Goal: Task Accomplishment & Management: Manage account settings

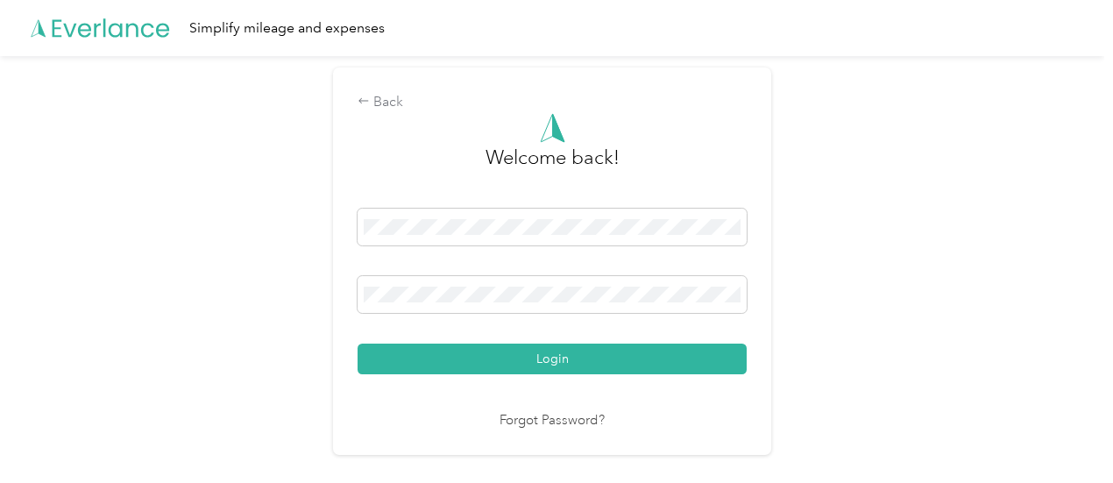
click at [568, 347] on button "Login" at bounding box center [551, 358] width 389 height 31
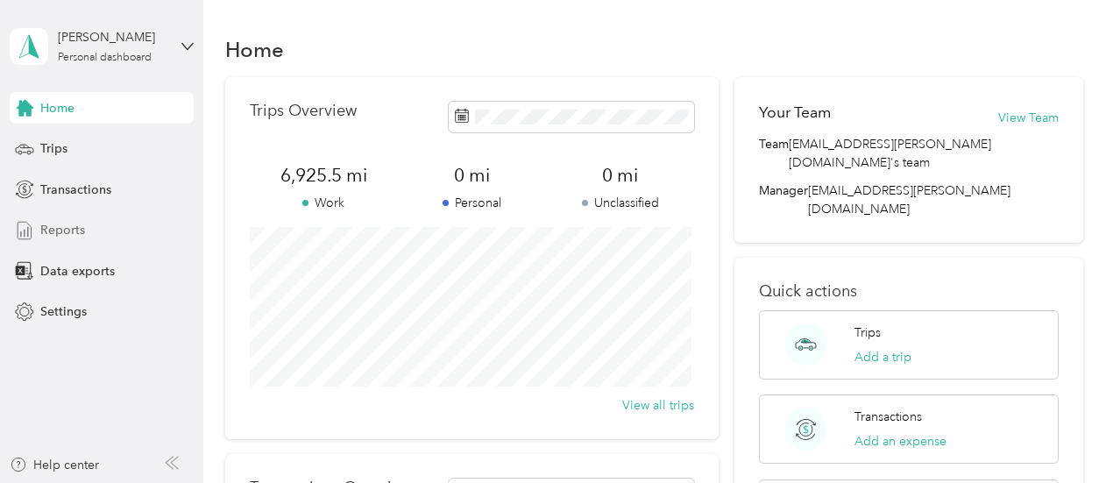
click at [64, 223] on span "Reports" at bounding box center [62, 230] width 45 height 18
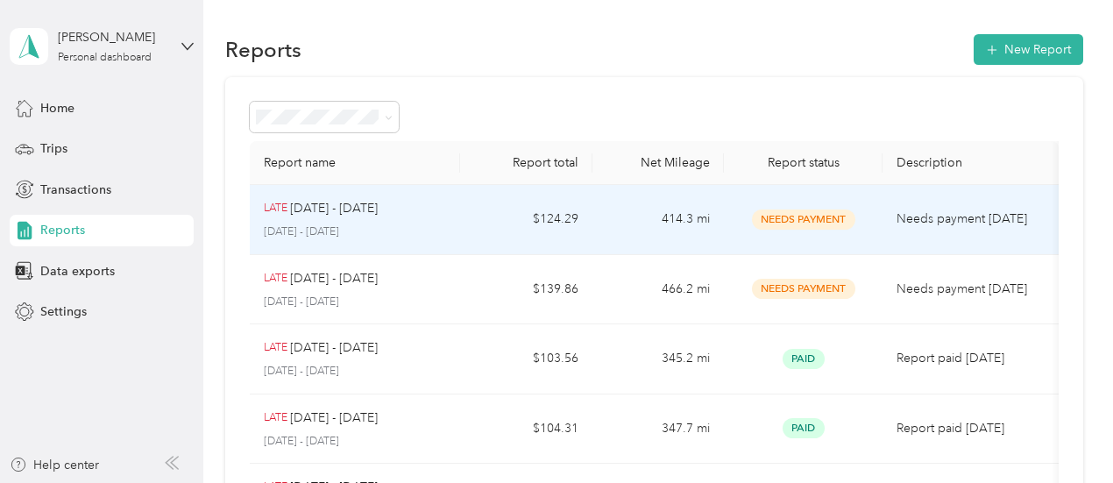
click at [399, 222] on div "LATE [DATE] - [DATE] [DATE] - [DATE]" at bounding box center [355, 219] width 183 height 41
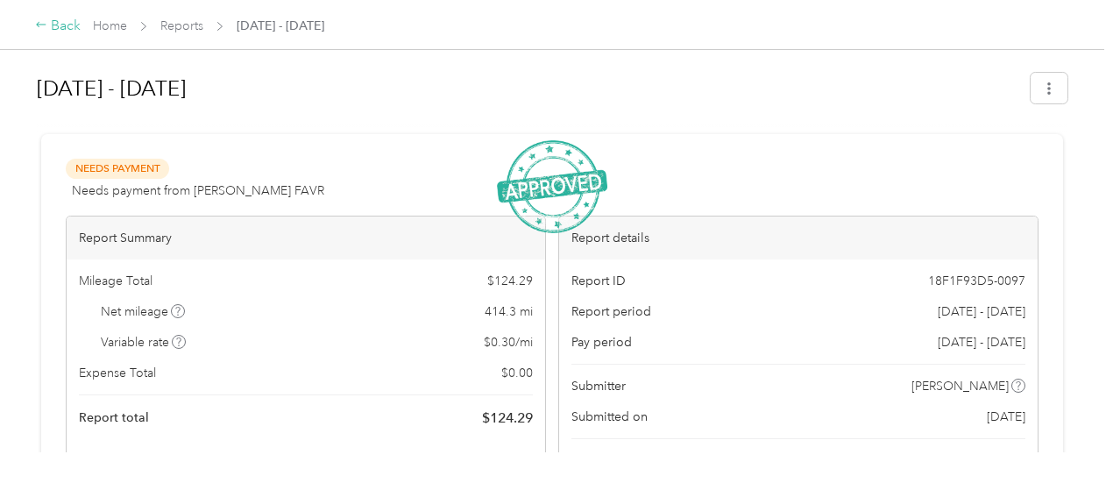
click at [53, 24] on div "Back" at bounding box center [58, 26] width 46 height 21
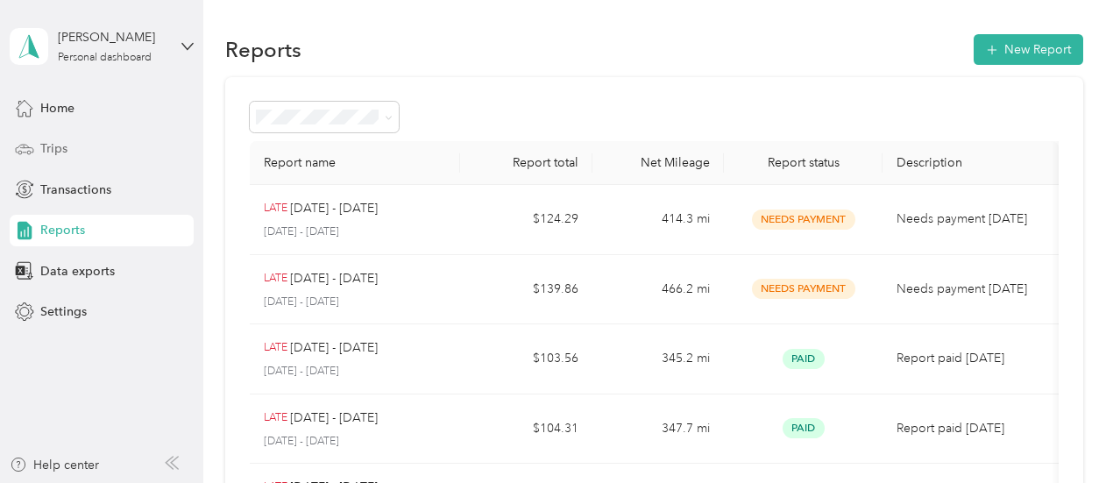
click at [47, 146] on span "Trips" at bounding box center [53, 148] width 27 height 18
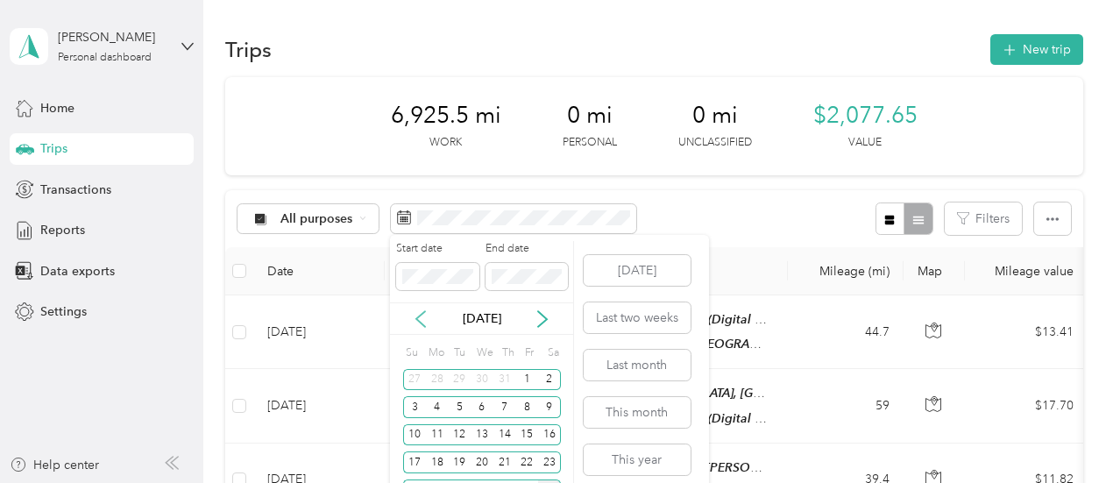
click at [426, 318] on icon at bounding box center [421, 319] width 18 height 18
click at [433, 435] on div "16" at bounding box center [437, 435] width 23 height 22
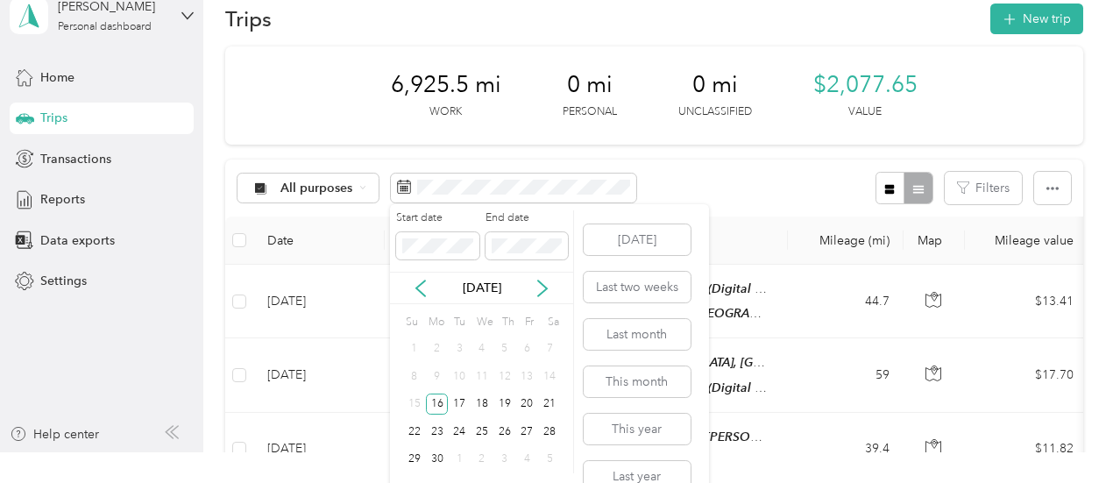
scroll to position [58, 0]
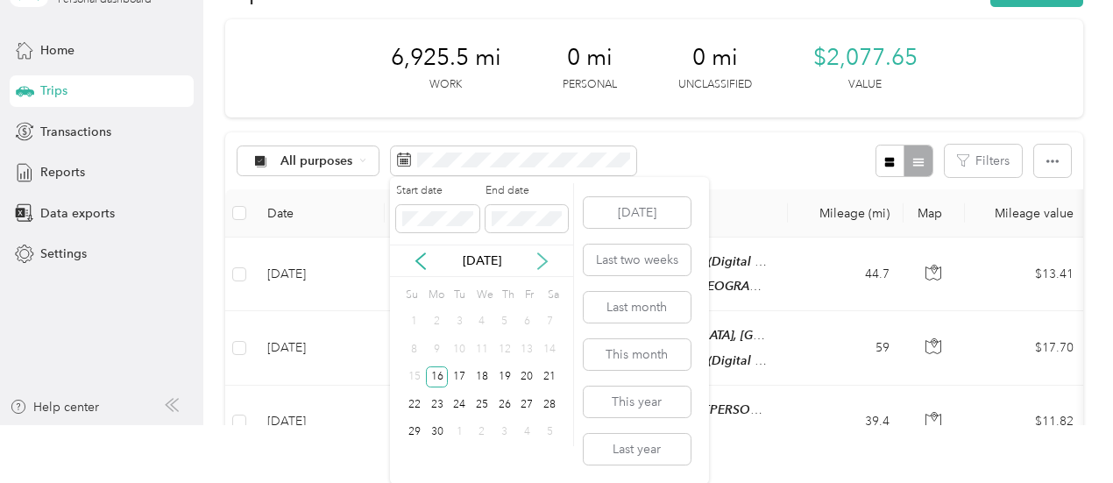
click at [547, 258] on icon at bounding box center [543, 261] width 18 height 18
click at [466, 381] on div "15" at bounding box center [459, 377] width 23 height 22
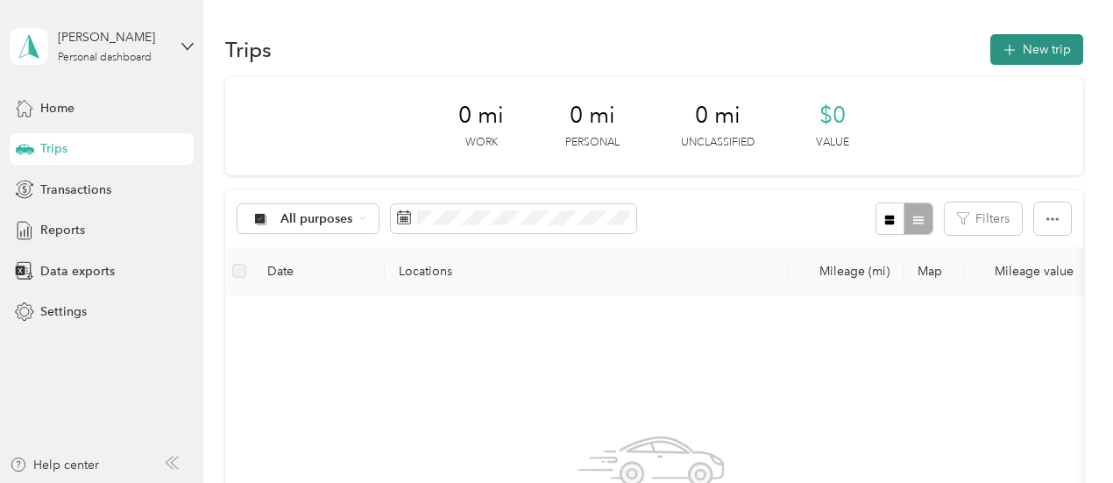
click at [1055, 53] on button "New trip" at bounding box center [1036, 49] width 93 height 31
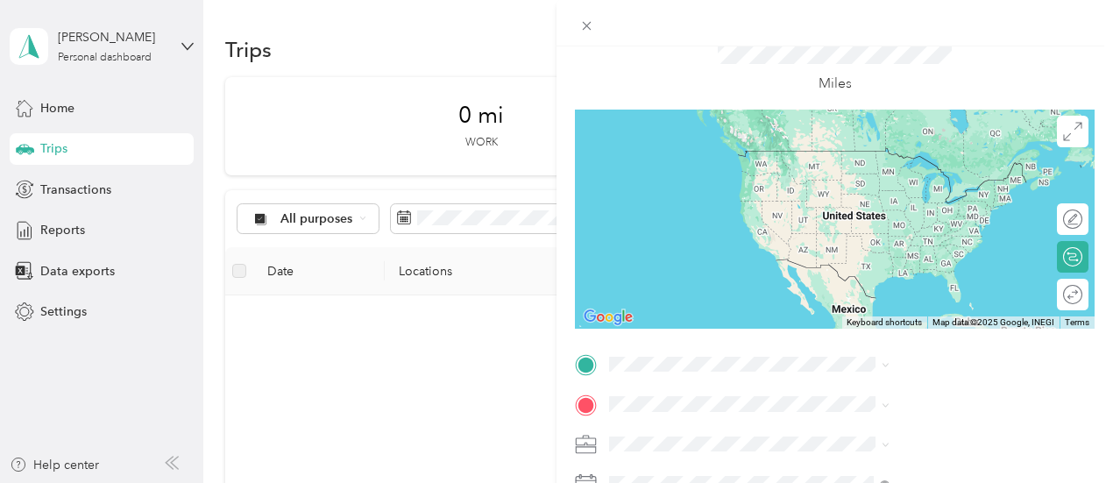
scroll to position [175, 0]
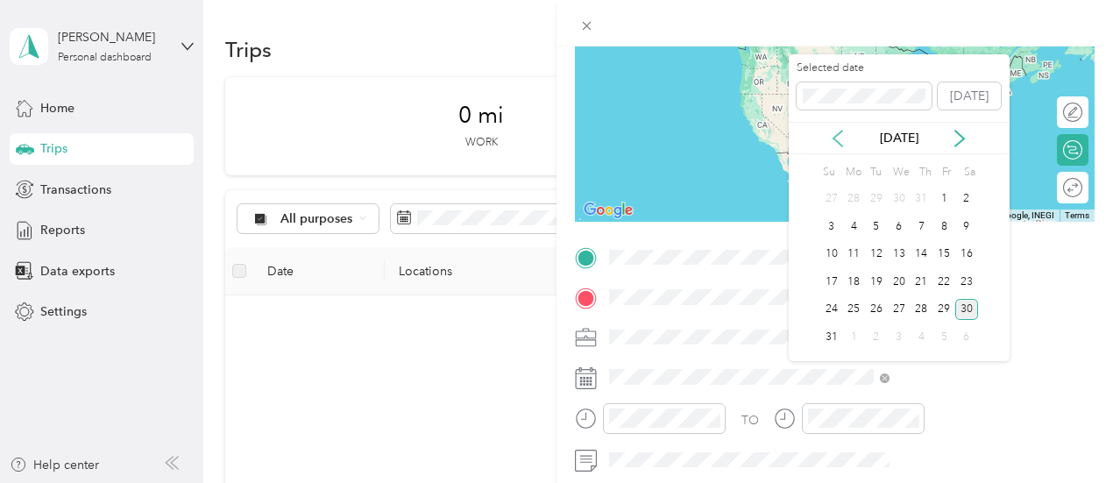
click at [836, 132] on icon at bounding box center [838, 139] width 18 height 18
click at [852, 257] on div "16" at bounding box center [853, 255] width 23 height 22
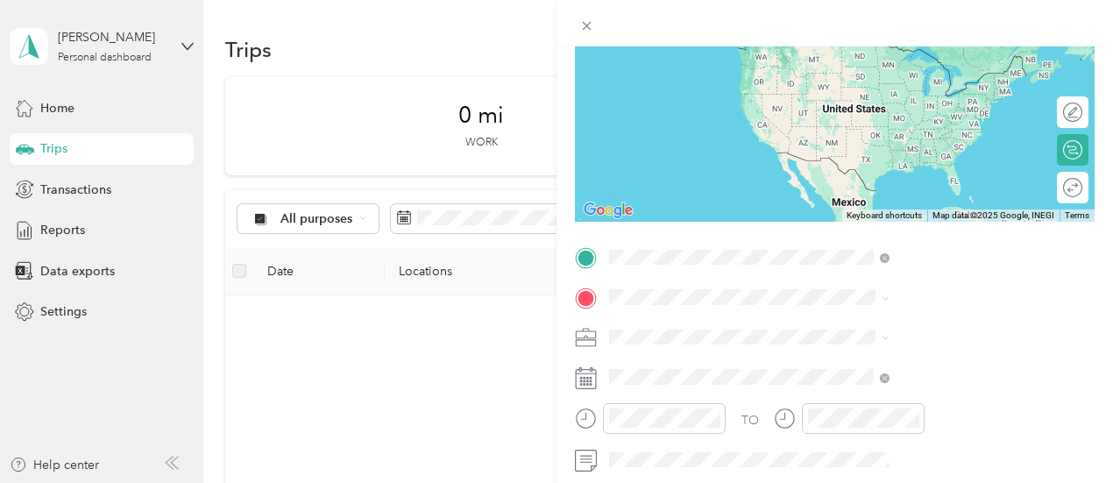
click at [841, 55] on div "A-Home Base [GEOGRAPHIC_DATA], [US_STATE], [GEOGRAPHIC_DATA]" at bounding box center [914, 60] width 175 height 37
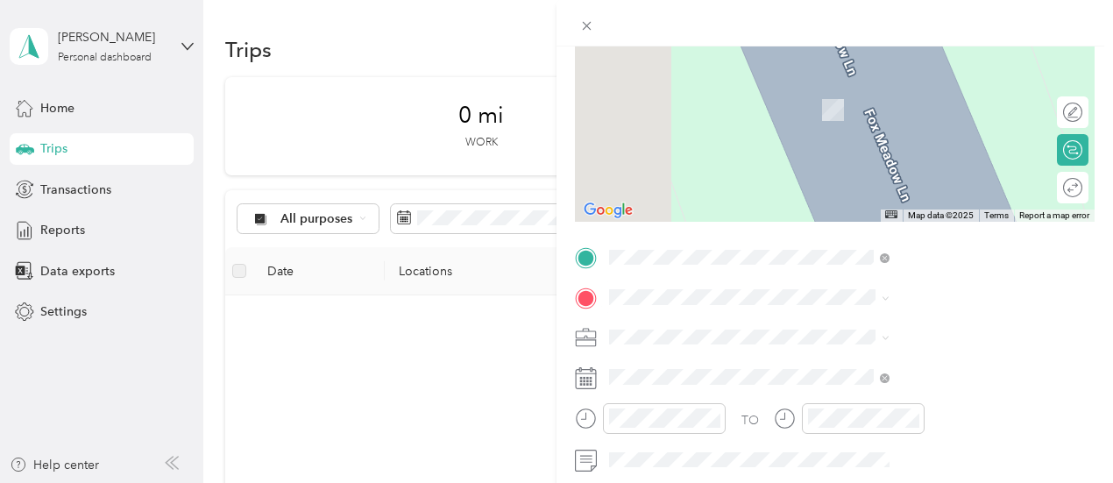
click at [871, 100] on div "MB Corp. [GEOGRAPHIC_DATA], [US_STATE], [GEOGRAPHIC_DATA]" at bounding box center [947, 106] width 241 height 55
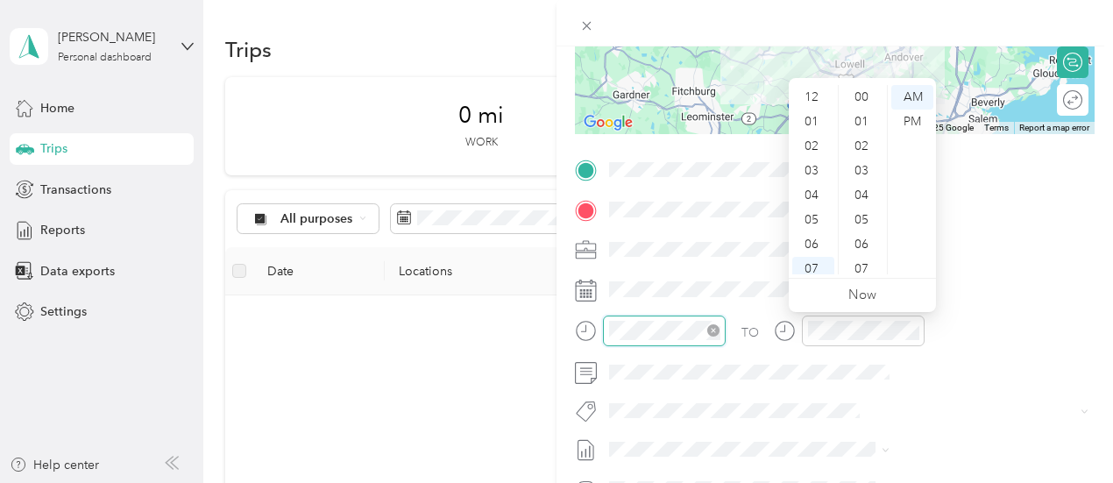
scroll to position [105, 0]
click at [810, 132] on div "06" at bounding box center [813, 139] width 42 height 25
click at [864, 101] on div "00" at bounding box center [863, 97] width 42 height 25
click at [949, 14] on div at bounding box center [834, 23] width 556 height 46
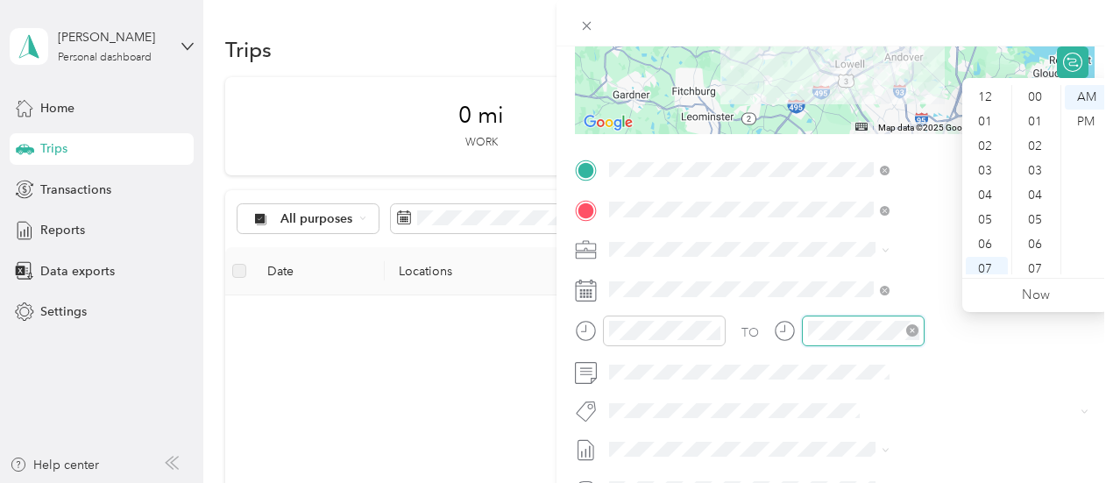
scroll to position [105, 0]
click at [993, 140] on div "06" at bounding box center [986, 139] width 42 height 25
click at [1032, 252] on div "45" at bounding box center [1036, 255] width 42 height 25
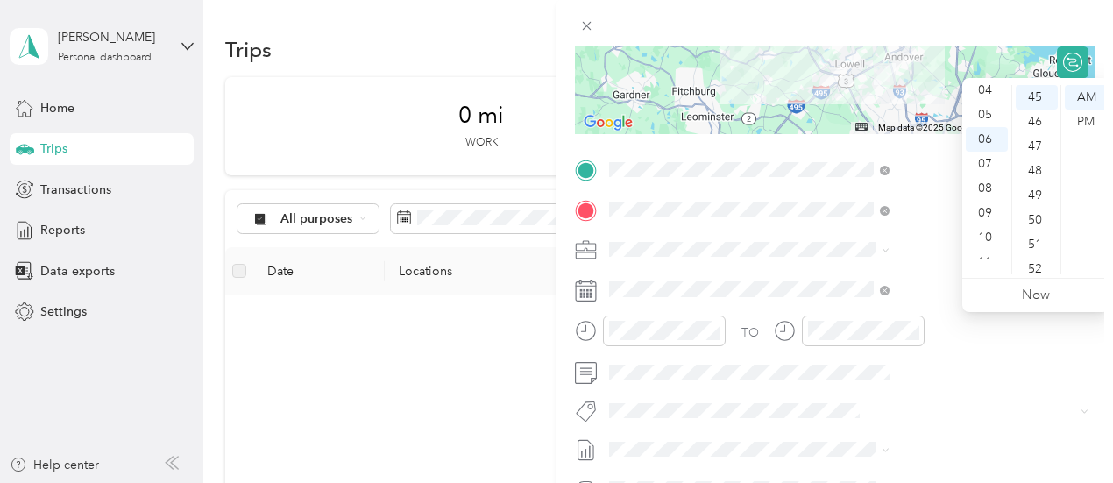
click at [1000, 16] on div at bounding box center [834, 23] width 556 height 46
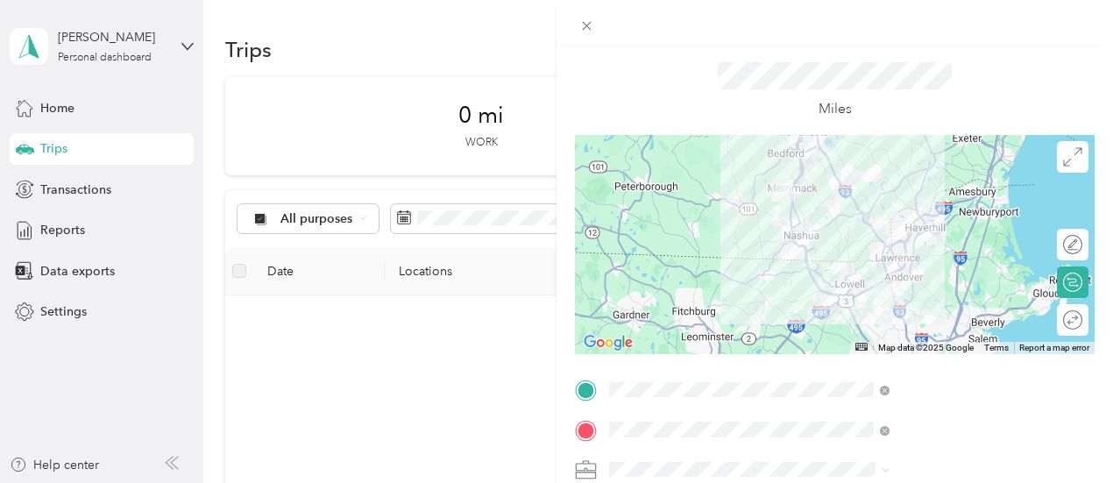
scroll to position [0, 0]
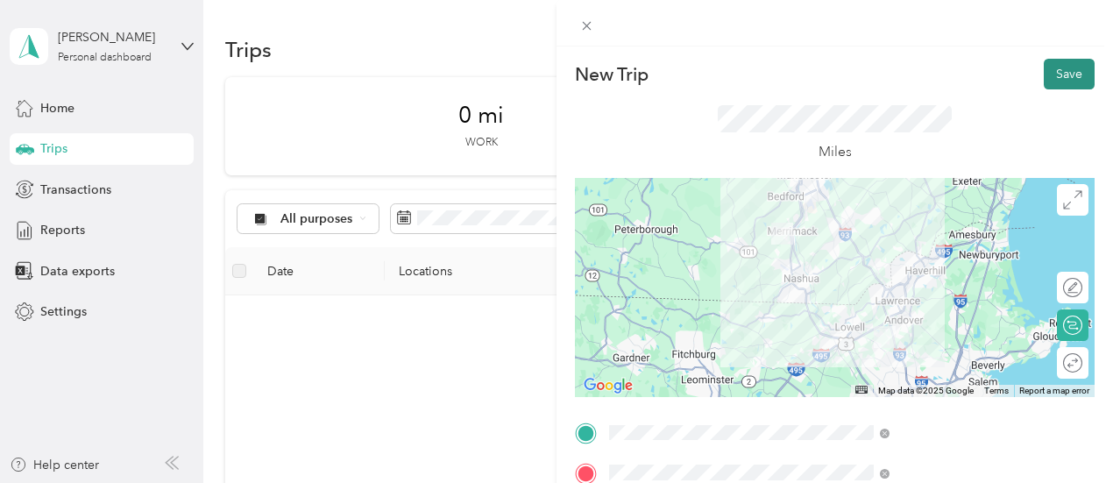
click at [1052, 80] on button "Save" at bounding box center [1068, 74] width 51 height 31
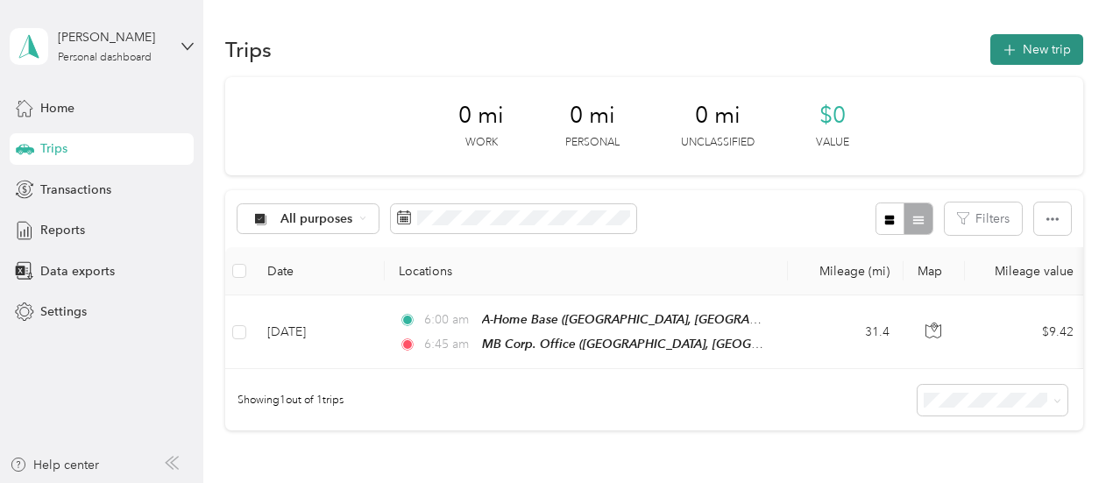
click at [1037, 48] on button "New trip" at bounding box center [1036, 49] width 93 height 31
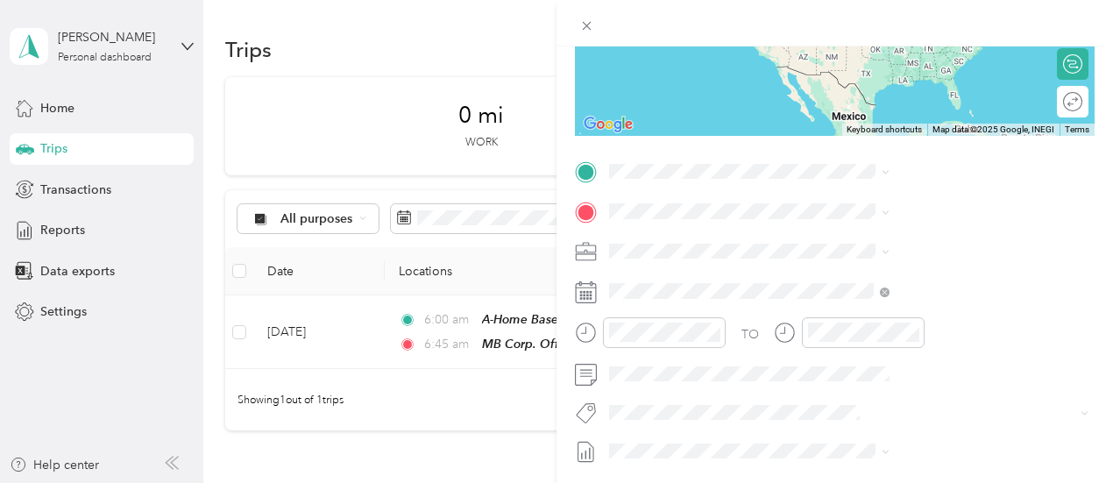
scroll to position [263, 0]
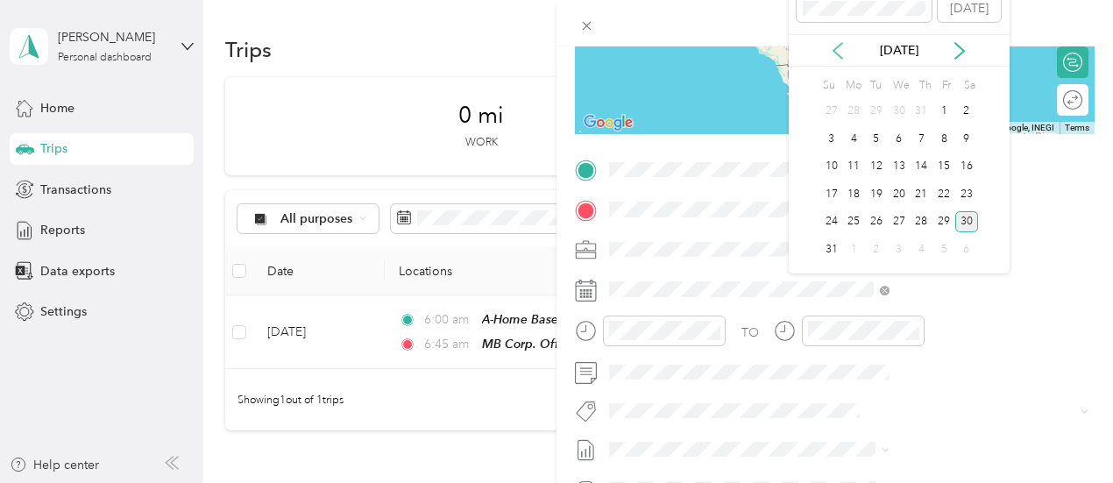
click at [837, 50] on icon at bounding box center [838, 51] width 18 height 18
click at [859, 165] on div "16" at bounding box center [853, 167] width 23 height 22
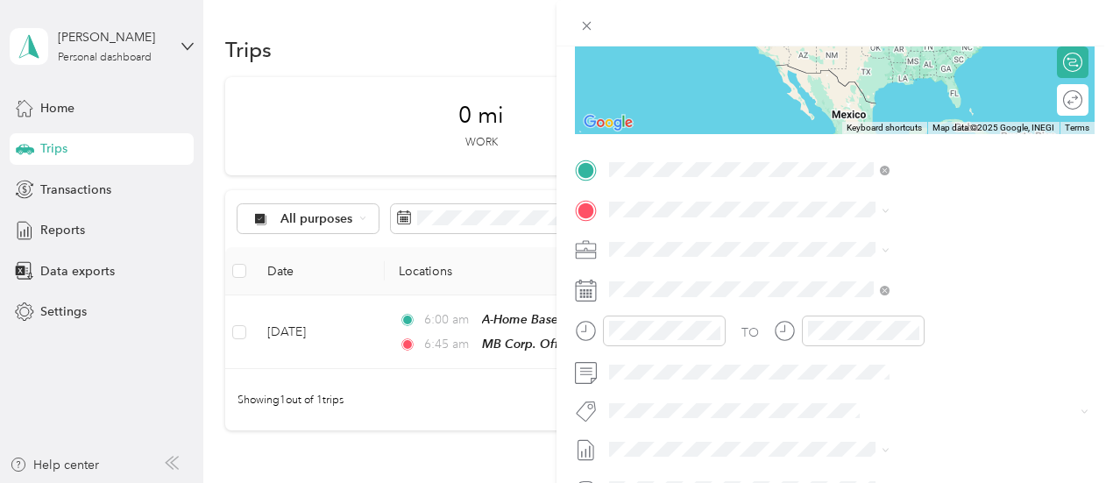
click at [893, 272] on span "[GEOGRAPHIC_DATA], [US_STATE], [GEOGRAPHIC_DATA]" at bounding box center [927, 267] width 201 height 33
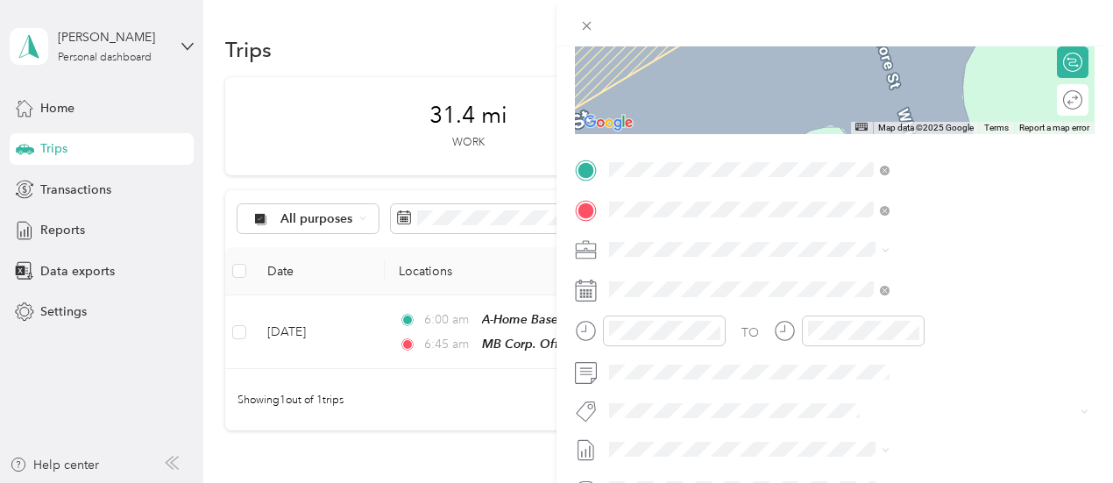
click at [895, 307] on span "[GEOGRAPHIC_DATA][US_STATE], [GEOGRAPHIC_DATA]" at bounding box center [924, 323] width 194 height 33
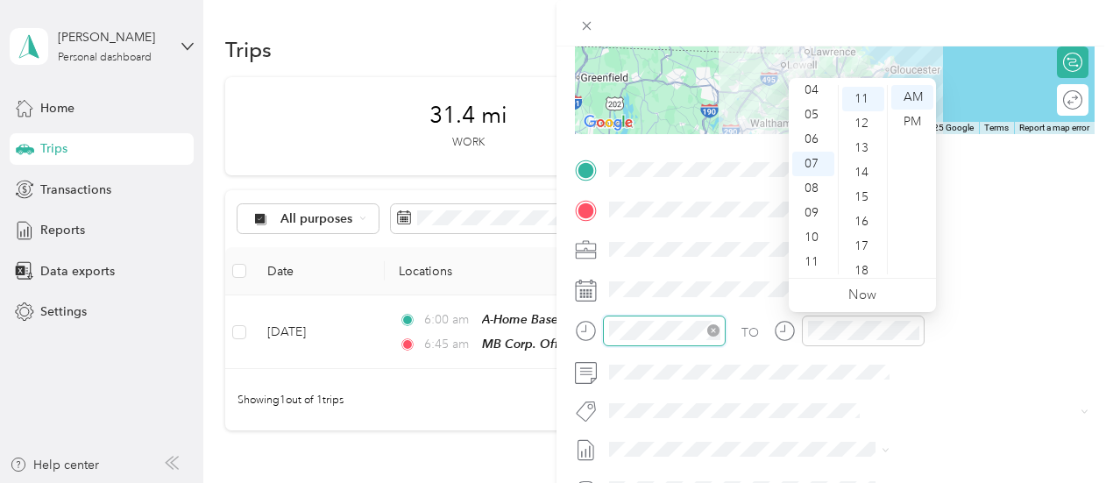
scroll to position [270, 0]
click at [815, 237] on div "10" at bounding box center [813, 237] width 42 height 25
click at [862, 146] on div "45" at bounding box center [863, 143] width 42 height 25
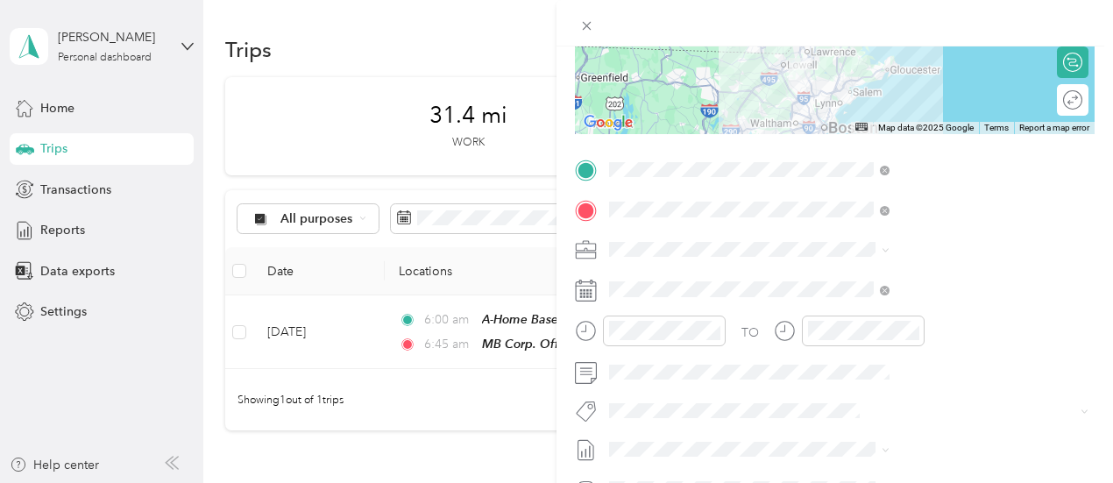
click at [939, 18] on div at bounding box center [834, 23] width 556 height 46
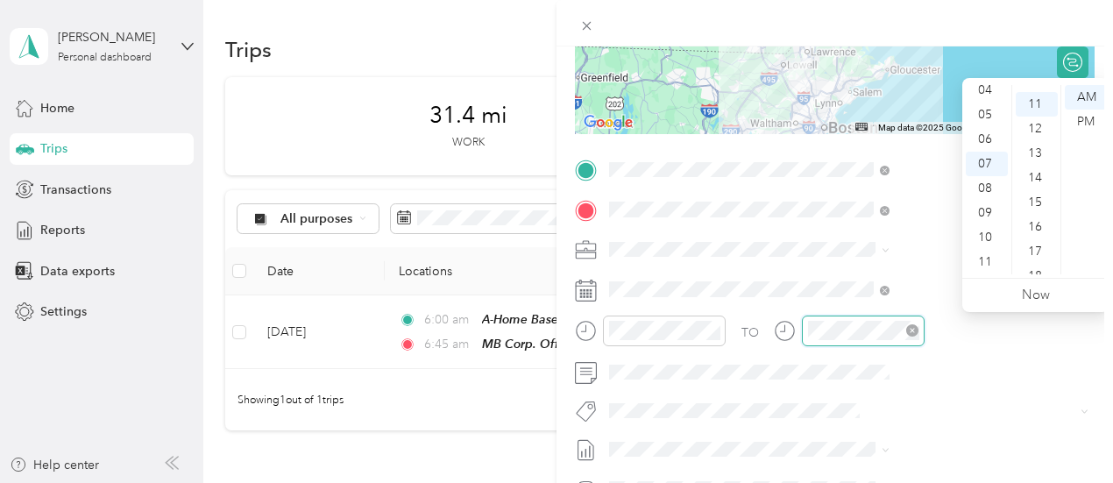
scroll to position [270, 0]
click at [986, 259] on div "11" at bounding box center [986, 262] width 42 height 25
click at [1034, 171] on div "32" at bounding box center [1036, 174] width 42 height 25
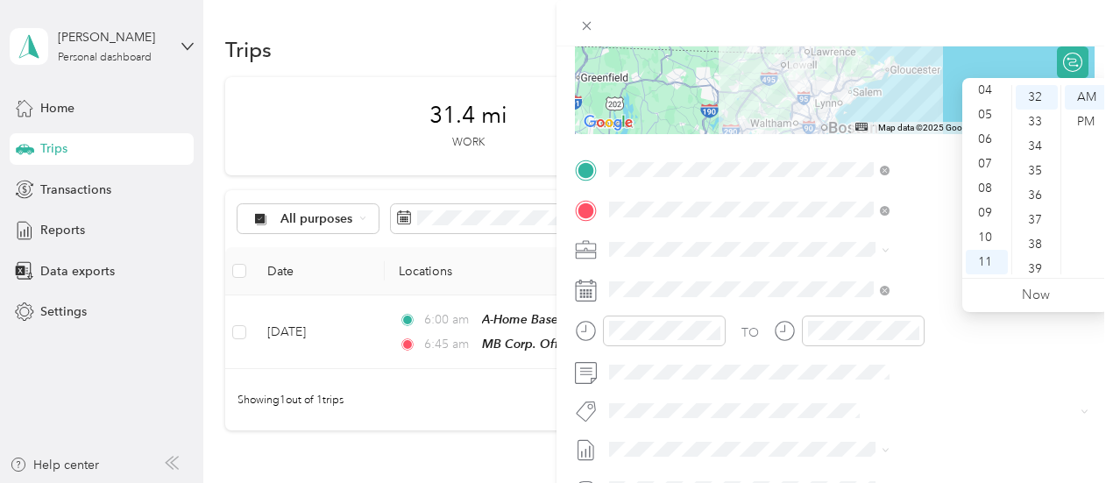
click at [1013, 25] on div at bounding box center [834, 23] width 556 height 46
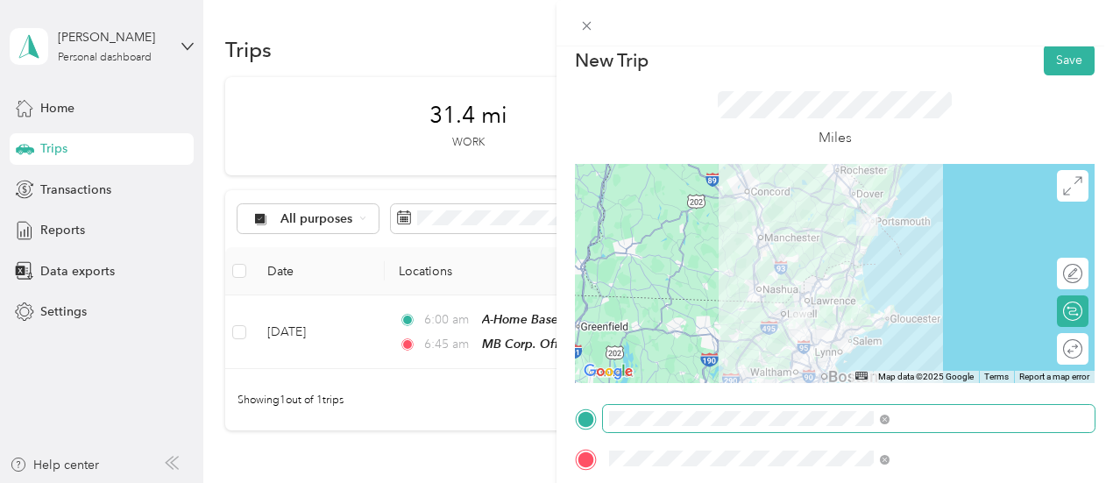
scroll to position [0, 0]
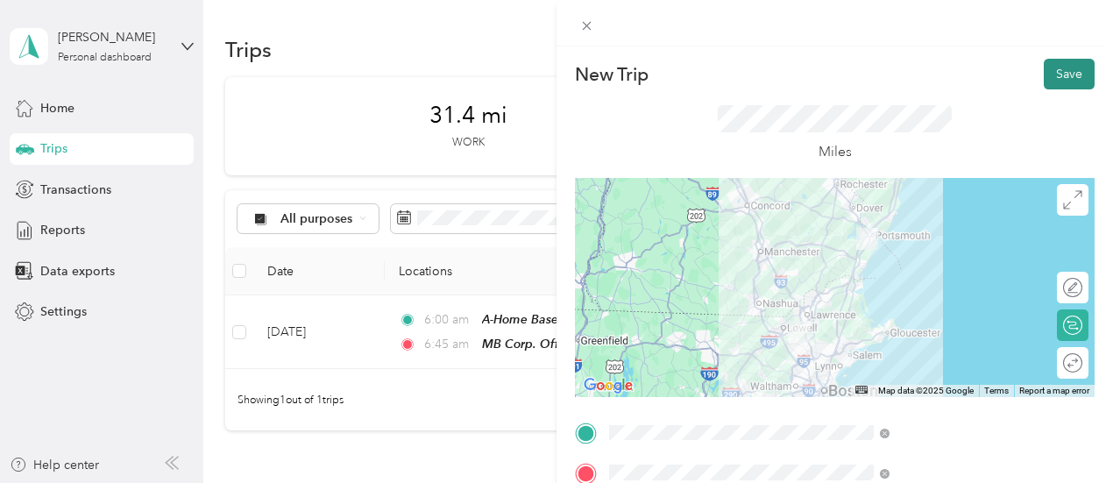
click at [1060, 67] on button "Save" at bounding box center [1068, 74] width 51 height 31
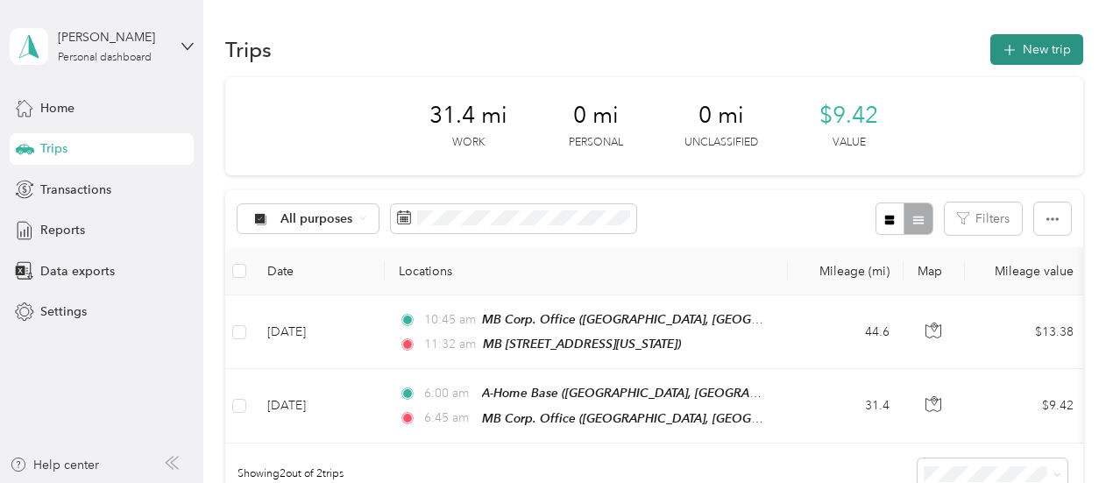
click at [1028, 57] on button "New trip" at bounding box center [1036, 49] width 93 height 31
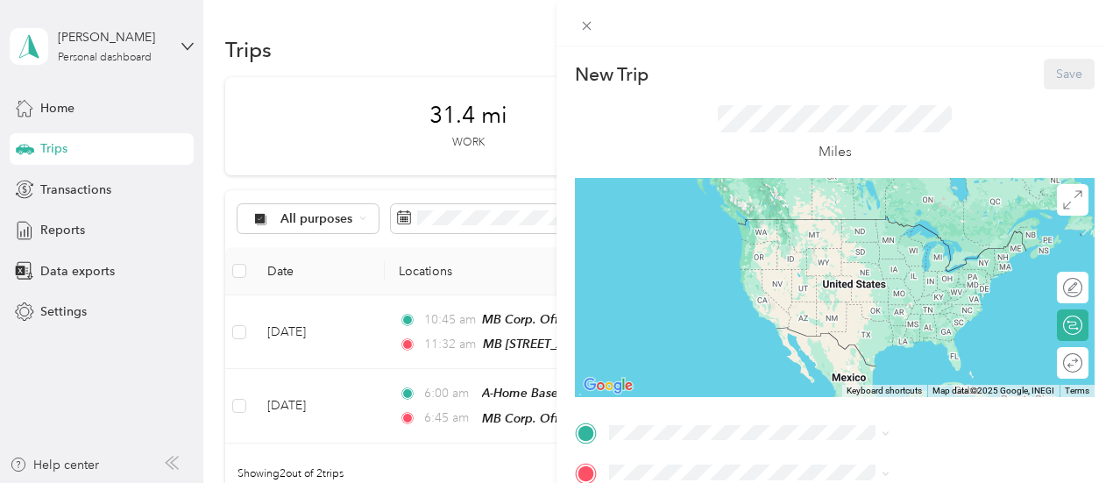
scroll to position [175, 0]
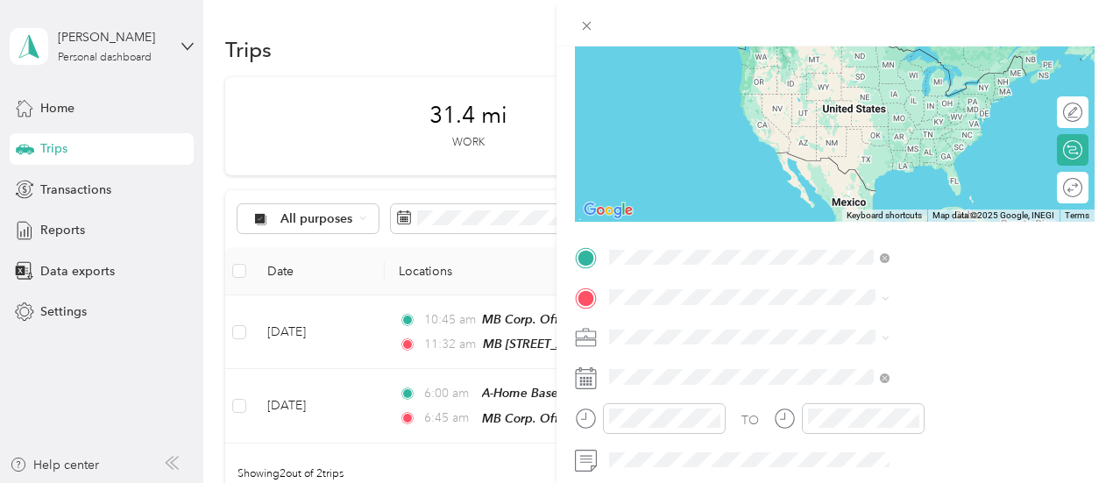
click at [856, 78] on span "[GEOGRAPHIC_DATA][US_STATE], [GEOGRAPHIC_DATA]" at bounding box center [924, 94] width 194 height 33
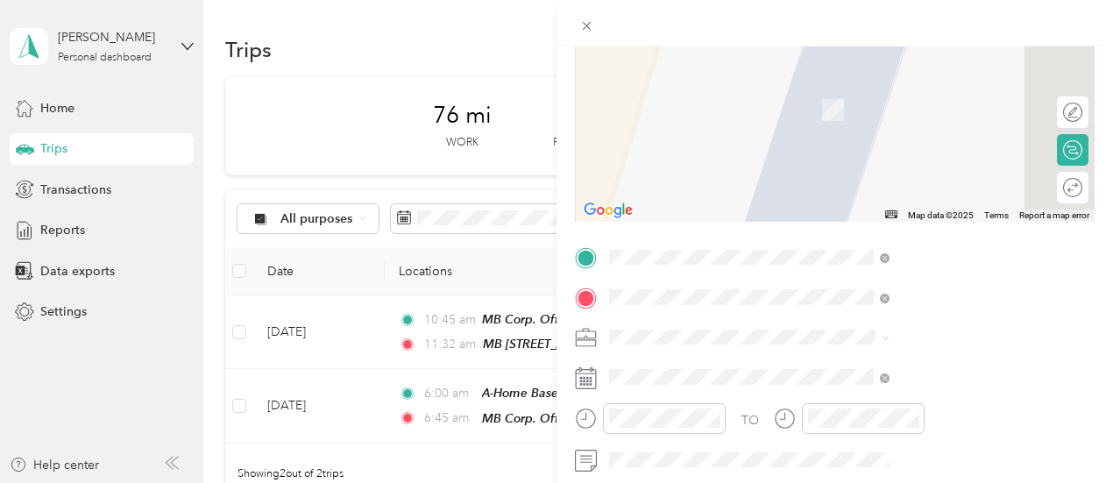
click at [912, 120] on span "[GEOGRAPHIC_DATA][US_STATE], [GEOGRAPHIC_DATA]" at bounding box center [924, 133] width 194 height 33
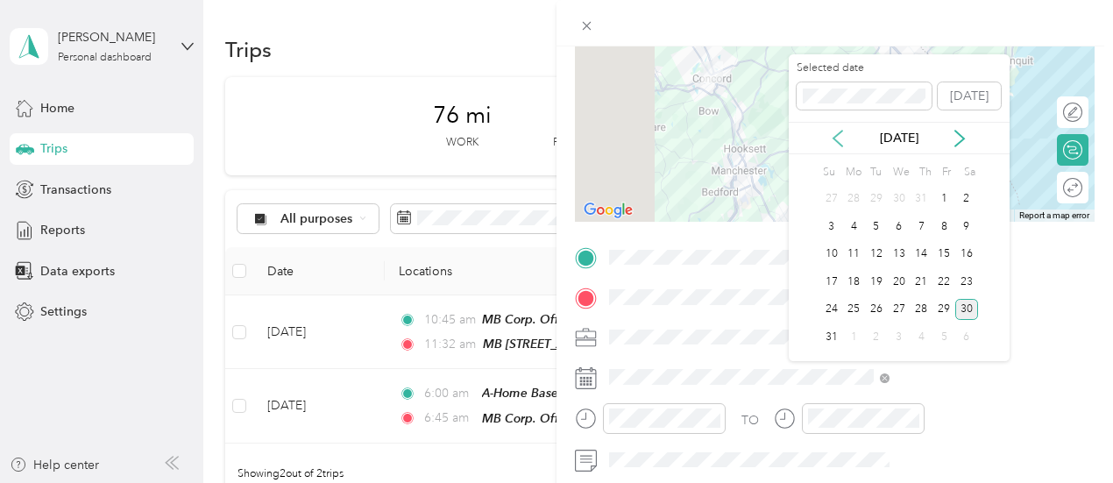
click at [836, 138] on icon at bounding box center [838, 139] width 18 height 18
click at [857, 251] on div "16" at bounding box center [853, 255] width 23 height 22
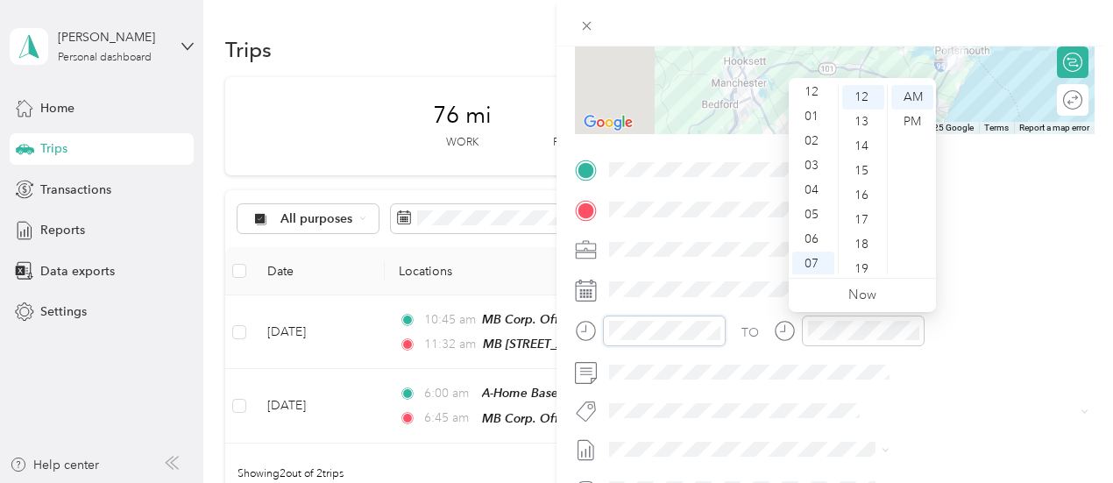
scroll to position [0, 0]
click at [814, 116] on div "01" at bounding box center [813, 122] width 42 height 25
click at [858, 166] on div "15" at bounding box center [863, 171] width 42 height 25
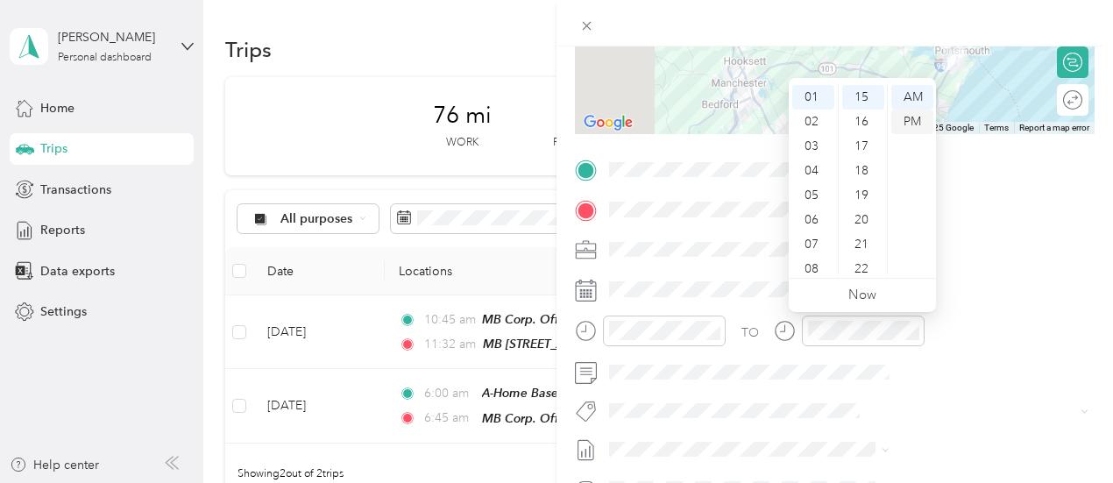
click at [908, 124] on div "PM" at bounding box center [912, 122] width 42 height 25
click at [960, 9] on div at bounding box center [834, 23] width 556 height 46
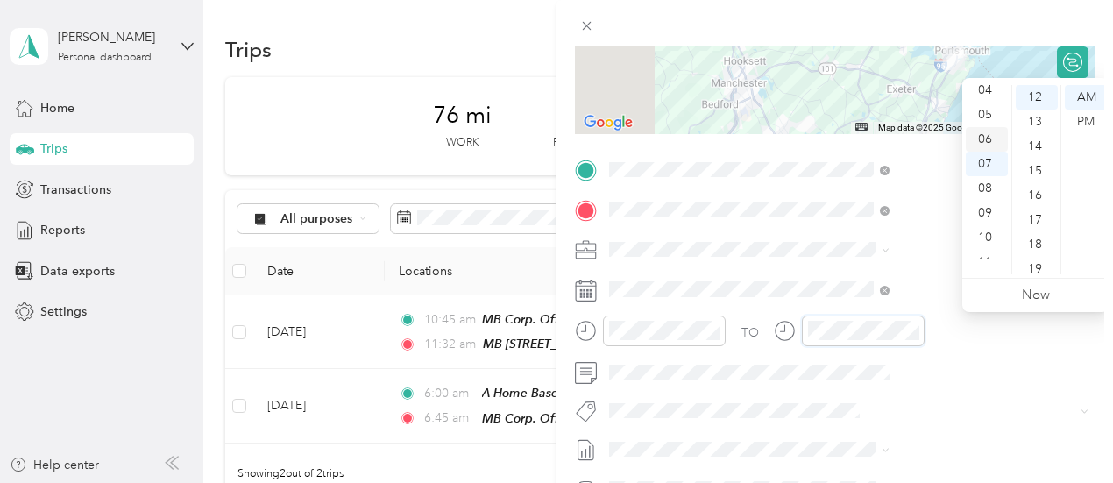
scroll to position [18, 0]
click at [990, 135] on div "02" at bounding box center [986, 129] width 42 height 25
click at [991, 152] on div "02" at bounding box center [986, 146] width 42 height 25
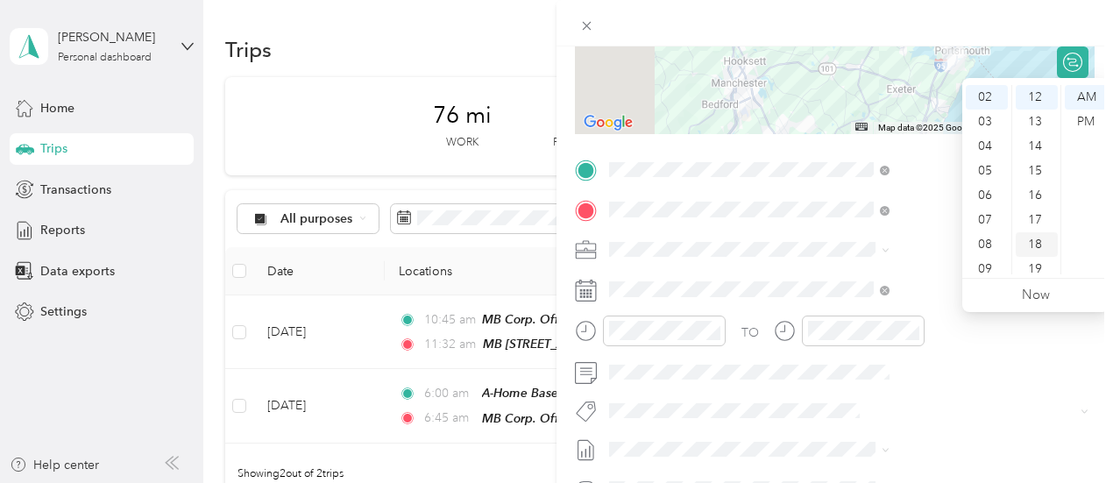
click at [1037, 237] on div "18" at bounding box center [1036, 244] width 42 height 25
click at [1086, 108] on div "AM" at bounding box center [1085, 97] width 42 height 25
click at [1084, 118] on div "PM" at bounding box center [1085, 122] width 42 height 25
click at [1061, 15] on div at bounding box center [834, 23] width 556 height 46
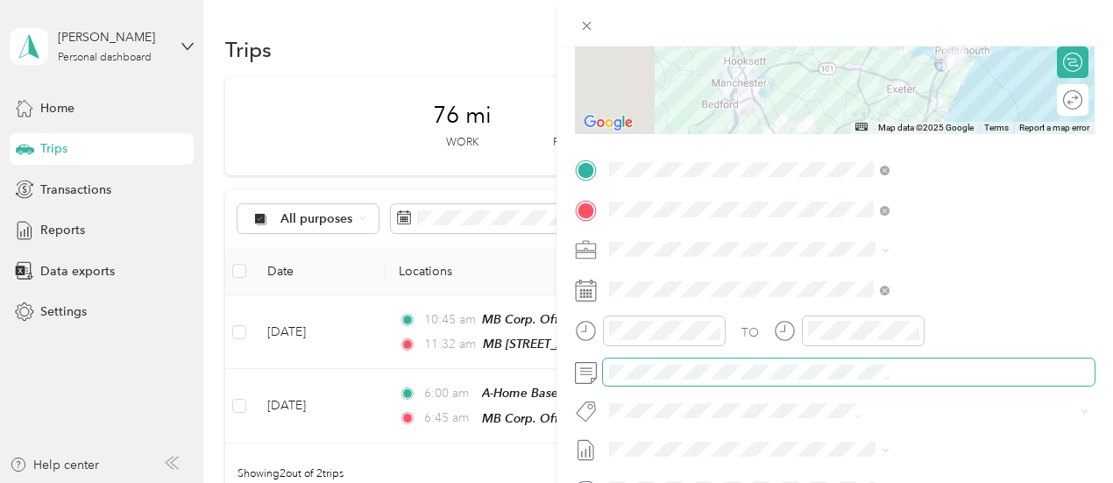
scroll to position [0, 0]
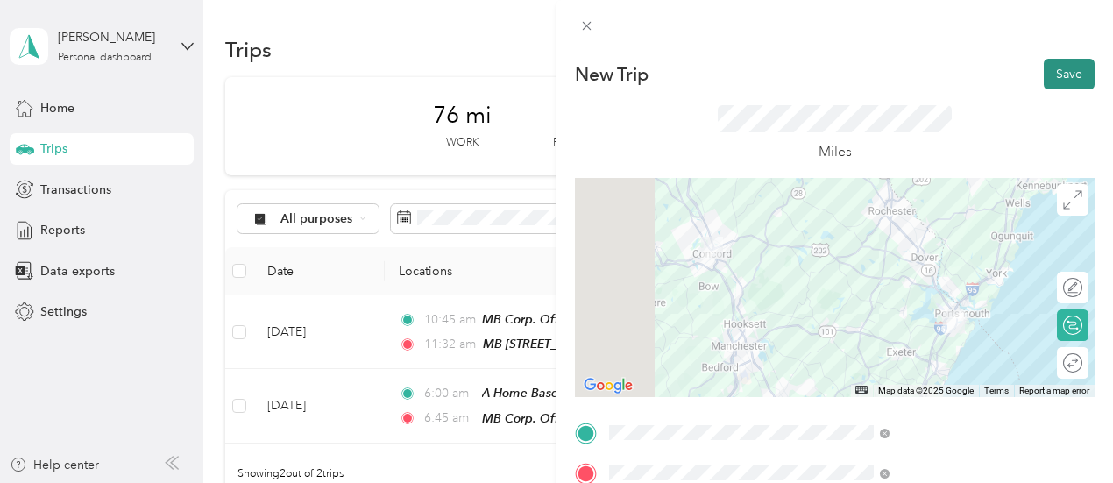
click at [1053, 78] on button "Save" at bounding box center [1068, 74] width 51 height 31
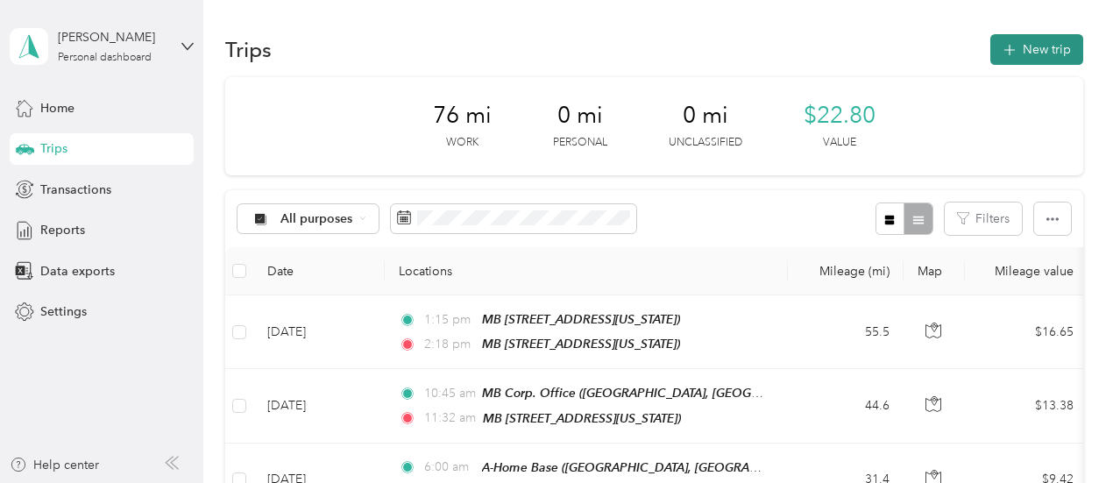
click at [1025, 47] on button "New trip" at bounding box center [1036, 49] width 93 height 31
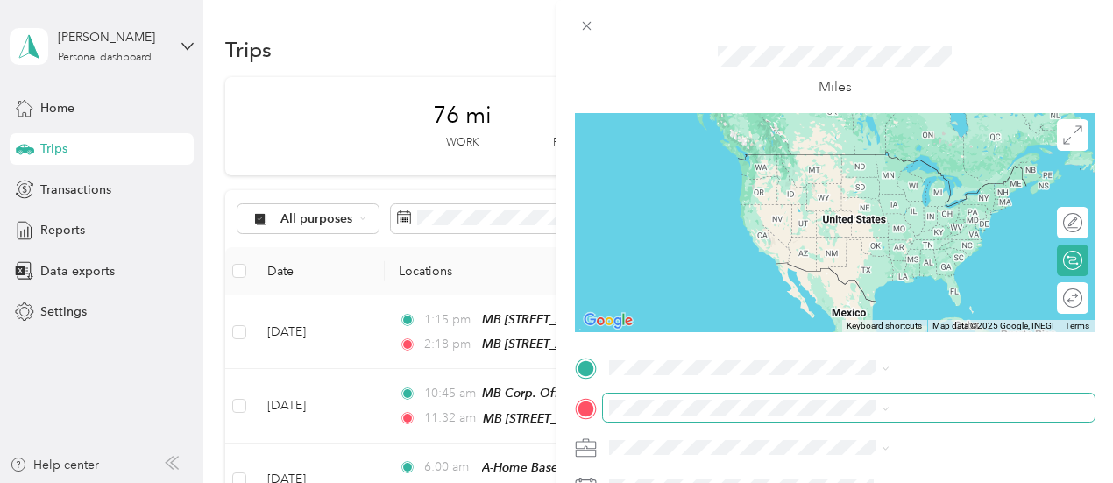
scroll to position [175, 0]
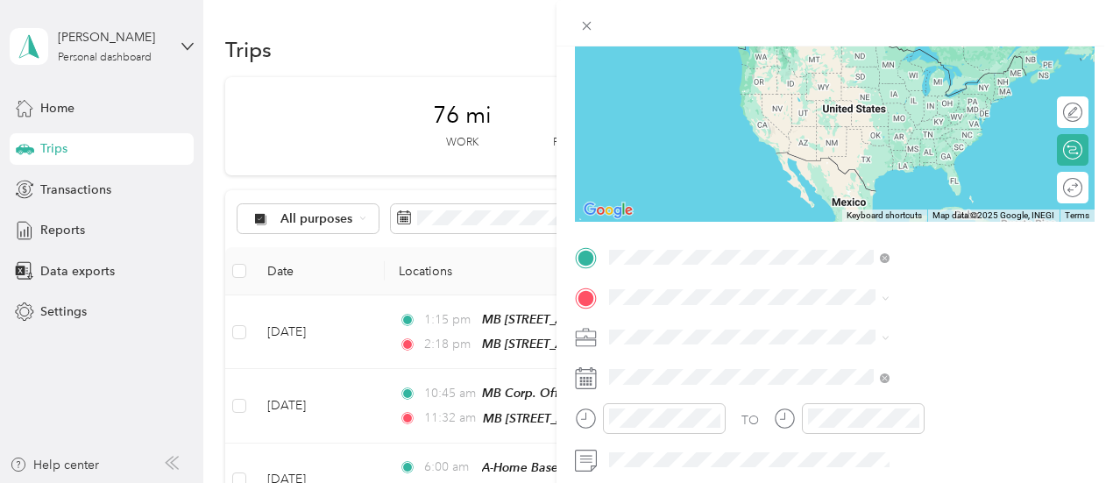
click at [881, 78] on span "[GEOGRAPHIC_DATA][US_STATE], [GEOGRAPHIC_DATA]" at bounding box center [924, 94] width 194 height 33
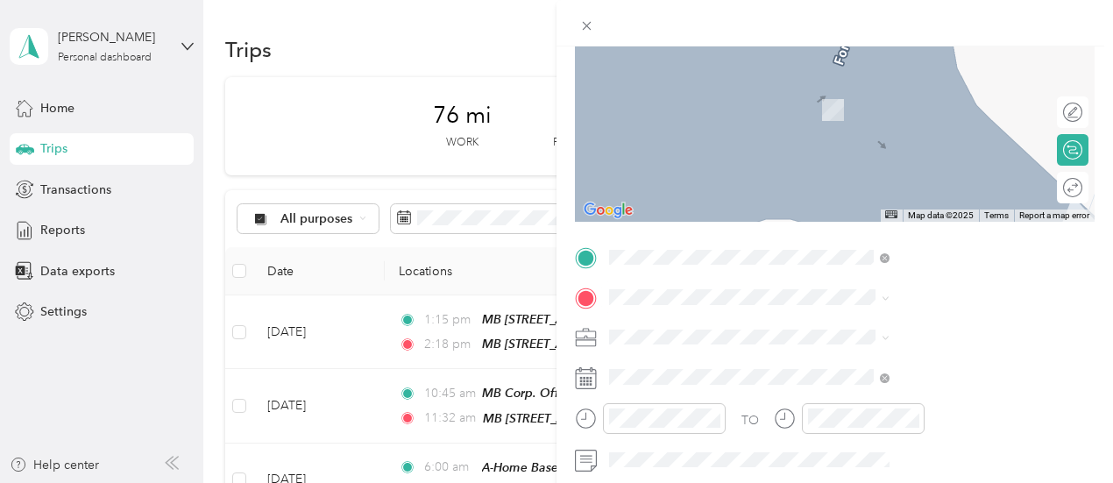
click at [874, 117] on span "[PERSON_NAME][GEOGRAPHIC_DATA][US_STATE], [GEOGRAPHIC_DATA]" at bounding box center [938, 133] width 223 height 33
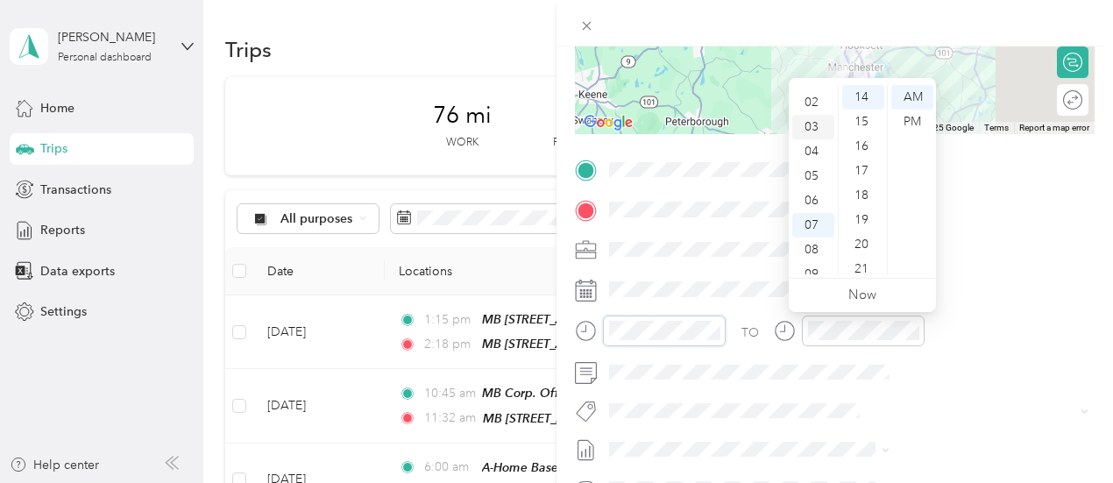
scroll to position [18, 0]
click at [811, 159] on div "03" at bounding box center [813, 153] width 42 height 25
click at [871, 211] on div "05" at bounding box center [863, 220] width 42 height 25
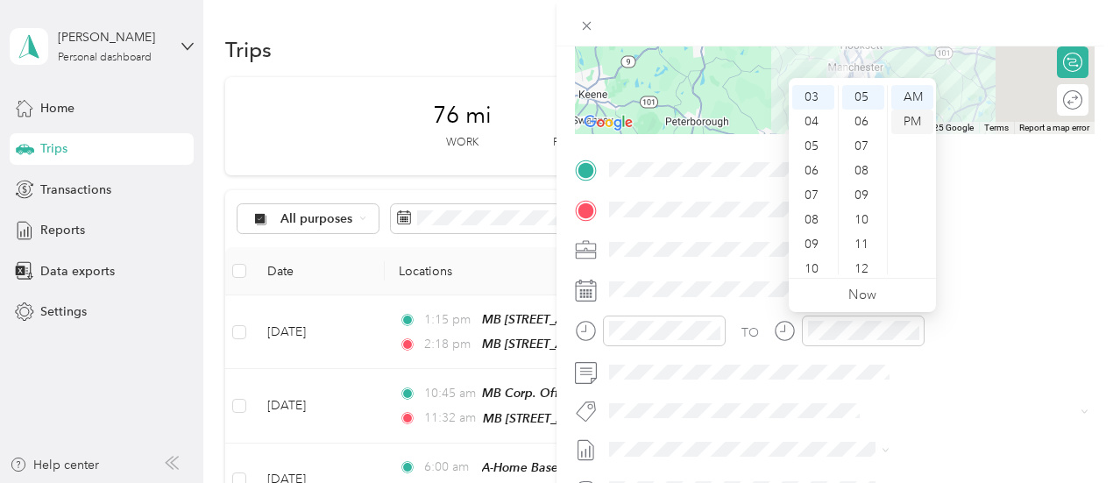
click at [909, 120] on div "PM" at bounding box center [912, 122] width 42 height 25
click at [953, 14] on div at bounding box center [834, 23] width 556 height 46
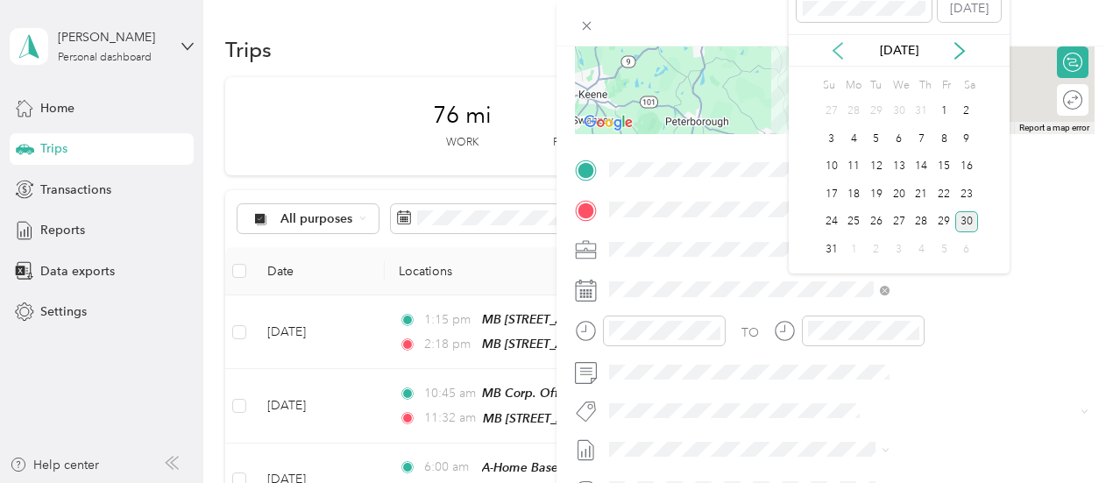
click at [838, 48] on icon at bounding box center [838, 51] width 18 height 18
click at [857, 163] on div "16" at bounding box center [853, 167] width 23 height 22
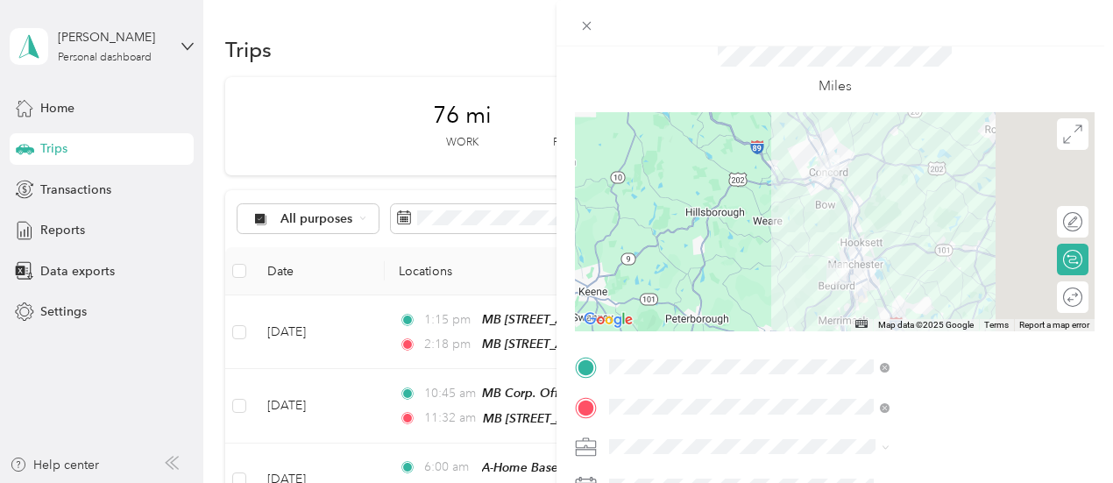
scroll to position [0, 0]
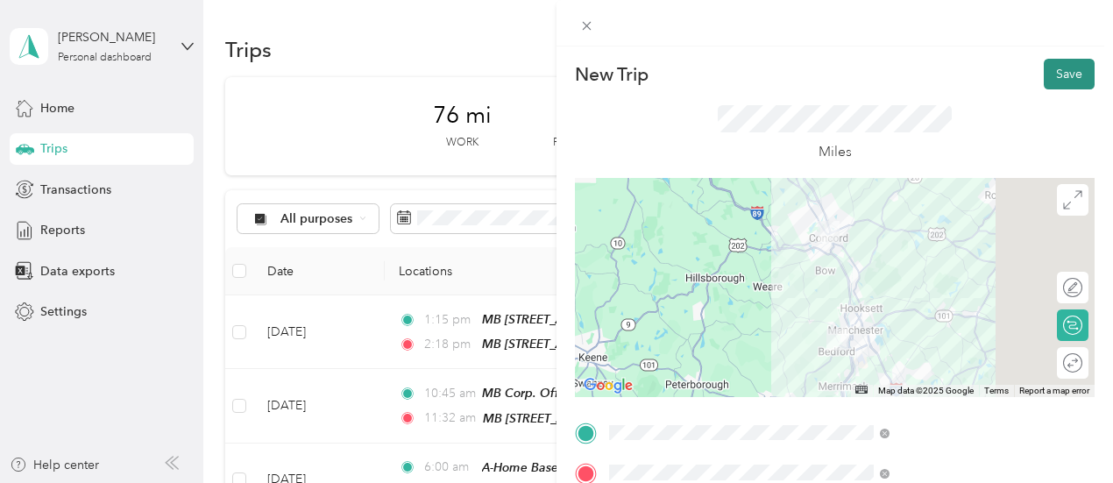
click at [1055, 70] on button "Save" at bounding box center [1068, 74] width 51 height 31
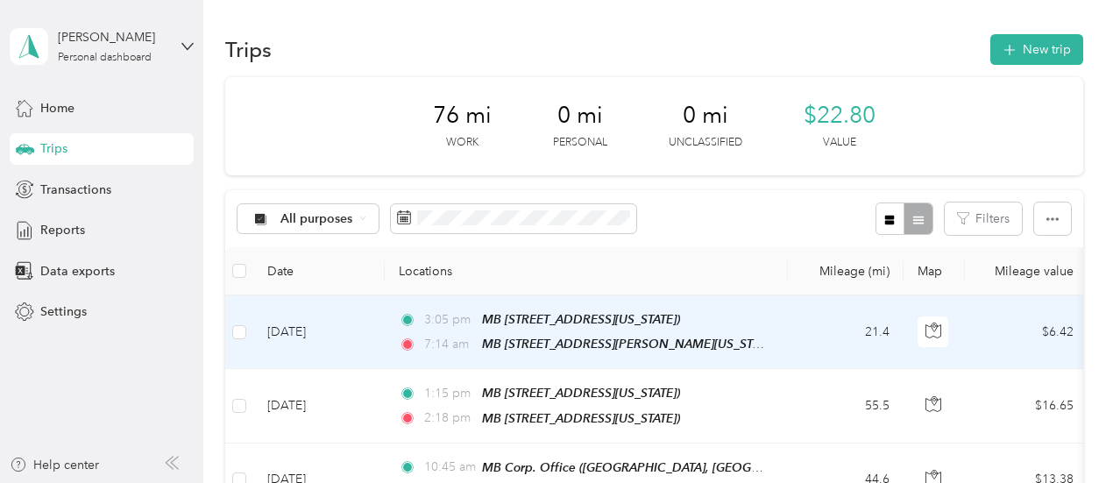
click at [364, 334] on td "[DATE]" at bounding box center [318, 332] width 131 height 74
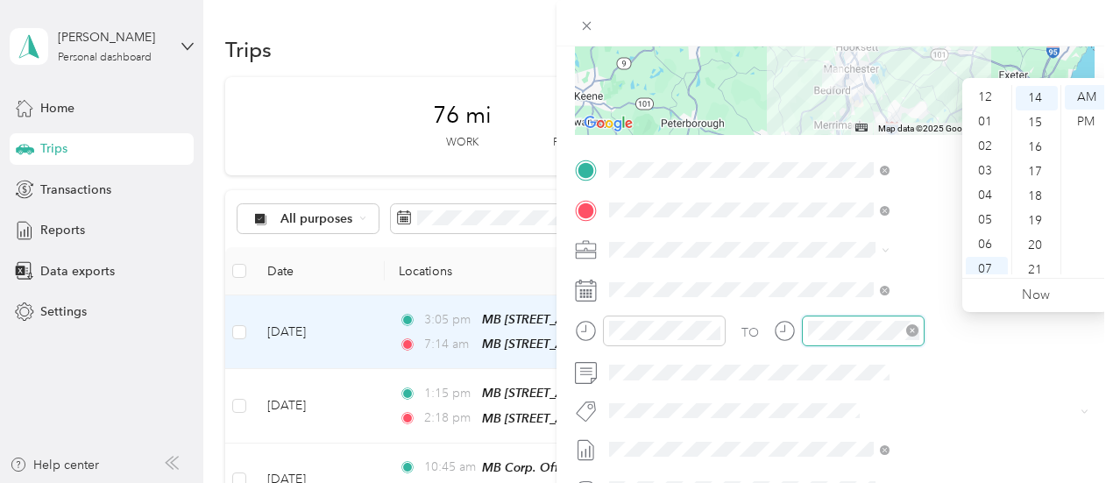
scroll to position [105, 0]
click at [986, 153] on div "03" at bounding box center [986, 153] width 42 height 25
click at [1036, 235] on div "34" at bounding box center [1036, 237] width 42 height 25
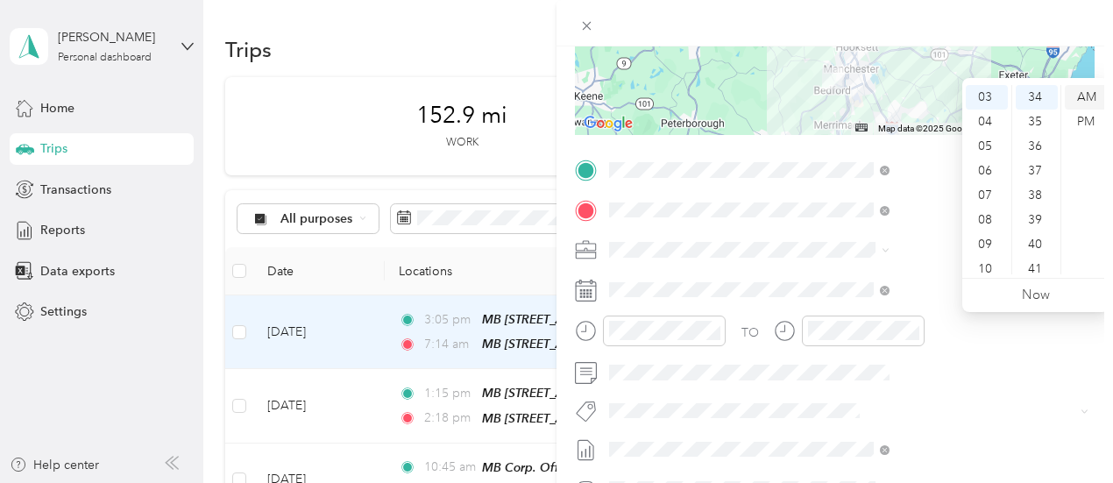
drag, startPoint x: 1090, startPoint y: 118, endPoint x: 1091, endPoint y: 108, distance: 10.5
click at [1090, 117] on div "PM" at bounding box center [1085, 122] width 42 height 25
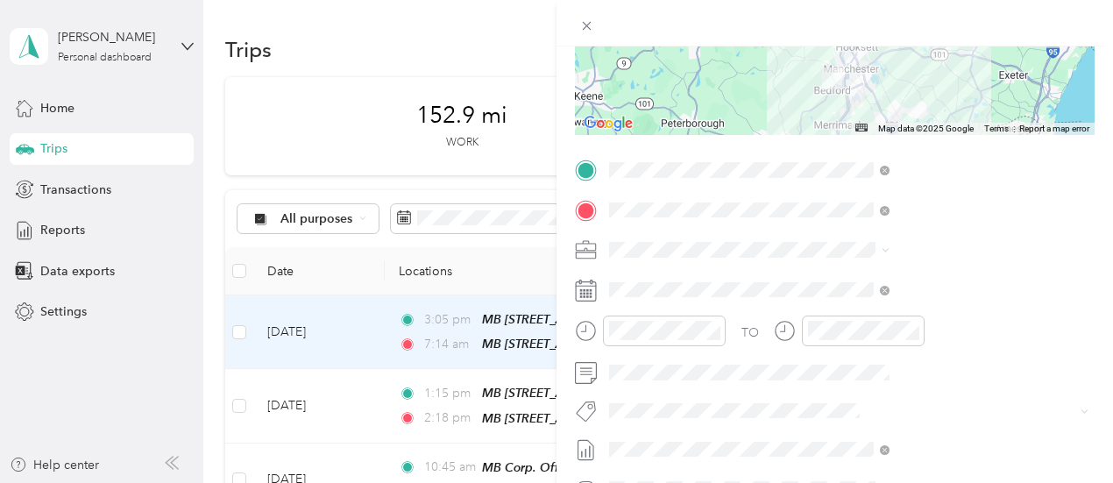
click at [972, 10] on div at bounding box center [834, 23] width 556 height 46
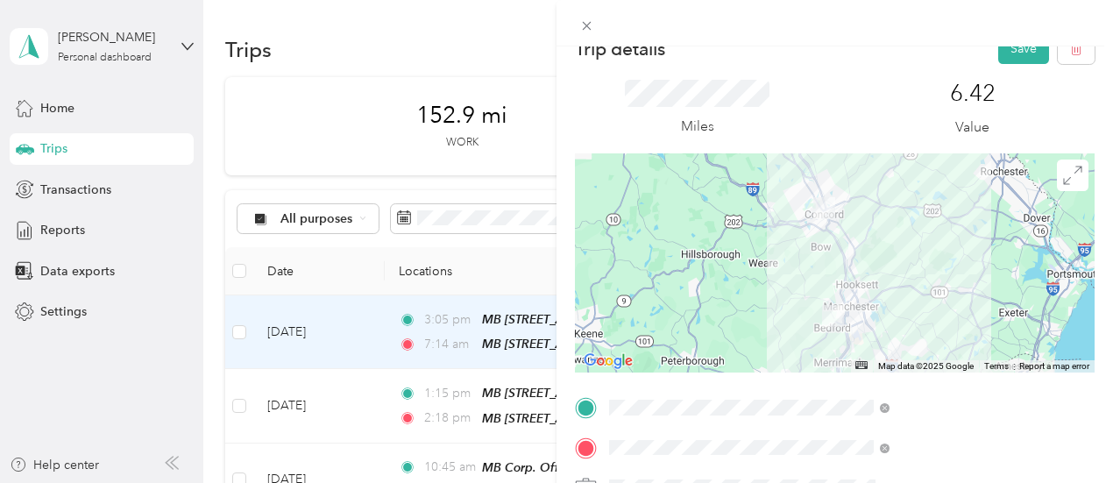
scroll to position [0, 0]
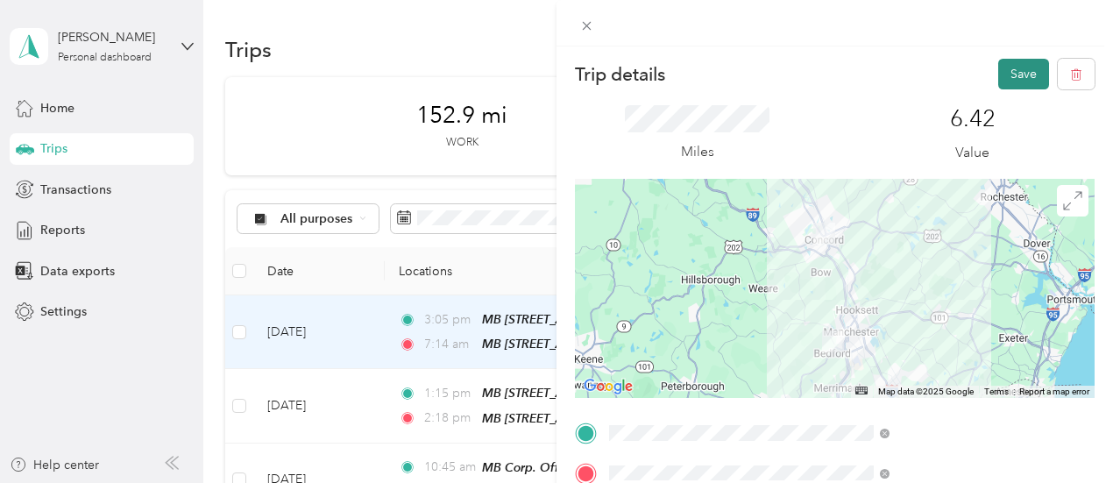
click at [1002, 66] on button "Save" at bounding box center [1023, 74] width 51 height 31
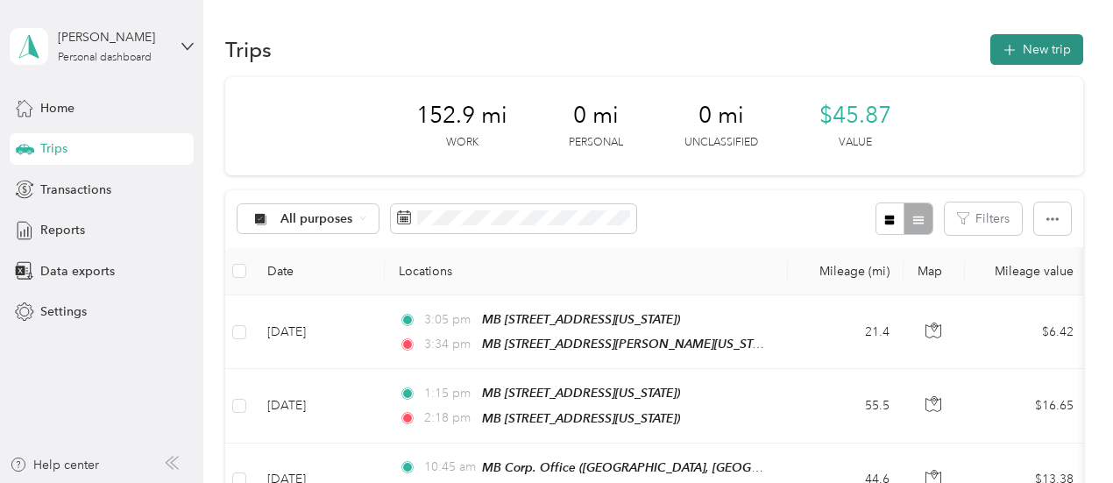
click at [1048, 44] on button "New trip" at bounding box center [1036, 49] width 93 height 31
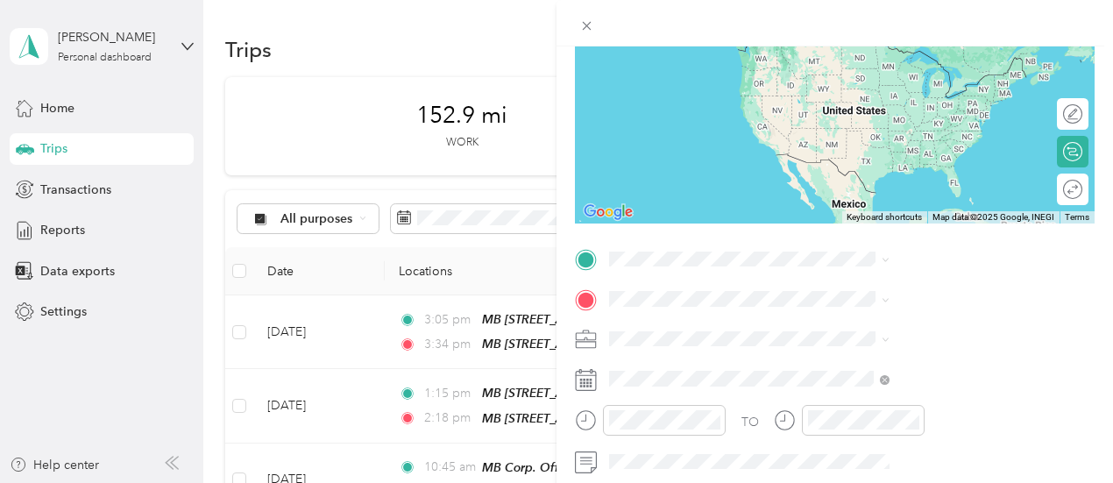
scroll to position [175, 0]
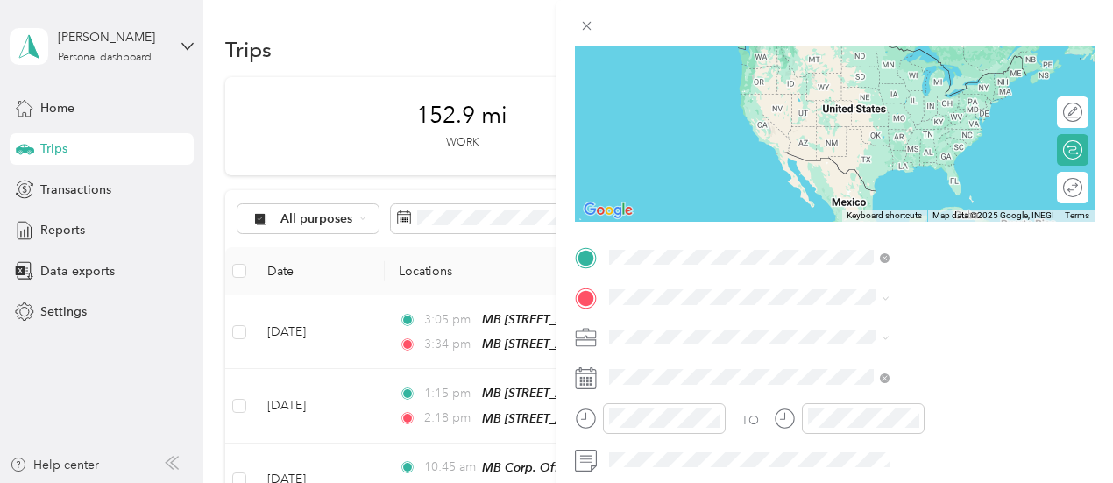
click at [868, 78] on span "[PERSON_NAME][GEOGRAPHIC_DATA][US_STATE], [GEOGRAPHIC_DATA]" at bounding box center [938, 94] width 223 height 33
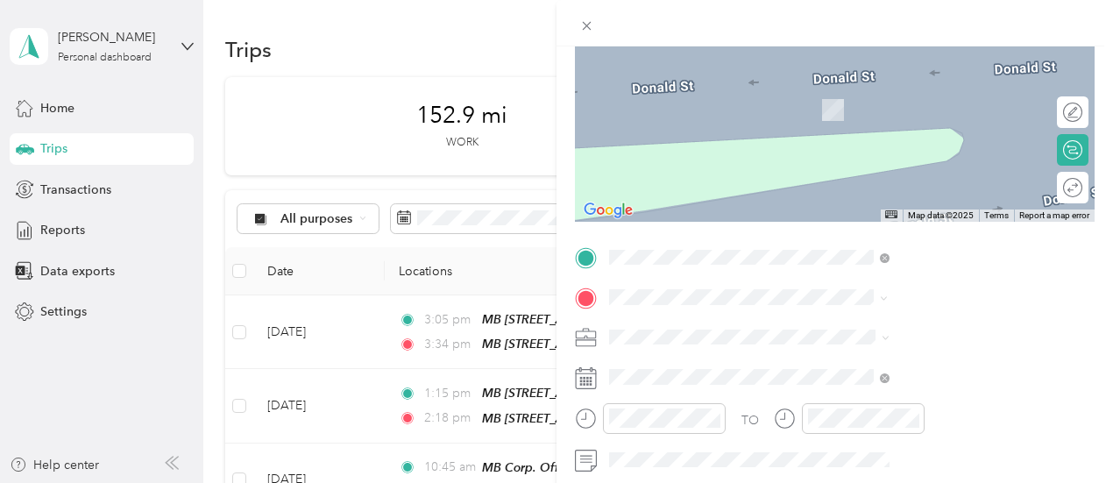
click at [869, 92] on strong "A-Home Base" at bounding box center [865, 90] width 77 height 16
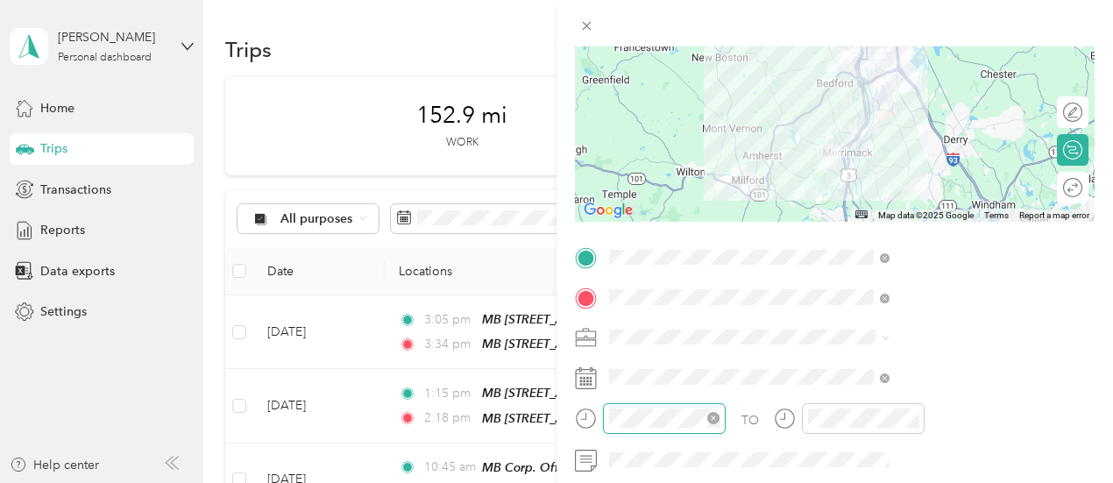
scroll to position [368, 0]
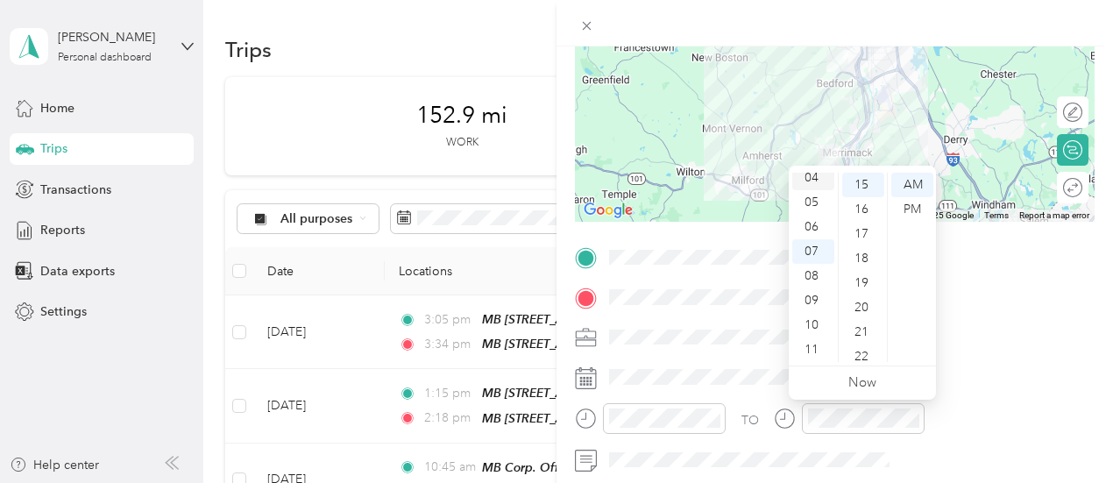
click at [812, 182] on div "04" at bounding box center [813, 178] width 42 height 25
click at [857, 215] on div "27" at bounding box center [863, 216] width 42 height 25
click at [913, 214] on div "PM" at bounding box center [912, 209] width 42 height 25
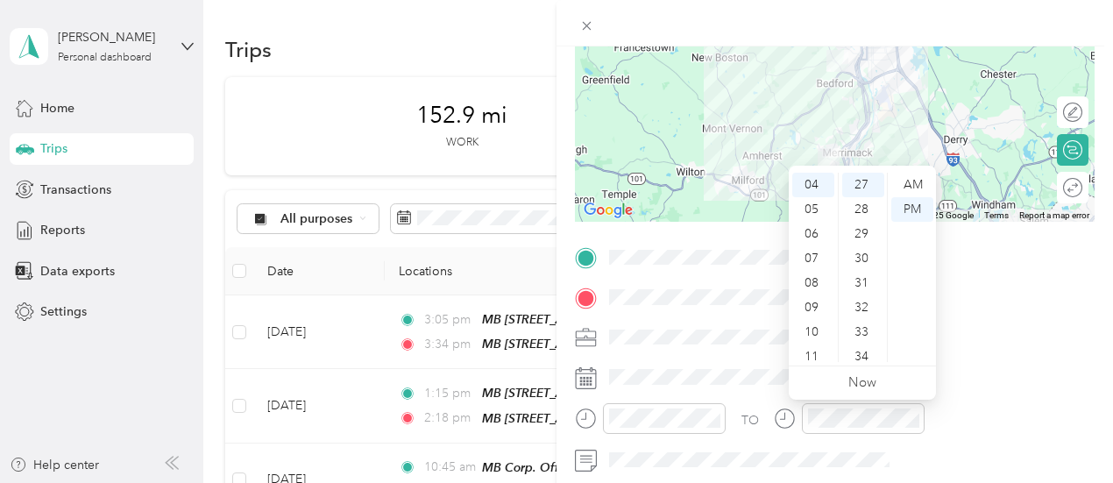
click at [924, 18] on div at bounding box center [834, 23] width 556 height 46
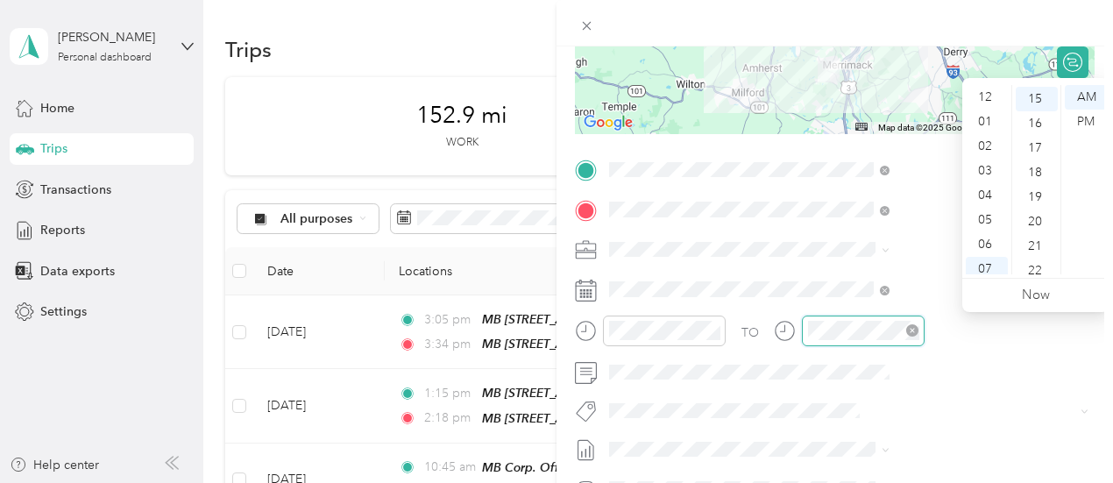
scroll to position [105, 0]
click at [990, 88] on div "04" at bounding box center [986, 90] width 42 height 25
click at [1032, 172] on div "50" at bounding box center [1036, 167] width 42 height 25
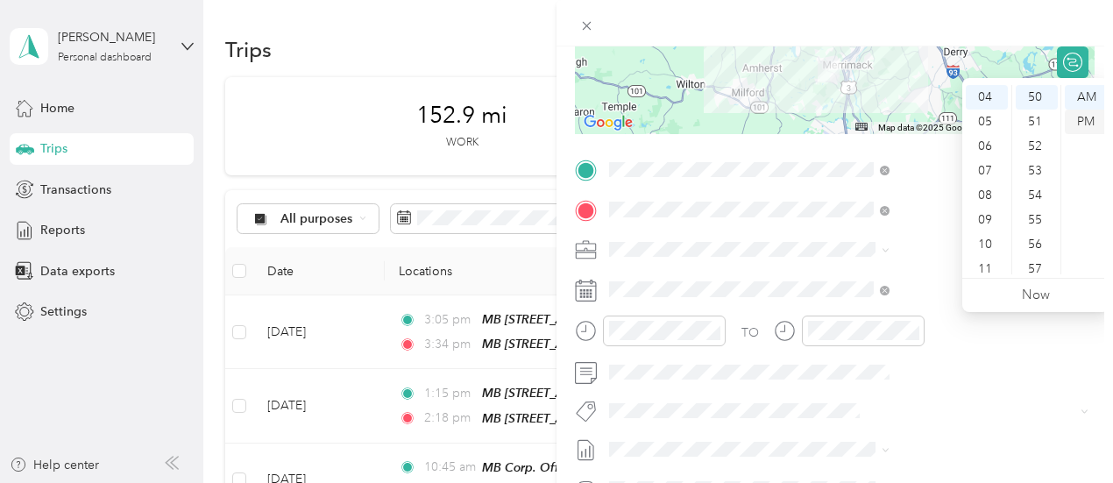
click at [1076, 117] on div "PM" at bounding box center [1085, 122] width 42 height 25
click at [1067, 4] on div at bounding box center [834, 23] width 556 height 46
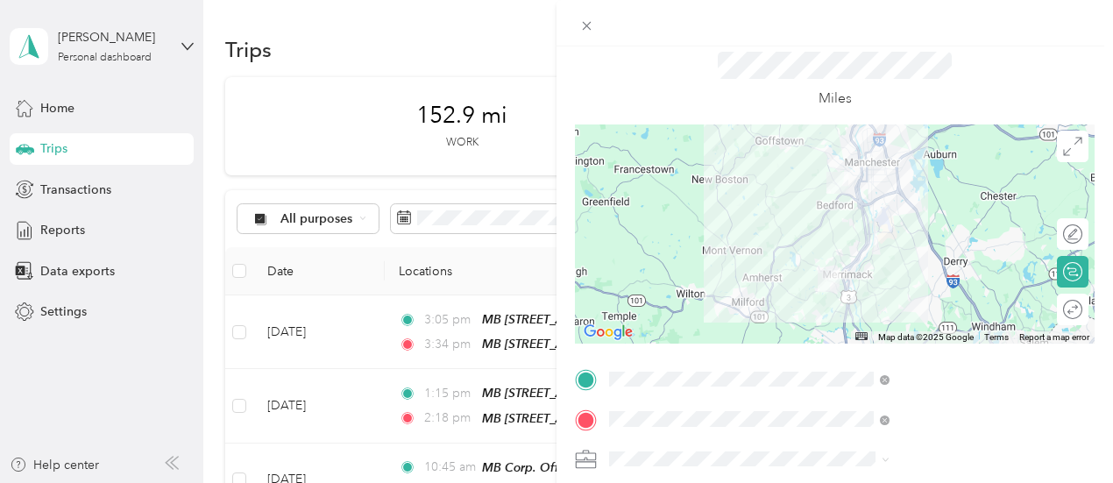
scroll to position [0, 0]
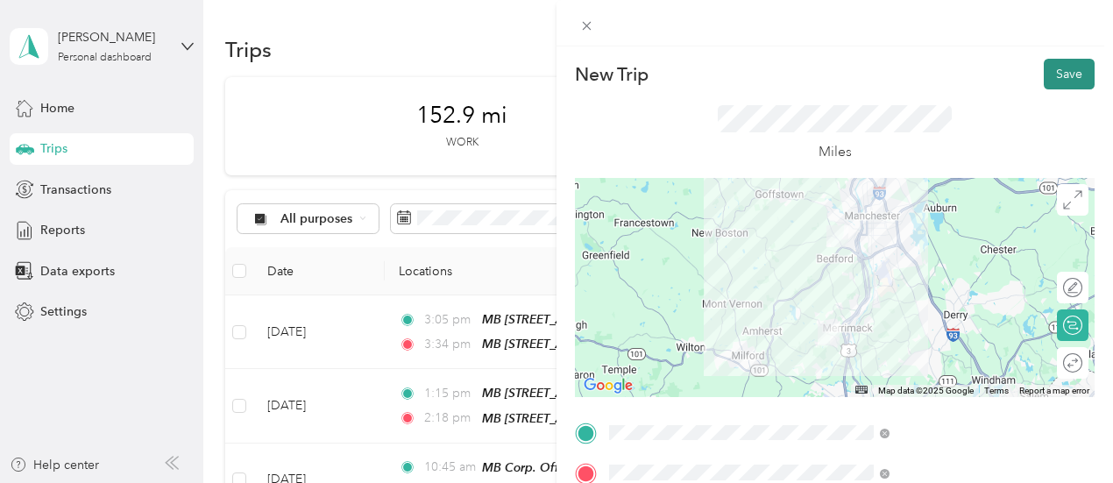
click at [1050, 75] on button "Save" at bounding box center [1068, 74] width 51 height 31
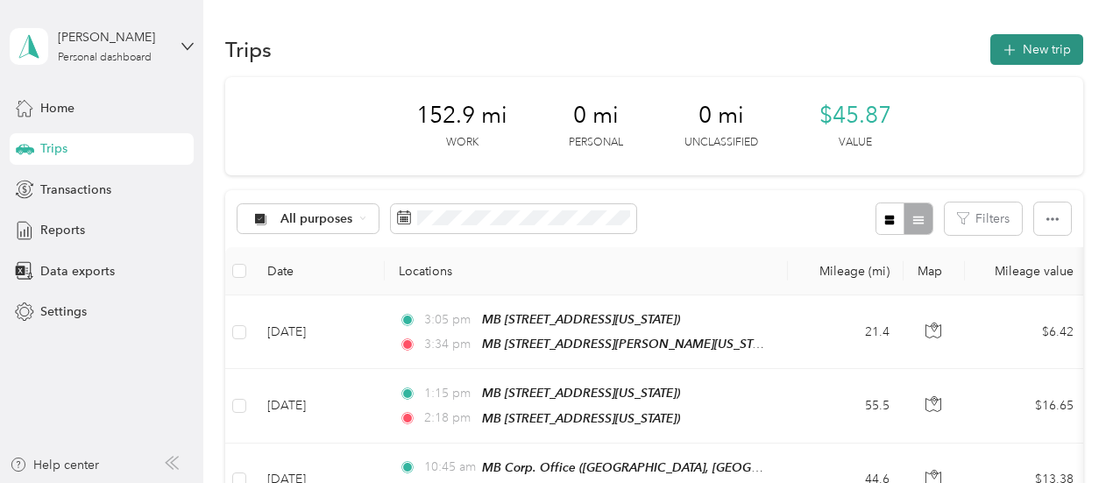
click at [1034, 42] on button "New trip" at bounding box center [1036, 49] width 93 height 31
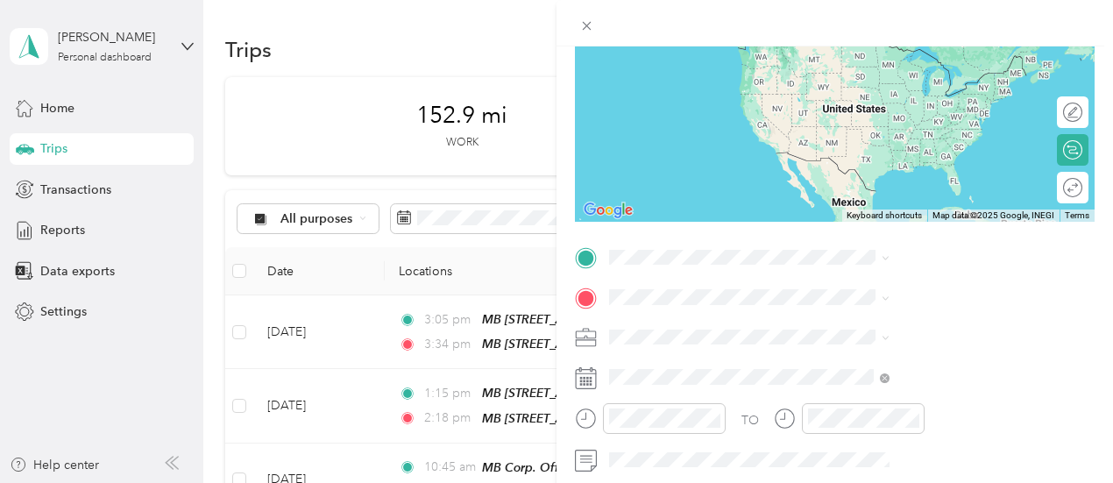
scroll to position [350, 0]
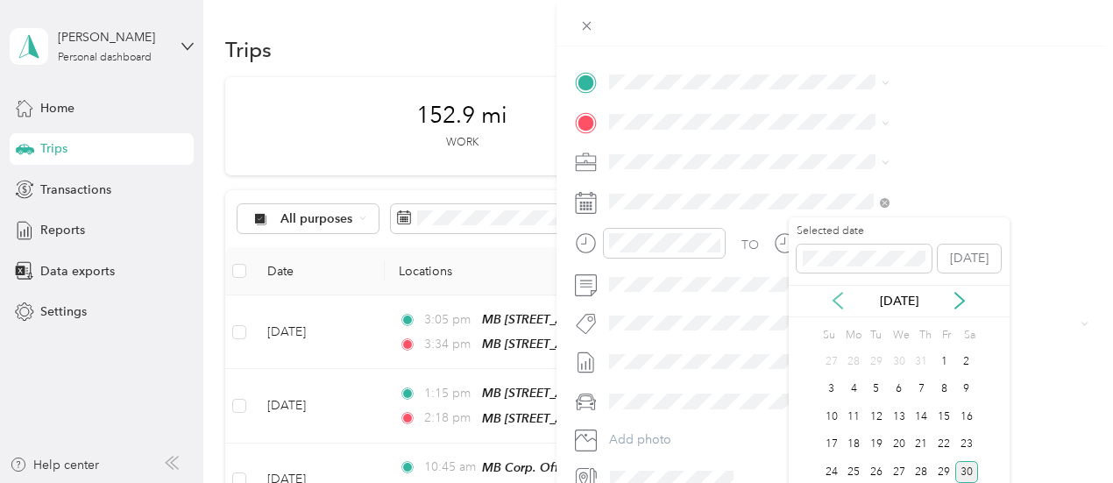
click at [839, 292] on icon at bounding box center [838, 301] width 18 height 18
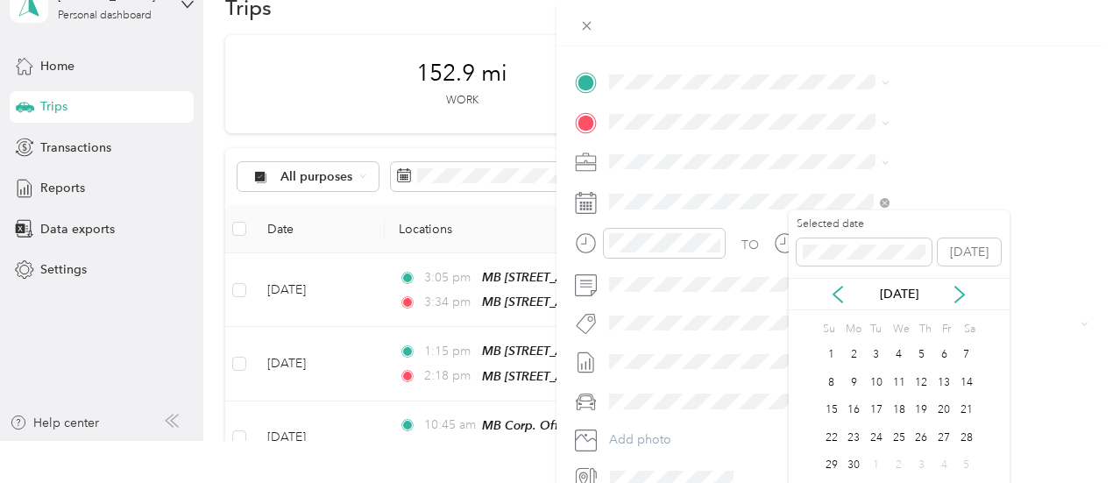
scroll to position [43, 0]
click at [889, 411] on div "18" at bounding box center [898, 417] width 23 height 22
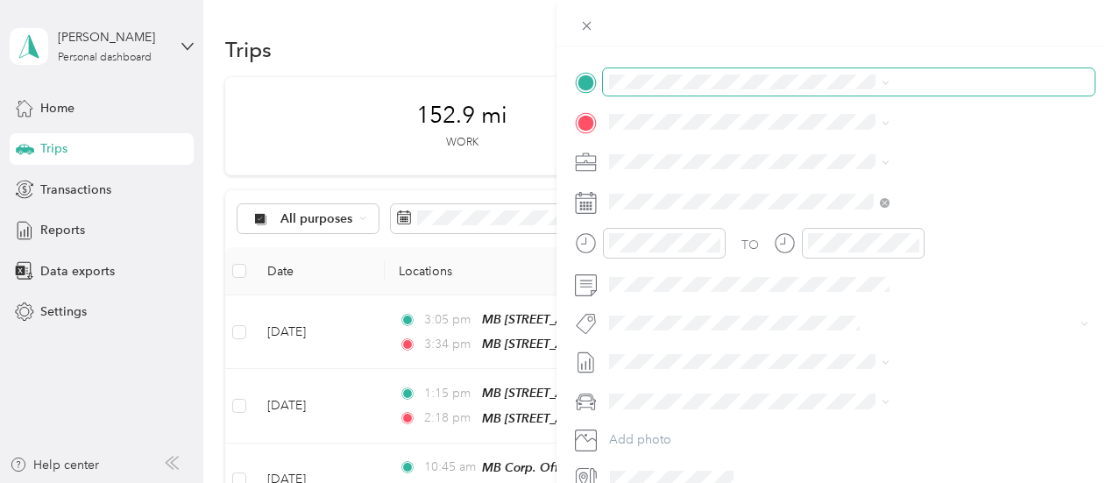
click at [836, 73] on span at bounding box center [848, 82] width 491 height 28
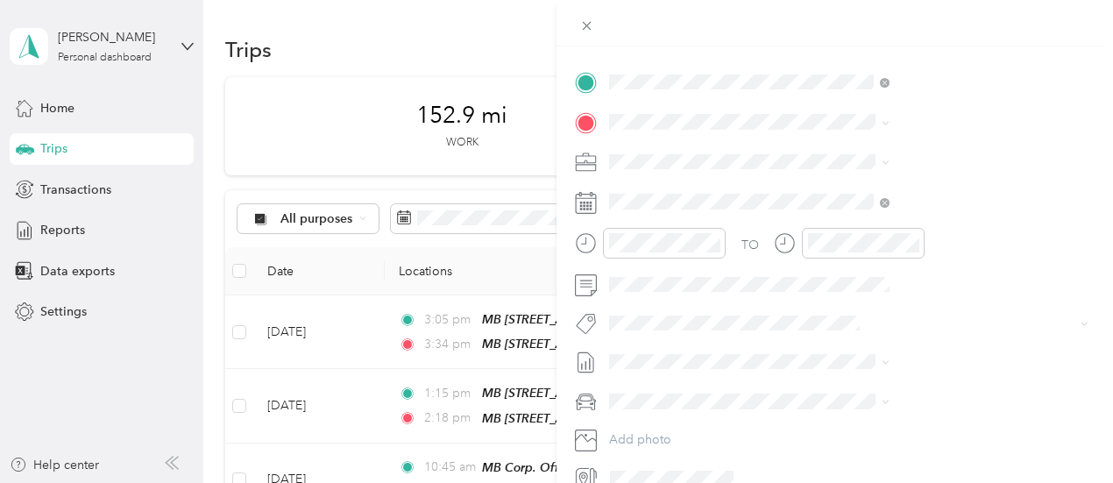
click at [860, 164] on span "[STREET_ADDRESS][US_STATE]" at bounding box center [914, 171] width 175 height 15
click at [865, 219] on span "[GEOGRAPHIC_DATA][US_STATE], [GEOGRAPHIC_DATA]" at bounding box center [924, 235] width 194 height 33
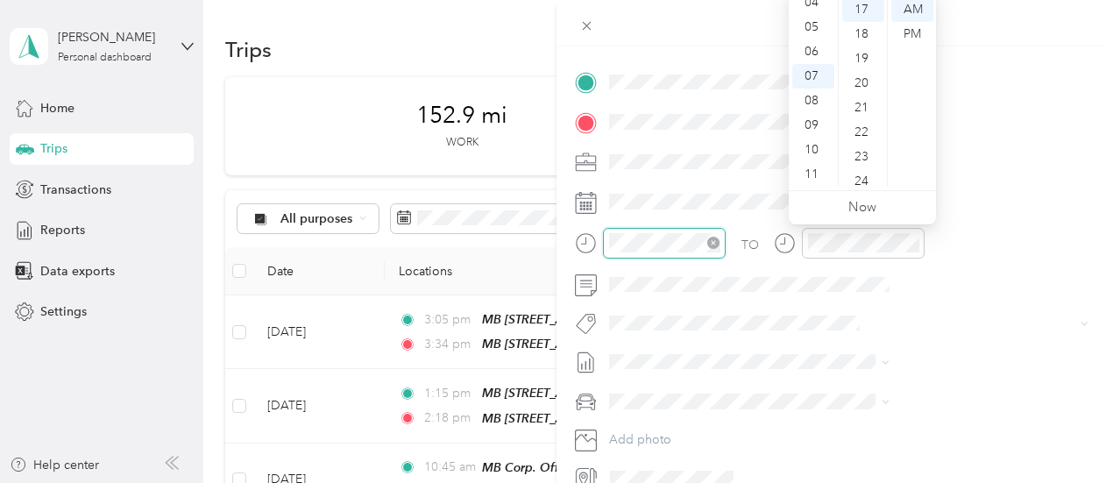
scroll to position [417, 0]
click at [819, 50] on div "06" at bounding box center [813, 51] width 42 height 25
click at [857, 97] on div "45" at bounding box center [863, 99] width 42 height 25
click at [969, 11] on div at bounding box center [834, 23] width 556 height 46
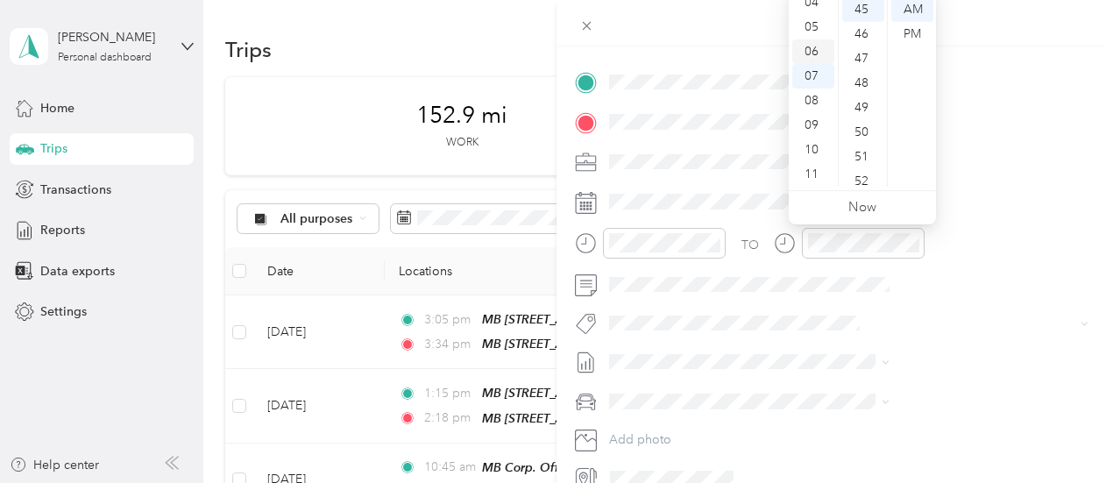
click at [815, 52] on div "06" at bounding box center [813, 51] width 42 height 25
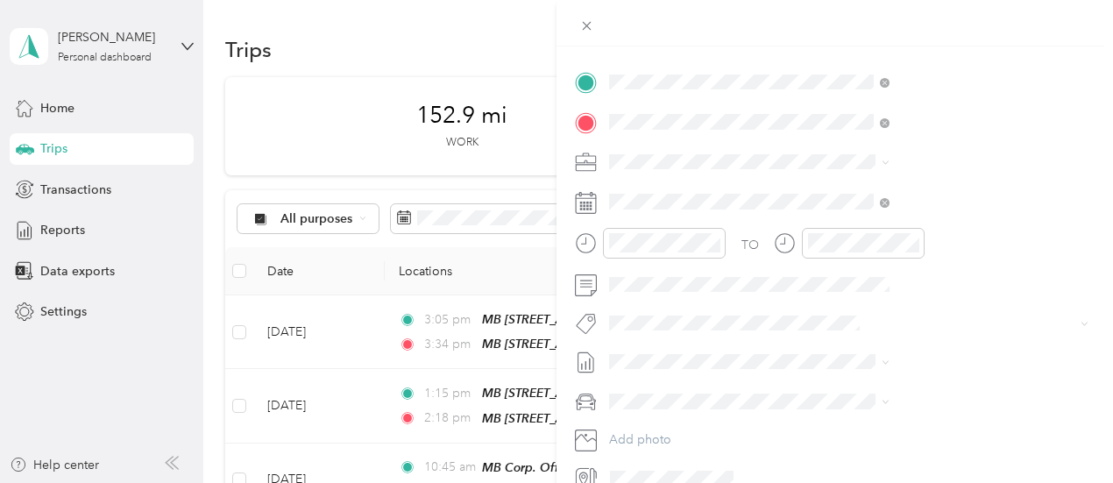
click at [974, 13] on div at bounding box center [834, 23] width 556 height 46
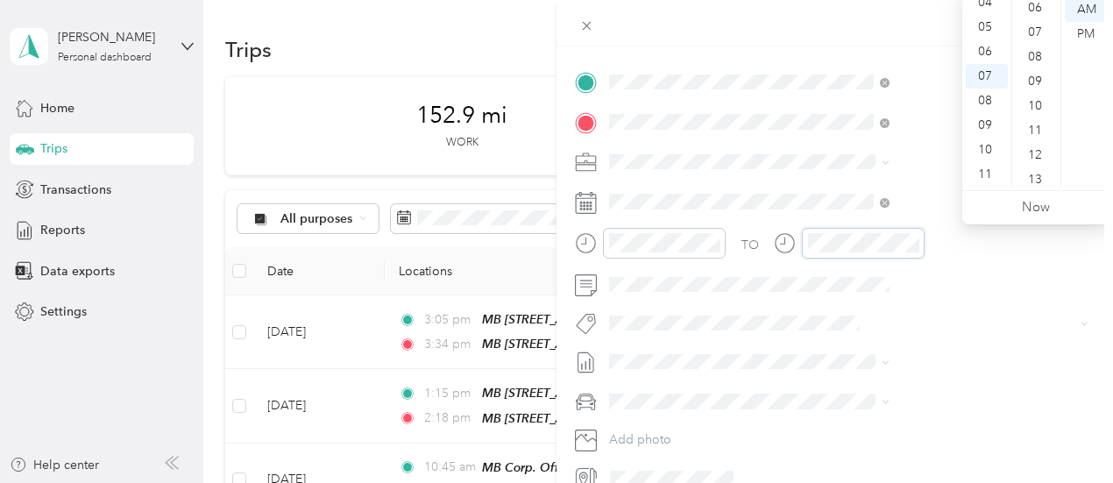
scroll to position [0, 0]
click at [1041, 91] on div "03" at bounding box center [1036, 83] width 42 height 25
click at [931, 16] on div at bounding box center [834, 23] width 556 height 46
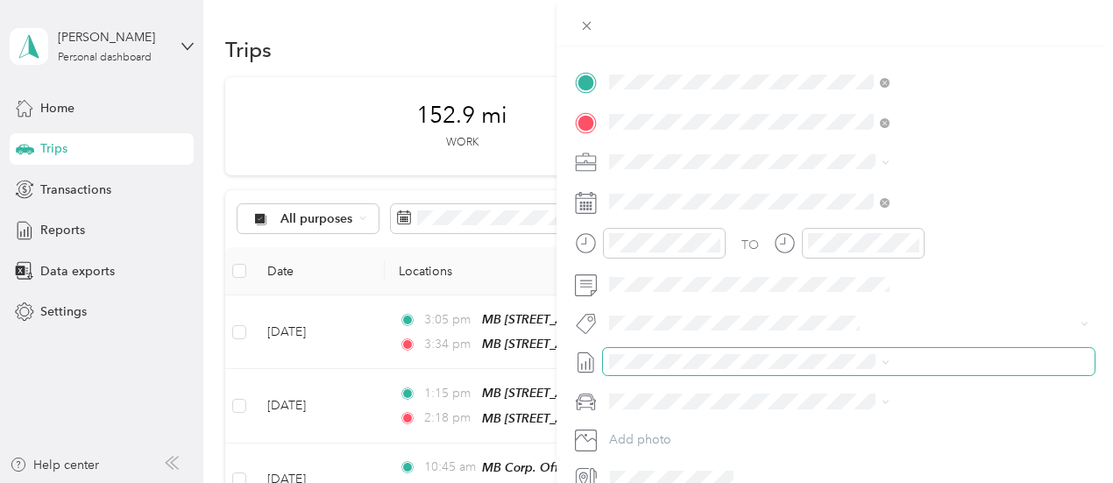
scroll to position [0, 0]
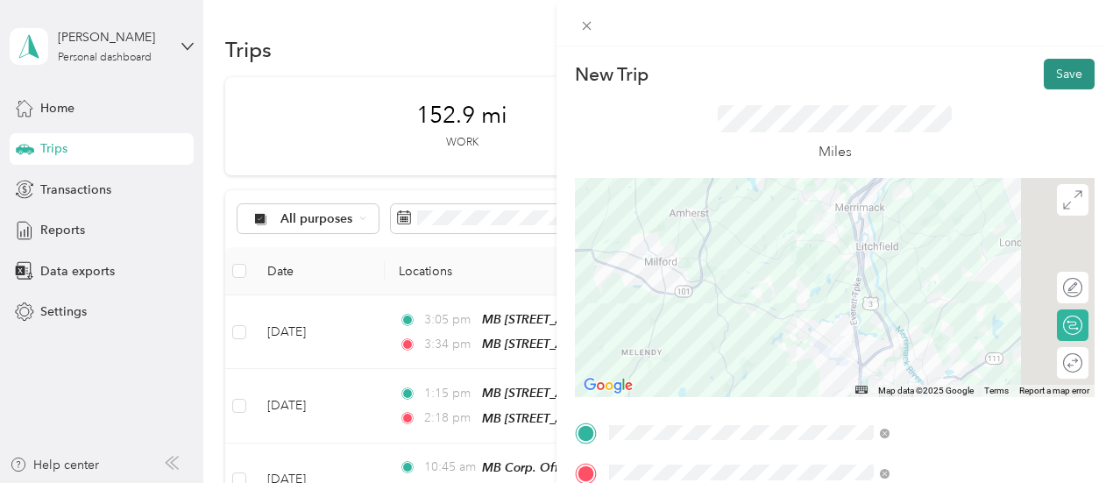
click at [1057, 73] on button "Save" at bounding box center [1068, 74] width 51 height 31
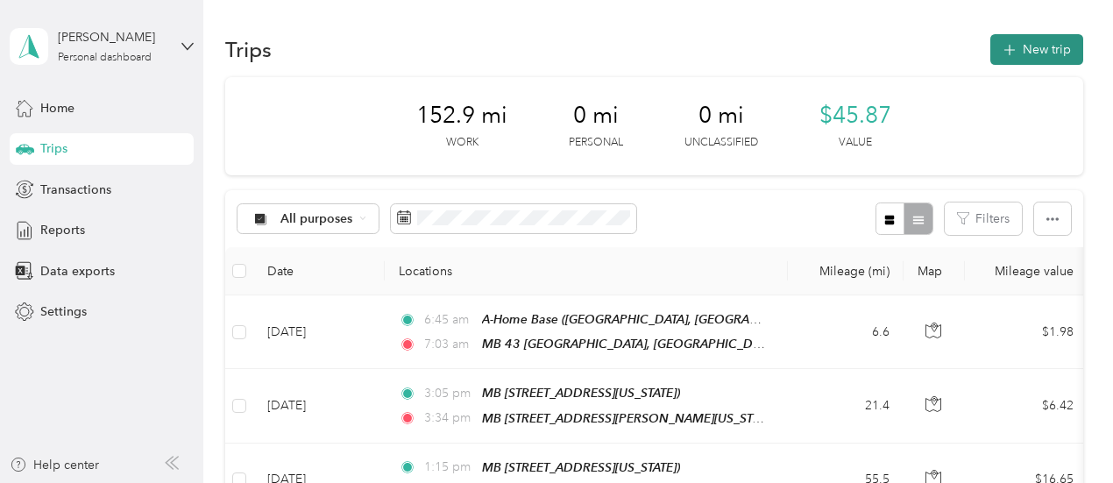
click at [1031, 46] on button "New trip" at bounding box center [1036, 49] width 93 height 31
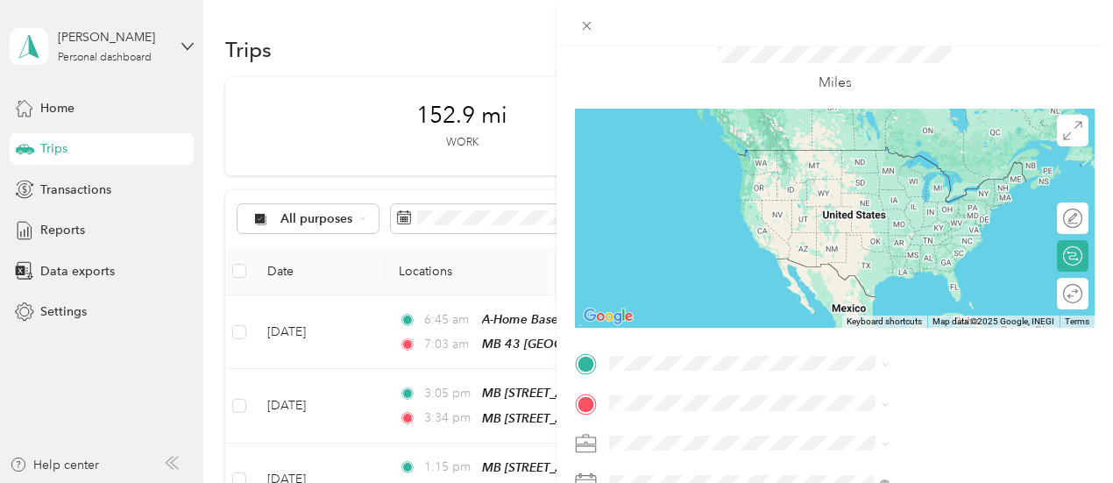
scroll to position [175, 0]
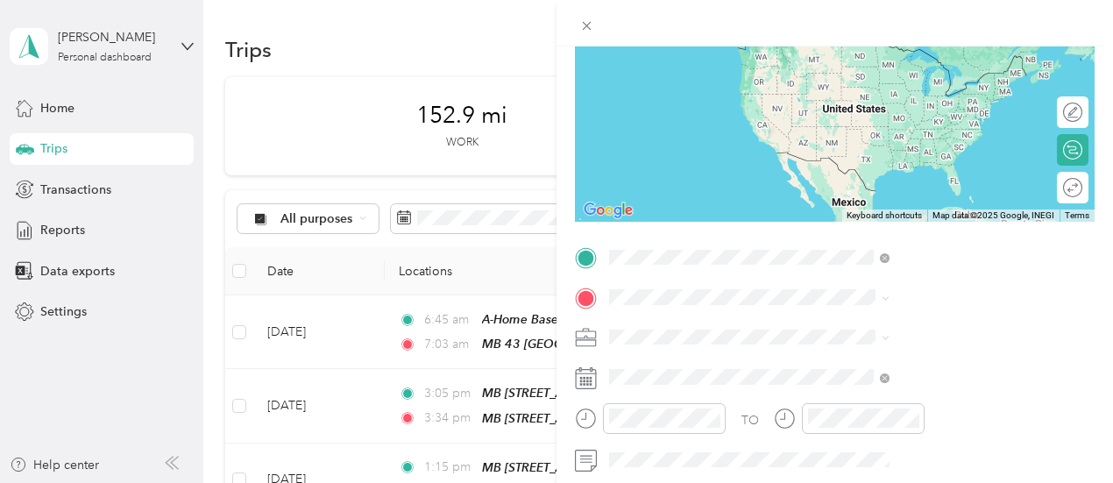
click at [884, 56] on div "MB [STREET_ADDRESS][US_STATE]" at bounding box center [947, 77] width 241 height 71
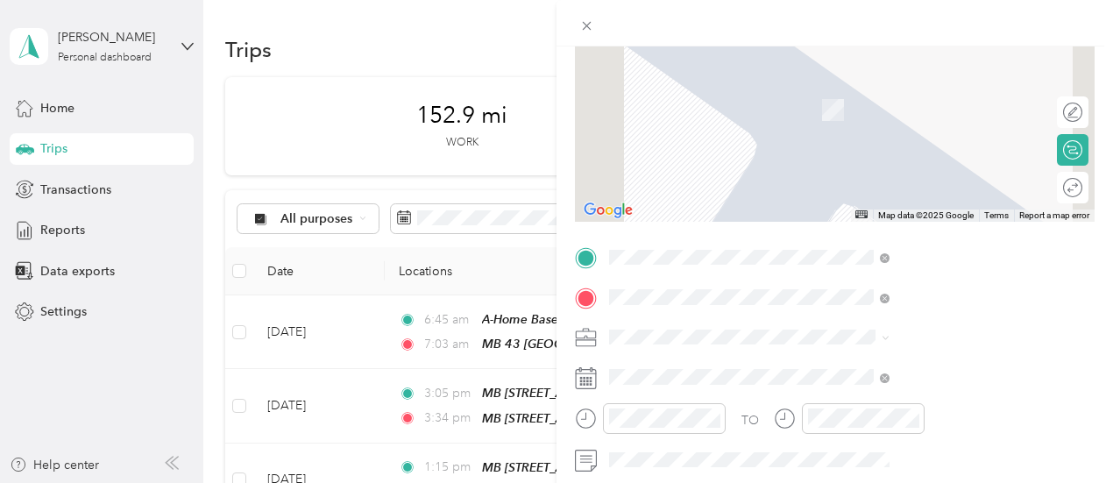
click at [894, 114] on div "MB [STREET_ADDRESS][US_STATE]" at bounding box center [947, 117] width 241 height 71
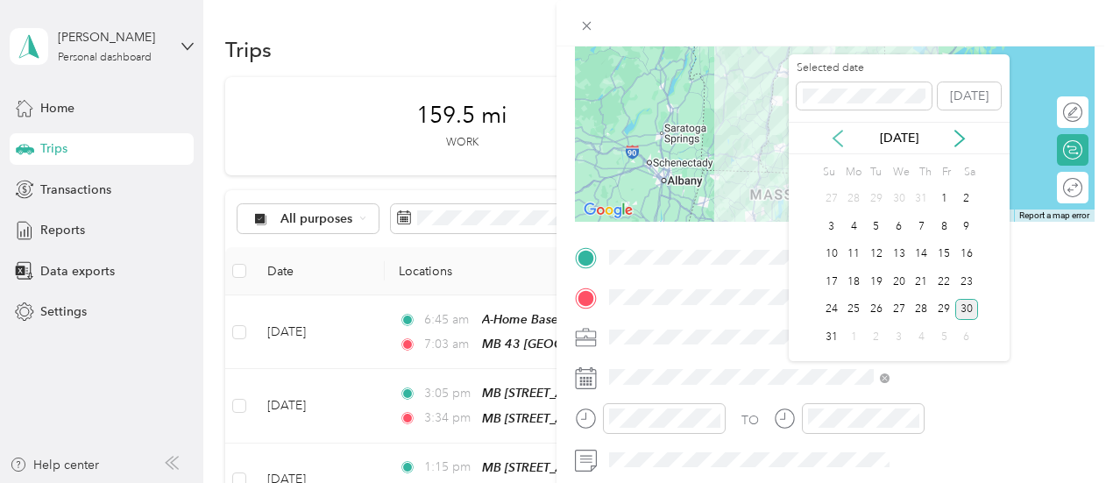
click at [837, 132] on icon at bounding box center [838, 139] width 18 height 18
click at [901, 256] on div "18" at bounding box center [898, 255] width 23 height 22
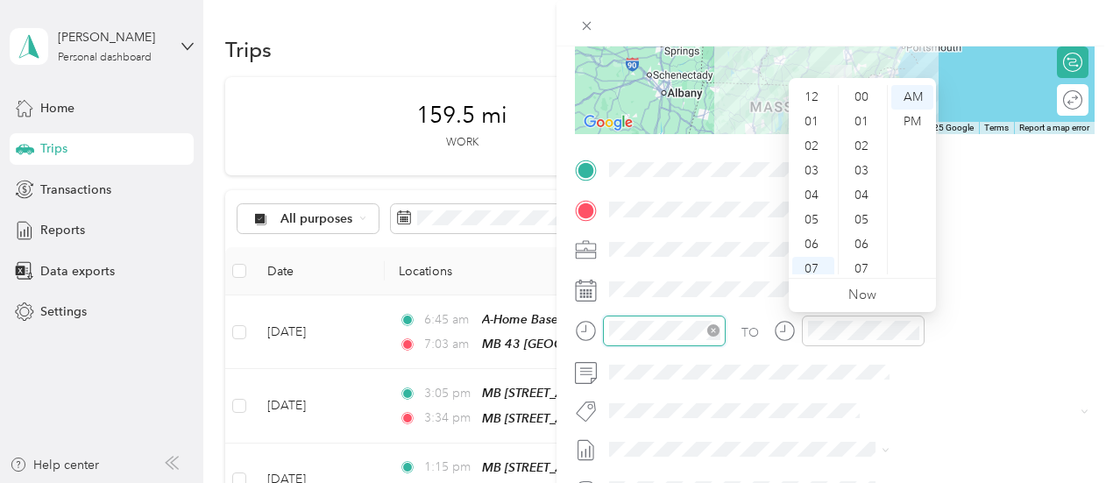
scroll to position [105, 0]
click at [809, 180] on div "08" at bounding box center [813, 188] width 42 height 25
click at [863, 194] on div "40" at bounding box center [863, 199] width 42 height 25
click at [962, 28] on div at bounding box center [834, 23] width 556 height 46
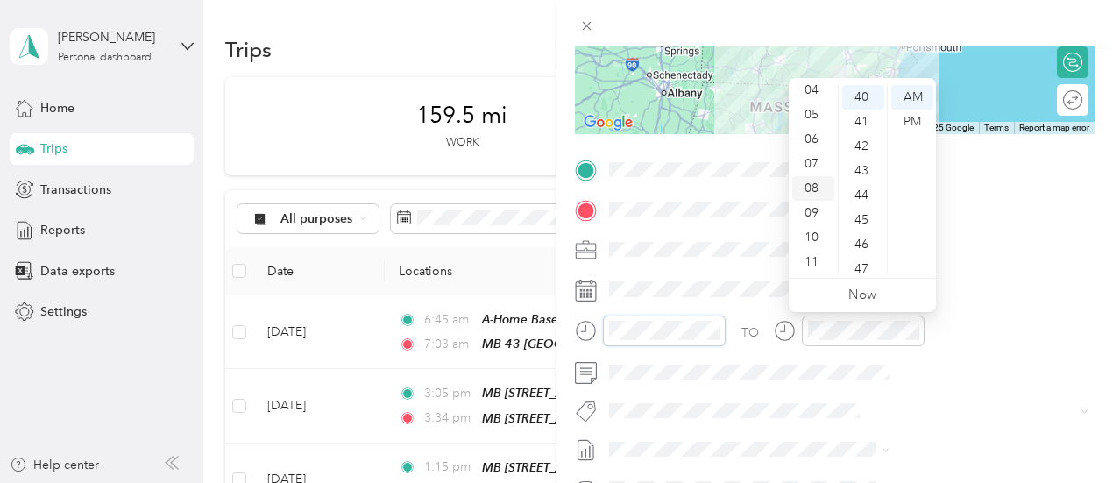
scroll to position [18, 0]
click at [855, 168] on div "25" at bounding box center [863, 167] width 42 height 25
click at [940, 12] on div at bounding box center [834, 23] width 556 height 46
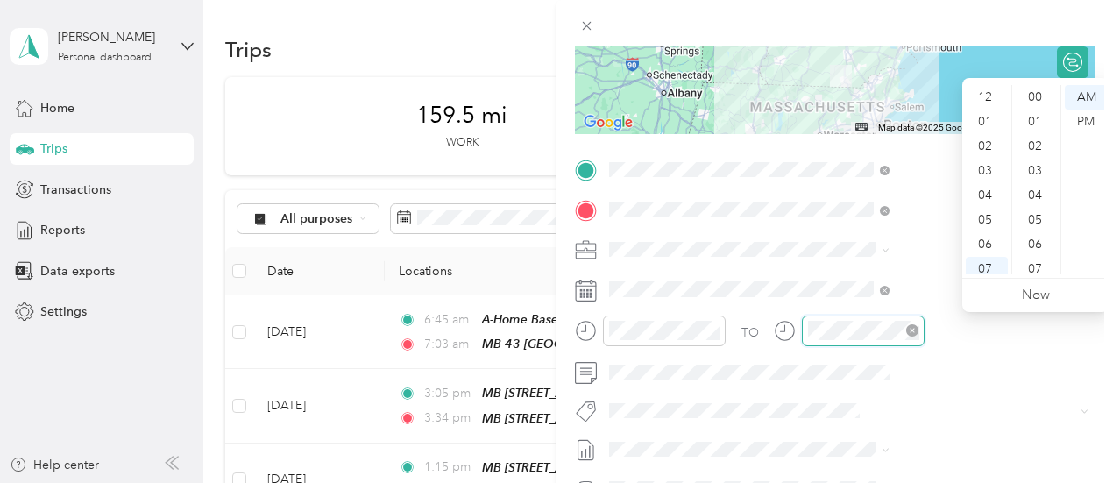
scroll to position [105, 0]
click at [986, 215] on div "09" at bounding box center [986, 213] width 42 height 25
click at [1034, 230] on div "52" at bounding box center [1036, 230] width 42 height 25
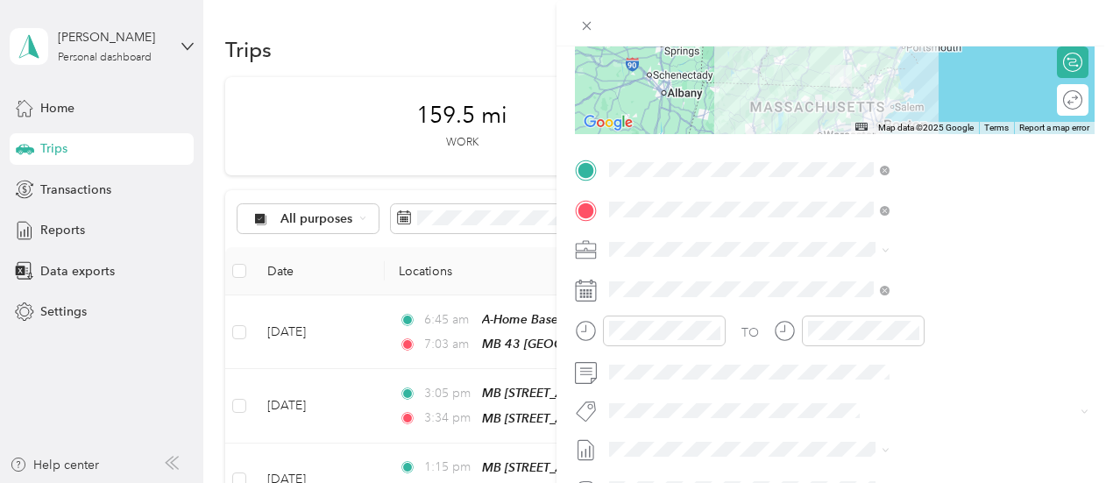
click at [998, 11] on div at bounding box center [834, 23] width 556 height 46
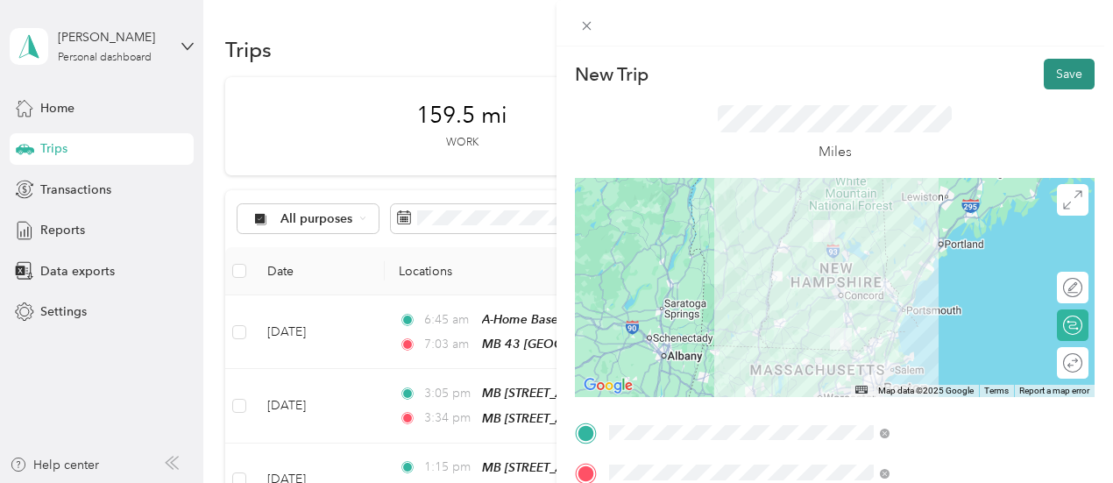
click at [1054, 76] on button "Save" at bounding box center [1068, 74] width 51 height 31
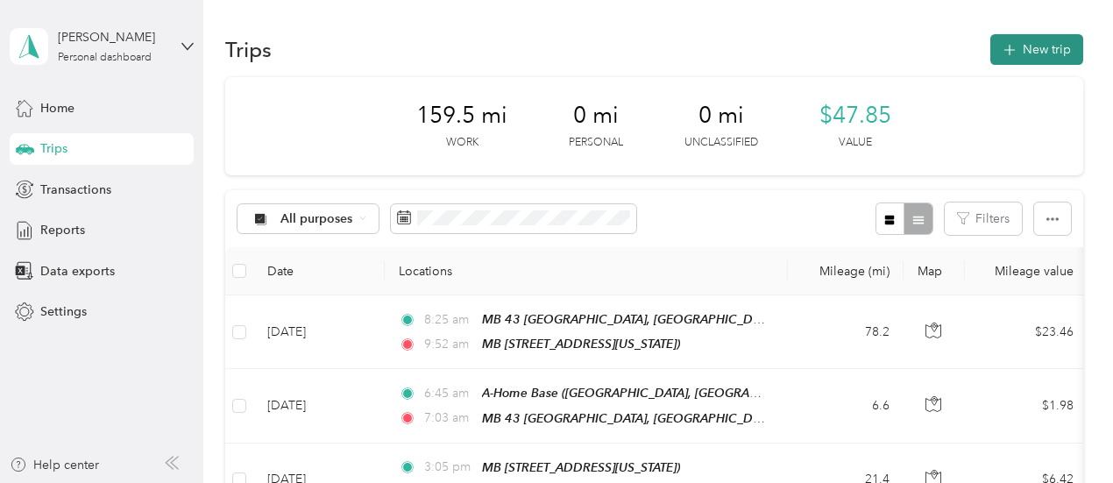
click at [1042, 45] on button "New trip" at bounding box center [1036, 49] width 93 height 31
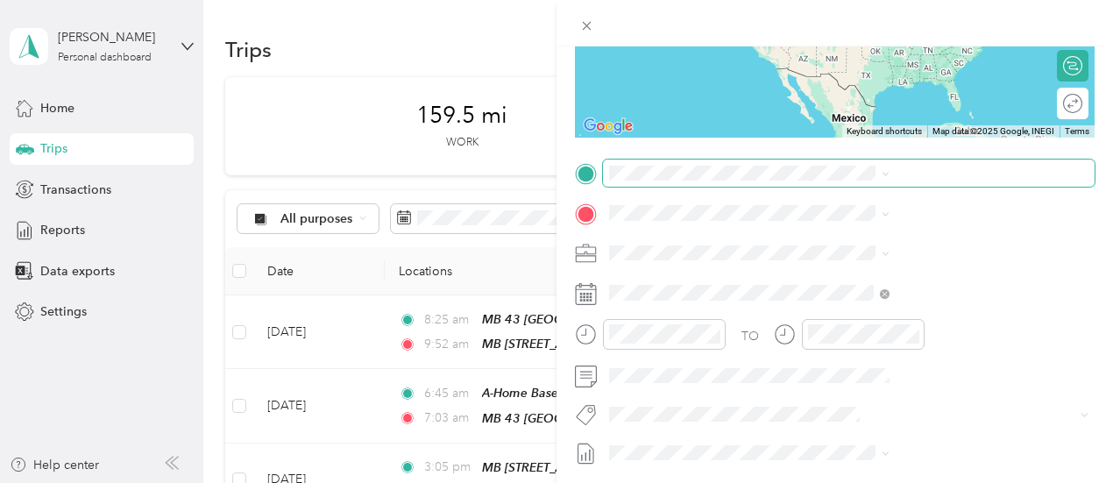
scroll to position [263, 0]
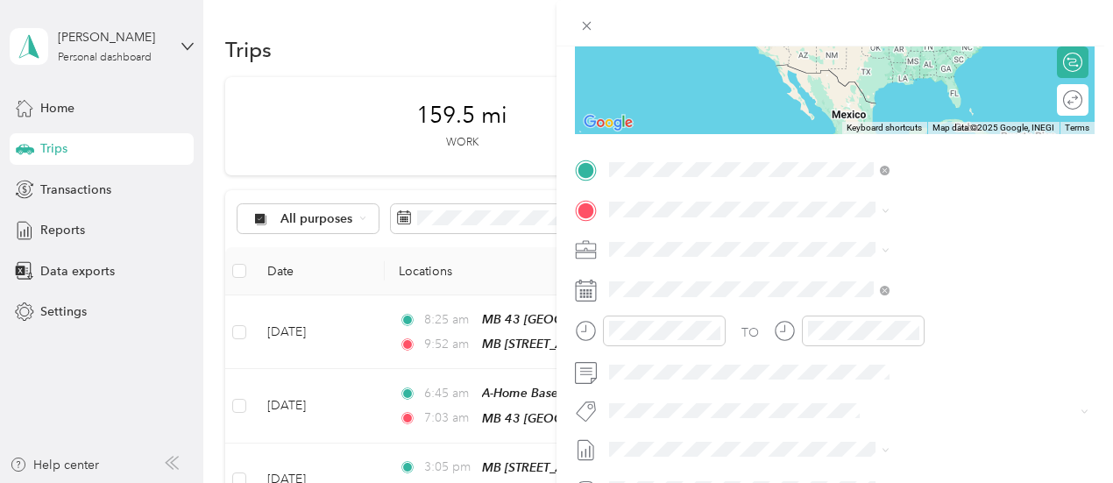
click at [888, 266] on span "[GEOGRAPHIC_DATA], [US_STATE], [GEOGRAPHIC_DATA]" at bounding box center [927, 282] width 201 height 33
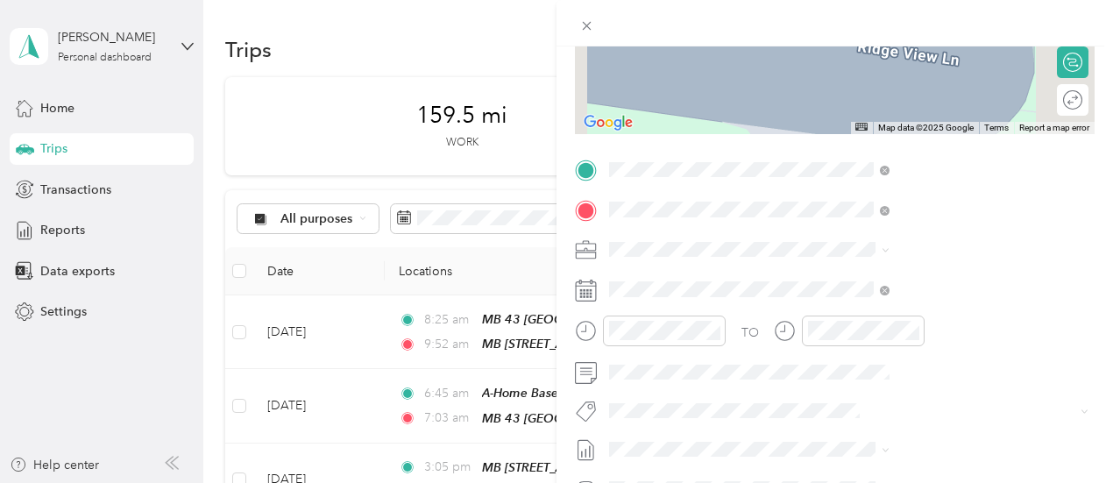
click at [880, 302] on span "[PERSON_NAME][GEOGRAPHIC_DATA][PERSON_NAME], 03278, Warner, [US_STATE], [GEOGRA…" at bounding box center [938, 317] width 223 height 52
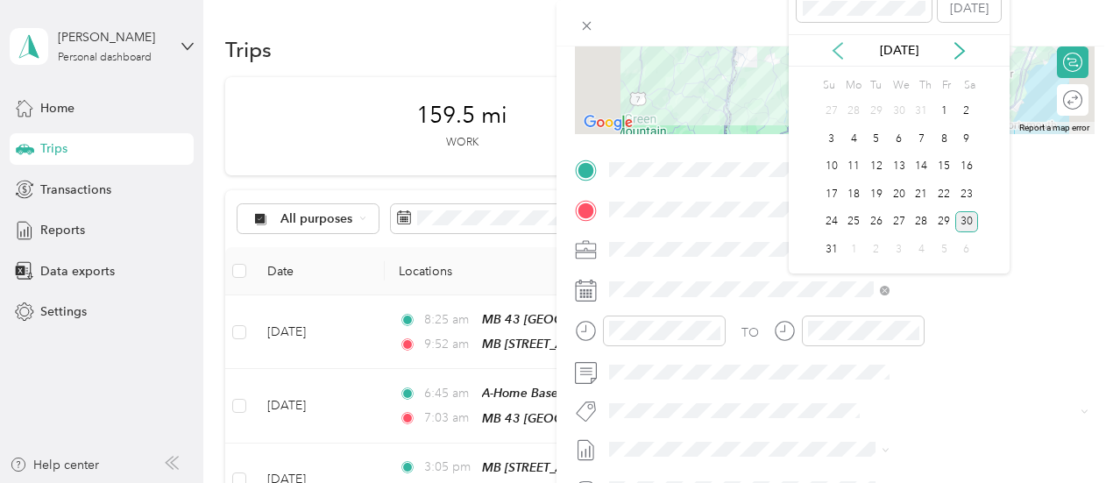
click at [836, 48] on icon at bounding box center [837, 51] width 9 height 16
click at [903, 166] on div "18" at bounding box center [898, 167] width 23 height 22
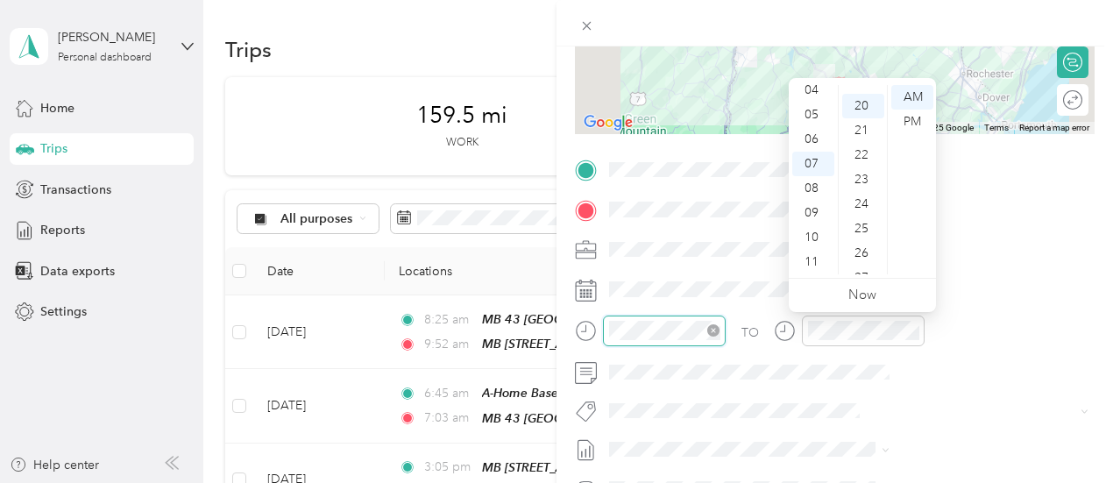
scroll to position [491, 0]
click at [814, 262] on div "11" at bounding box center [813, 262] width 42 height 25
click at [859, 146] on div "22" at bounding box center [863, 146] width 42 height 25
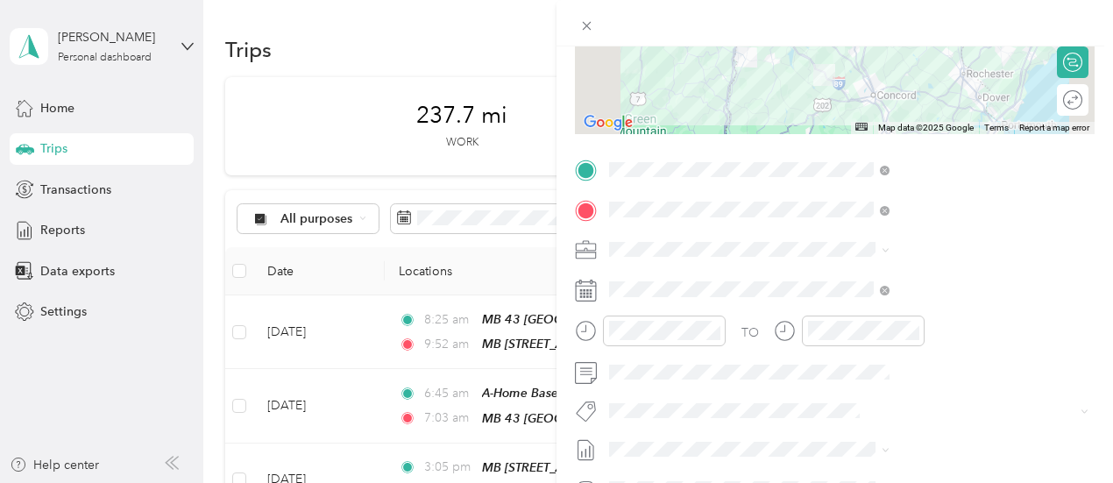
click at [1000, 3] on div at bounding box center [834, 23] width 556 height 46
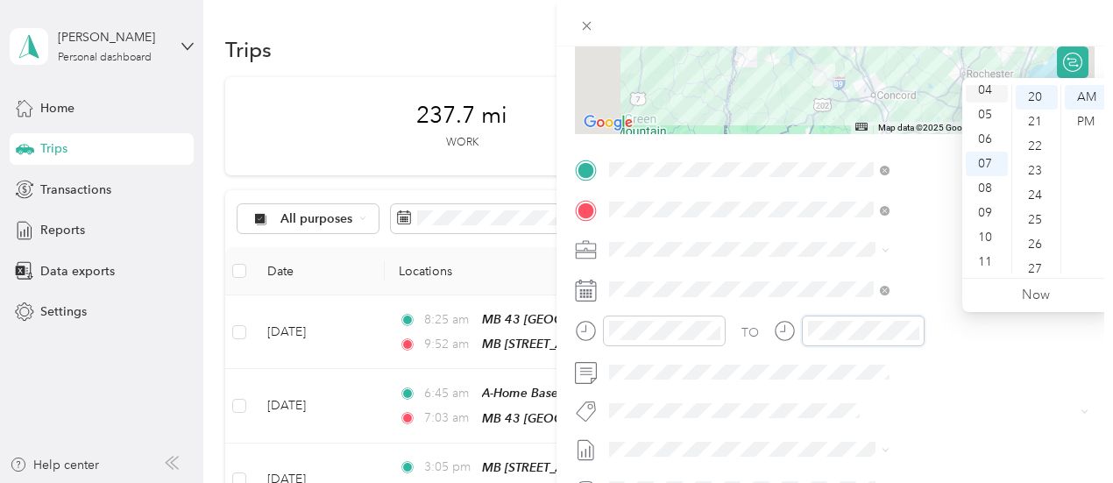
scroll to position [0, 0]
click at [990, 94] on div "12" at bounding box center [986, 97] width 42 height 25
click at [1029, 167] on div "30" at bounding box center [1036, 167] width 42 height 25
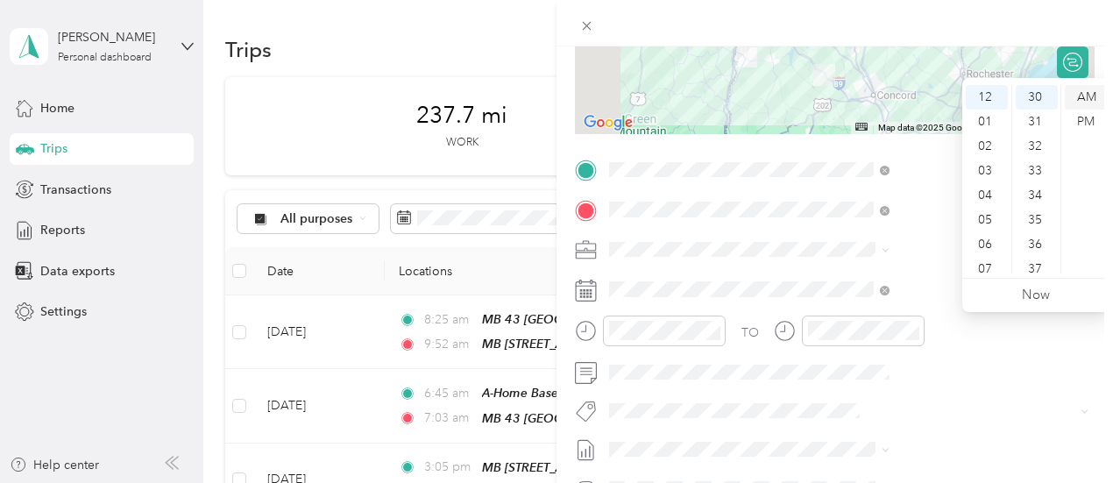
drag, startPoint x: 1085, startPoint y: 119, endPoint x: 1096, endPoint y: 96, distance: 25.1
click at [1085, 118] on div "PM" at bounding box center [1085, 122] width 42 height 25
click at [1021, 13] on div at bounding box center [834, 23] width 556 height 46
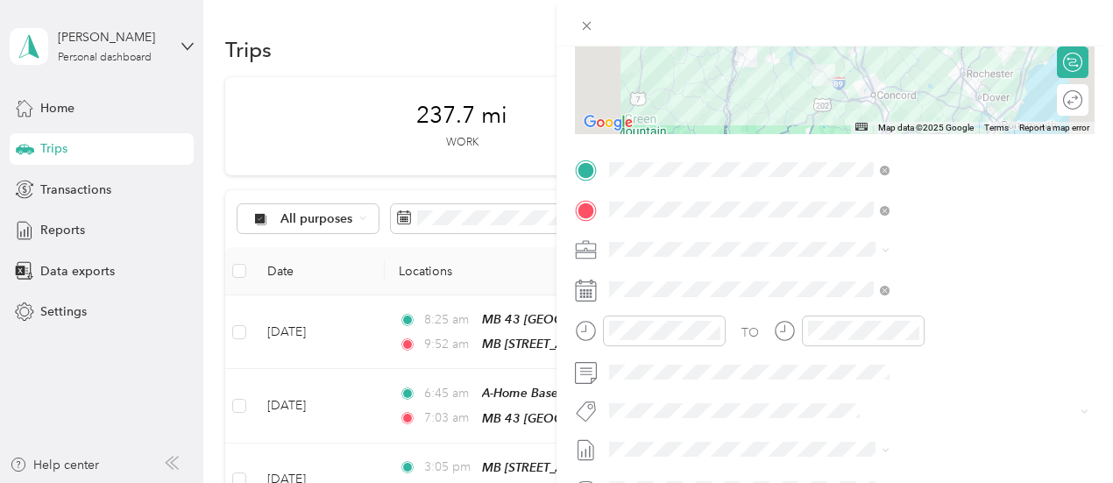
scroll to position [0, 0]
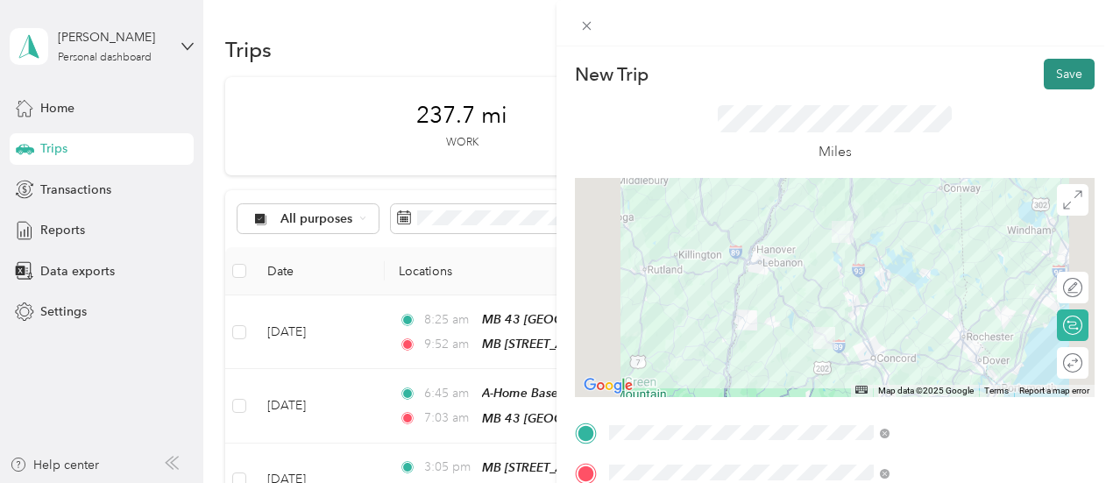
click at [1056, 76] on button "Save" at bounding box center [1068, 74] width 51 height 31
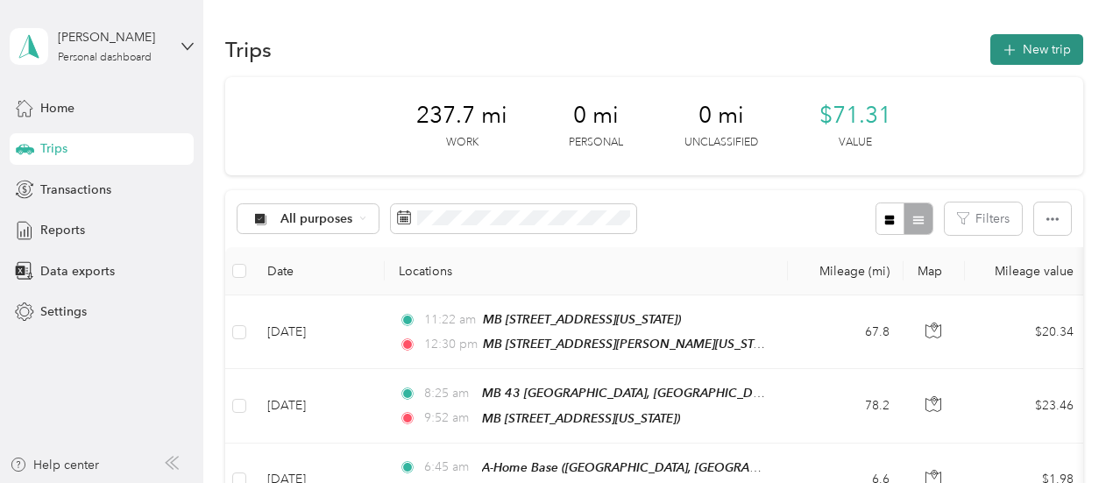
click at [1041, 50] on button "New trip" at bounding box center [1036, 49] width 93 height 31
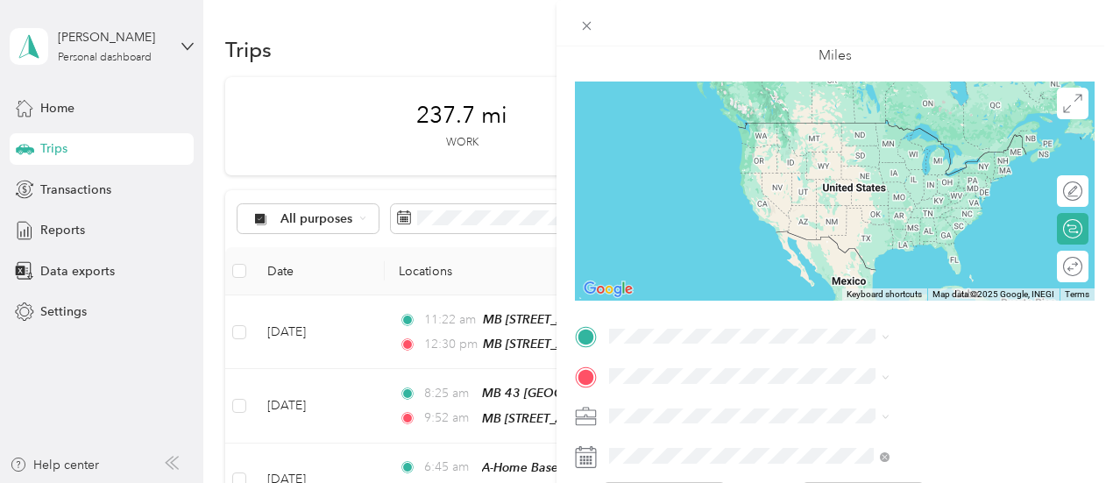
scroll to position [175, 0]
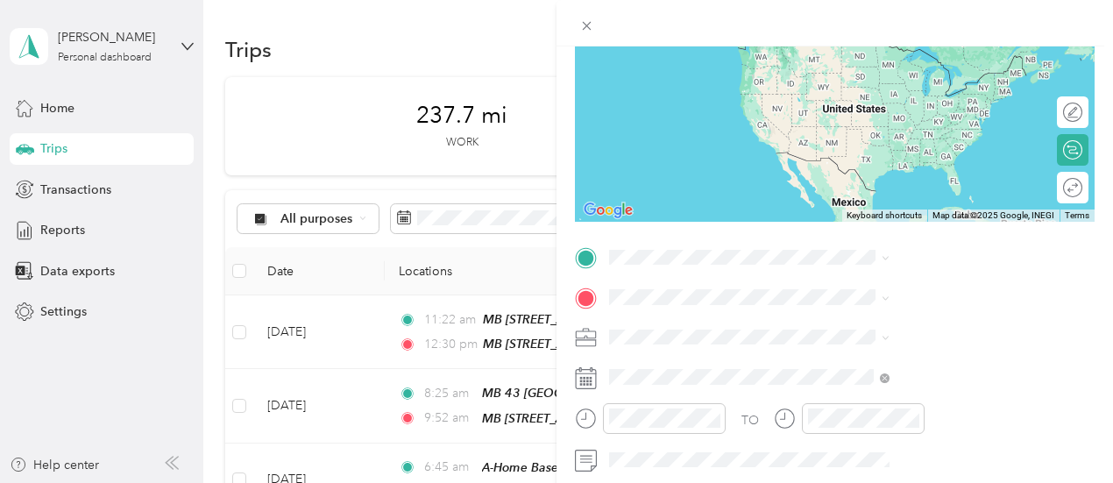
click at [883, 65] on span "[PERSON_NAME][GEOGRAPHIC_DATA][PERSON_NAME], 03278, Warner, [US_STATE], [GEOGRA…" at bounding box center [938, 86] width 223 height 52
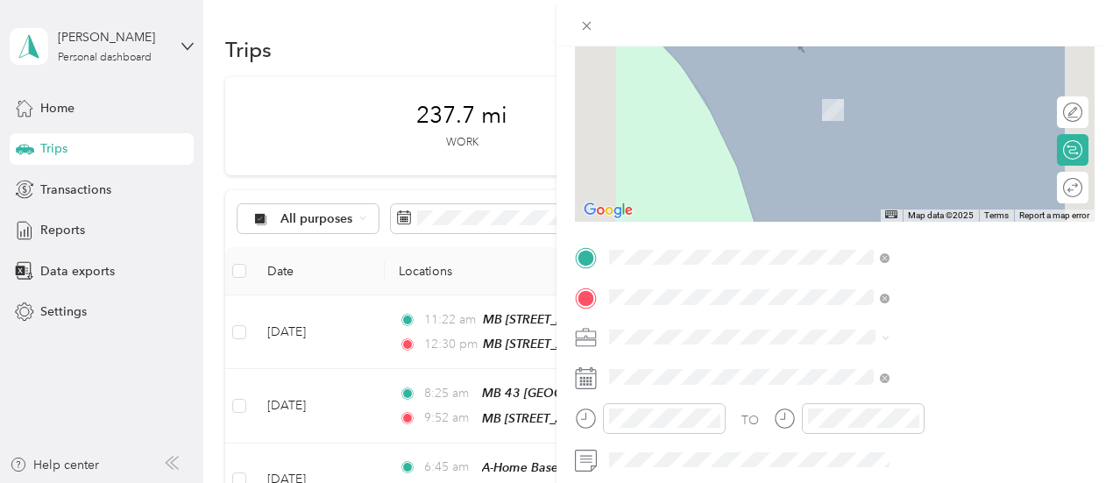
click at [893, 93] on div "MB [STREET_ADDRESS][US_STATE]" at bounding box center [947, 117] width 241 height 71
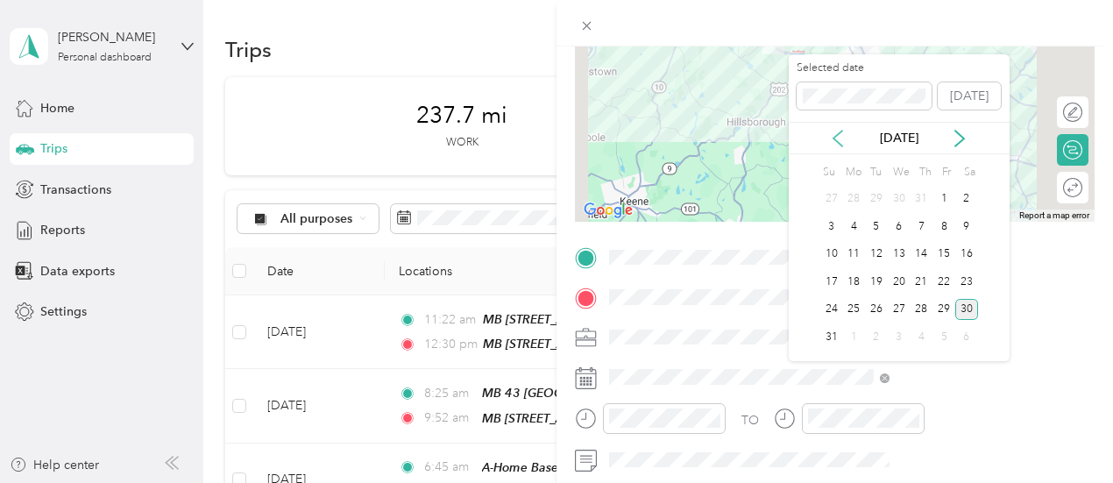
click at [834, 139] on icon at bounding box center [837, 139] width 9 height 16
click at [897, 253] on div "18" at bounding box center [898, 255] width 23 height 22
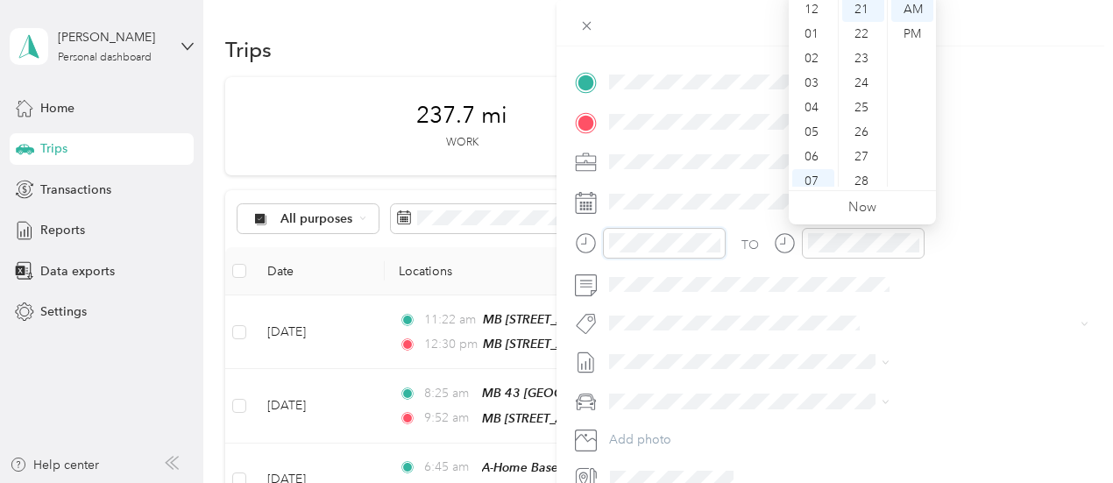
scroll to position [0, 0]
click at [809, 39] on div "01" at bounding box center [813, 34] width 42 height 25
click at [860, 138] on div "55" at bounding box center [863, 143] width 42 height 25
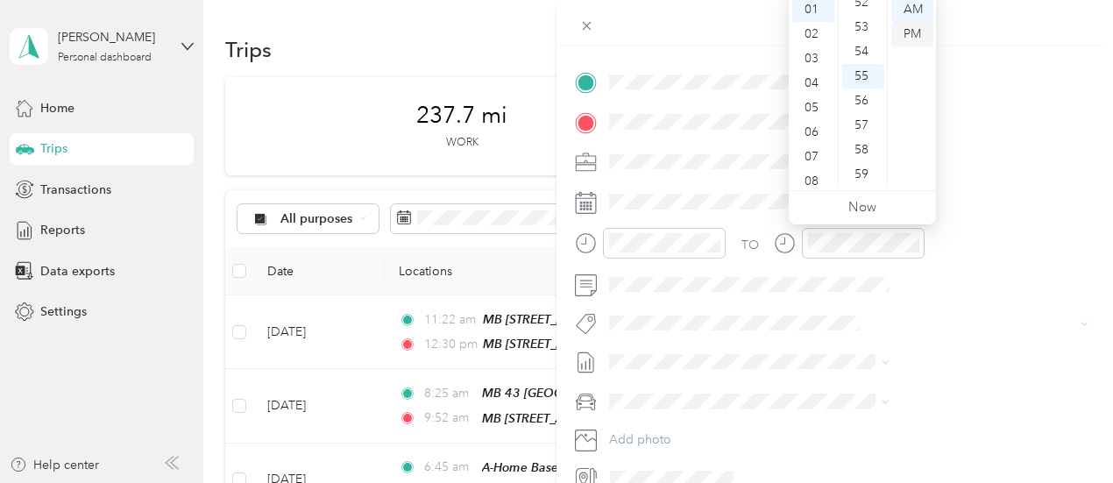
drag, startPoint x: 901, startPoint y: 29, endPoint x: 923, endPoint y: 42, distance: 26.3
click at [901, 29] on div "PM" at bounding box center [912, 34] width 42 height 25
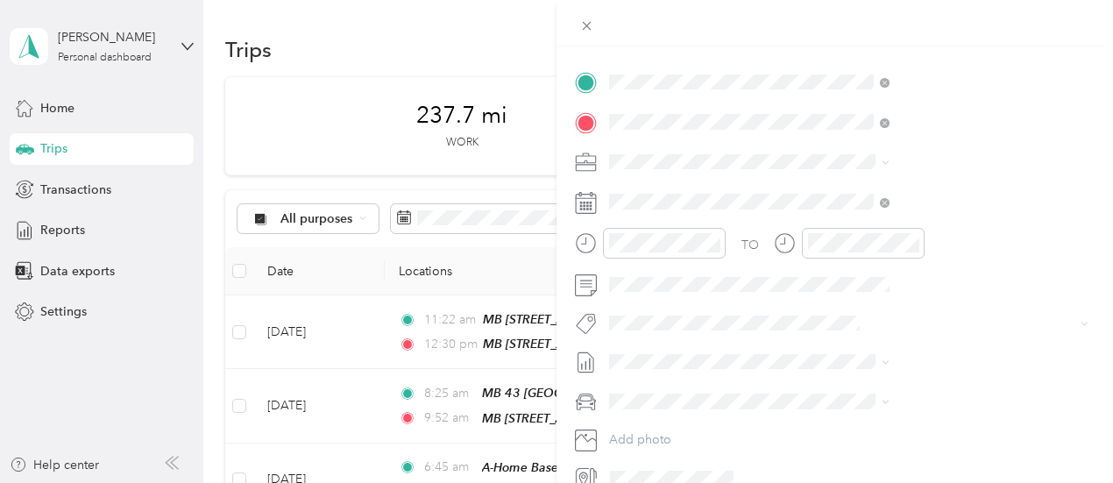
click at [984, 18] on div at bounding box center [834, 23] width 556 height 46
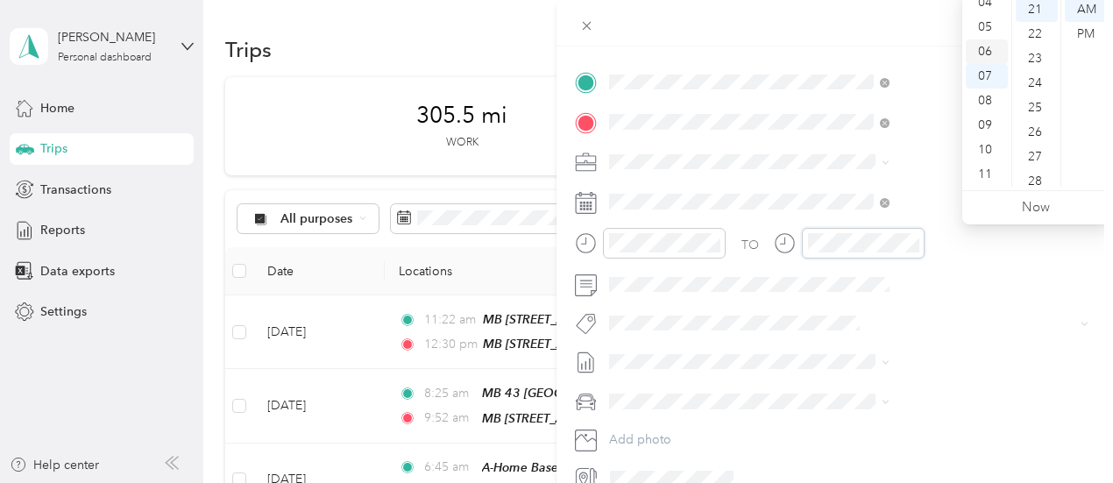
scroll to position [18, 0]
click at [992, 39] on div "02" at bounding box center [986, 41] width 42 height 25
click at [1040, 155] on div "34" at bounding box center [1036, 153] width 42 height 25
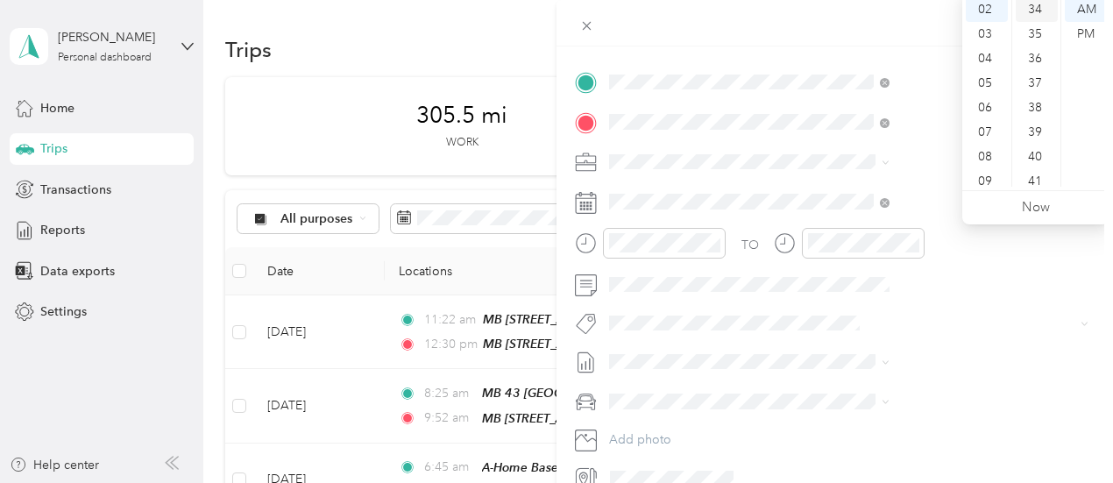
drag, startPoint x: 1092, startPoint y: 34, endPoint x: 1018, endPoint y: 10, distance: 77.6
click at [1088, 33] on div "PM" at bounding box center [1085, 34] width 42 height 25
click at [899, 12] on div at bounding box center [834, 23] width 556 height 46
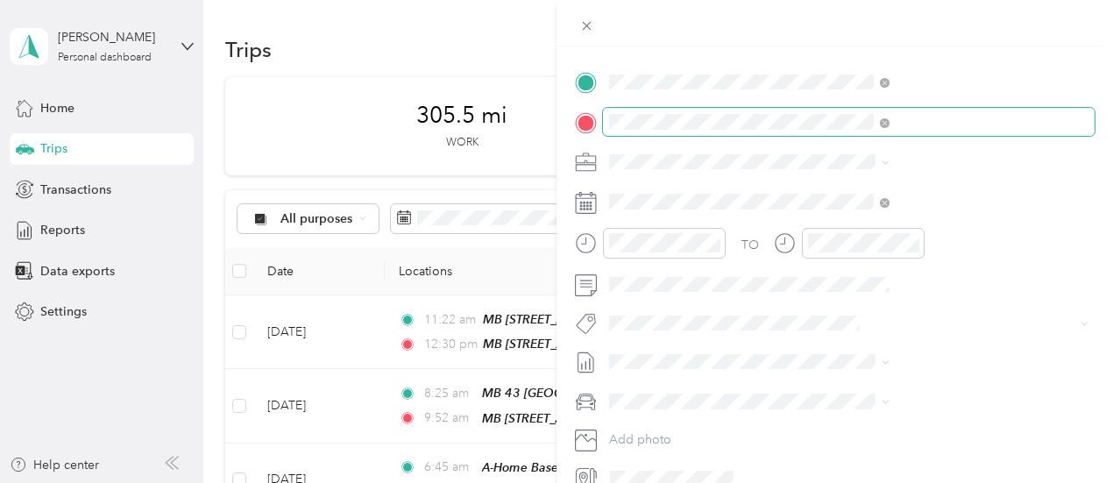
scroll to position [0, 0]
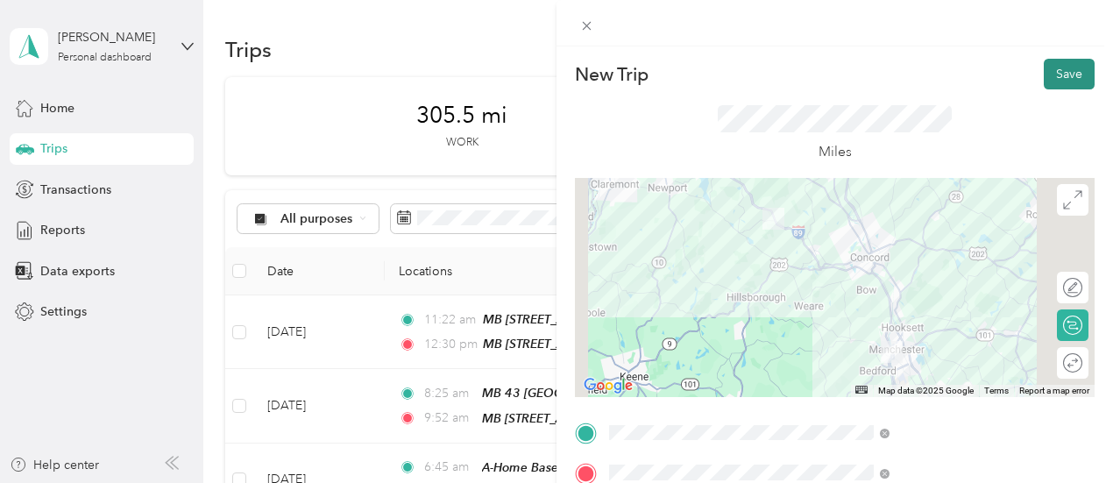
click at [1049, 76] on button "Save" at bounding box center [1068, 74] width 51 height 31
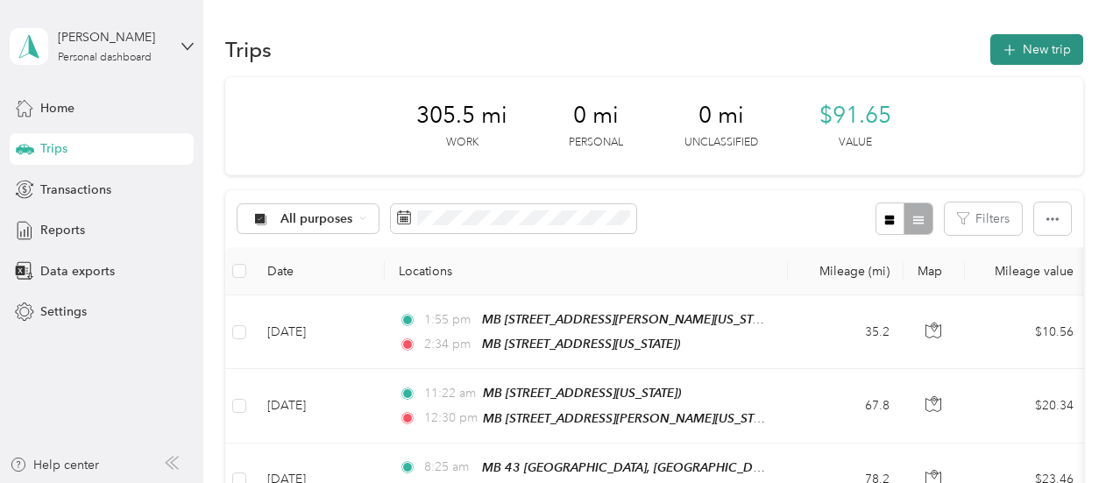
click at [1048, 44] on button "New trip" at bounding box center [1036, 49] width 93 height 31
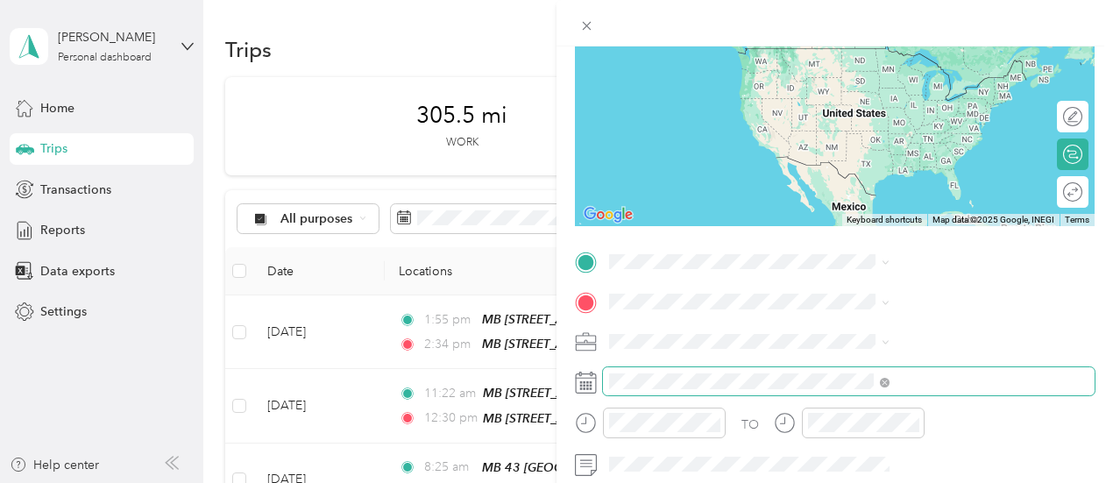
scroll to position [175, 0]
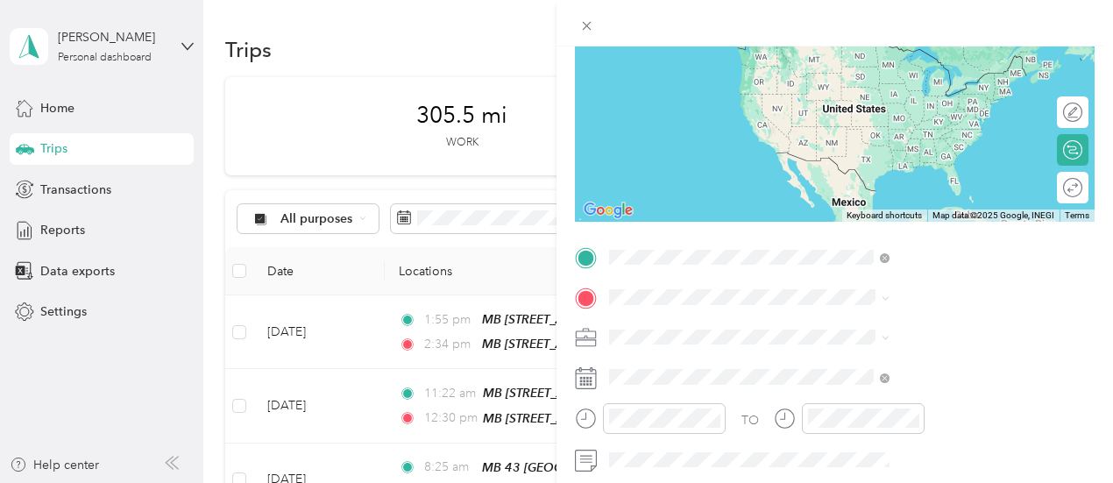
click at [885, 59] on div "MB [STREET_ADDRESS][US_STATE]" at bounding box center [947, 77] width 241 height 71
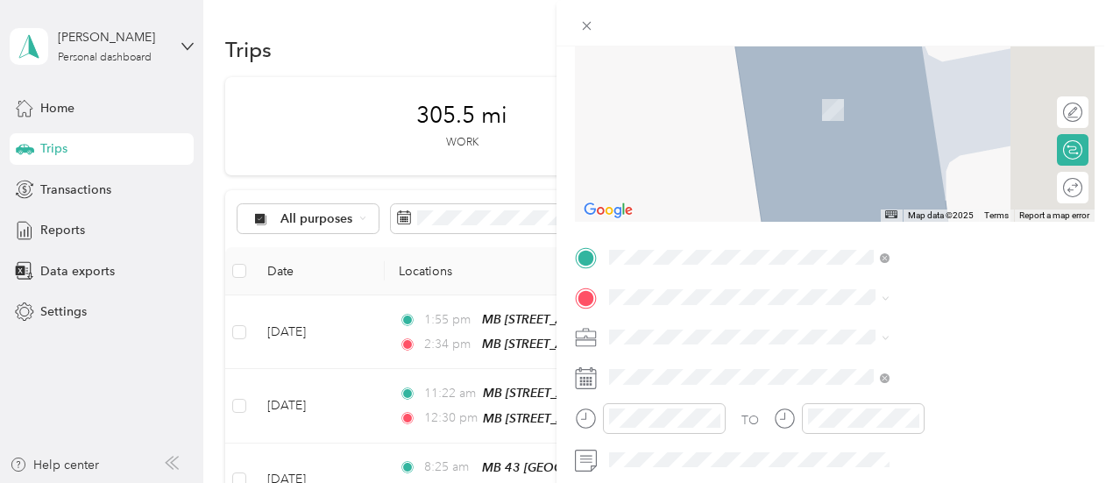
click at [901, 116] on div "A-Home Base [GEOGRAPHIC_DATA], [US_STATE], [GEOGRAPHIC_DATA]" at bounding box center [914, 97] width 175 height 37
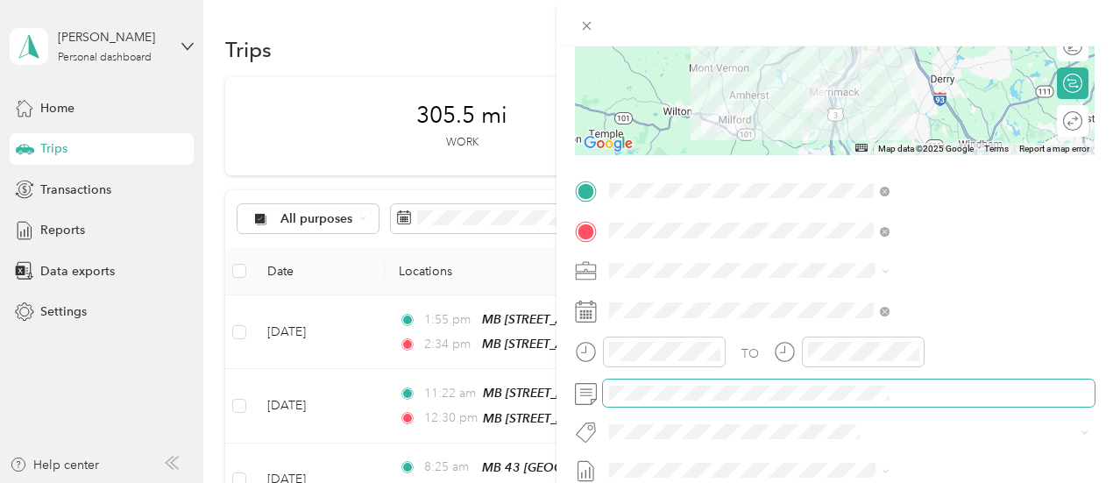
scroll to position [350, 0]
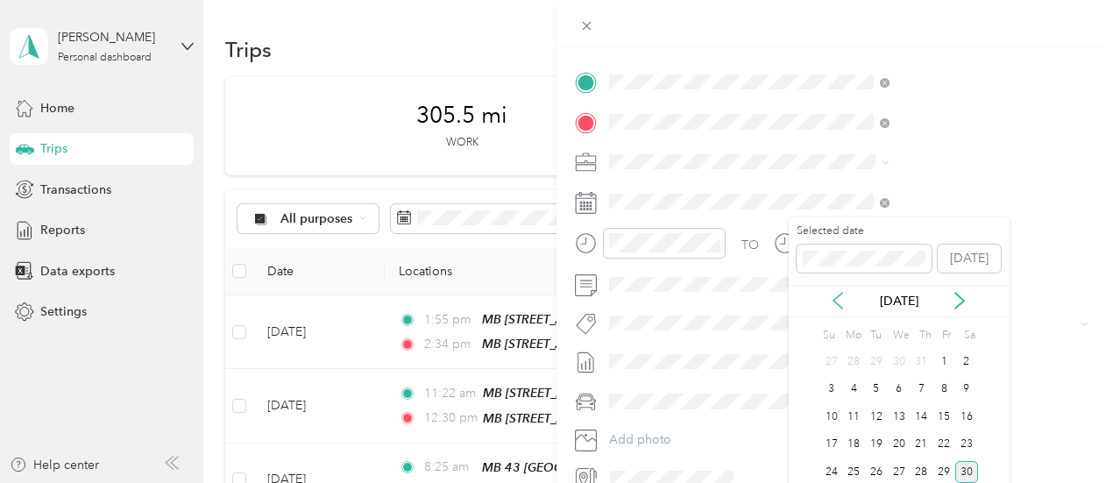
click at [836, 292] on icon at bounding box center [838, 301] width 18 height 18
click at [830, 293] on icon at bounding box center [838, 301] width 18 height 18
click at [901, 418] on div "18" at bounding box center [898, 417] width 23 height 22
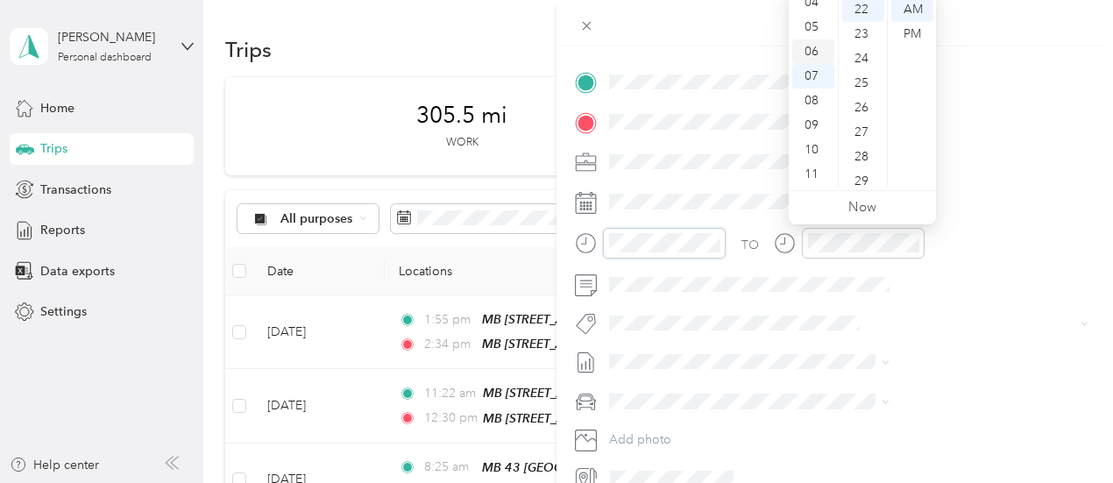
scroll to position [18, 0]
click at [819, 93] on div "04" at bounding box center [813, 90] width 42 height 25
click at [864, 14] on div "15" at bounding box center [863, 13] width 42 height 25
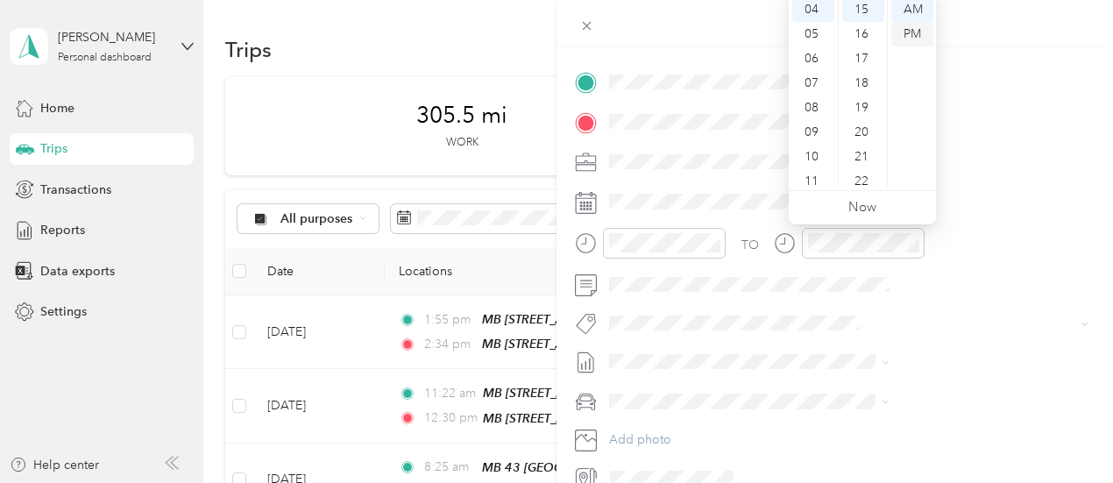
click at [914, 31] on div "PM" at bounding box center [912, 34] width 42 height 25
click at [988, 32] on div at bounding box center [834, 23] width 556 height 46
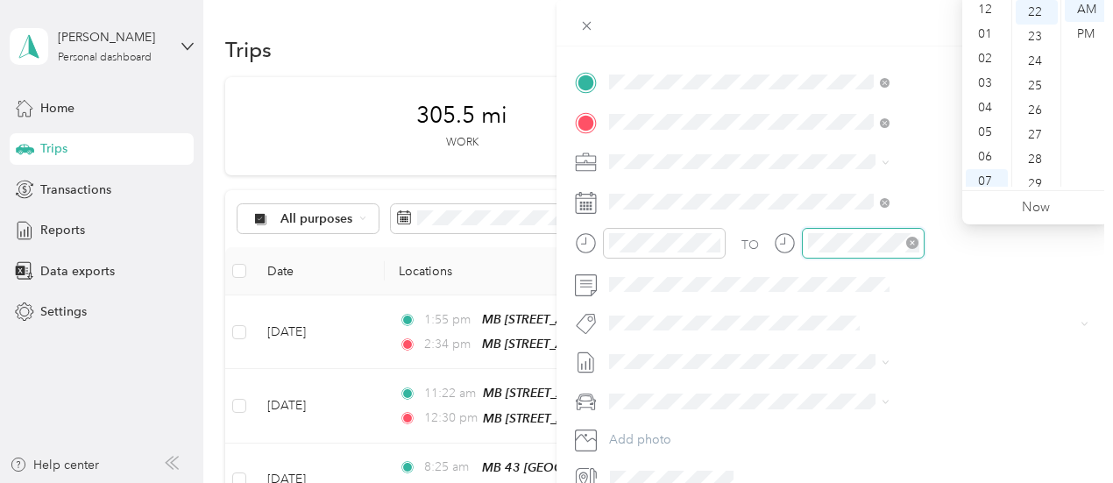
scroll to position [105, 0]
click at [993, 3] on div "04" at bounding box center [986, 2] width 42 height 25
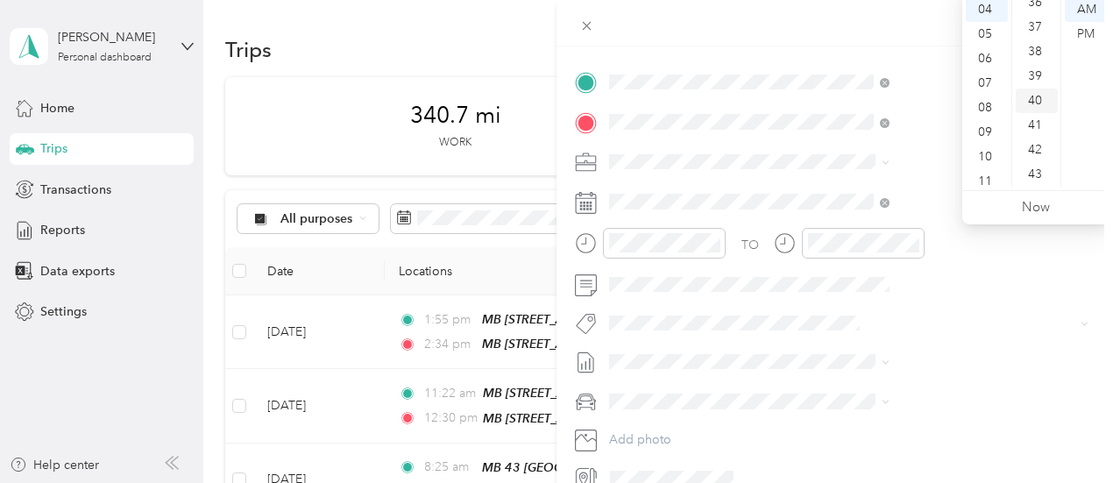
click at [1030, 106] on div "40" at bounding box center [1036, 100] width 42 height 25
click at [1090, 34] on div "PM" at bounding box center [1085, 34] width 42 height 25
click at [878, 22] on div at bounding box center [834, 23] width 556 height 46
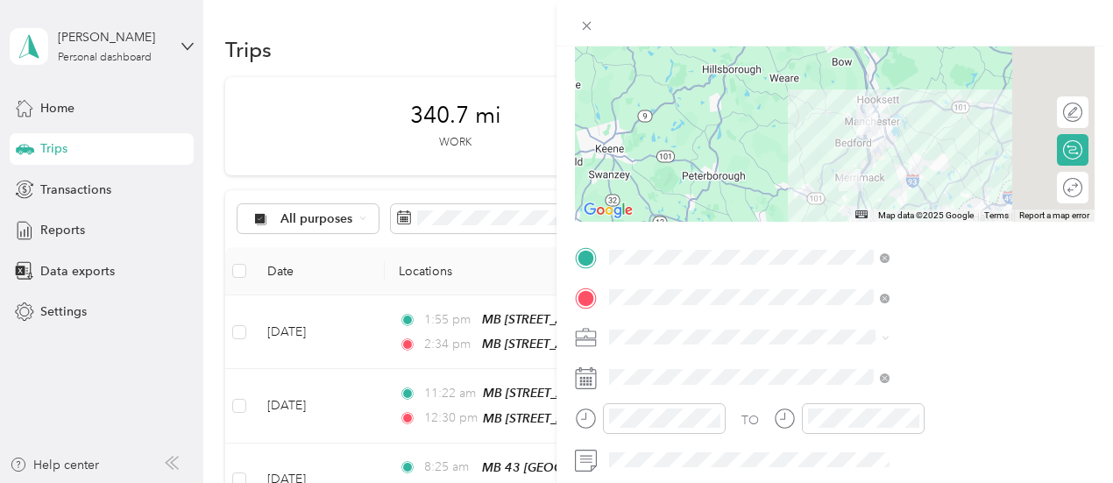
scroll to position [0, 0]
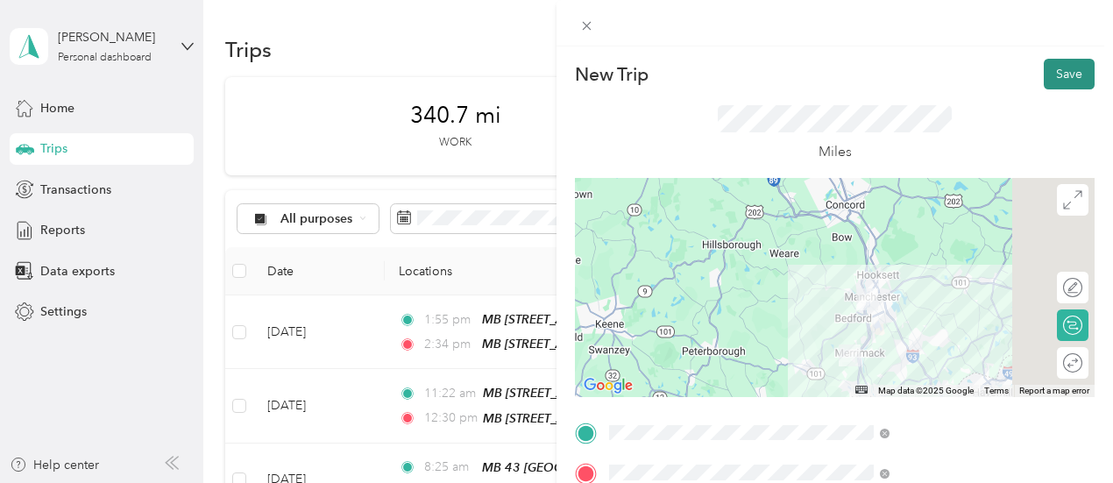
click at [1061, 80] on button "Save" at bounding box center [1068, 74] width 51 height 31
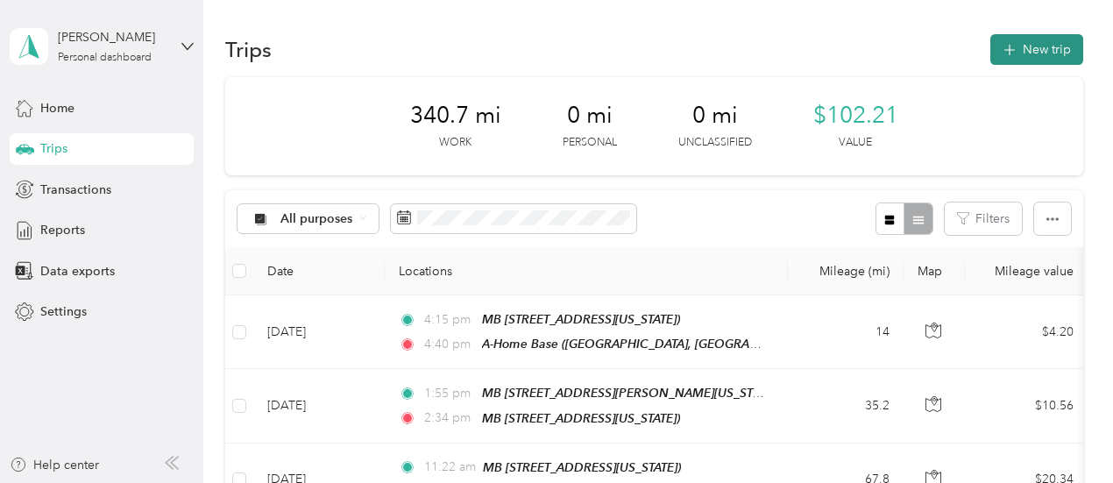
click at [1034, 42] on button "New trip" at bounding box center [1036, 49] width 93 height 31
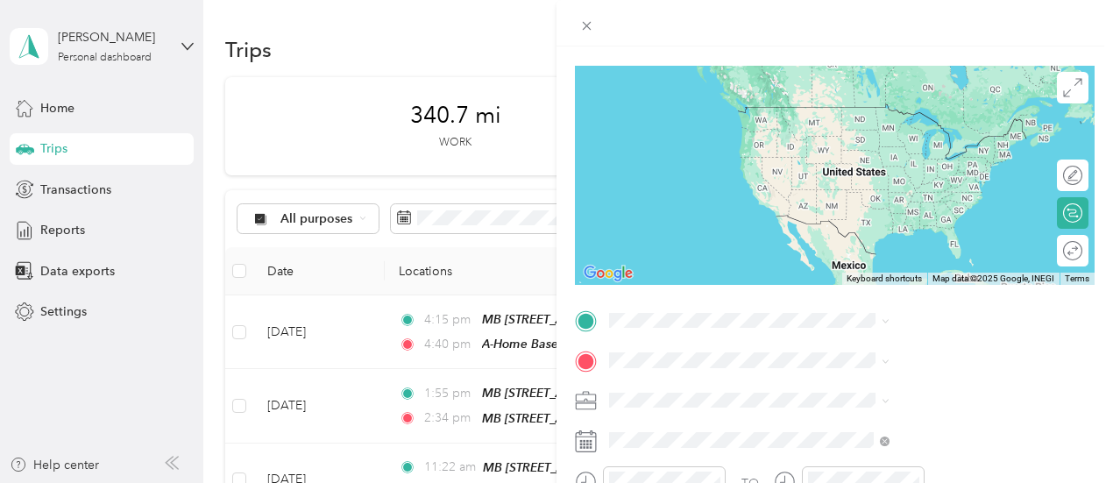
scroll to position [263, 0]
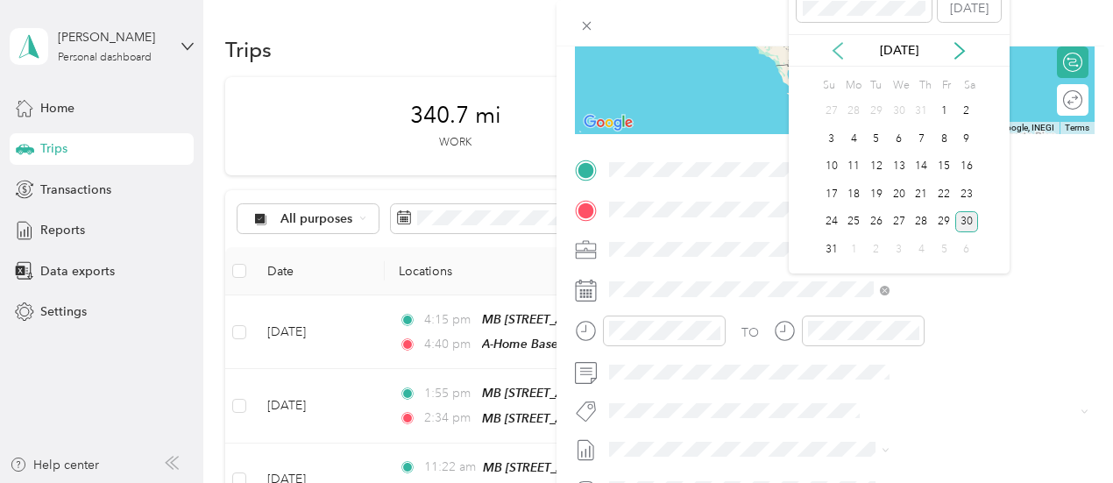
click at [836, 50] on icon at bounding box center [838, 51] width 18 height 18
click at [858, 216] on div "30" at bounding box center [853, 222] width 23 height 22
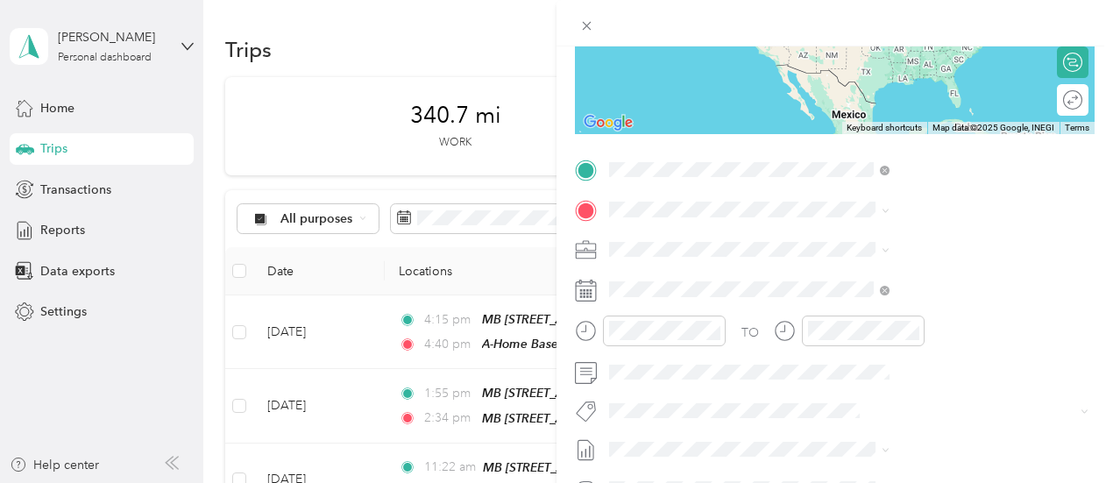
click at [893, 266] on span "[STREET_ADDRESS][US_STATE]" at bounding box center [914, 258] width 175 height 15
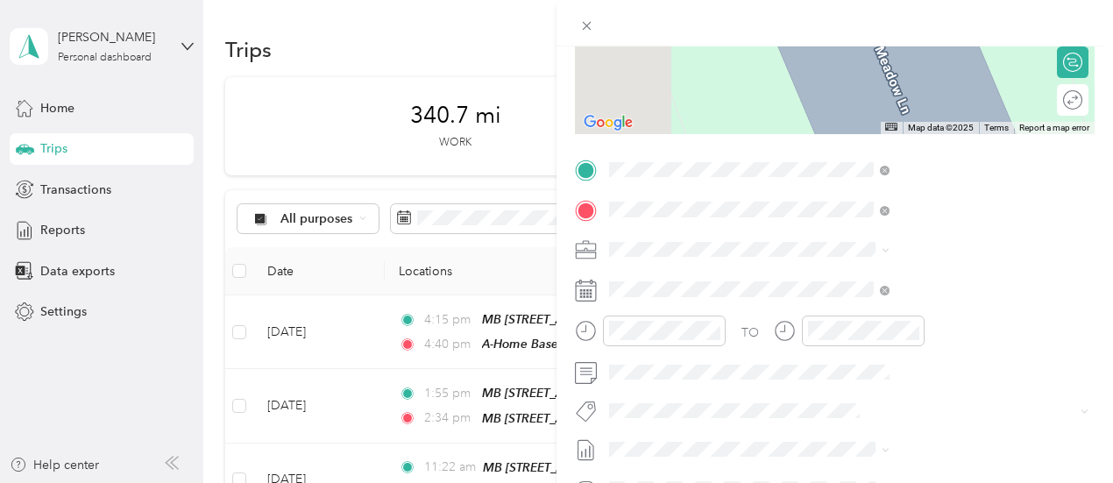
click at [894, 302] on div "MB Corp. [GEOGRAPHIC_DATA], [US_STATE], [GEOGRAPHIC_DATA]" at bounding box center [947, 298] width 241 height 55
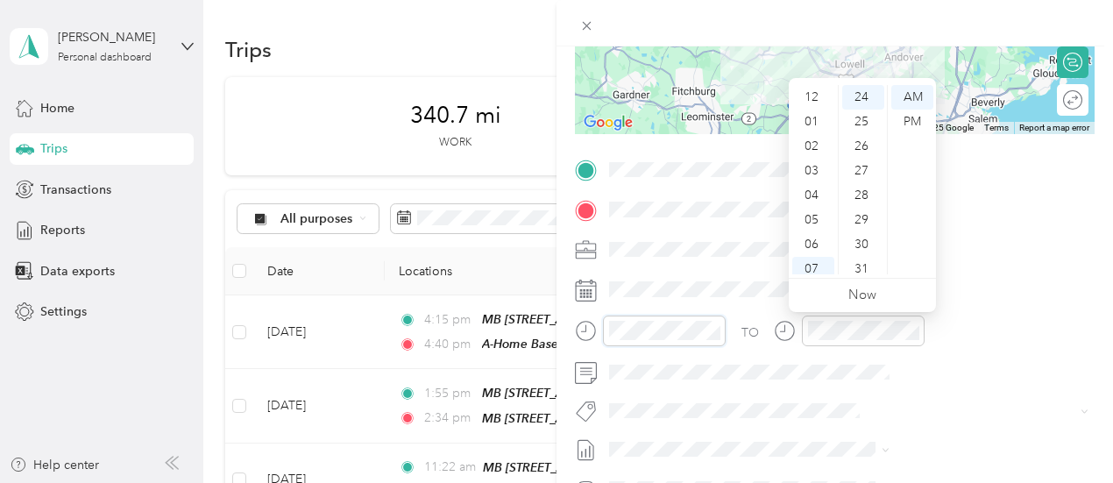
scroll to position [105, 0]
click at [820, 138] on div "06" at bounding box center [813, 139] width 42 height 25
click at [857, 159] on div "05" at bounding box center [863, 157] width 42 height 25
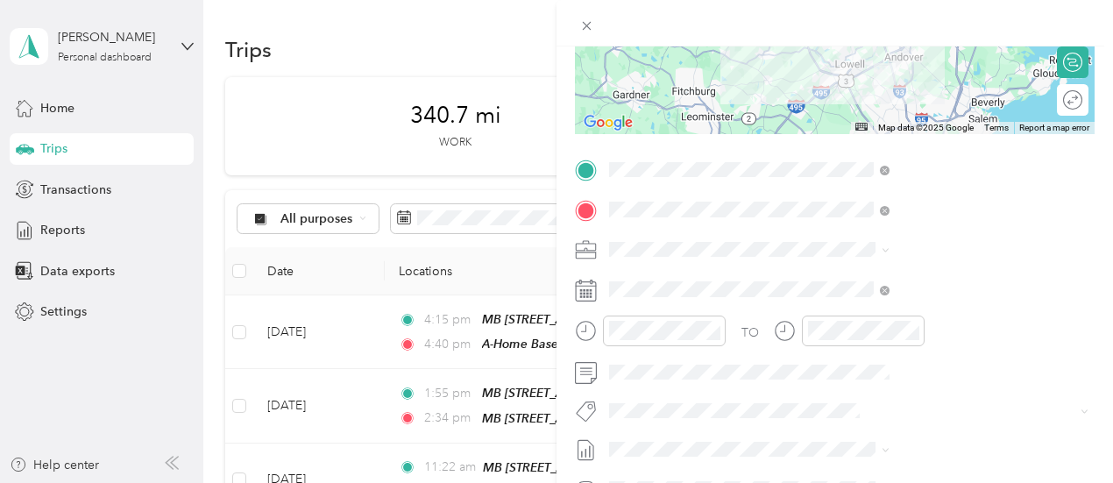
click at [903, 13] on div at bounding box center [834, 23] width 556 height 46
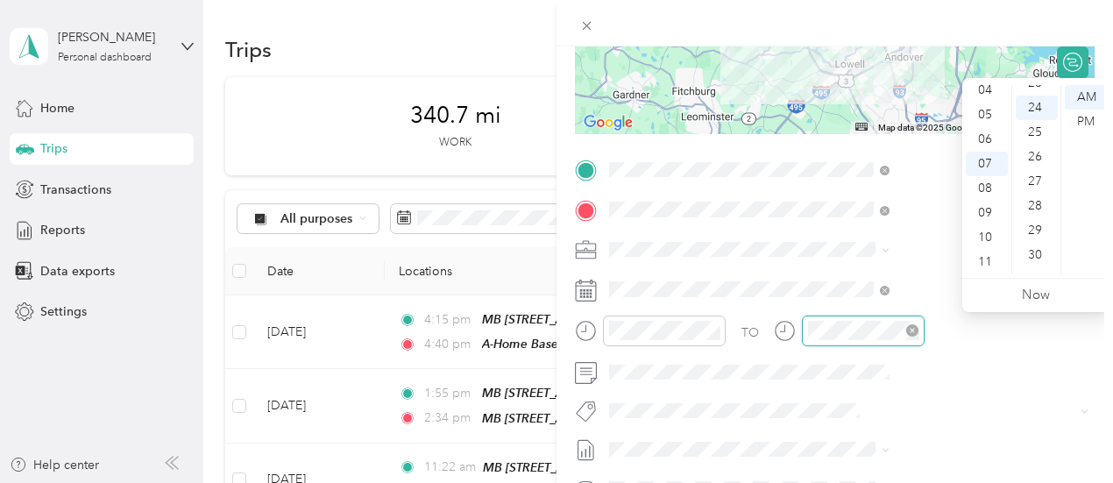
scroll to position [589, 0]
click at [983, 138] on div "06" at bounding box center [986, 139] width 42 height 25
click at [1031, 206] on div "50" at bounding box center [1036, 209] width 42 height 25
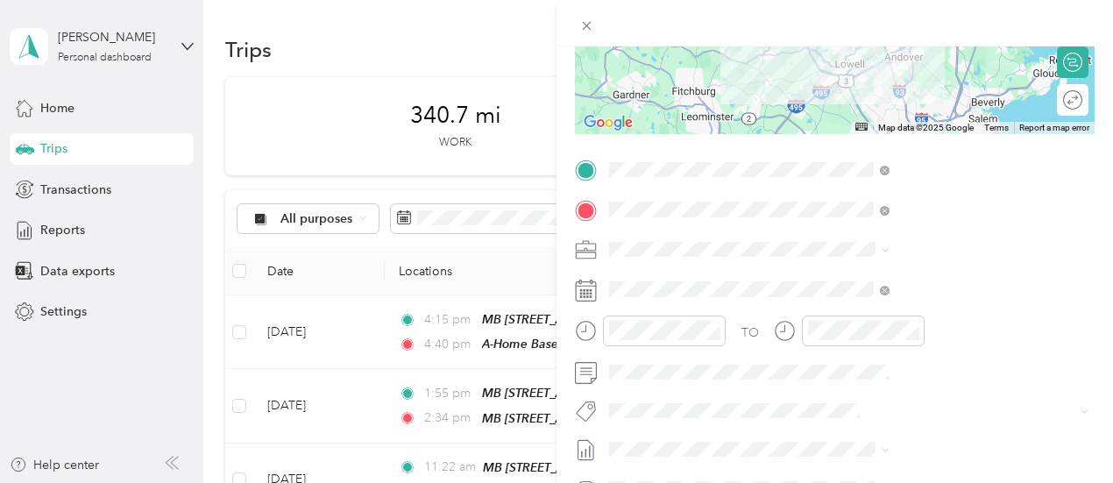
click at [1010, 15] on div at bounding box center [834, 23] width 556 height 46
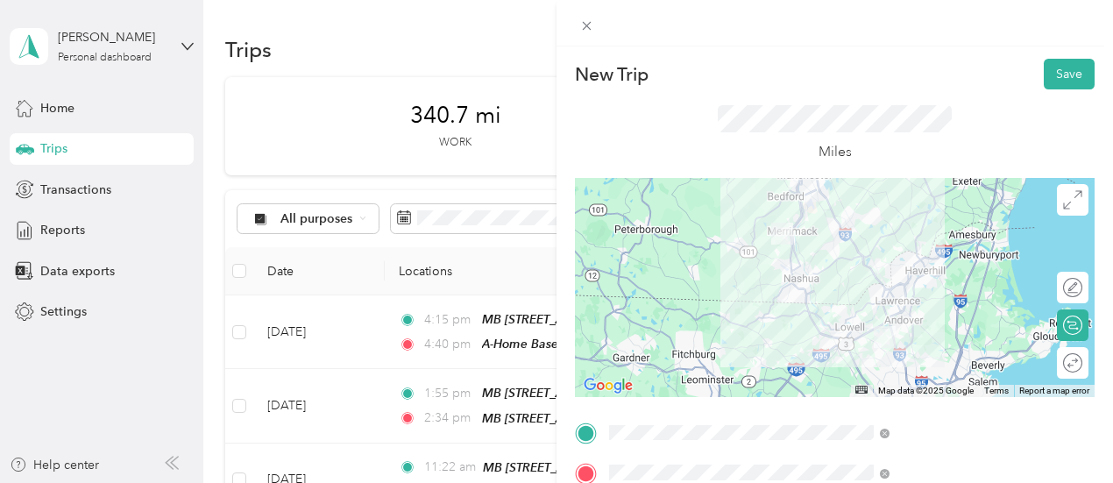
scroll to position [0, 0]
click at [1048, 74] on button "Save" at bounding box center [1068, 74] width 51 height 31
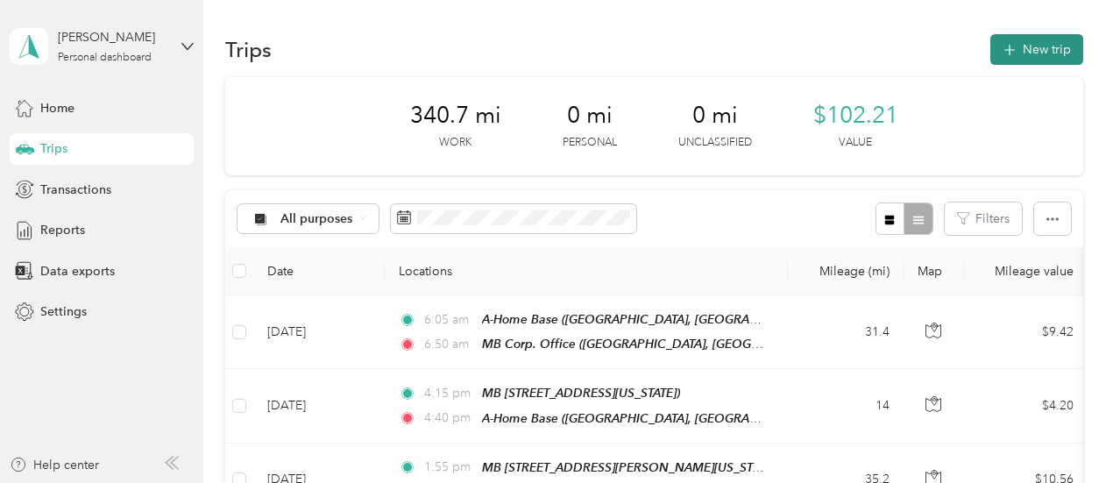
click at [1039, 46] on button "New trip" at bounding box center [1036, 49] width 93 height 31
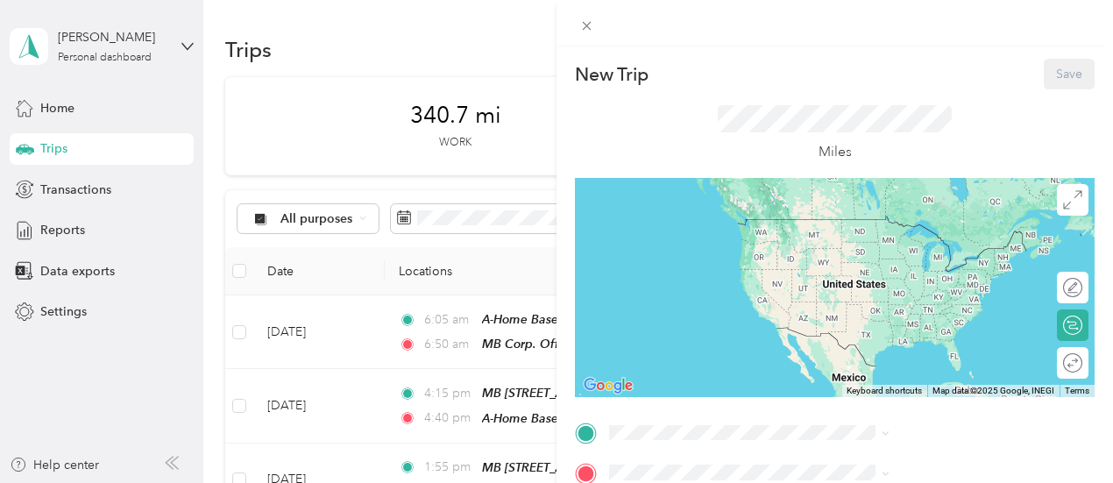
scroll to position [88, 0]
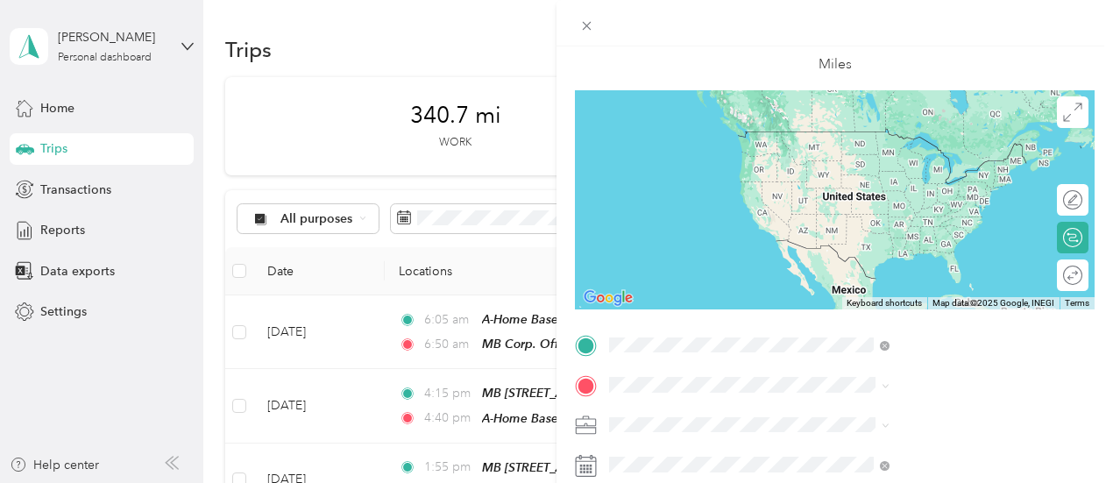
click at [907, 151] on span "[GEOGRAPHIC_DATA], [US_STATE], [GEOGRAPHIC_DATA]" at bounding box center [927, 166] width 201 height 33
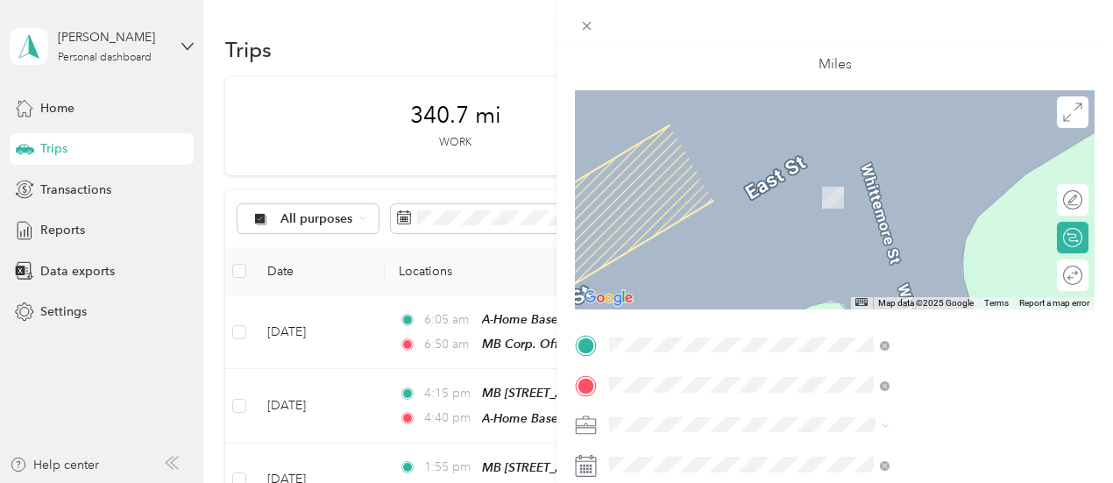
click at [908, 177] on strong "MB 79 Waltham, [GEOGRAPHIC_DATA]" at bounding box center [942, 178] width 230 height 16
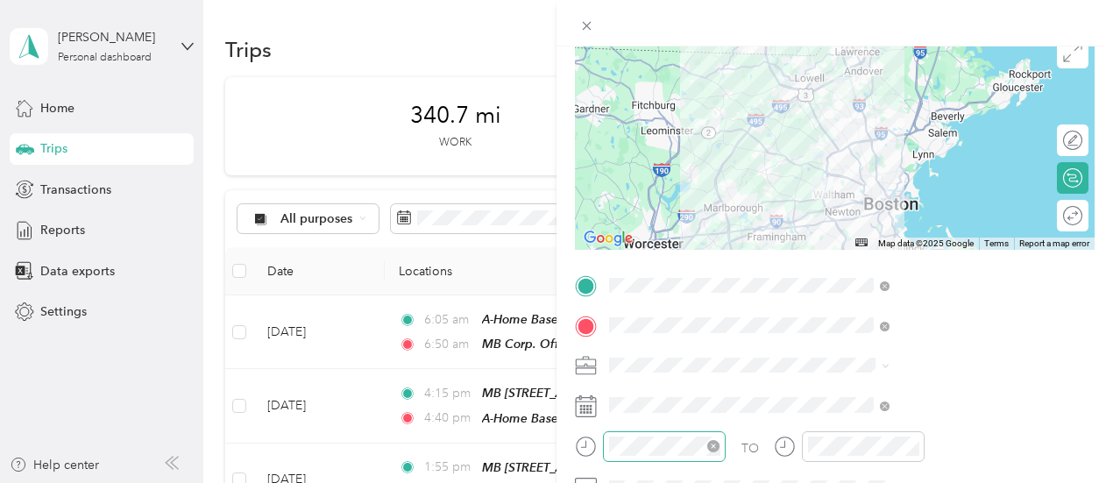
scroll to position [175, 0]
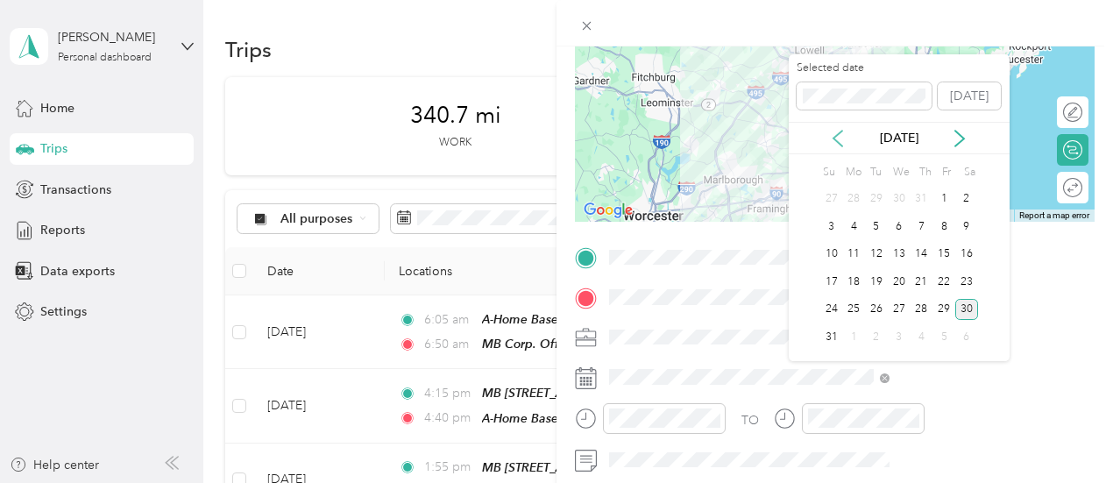
click at [836, 135] on icon at bounding box center [837, 139] width 9 height 16
click at [852, 311] on div "30" at bounding box center [853, 310] width 23 height 22
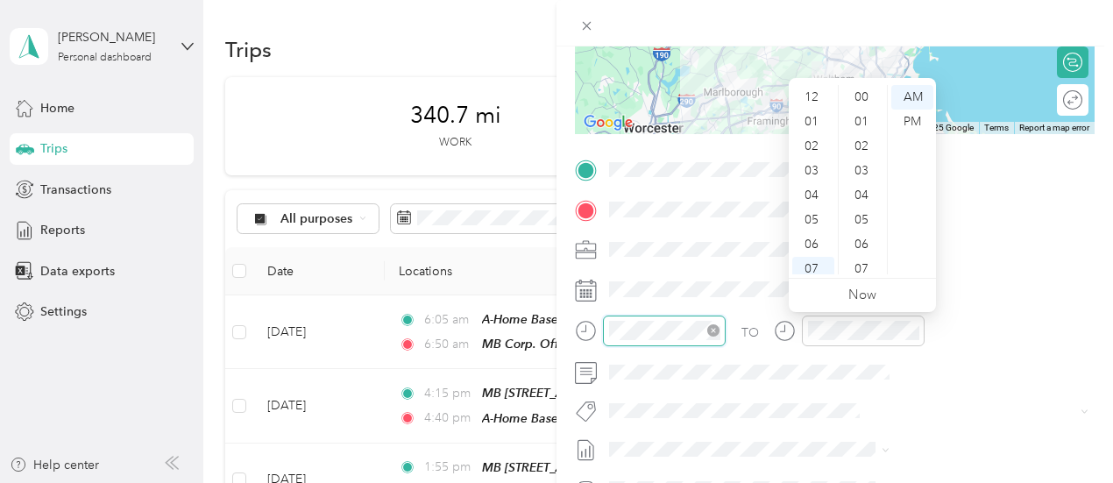
scroll to position [105, 0]
click at [821, 243] on div "10" at bounding box center [813, 237] width 42 height 25
click at [856, 244] on div "55" at bounding box center [863, 244] width 42 height 25
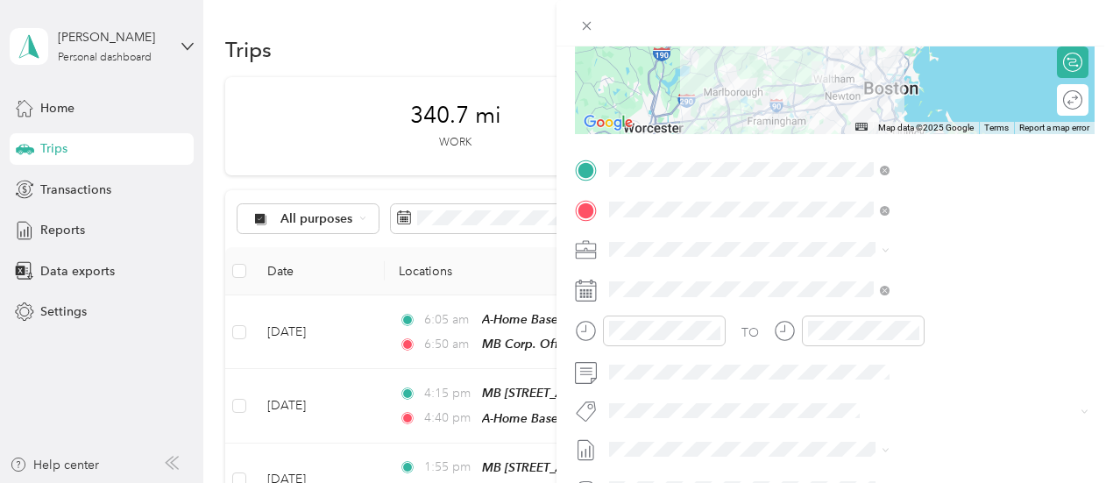
click at [923, 14] on div at bounding box center [834, 23] width 556 height 46
click at [924, 340] on div at bounding box center [863, 330] width 123 height 31
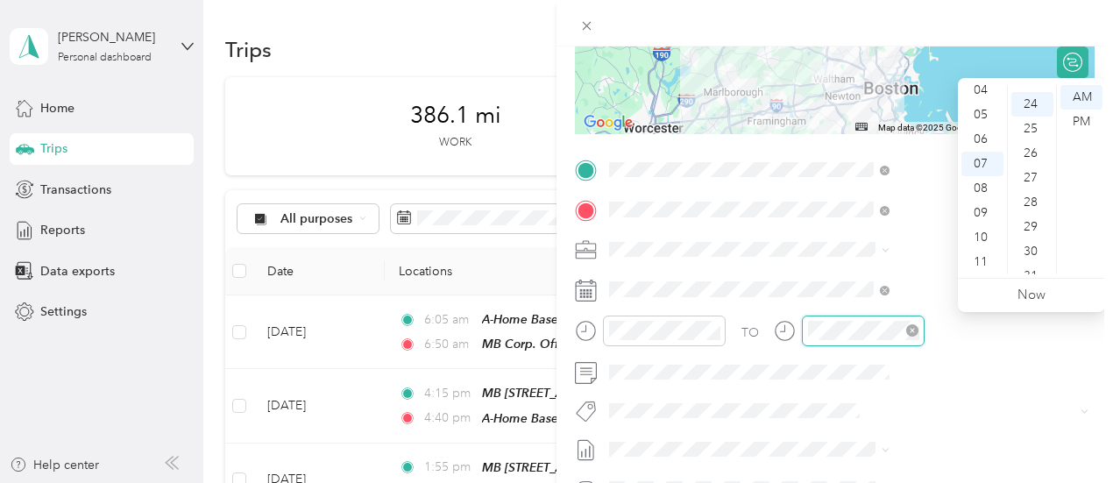
scroll to position [589, 0]
click at [988, 258] on div "11" at bounding box center [982, 262] width 42 height 25
click at [1035, 207] on div "32" at bounding box center [1032, 206] width 42 height 25
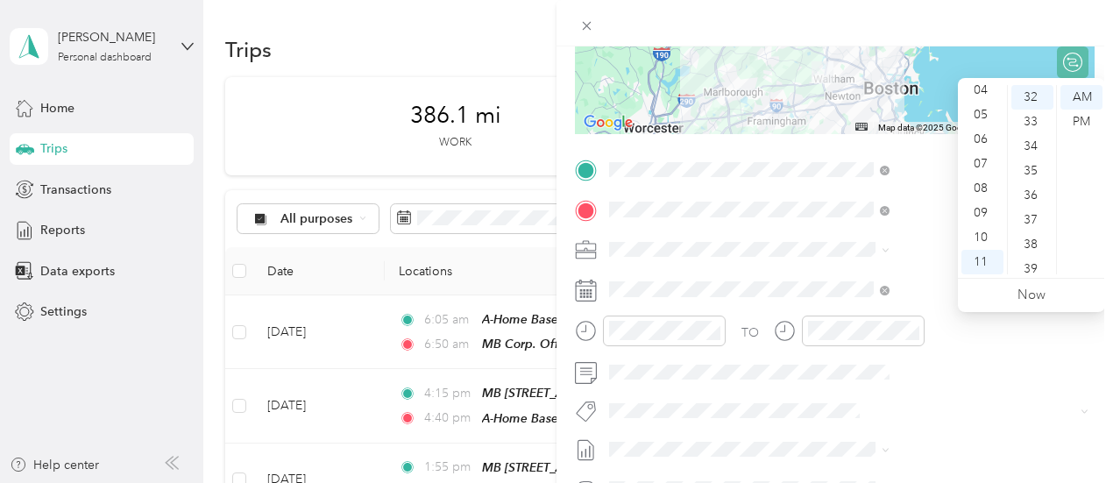
click at [1030, 13] on div at bounding box center [834, 23] width 556 height 46
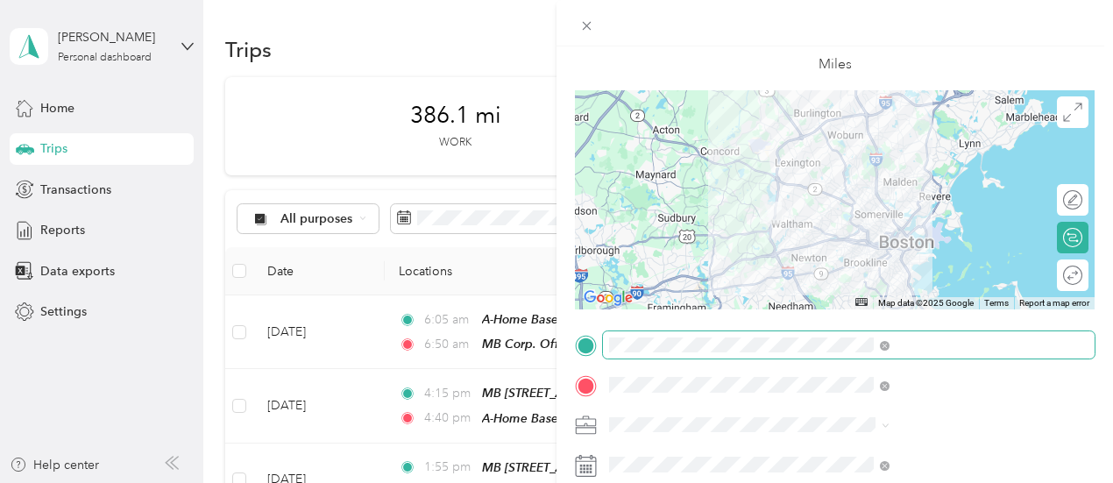
scroll to position [0, 4]
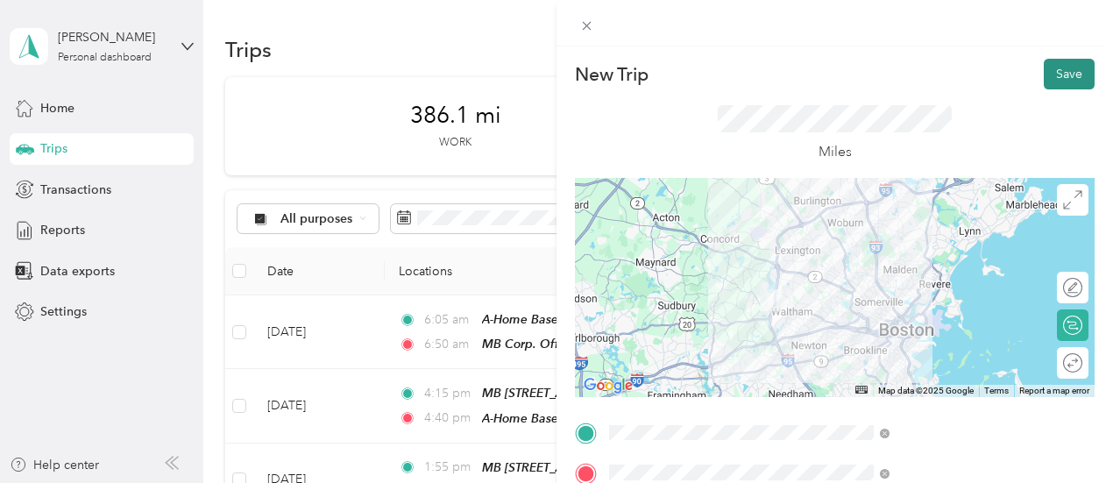
click at [1052, 74] on button "Save" at bounding box center [1068, 74] width 51 height 31
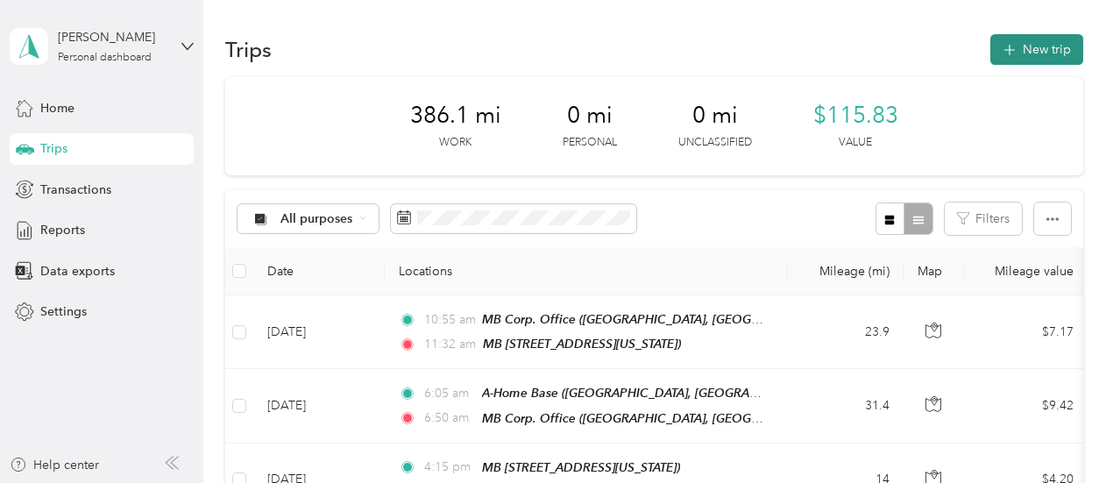
click at [1018, 59] on button "New trip" at bounding box center [1036, 49] width 93 height 31
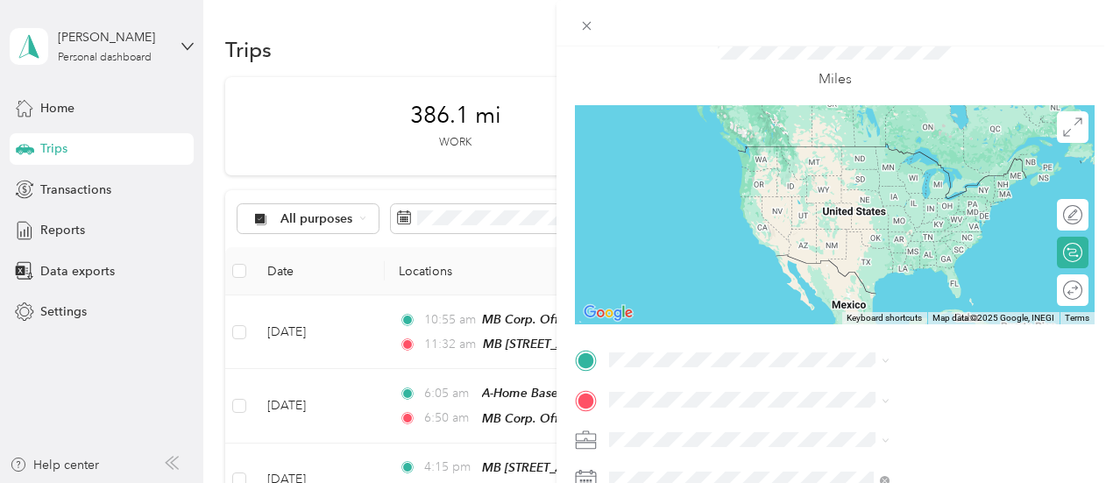
scroll to position [175, 0]
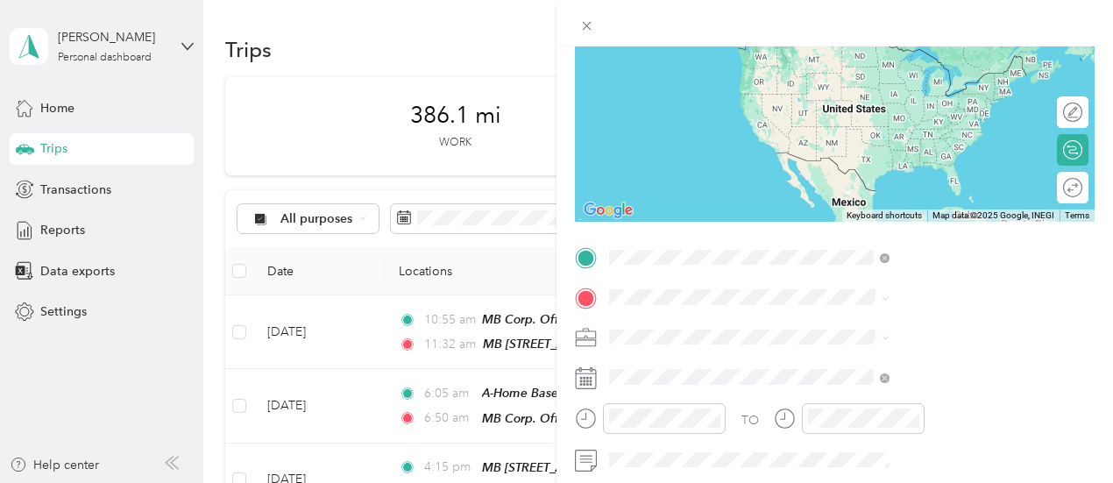
click at [870, 44] on strong "MB 79 Waltham, [GEOGRAPHIC_DATA]" at bounding box center [942, 50] width 230 height 16
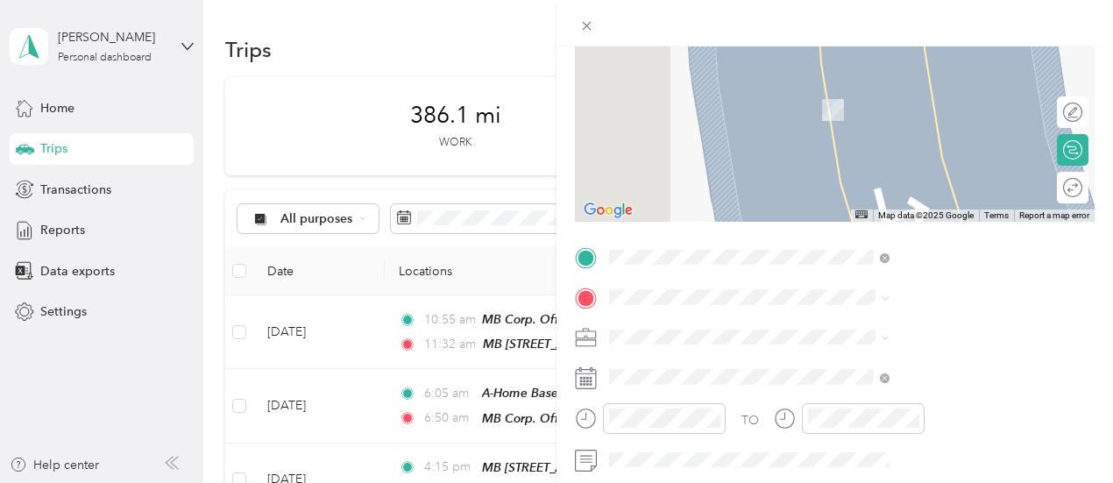
click at [864, 81] on strong "MB 39 [GEOGRAPHIC_DATA], [GEOGRAPHIC_DATA]" at bounding box center [947, 92] width 241 height 31
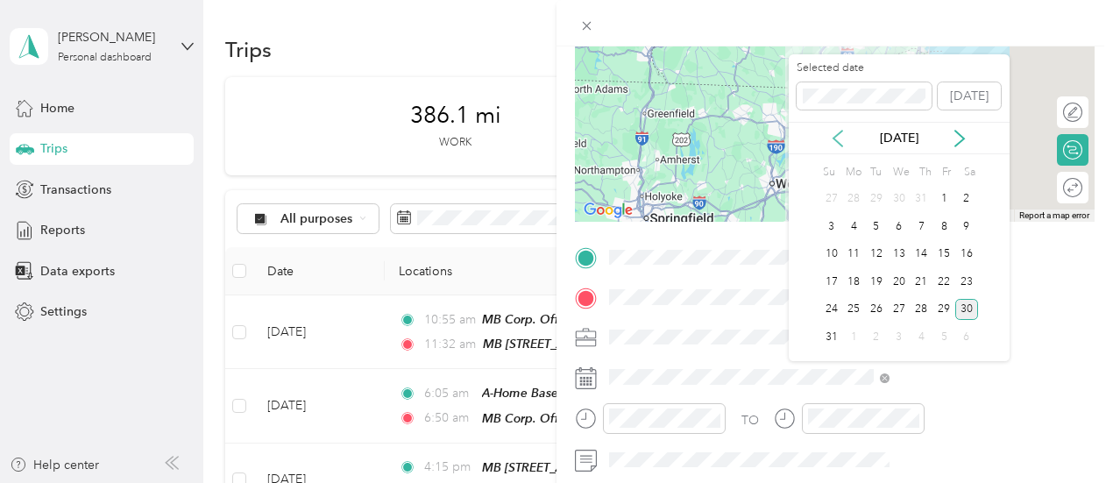
click at [834, 132] on icon at bounding box center [838, 139] width 18 height 18
click at [853, 307] on div "30" at bounding box center [853, 310] width 23 height 22
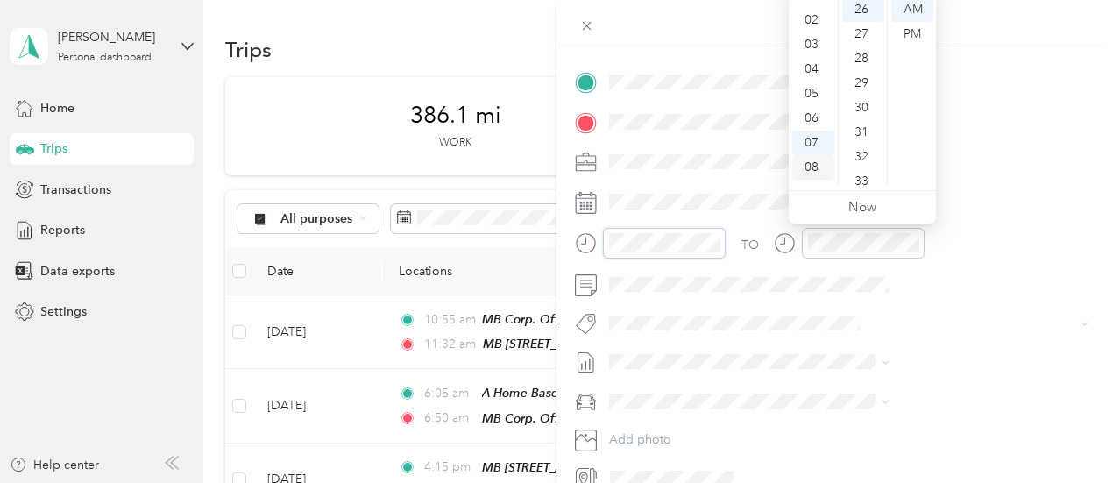
scroll to position [0, 0]
click at [806, 27] on div "01" at bounding box center [813, 34] width 42 height 25
click at [858, 8] on div "00" at bounding box center [863, 9] width 42 height 25
click at [923, 36] on div "PM" at bounding box center [912, 34] width 42 height 25
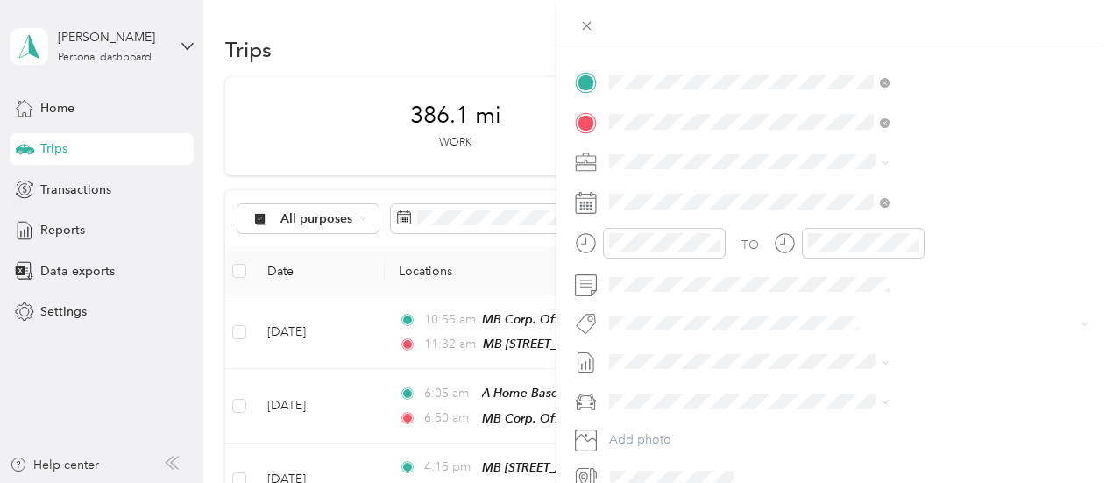
click at [992, 29] on div at bounding box center [834, 23] width 556 height 46
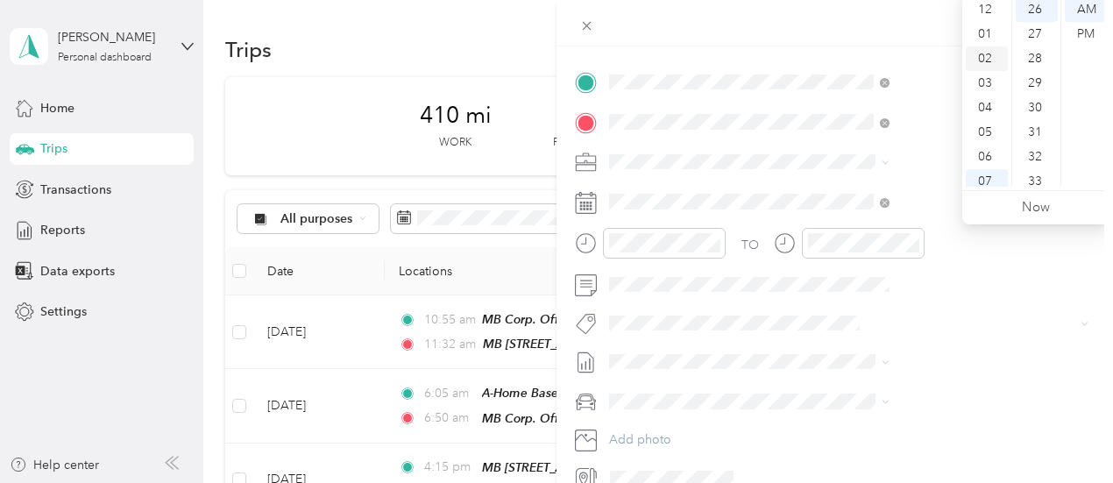
click at [985, 66] on div "02" at bounding box center [986, 58] width 42 height 25
click at [1039, 153] on div "14" at bounding box center [1036, 153] width 42 height 25
click at [1090, 34] on div "PM" at bounding box center [1085, 34] width 42 height 25
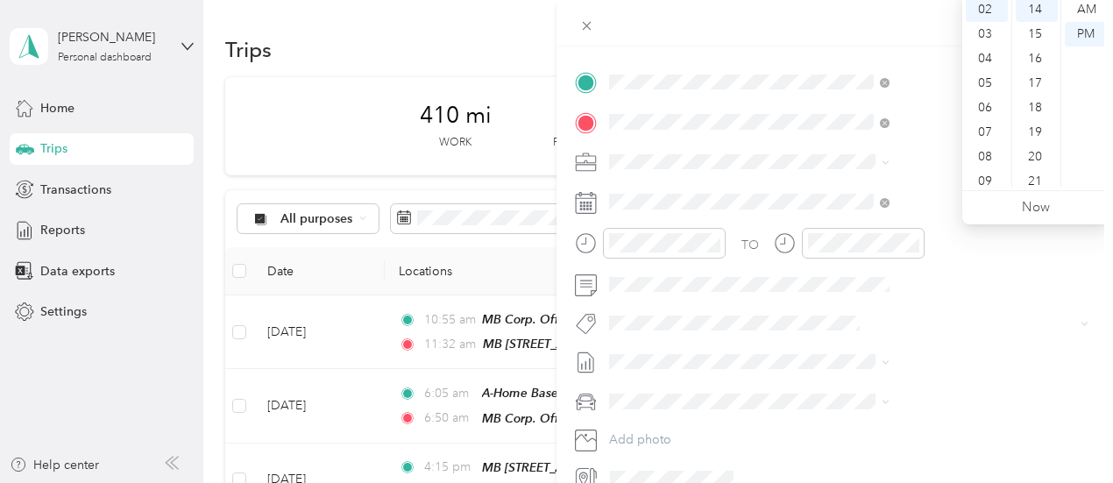
click at [899, 7] on div at bounding box center [834, 23] width 556 height 46
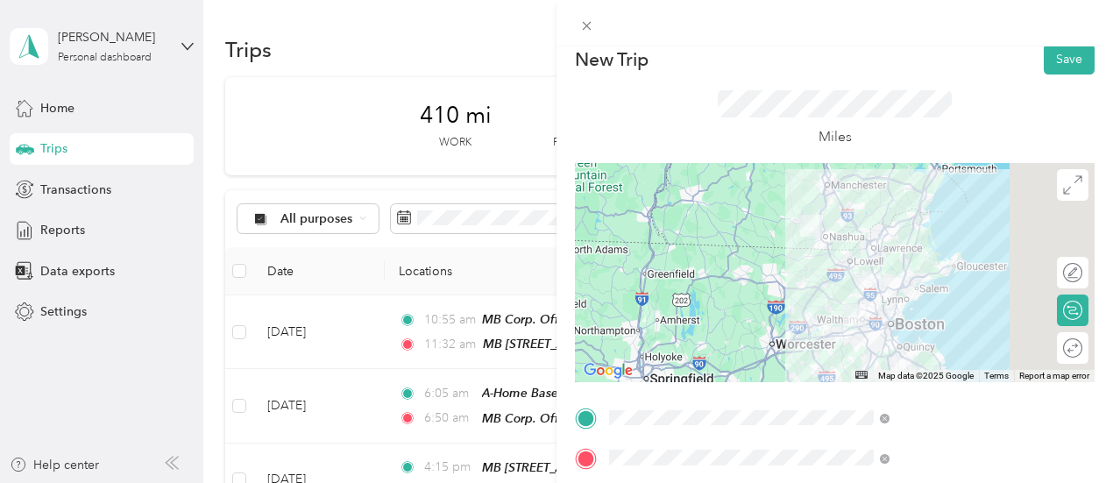
scroll to position [0, 0]
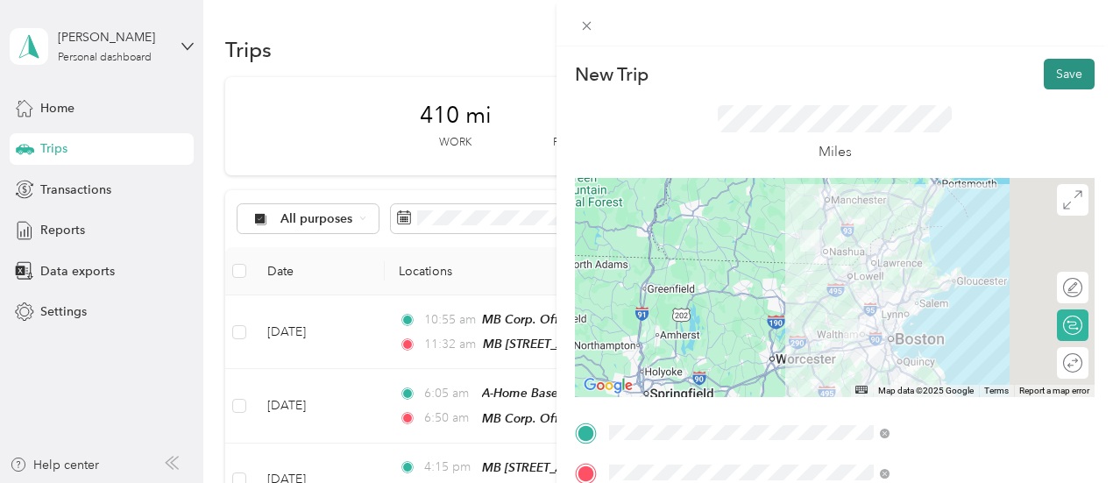
click at [1057, 65] on button "Save" at bounding box center [1068, 74] width 51 height 31
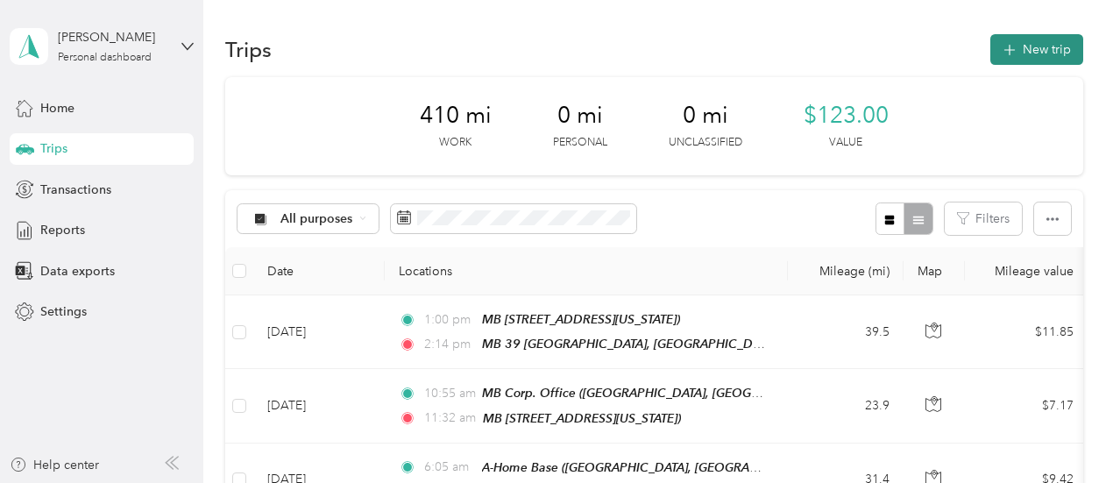
click at [1036, 53] on button "New trip" at bounding box center [1036, 49] width 93 height 31
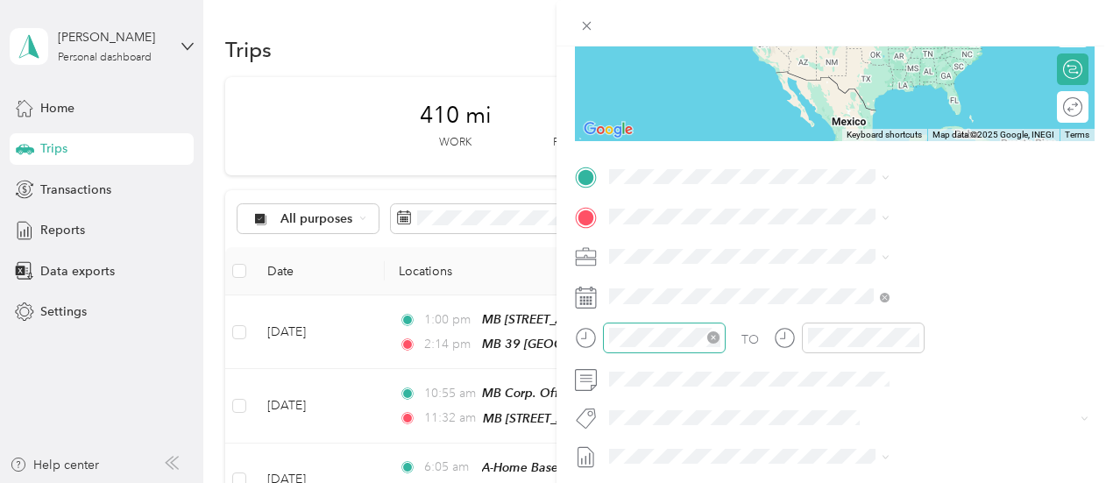
scroll to position [263, 0]
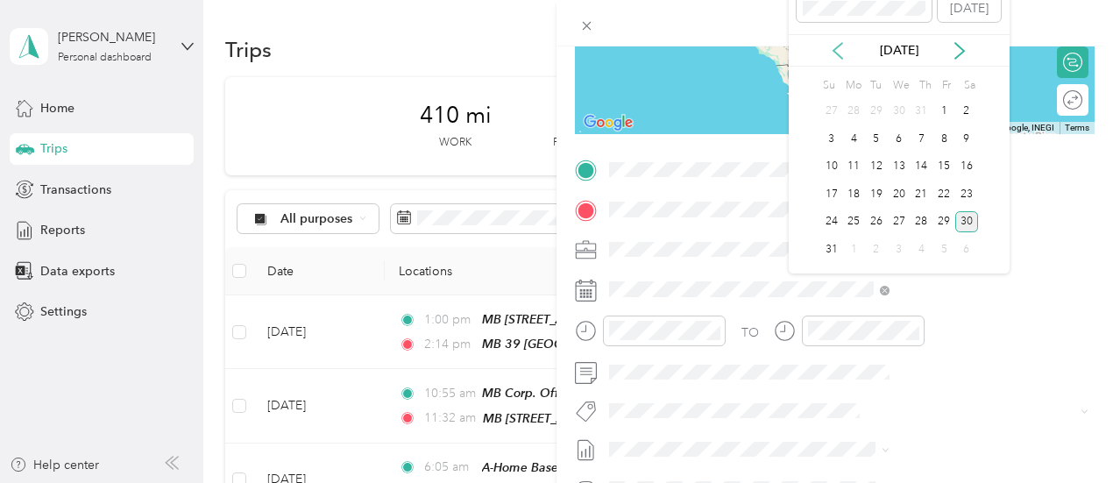
click at [842, 53] on icon at bounding box center [838, 51] width 18 height 18
click at [859, 216] on div "30" at bounding box center [853, 222] width 23 height 22
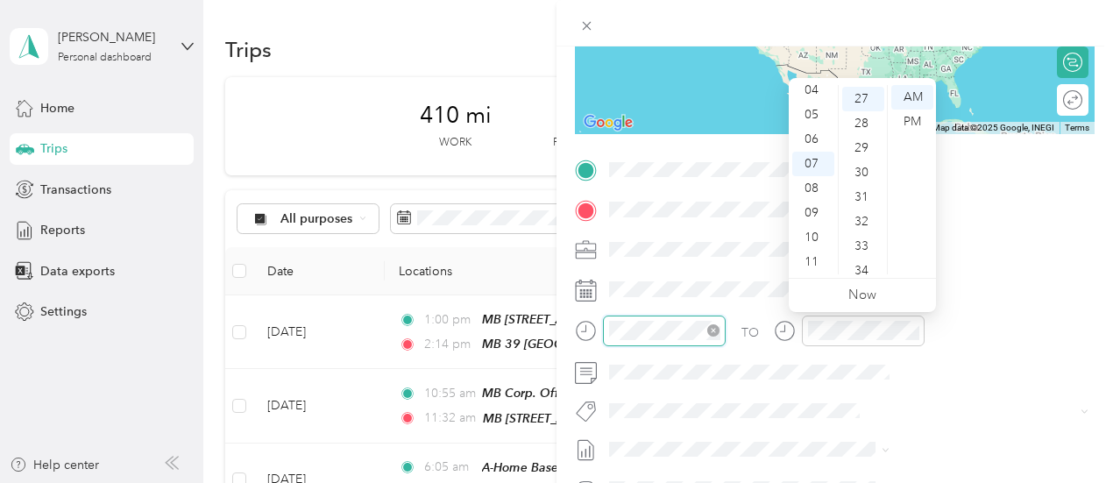
scroll to position [662, 0]
click at [812, 153] on div "03" at bounding box center [813, 153] width 42 height 25
click at [804, 119] on div "04" at bounding box center [813, 122] width 42 height 25
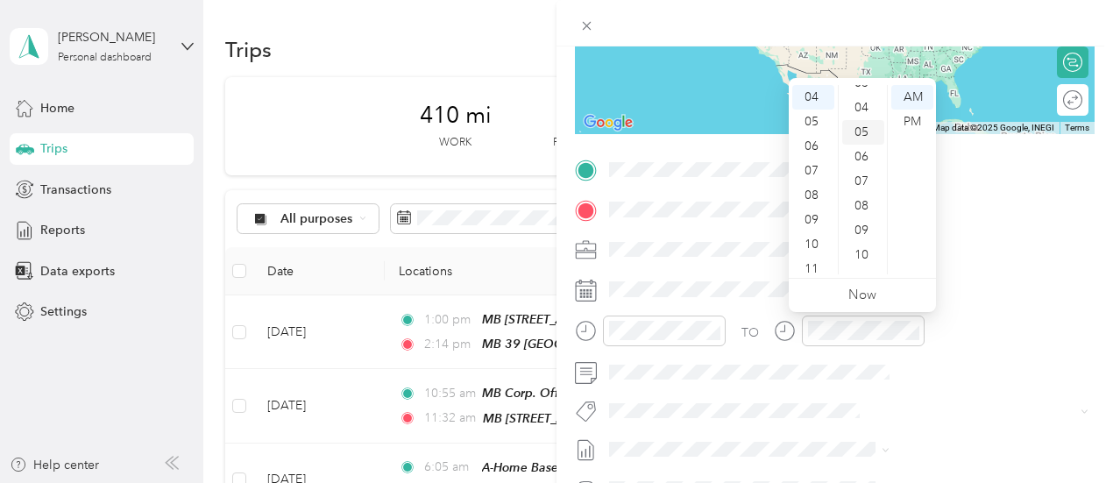
click at [863, 134] on div "05" at bounding box center [863, 132] width 42 height 25
drag, startPoint x: 915, startPoint y: 119, endPoint x: 941, endPoint y: 92, distance: 37.8
click at [915, 119] on div "PM" at bounding box center [912, 122] width 42 height 25
click at [968, 20] on div at bounding box center [834, 23] width 556 height 46
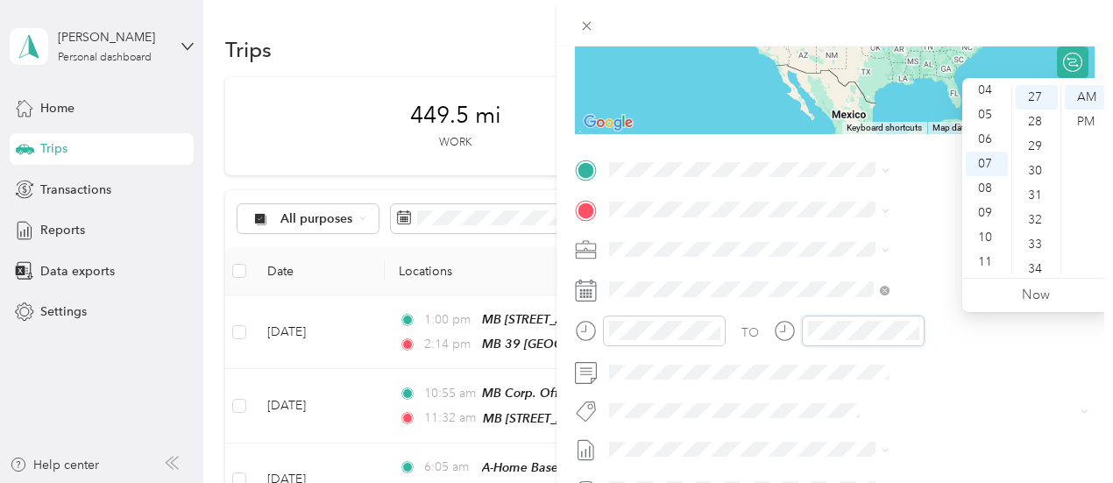
scroll to position [662, 0]
click at [987, 92] on div "04" at bounding box center [986, 90] width 42 height 25
drag, startPoint x: 1032, startPoint y: 175, endPoint x: 1039, endPoint y: 169, distance: 9.3
click at [1032, 174] on div "30" at bounding box center [1036, 171] width 42 height 25
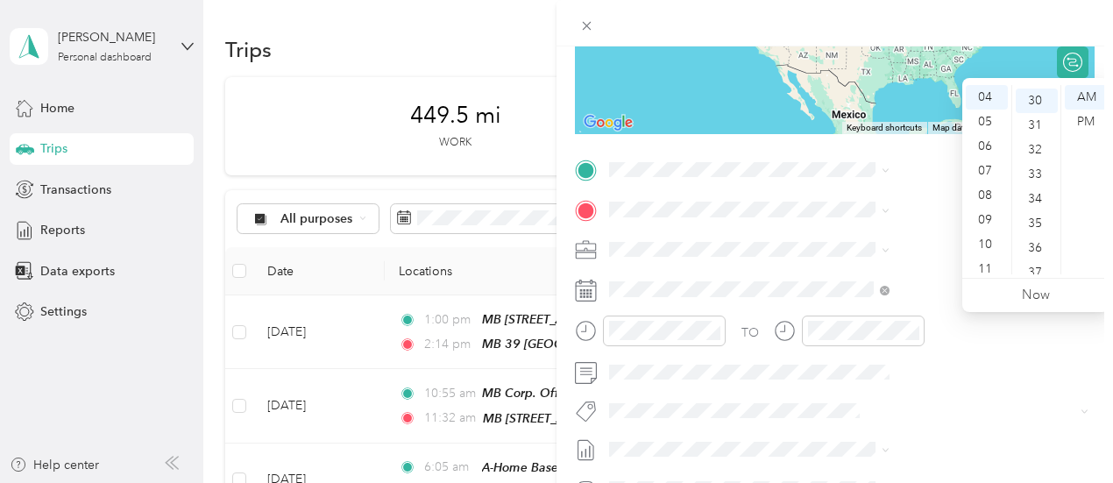
scroll to position [736, 0]
click at [1085, 124] on div "PM" at bounding box center [1085, 122] width 42 height 25
click at [1013, 4] on div at bounding box center [834, 23] width 556 height 46
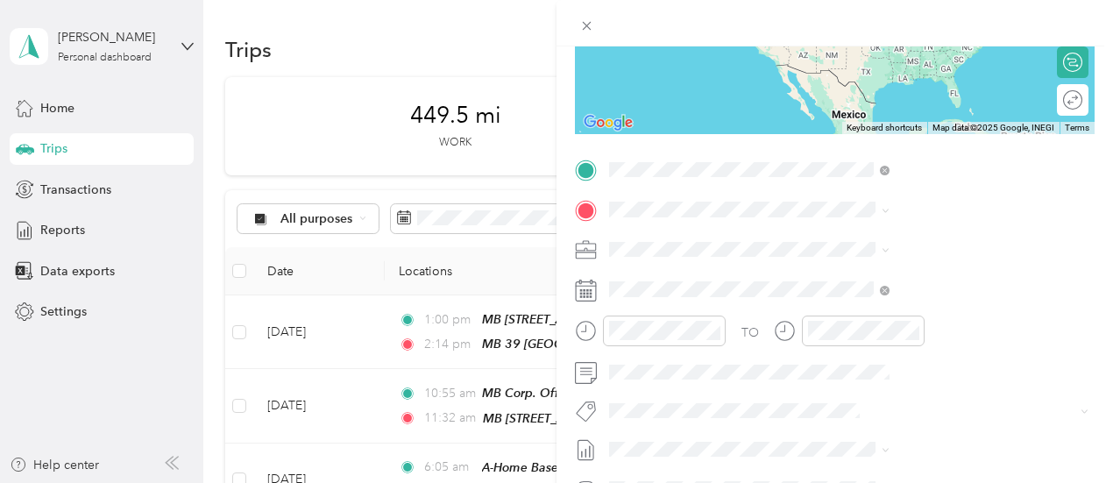
click at [897, 246] on div "MB [STREET_ADDRESS][PERSON_NAME][PERSON_NAME][US_STATE]" at bounding box center [947, 268] width 241 height 74
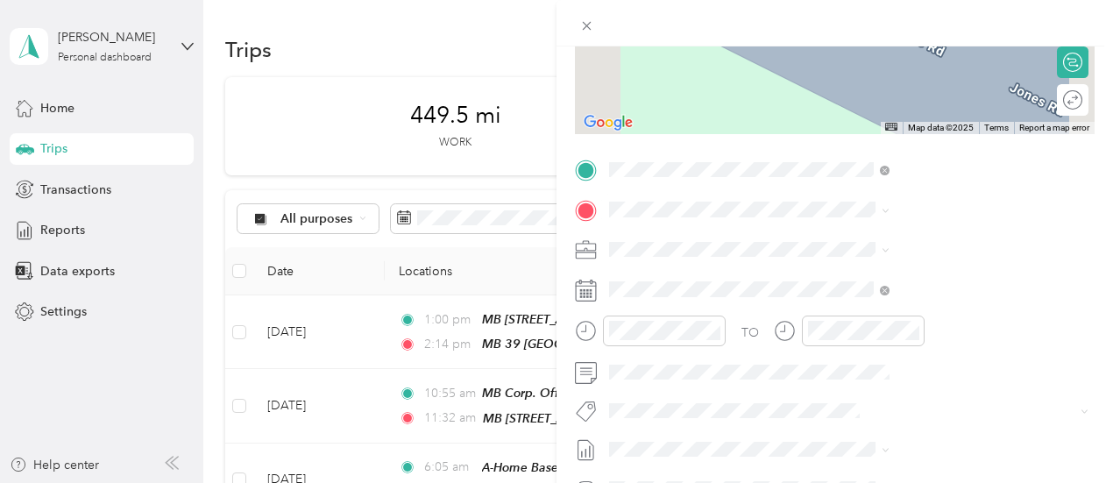
click at [884, 299] on span "[STREET_ADDRESS][US_STATE]" at bounding box center [914, 294] width 175 height 15
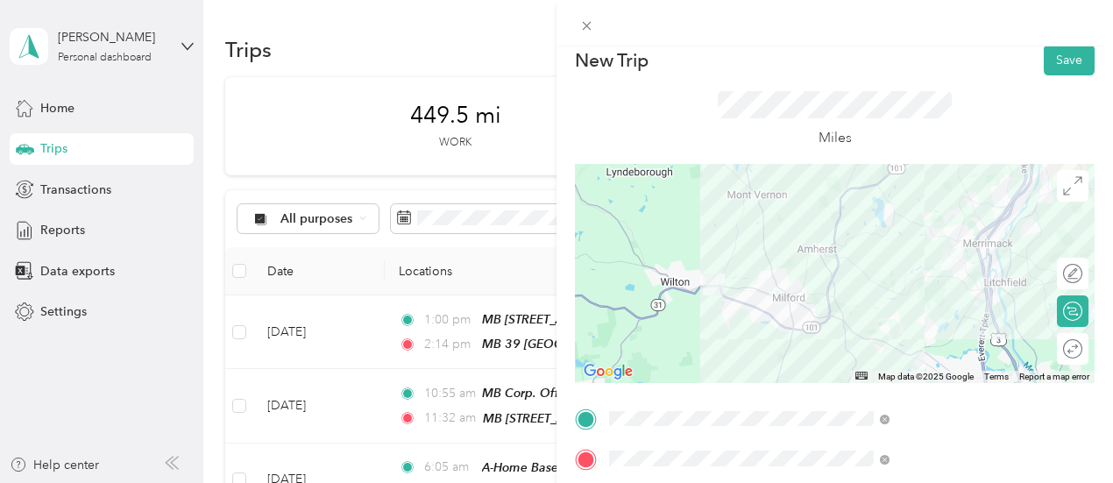
scroll to position [0, 0]
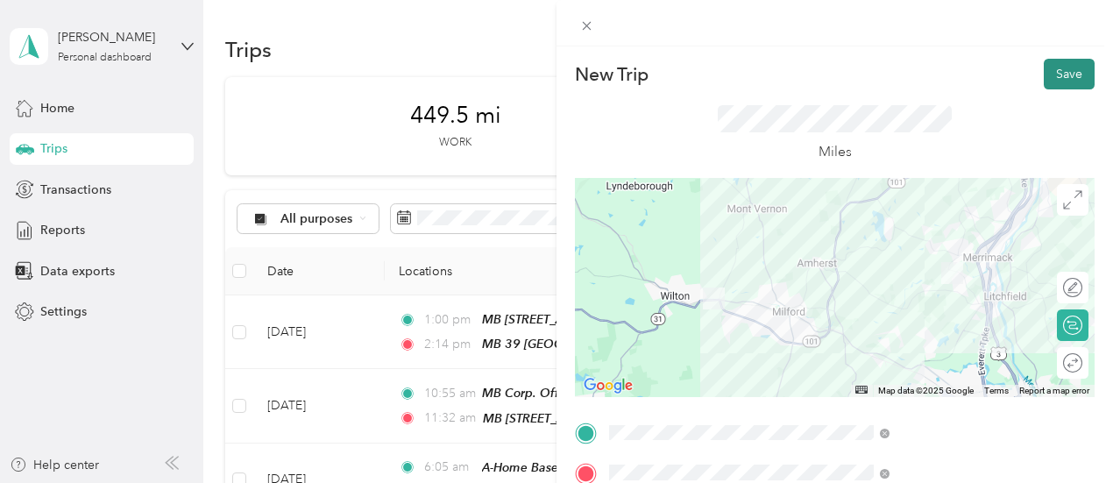
click at [1053, 74] on button "Save" at bounding box center [1068, 74] width 51 height 31
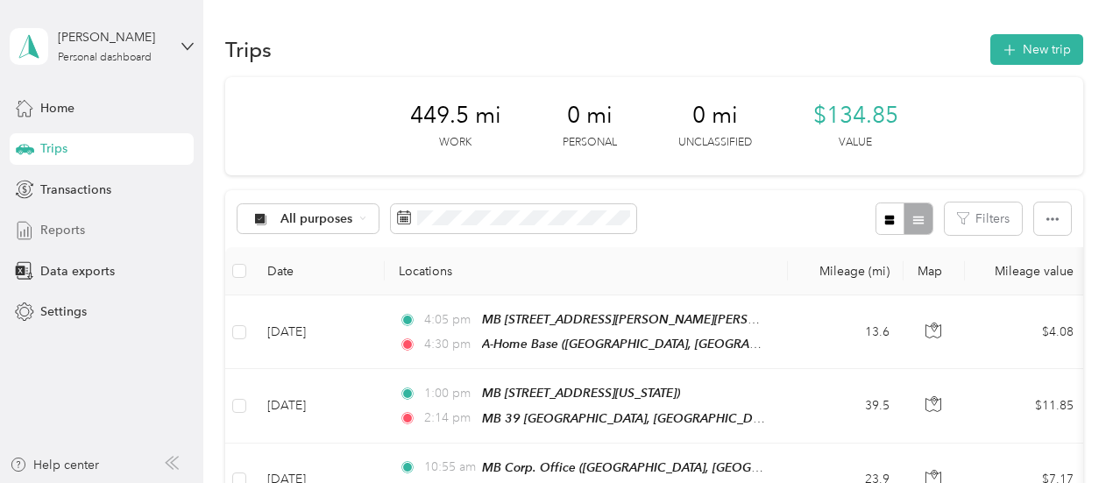
click at [56, 232] on span "Reports" at bounding box center [62, 230] width 45 height 18
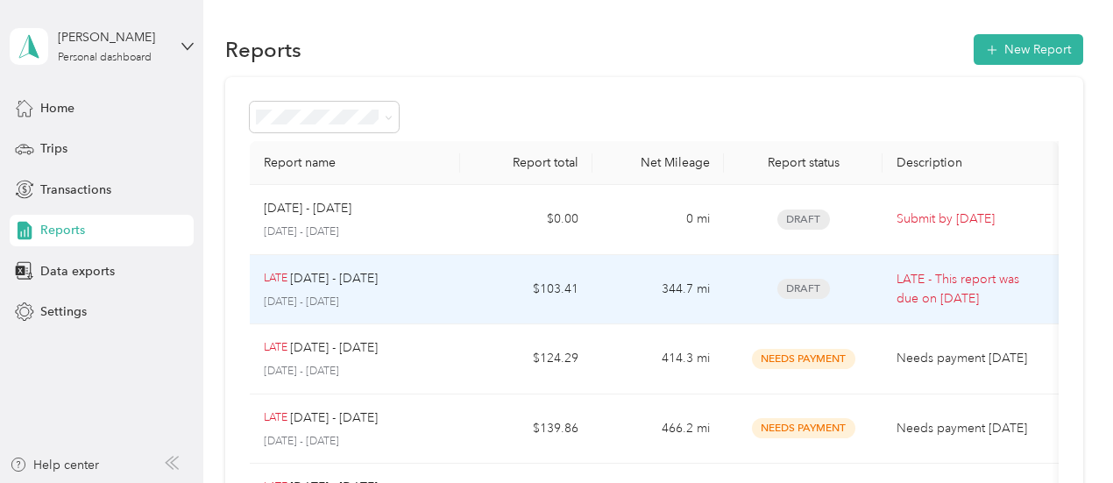
click at [421, 290] on div "LATE [DATE] - [DATE] [DATE] - [DATE]" at bounding box center [355, 289] width 183 height 41
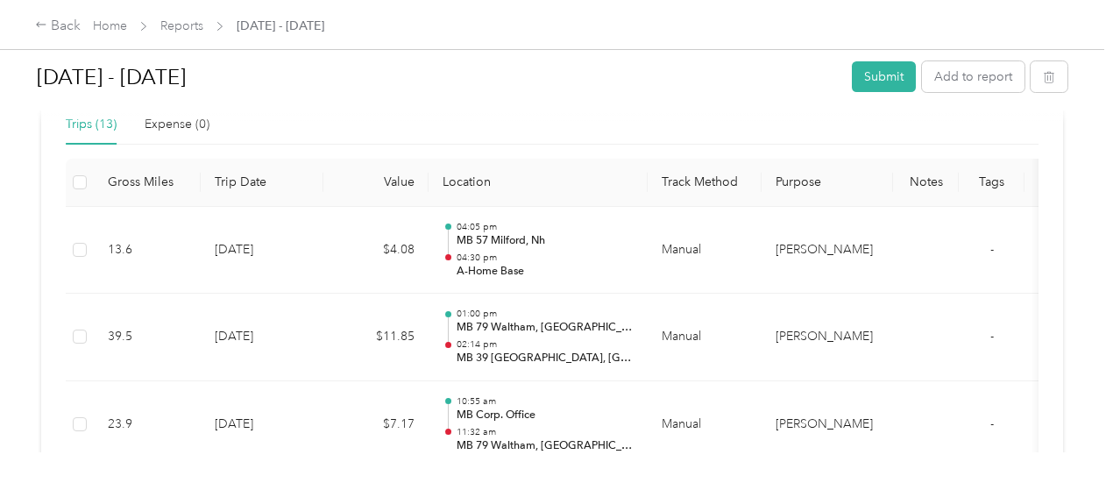
scroll to position [345, 0]
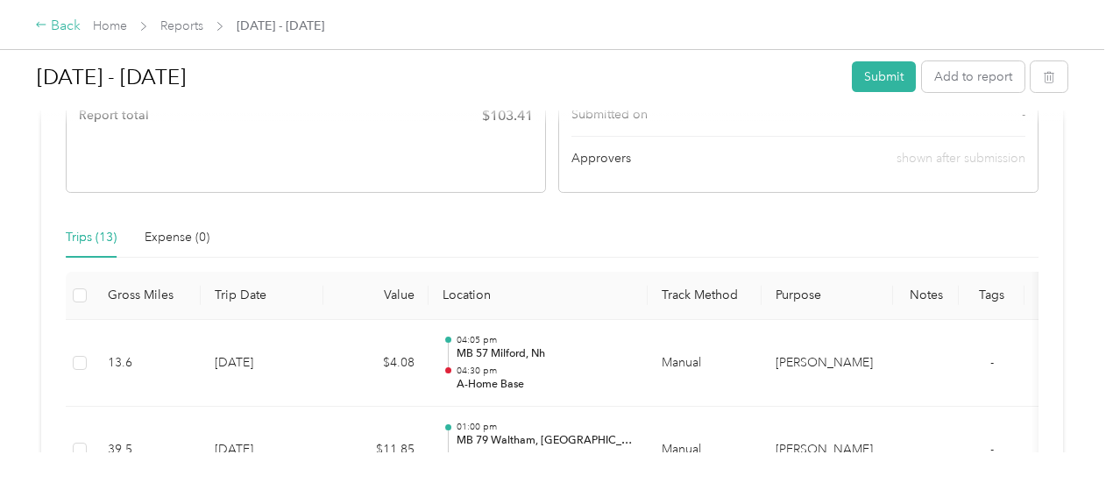
click at [53, 24] on div "Back" at bounding box center [58, 26] width 46 height 21
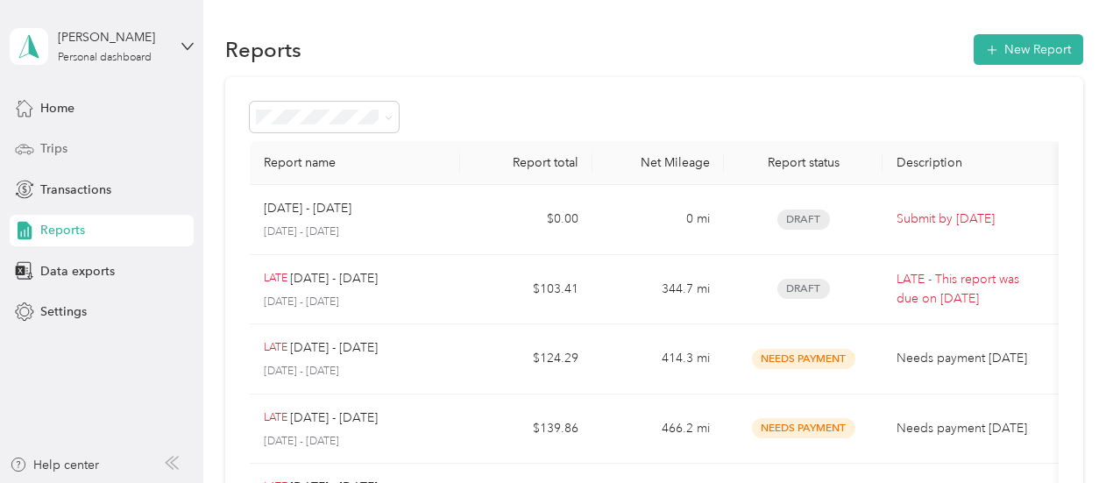
click at [63, 135] on div "Trips" at bounding box center [102, 149] width 184 height 32
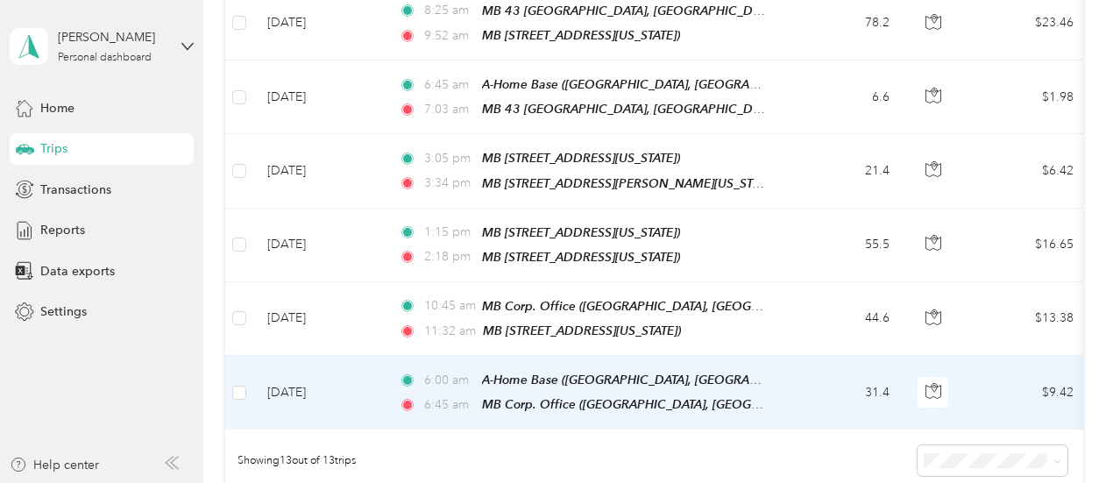
scroll to position [798, 0]
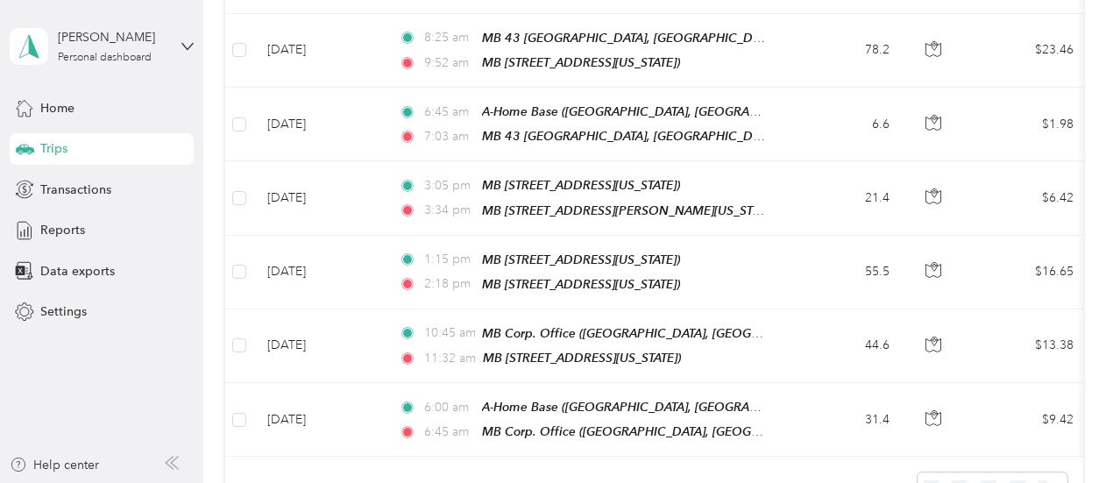
drag, startPoint x: 72, startPoint y: 225, endPoint x: 104, endPoint y: 248, distance: 39.6
click at [72, 225] on span "Reports" at bounding box center [62, 230] width 45 height 18
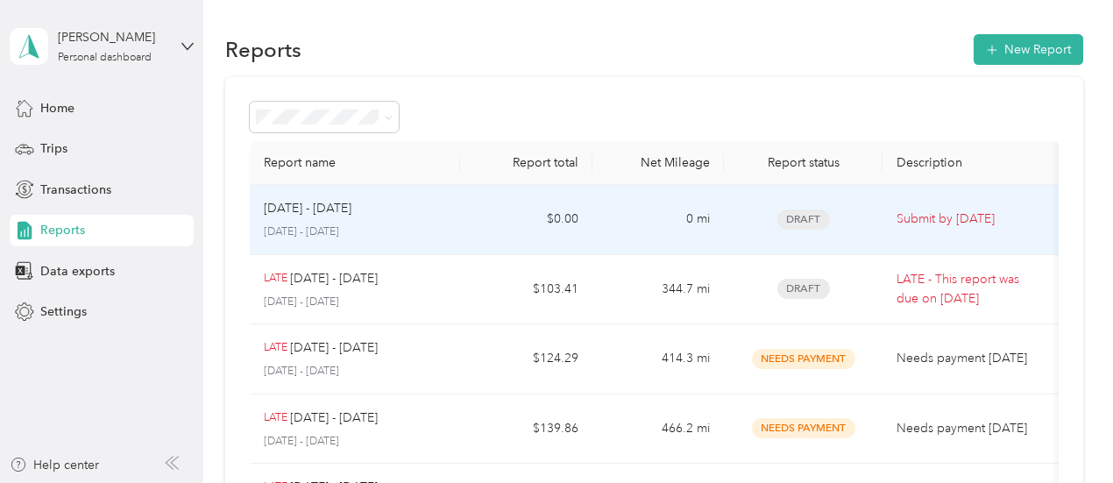
click at [470, 229] on td "$0.00" at bounding box center [525, 220] width 131 height 70
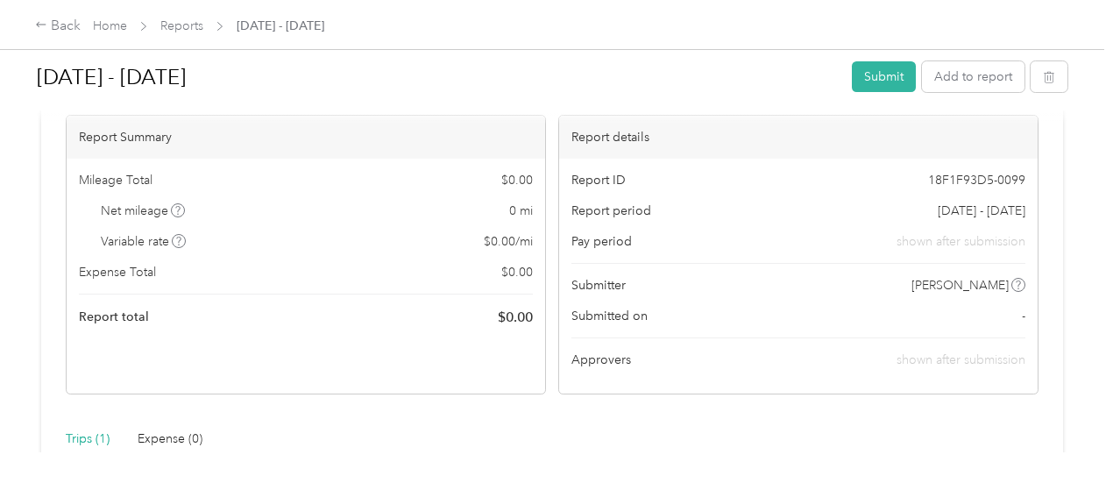
scroll to position [350, 0]
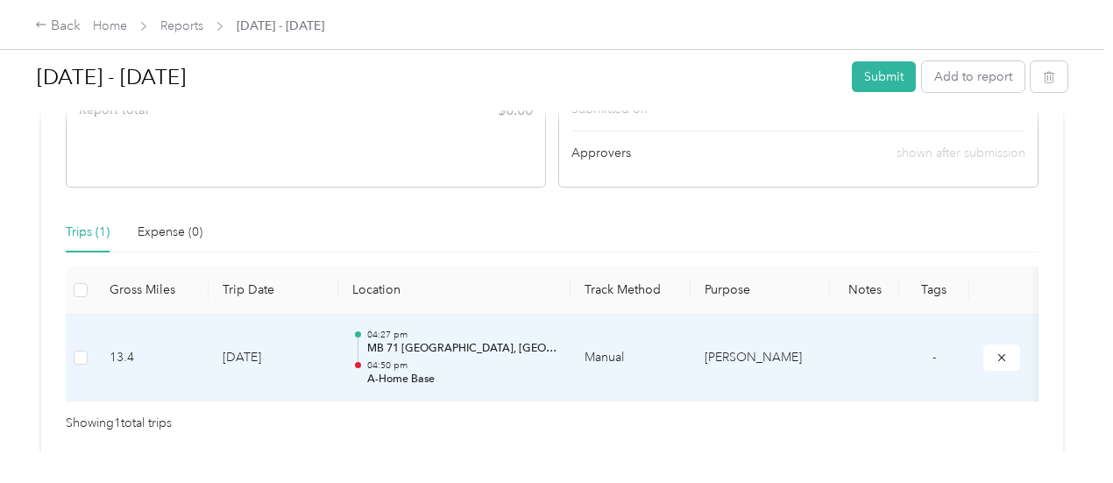
click at [494, 331] on p "04:27 pm" at bounding box center [461, 335] width 189 height 12
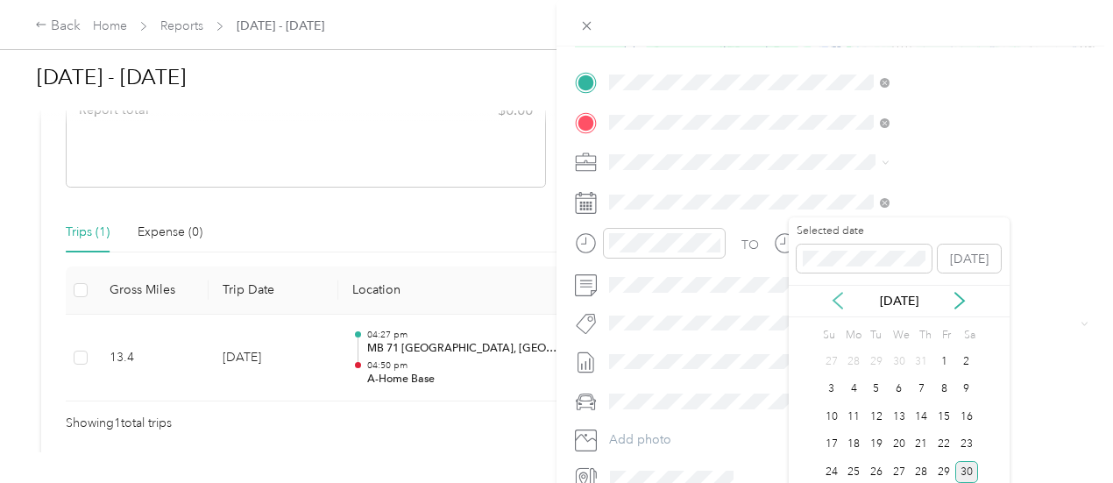
click at [839, 304] on icon at bounding box center [838, 301] width 18 height 18
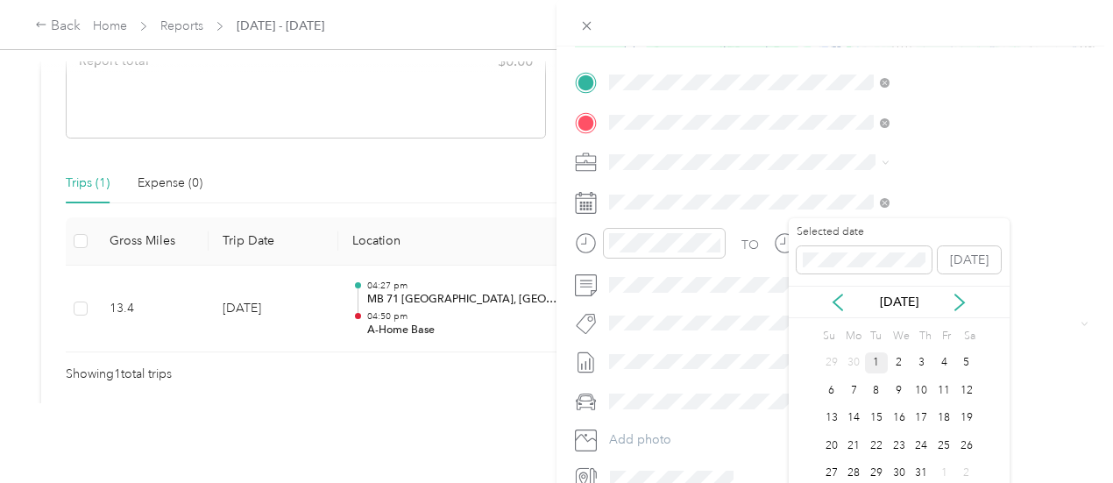
scroll to position [51, 0]
click at [837, 293] on icon at bounding box center [838, 301] width 18 height 18
click at [859, 413] on div "16" at bounding box center [853, 417] width 23 height 22
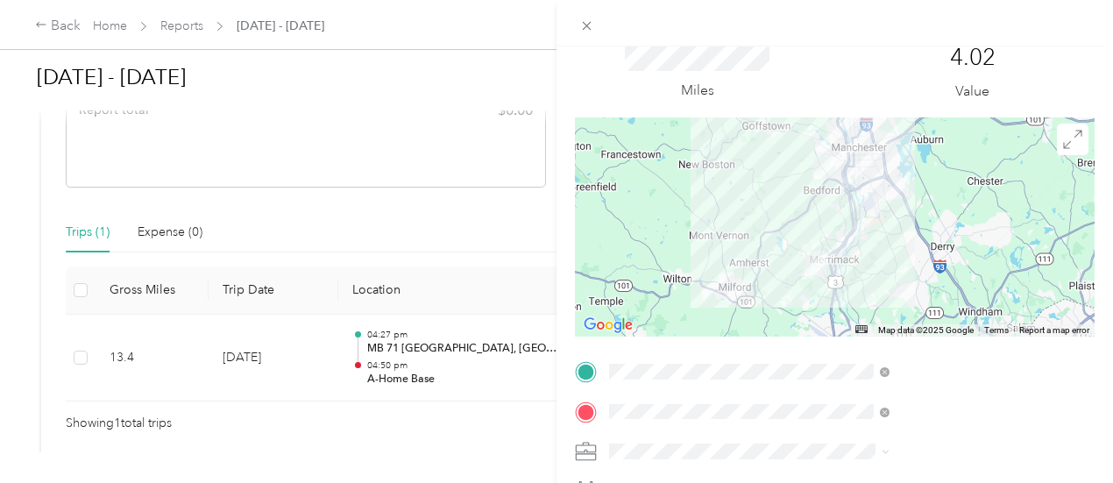
scroll to position [0, 0]
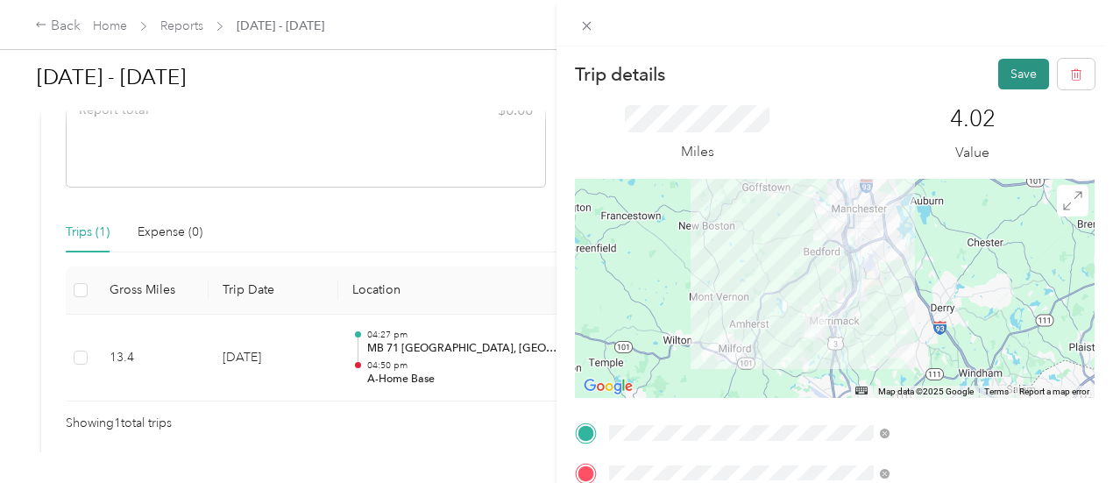
click at [1011, 70] on button "Save" at bounding box center [1023, 74] width 51 height 31
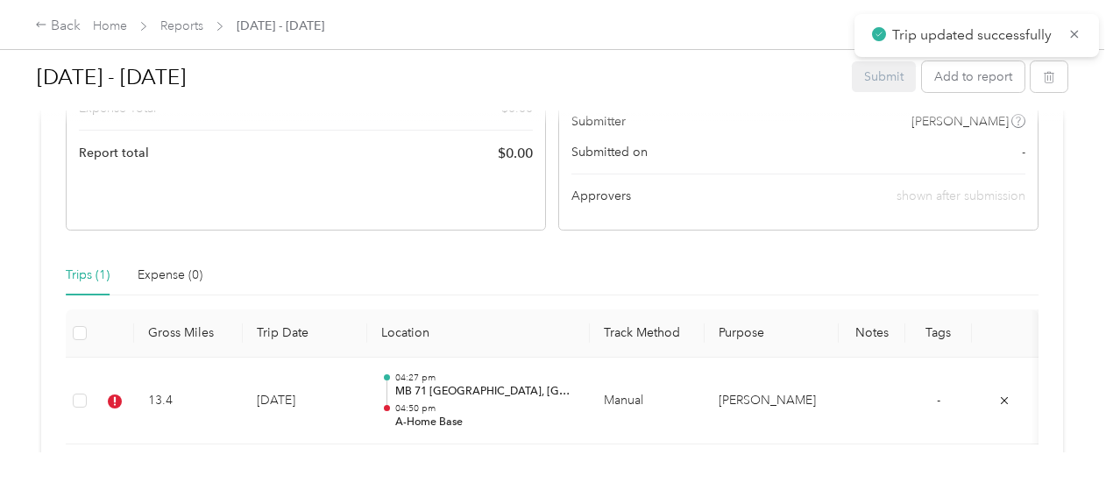
scroll to position [412, 0]
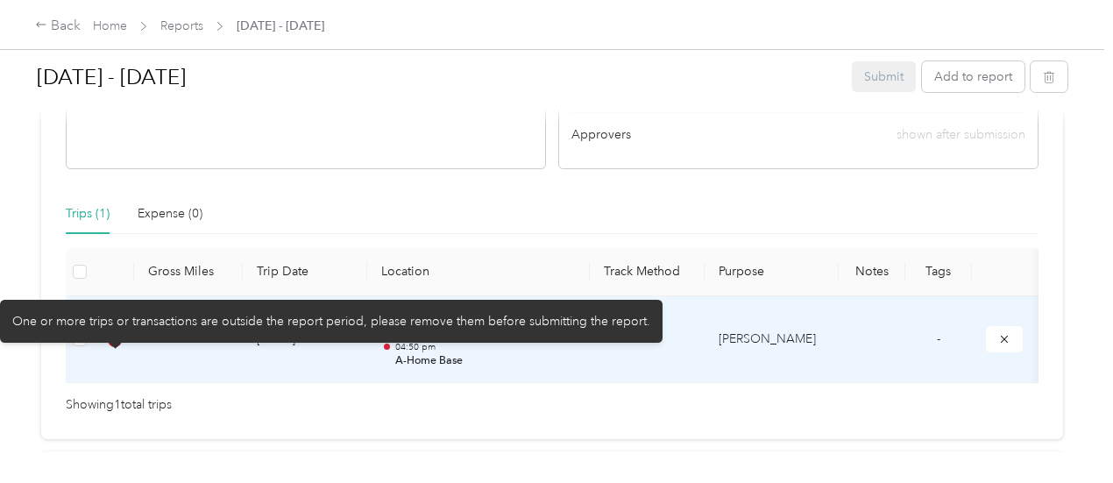
click at [117, 347] on icon at bounding box center [115, 340] width 14 height 14
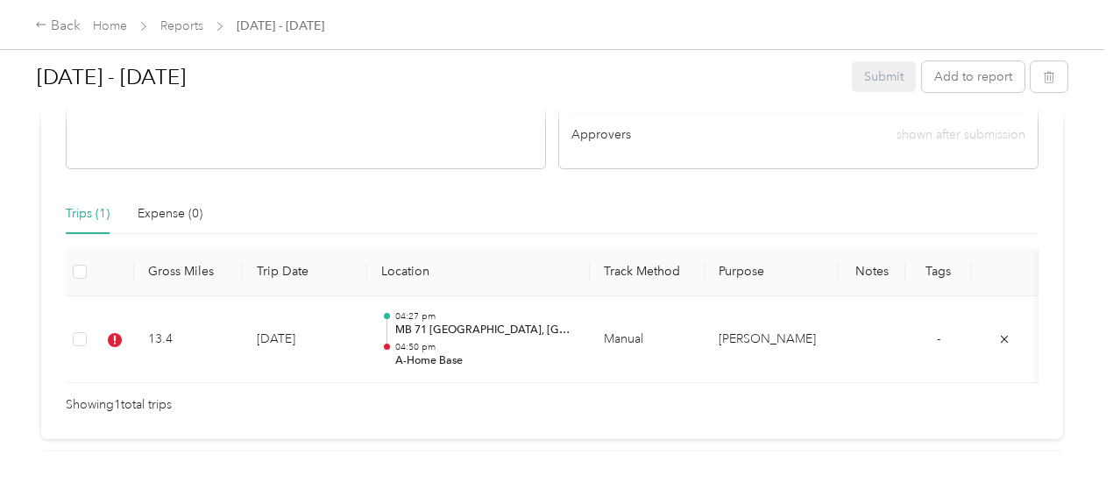
scroll to position [61, 0]
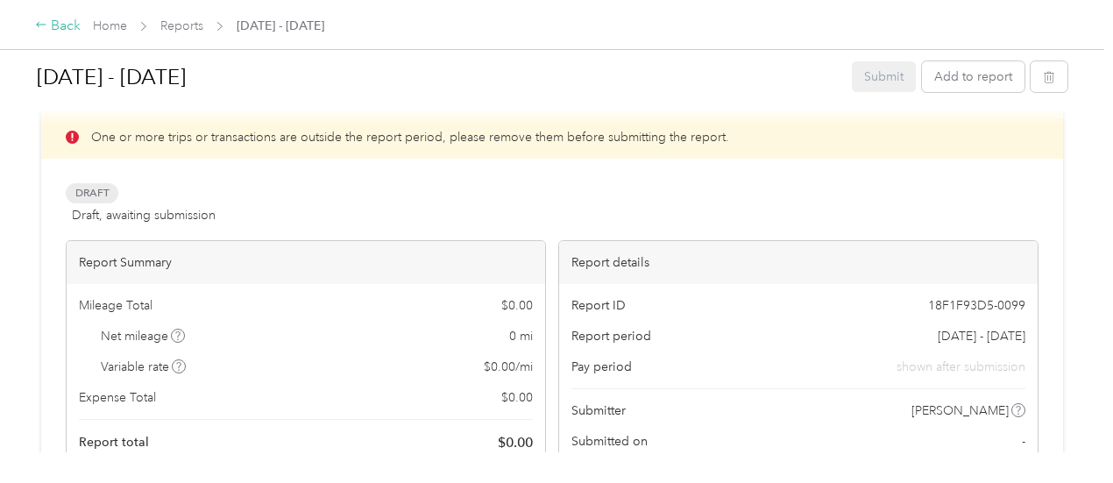
click at [68, 25] on div "Back" at bounding box center [58, 26] width 46 height 21
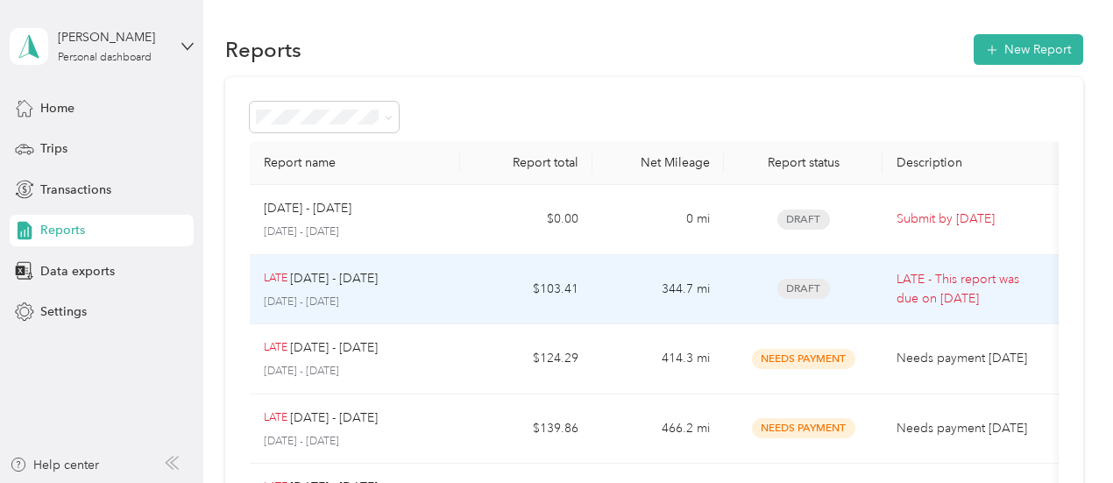
click at [409, 288] on div "LATE [DATE] - [DATE] [DATE] - [DATE]" at bounding box center [355, 289] width 183 height 41
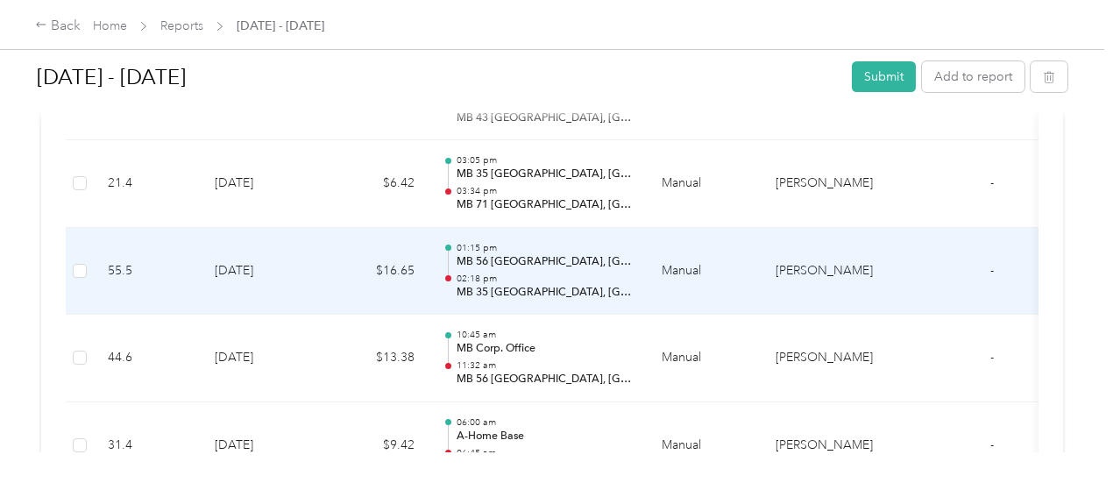
scroll to position [1221, 0]
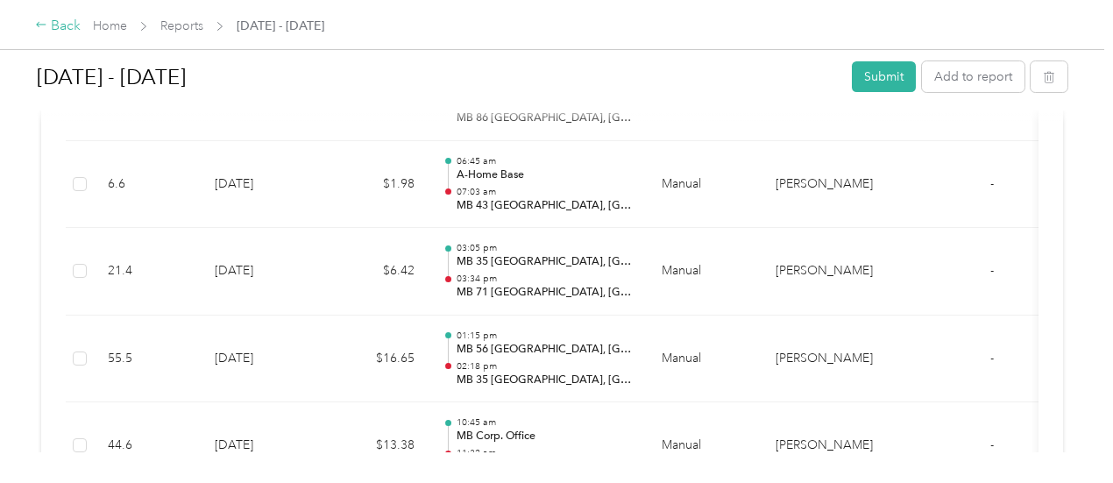
click at [70, 25] on div "Back" at bounding box center [58, 26] width 46 height 21
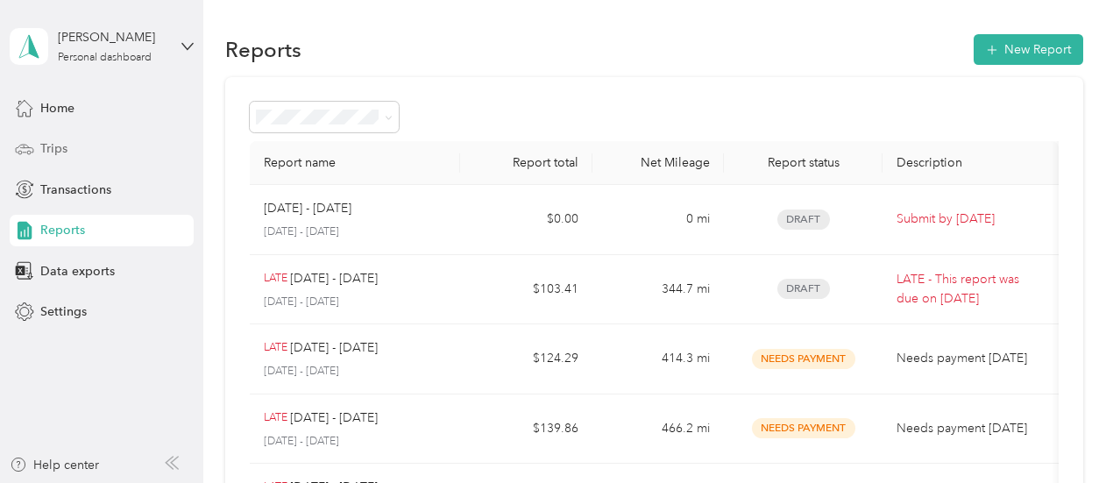
click at [67, 145] on span "Trips" at bounding box center [53, 148] width 27 height 18
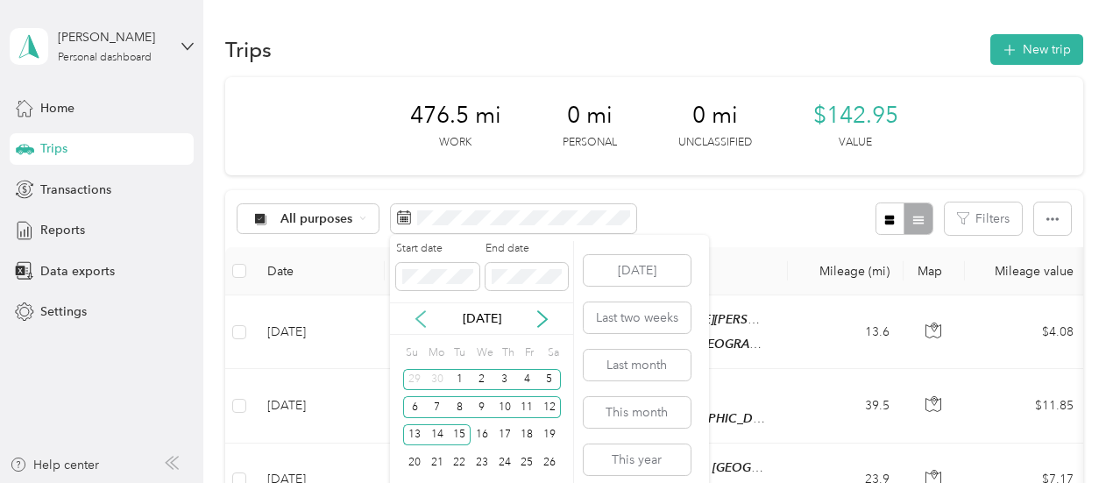
click at [417, 310] on icon at bounding box center [421, 319] width 18 height 18
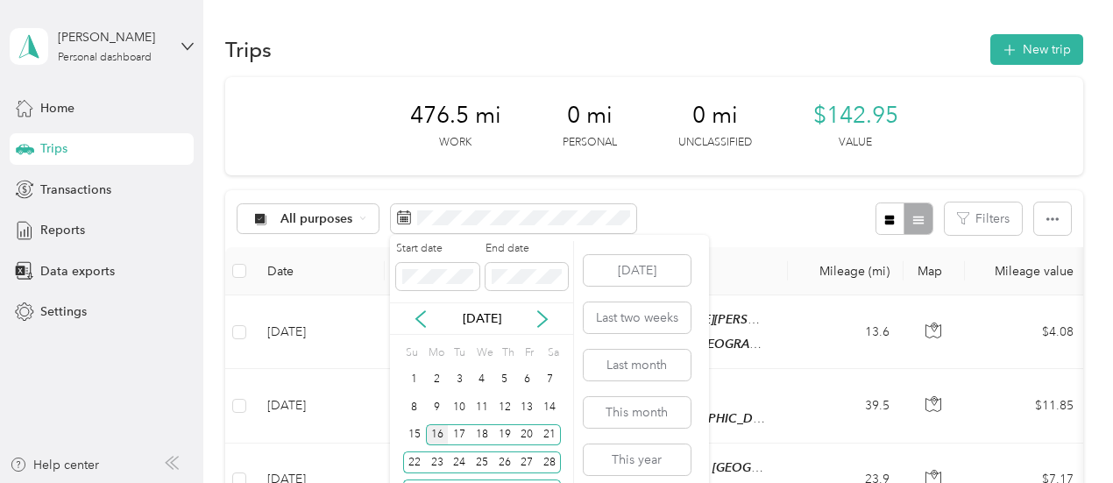
click at [440, 431] on div "16" at bounding box center [437, 435] width 23 height 22
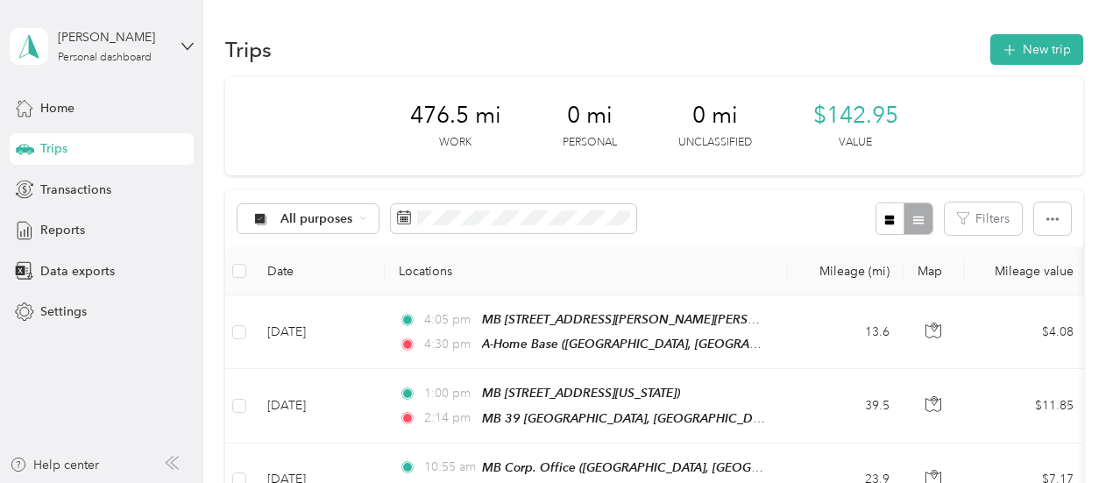
click at [700, 202] on div "All purposes Filters" at bounding box center [654, 218] width 858 height 57
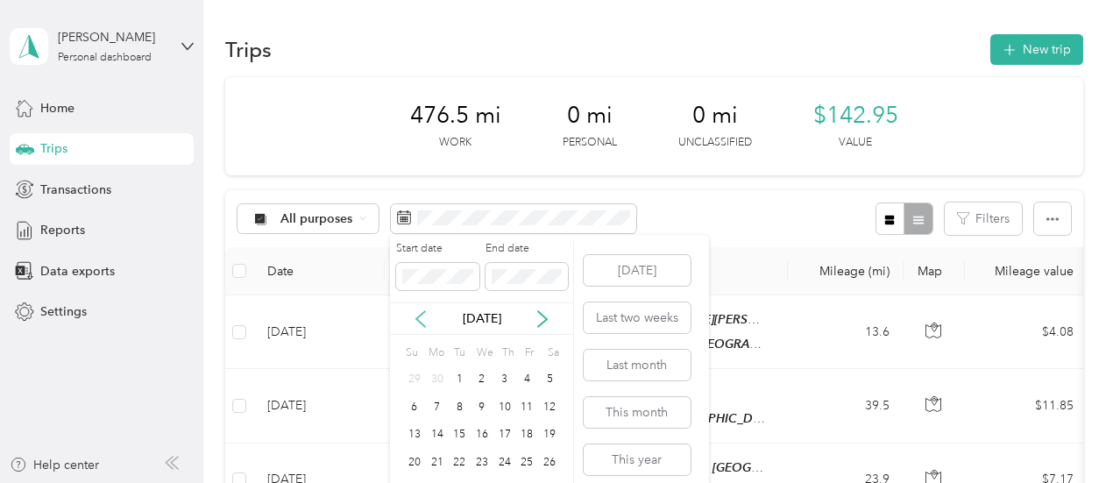
click at [417, 316] on icon at bounding box center [421, 319] width 18 height 18
click at [442, 435] on div "16" at bounding box center [437, 435] width 23 height 22
click at [539, 316] on icon at bounding box center [543, 319] width 18 height 18
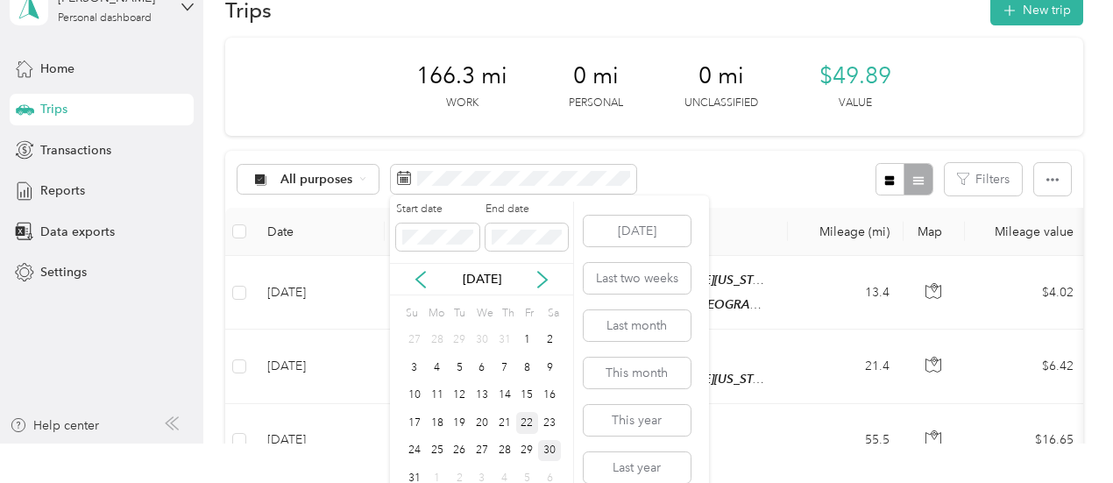
scroll to position [58, 0]
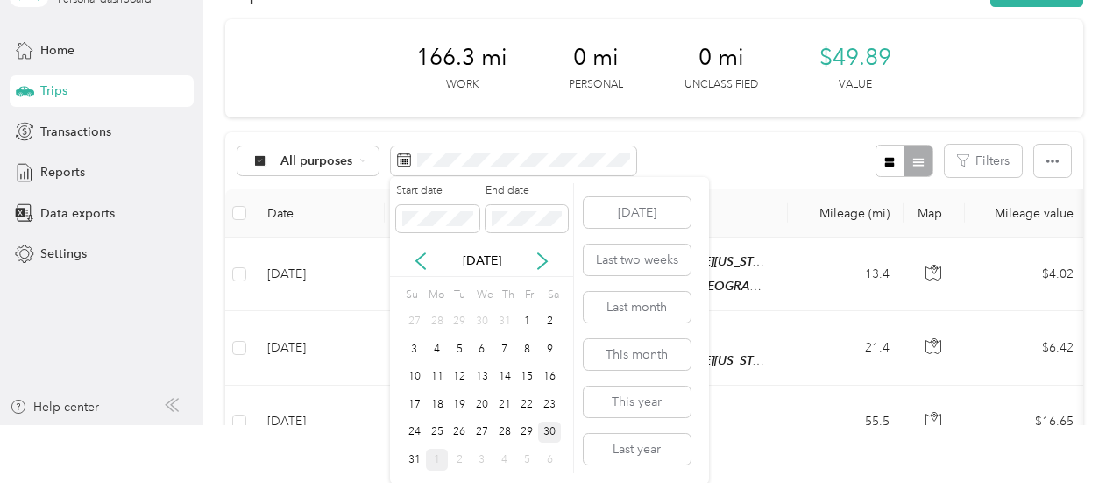
click at [426, 457] on div "1" at bounding box center [437, 460] width 23 height 22
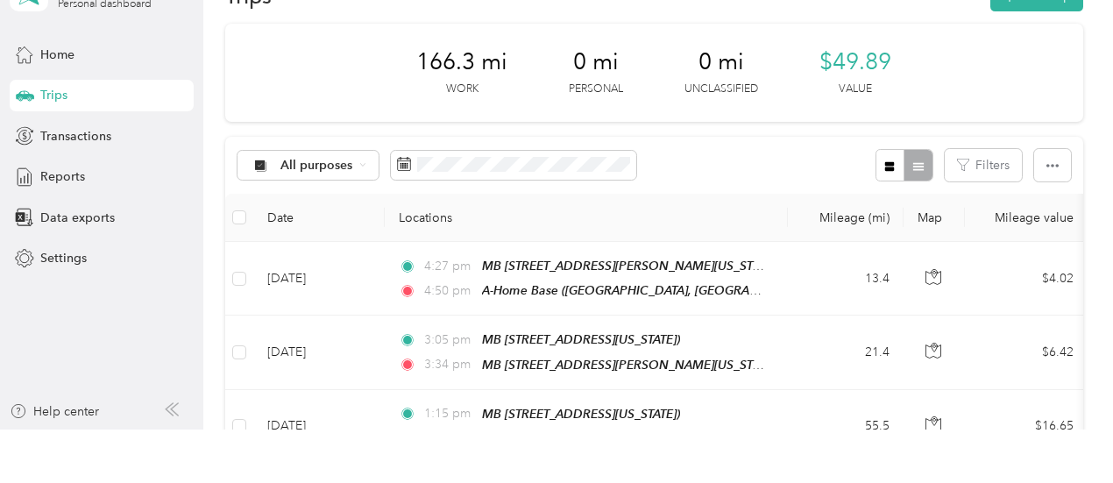
click at [736, 141] on div "All purposes Filters" at bounding box center [654, 165] width 858 height 57
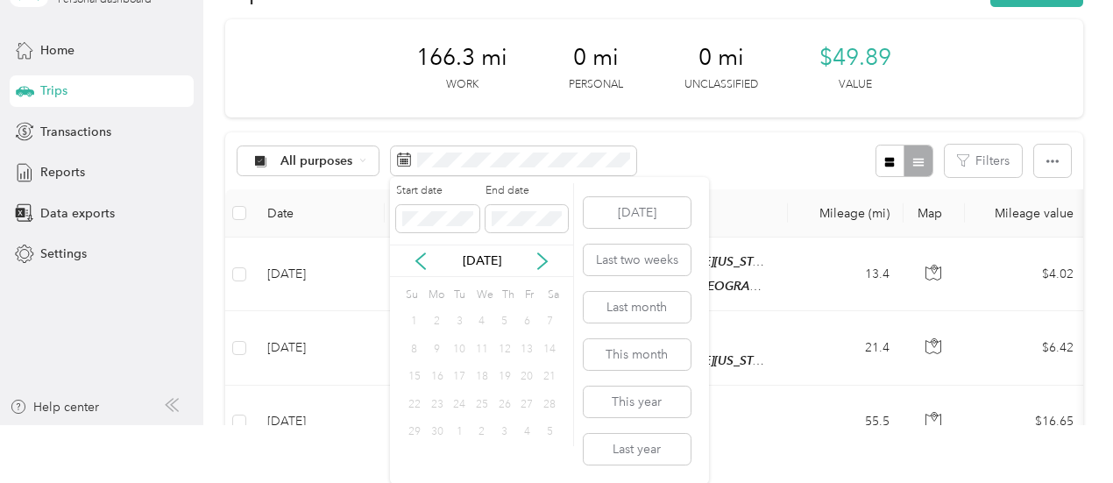
click at [436, 378] on div "16" at bounding box center [437, 377] width 23 height 22
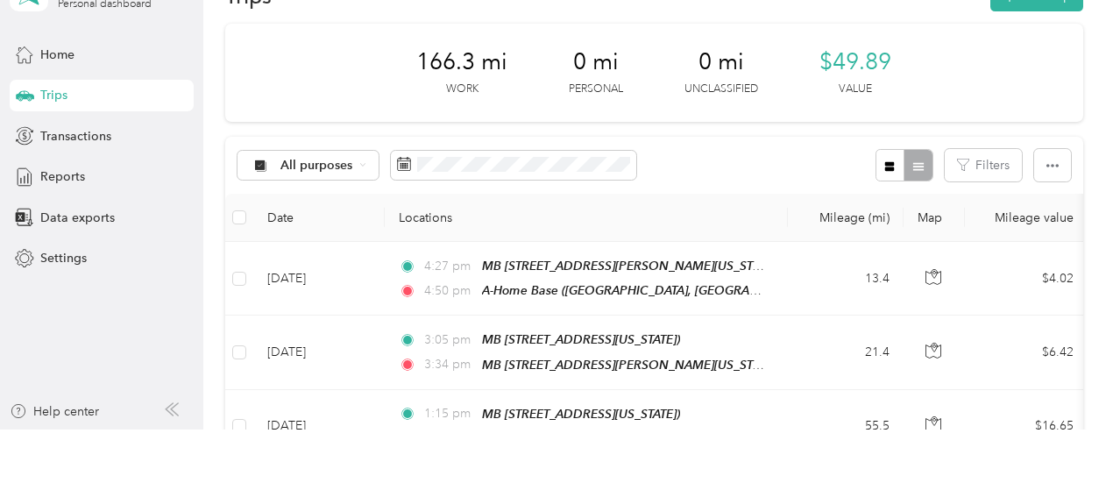
click at [774, 135] on div "166.3 mi Work 0 mi Personal 0 mi Unclassified $49.89 Value All purposes Filters…" at bounding box center [654, 348] width 858 height 649
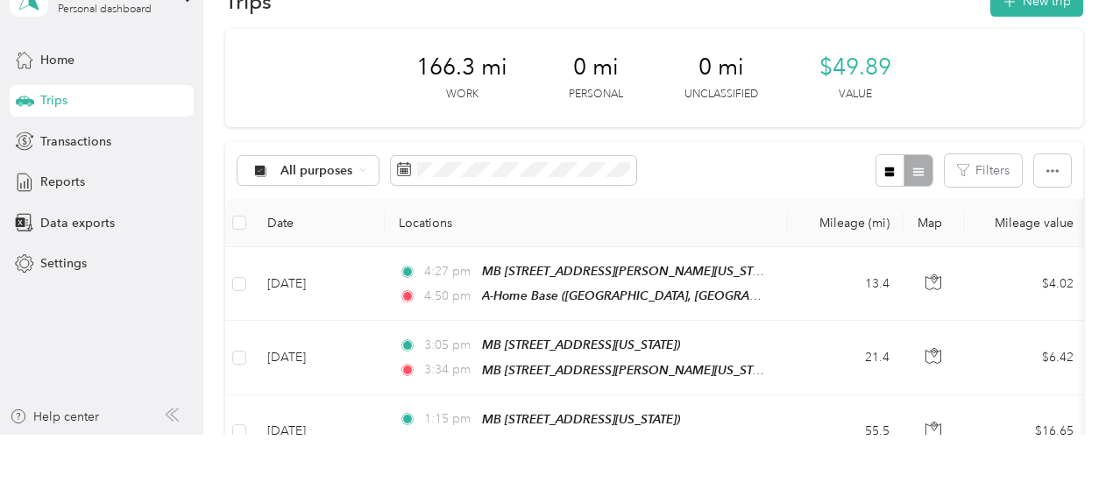
scroll to position [0, 0]
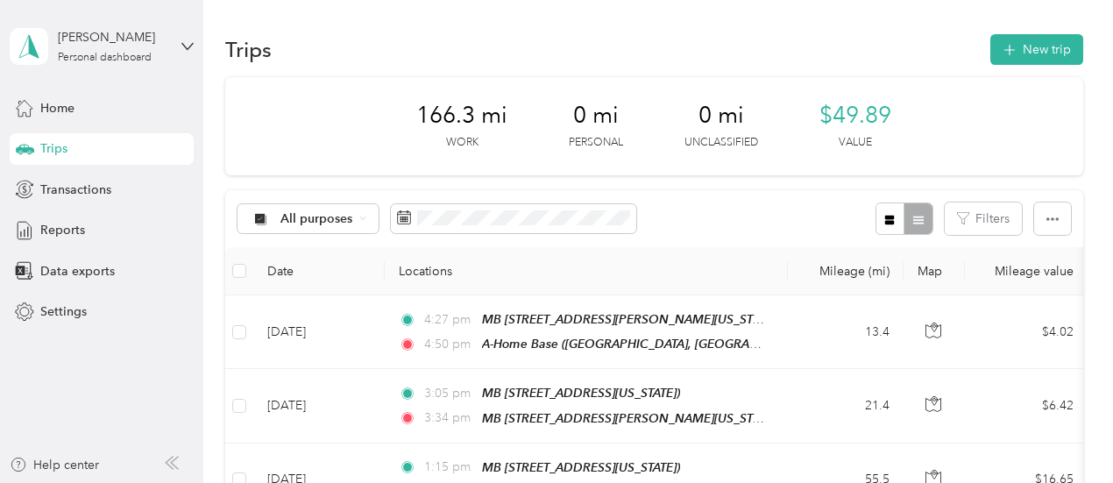
click at [781, 216] on div "All purposes Filters" at bounding box center [654, 218] width 858 height 57
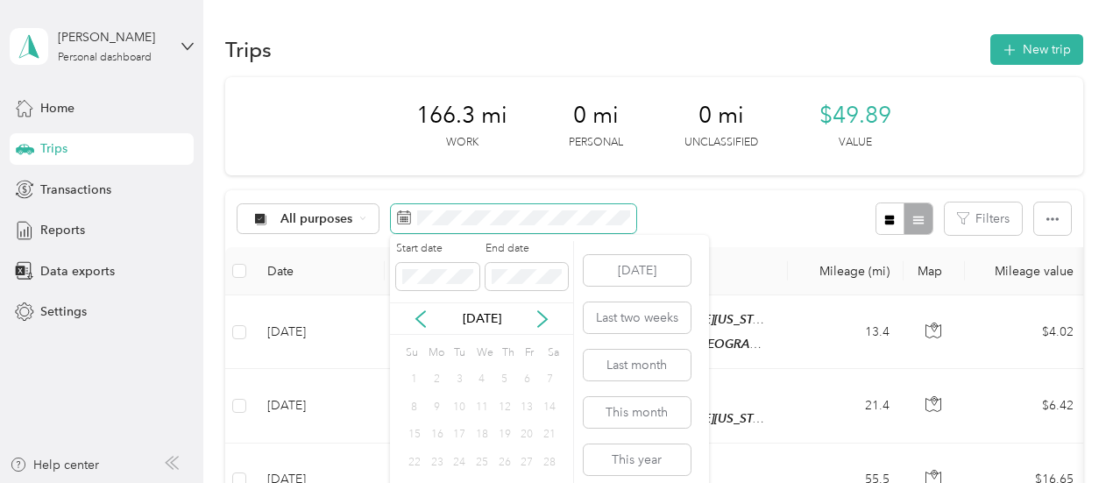
scroll to position [58, 0]
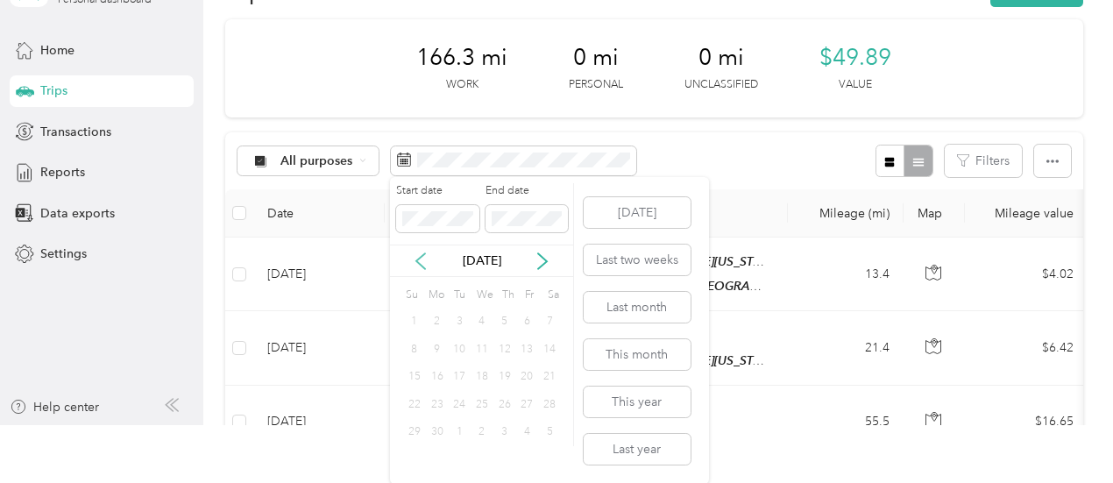
click at [419, 256] on icon at bounding box center [421, 261] width 18 height 18
click at [540, 258] on icon at bounding box center [543, 261] width 18 height 18
click at [440, 466] on div "1" at bounding box center [437, 460] width 23 height 22
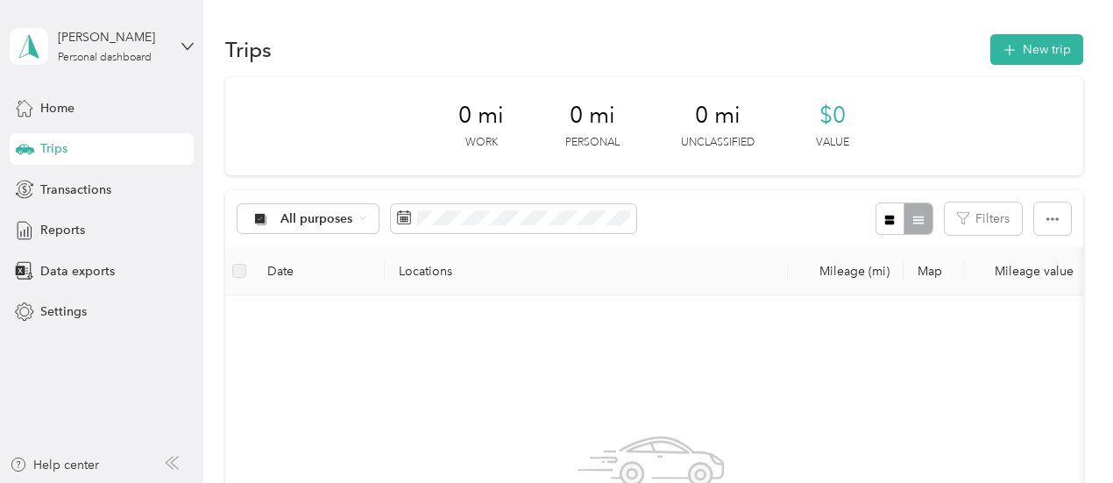
click at [777, 205] on div "All purposes Filters" at bounding box center [654, 218] width 858 height 57
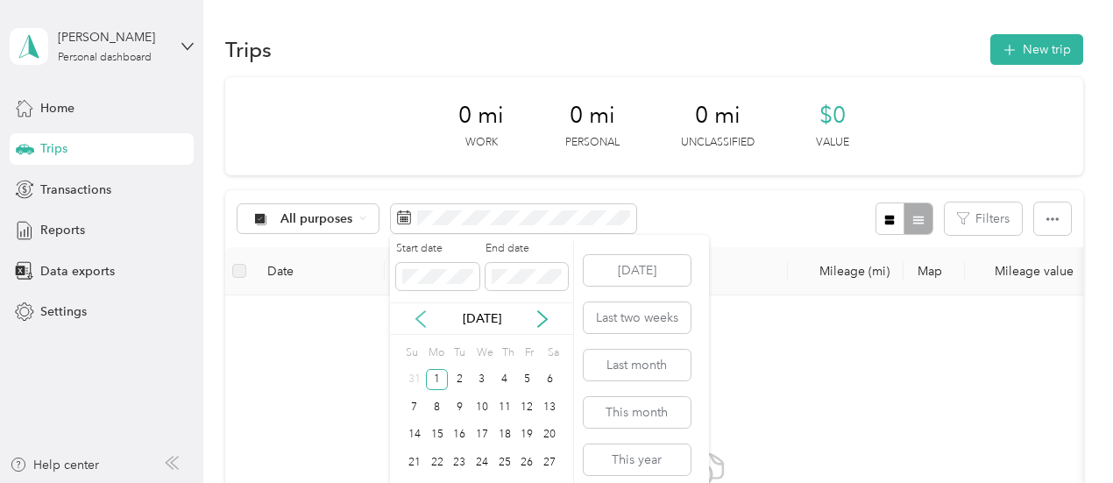
click at [419, 318] on icon at bounding box center [421, 319] width 18 height 18
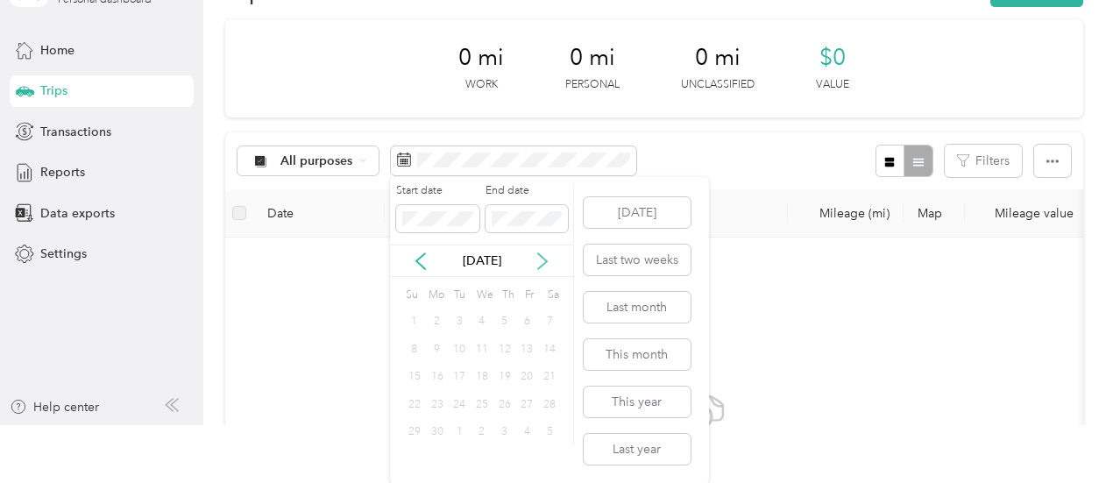
click at [541, 255] on icon at bounding box center [542, 261] width 9 height 16
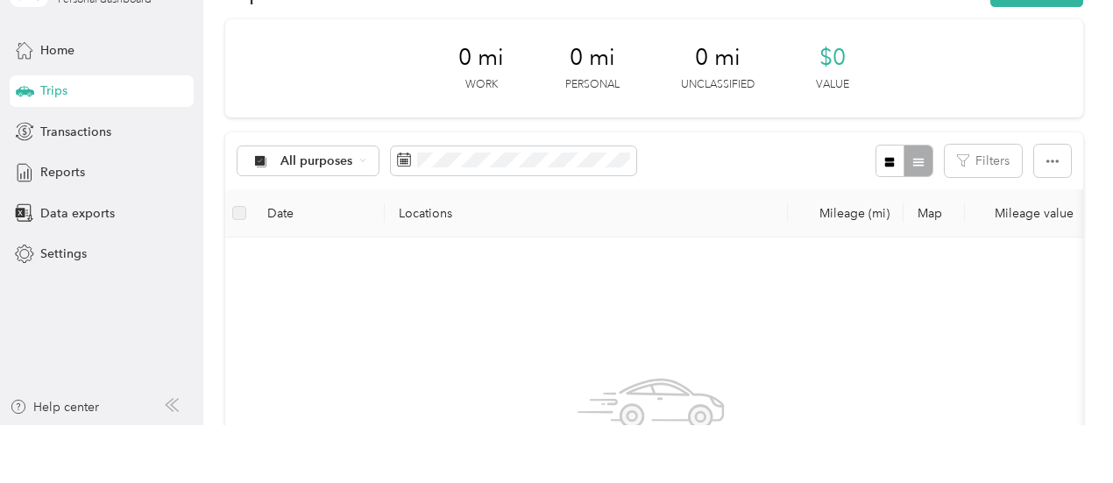
click at [741, 141] on div "All purposes Filters" at bounding box center [654, 160] width 858 height 57
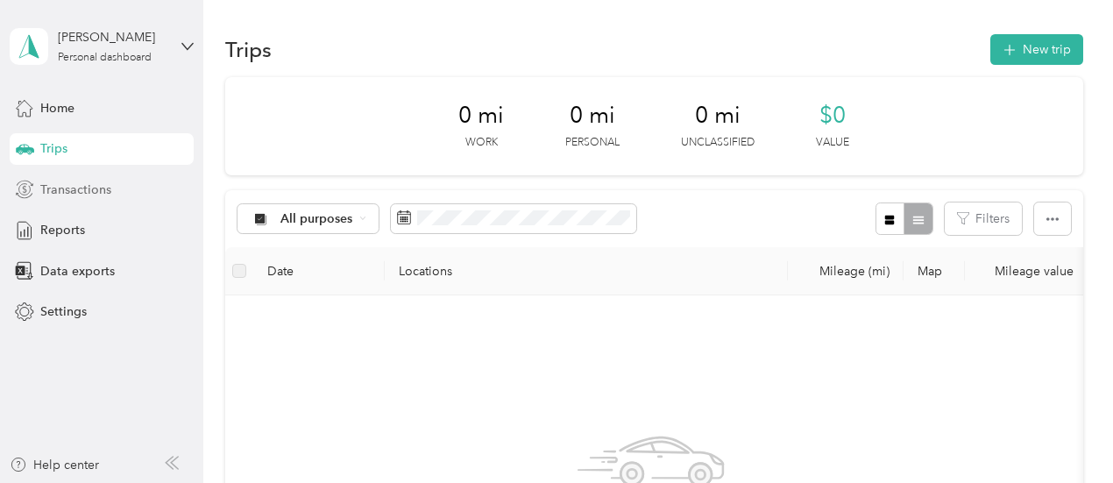
scroll to position [0, 0]
click at [63, 112] on span "Home" at bounding box center [57, 108] width 34 height 18
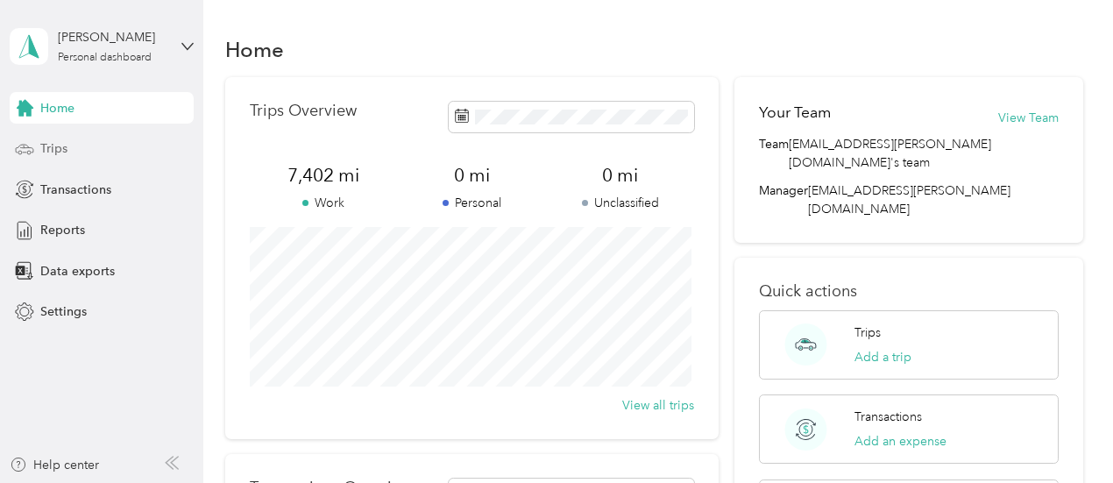
click at [60, 148] on span "Trips" at bounding box center [53, 148] width 27 height 18
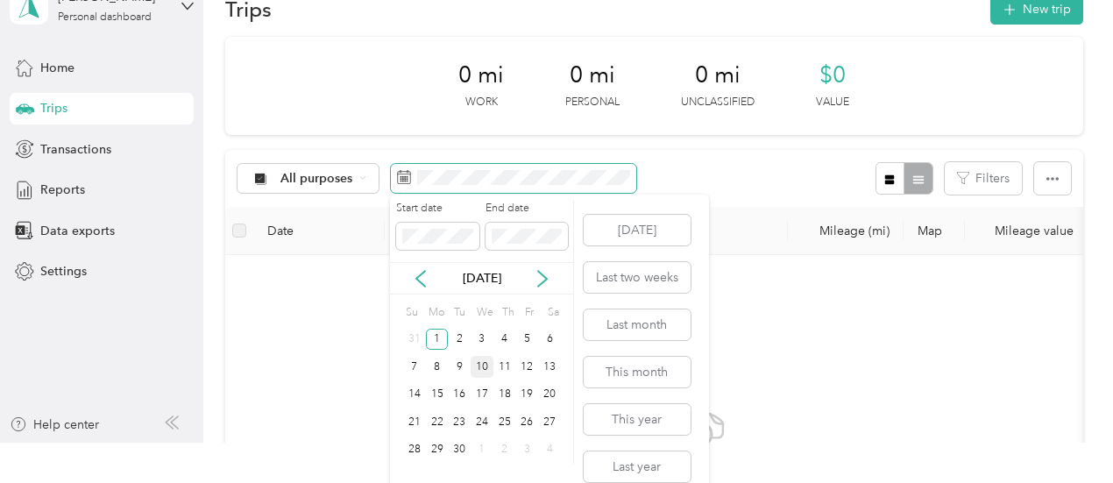
scroll to position [58, 0]
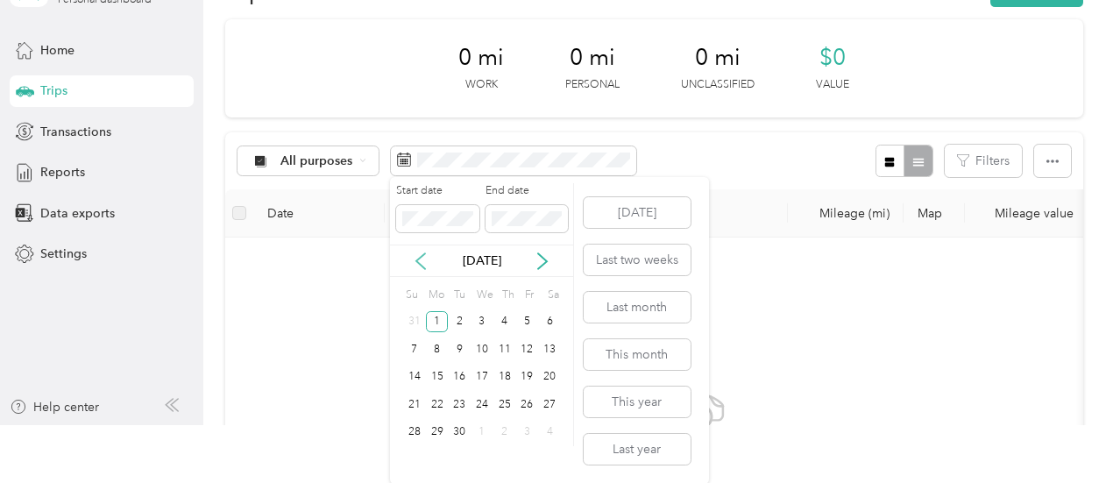
click at [414, 258] on icon at bounding box center [421, 261] width 18 height 18
click at [442, 381] on div "16" at bounding box center [437, 377] width 23 height 22
click at [544, 256] on icon at bounding box center [543, 261] width 18 height 18
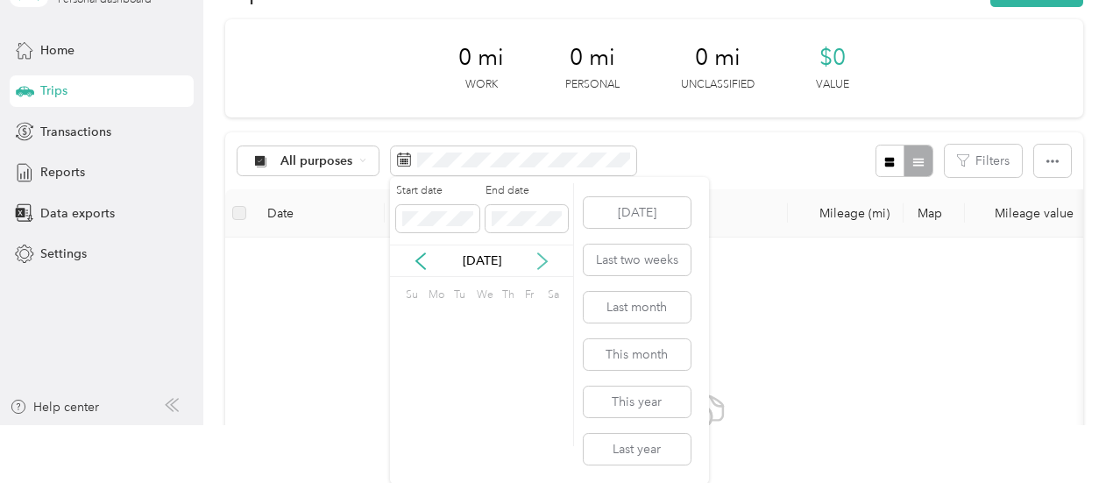
click at [544, 256] on icon at bounding box center [543, 261] width 18 height 18
click at [545, 427] on div "30" at bounding box center [549, 432] width 23 height 22
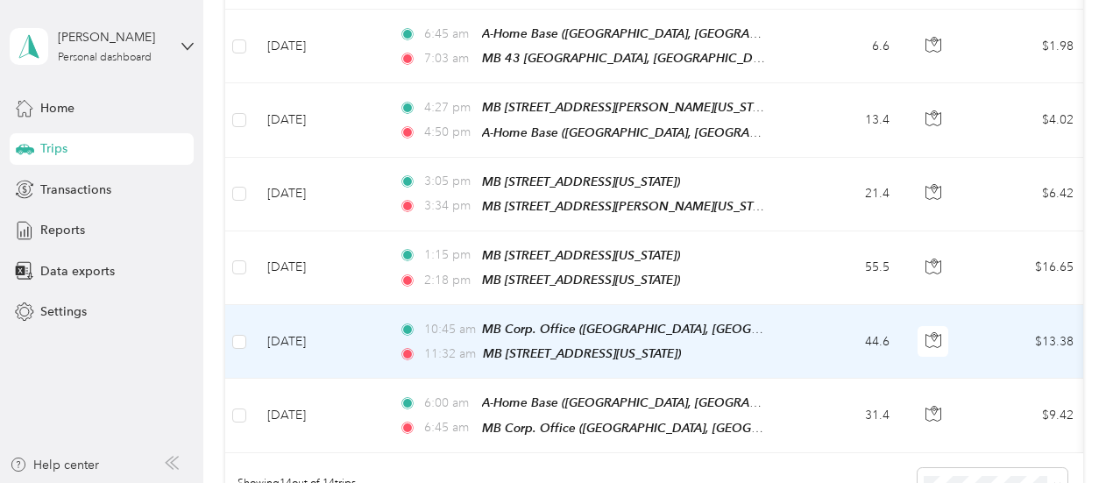
scroll to position [788, 0]
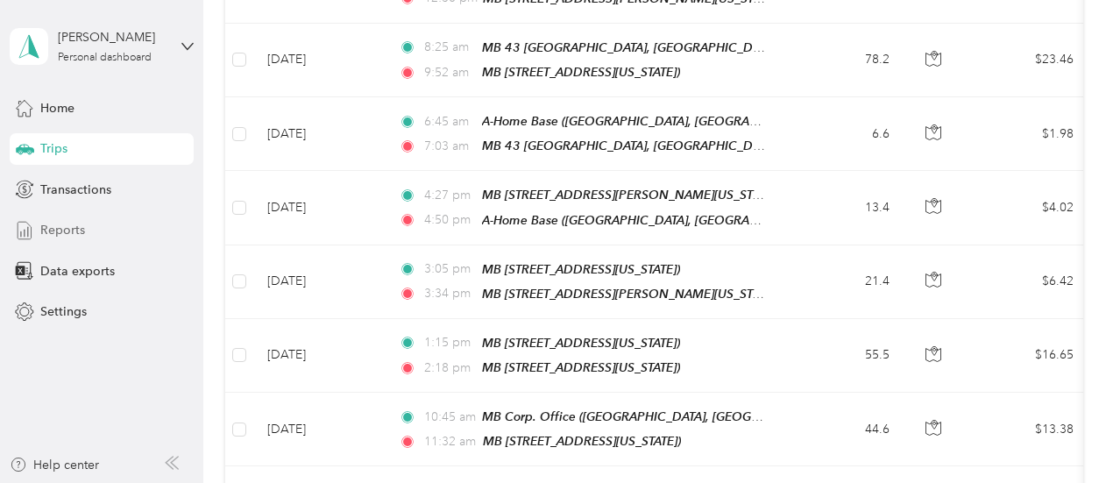
click at [81, 228] on span "Reports" at bounding box center [62, 230] width 45 height 18
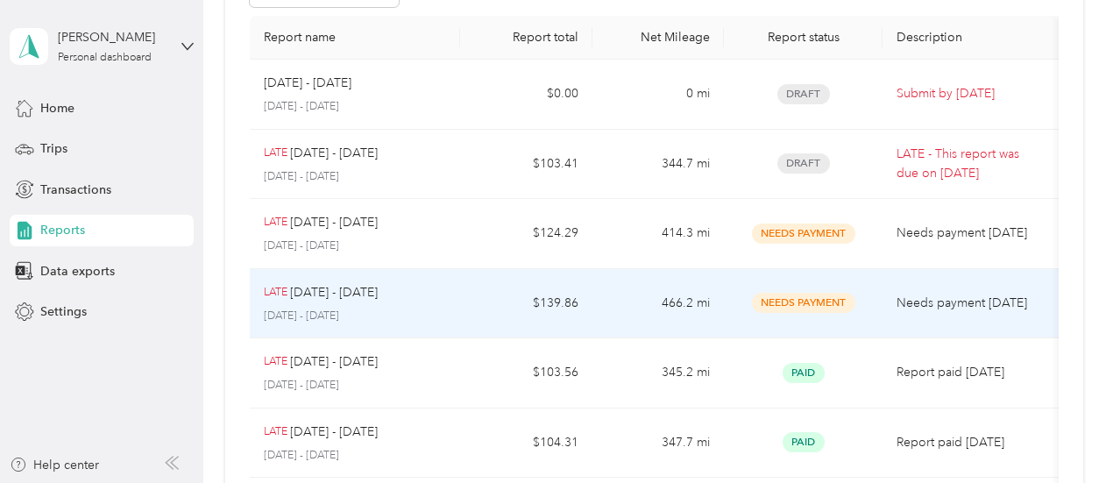
scroll to position [49, 0]
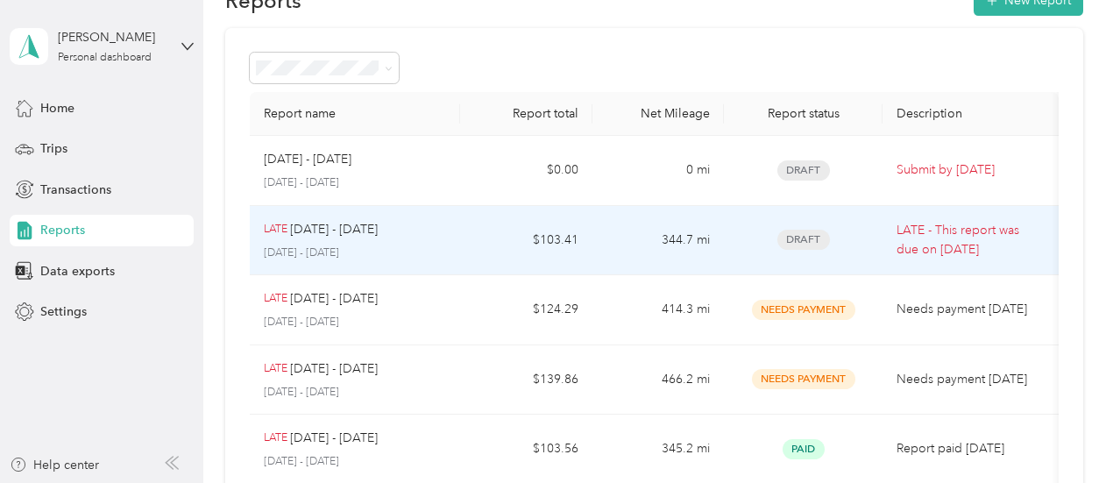
click at [424, 237] on div "LATE [DATE] - [DATE] [DATE] - [DATE]" at bounding box center [355, 240] width 183 height 41
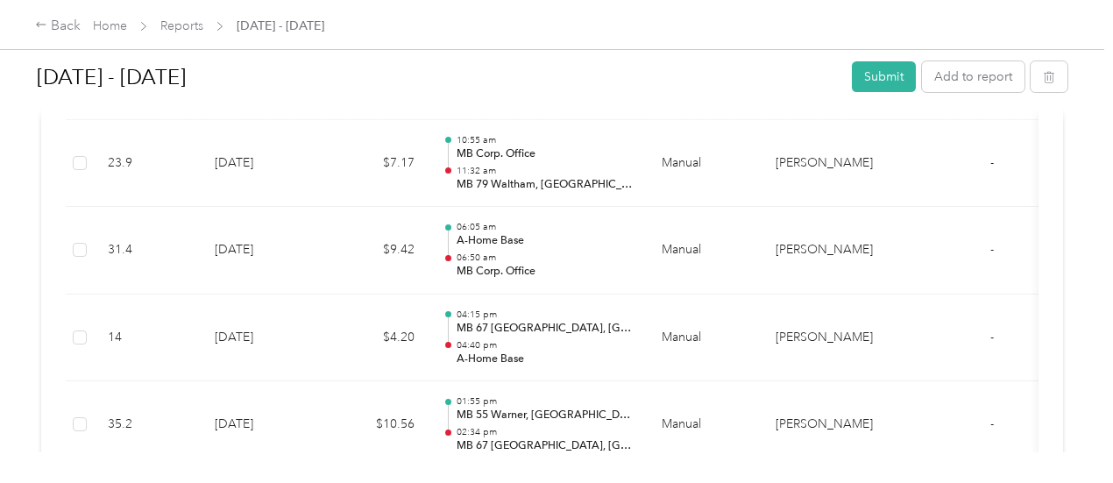
scroll to position [715, 0]
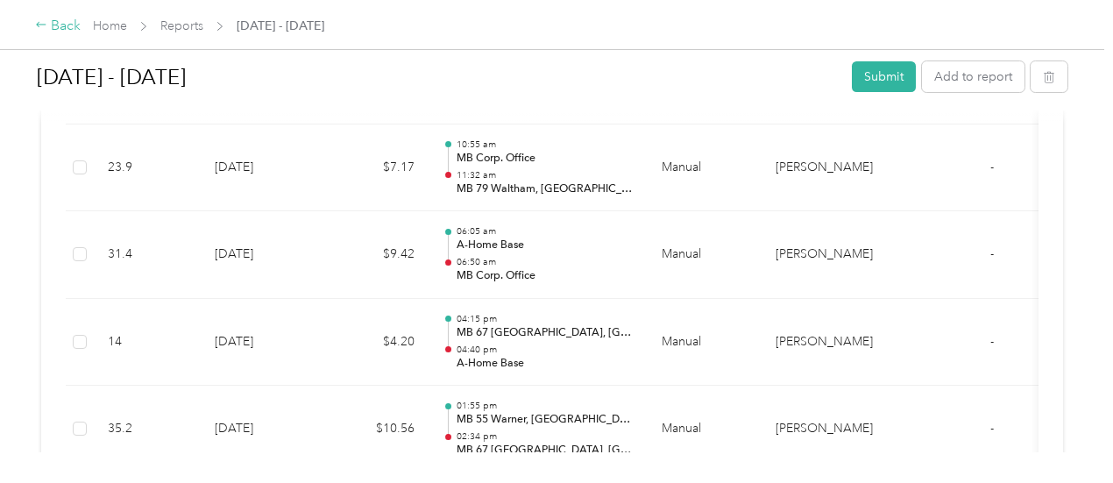
click at [59, 26] on div "Back" at bounding box center [58, 26] width 46 height 21
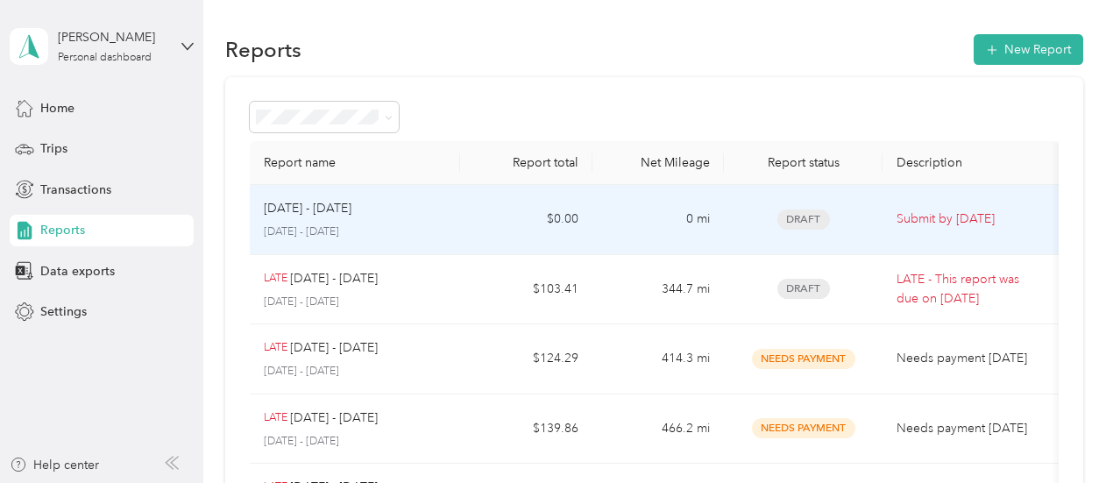
click at [415, 220] on div "[DATE] - [DATE] [DATE] - [DATE]" at bounding box center [355, 219] width 183 height 41
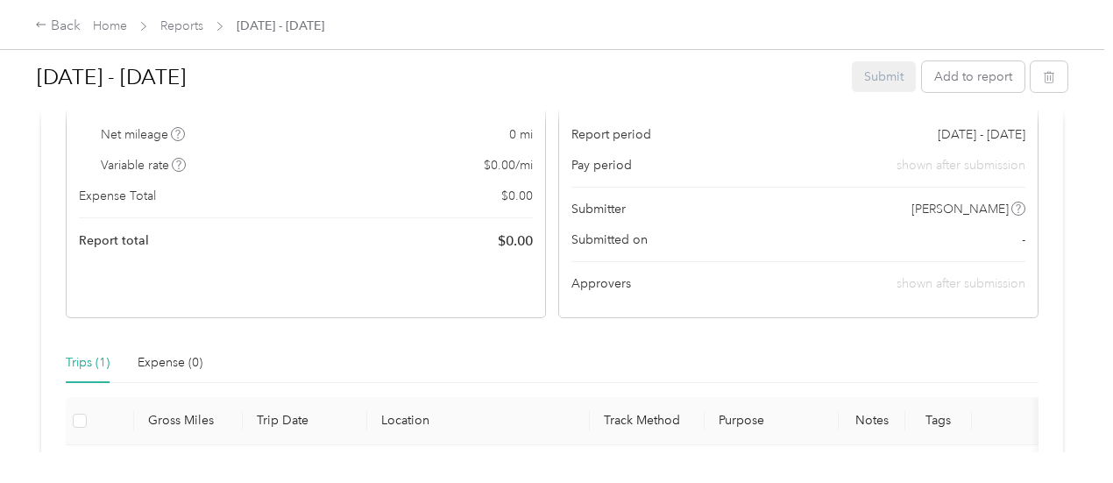
scroll to position [438, 0]
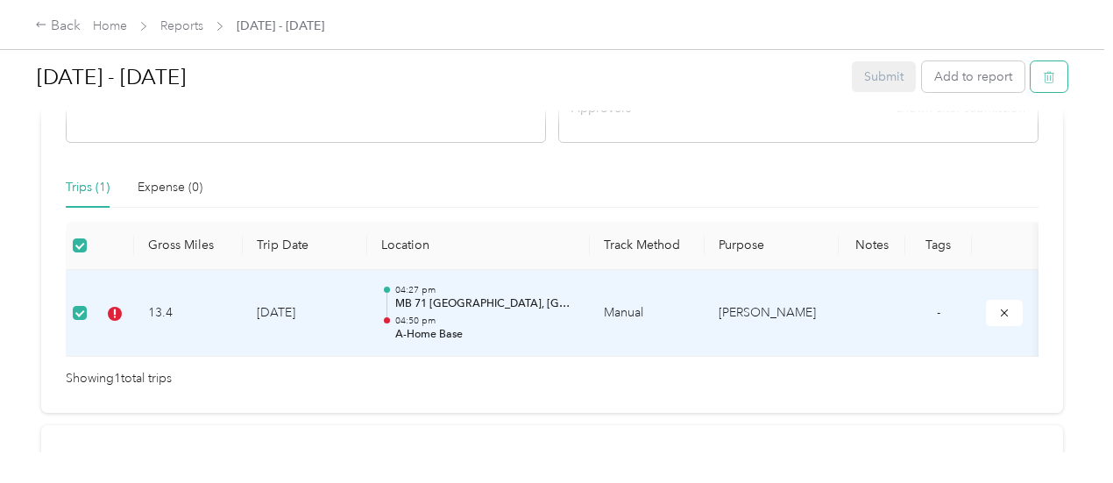
click at [1042, 78] on icon "button" at bounding box center [1048, 77] width 12 height 12
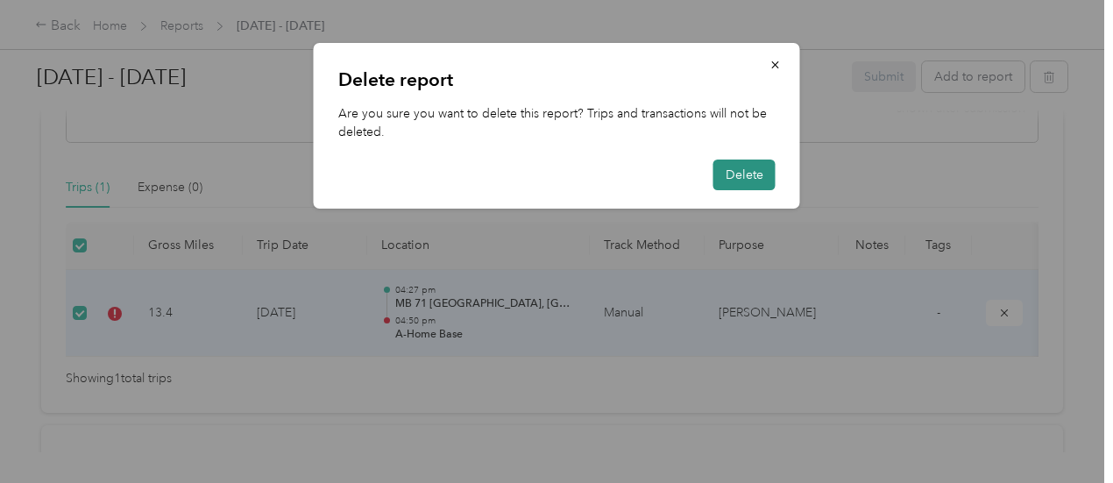
click at [739, 173] on button "Delete" at bounding box center [744, 174] width 62 height 31
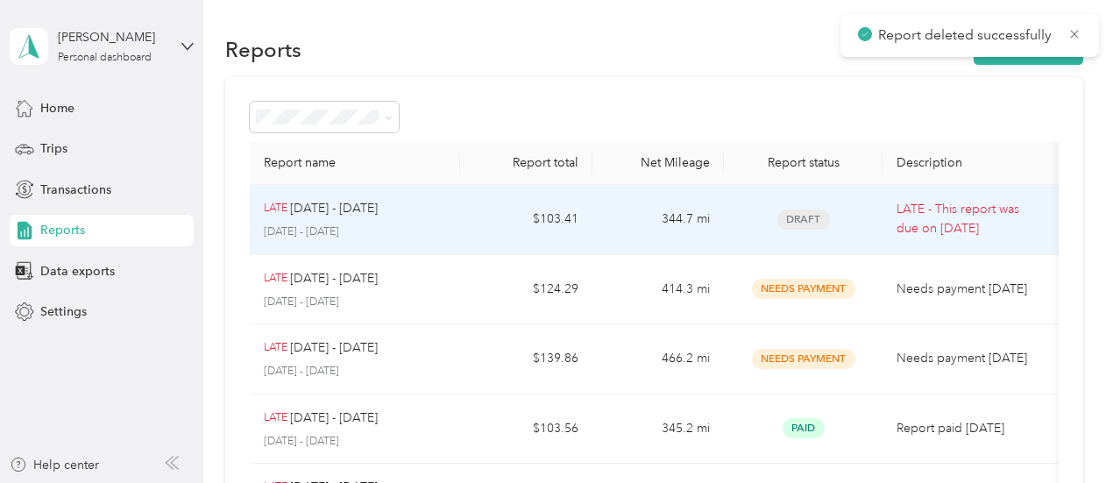
click at [450, 209] on td "LATE [DATE] - [DATE] [DATE] - [DATE]" at bounding box center [355, 220] width 211 height 70
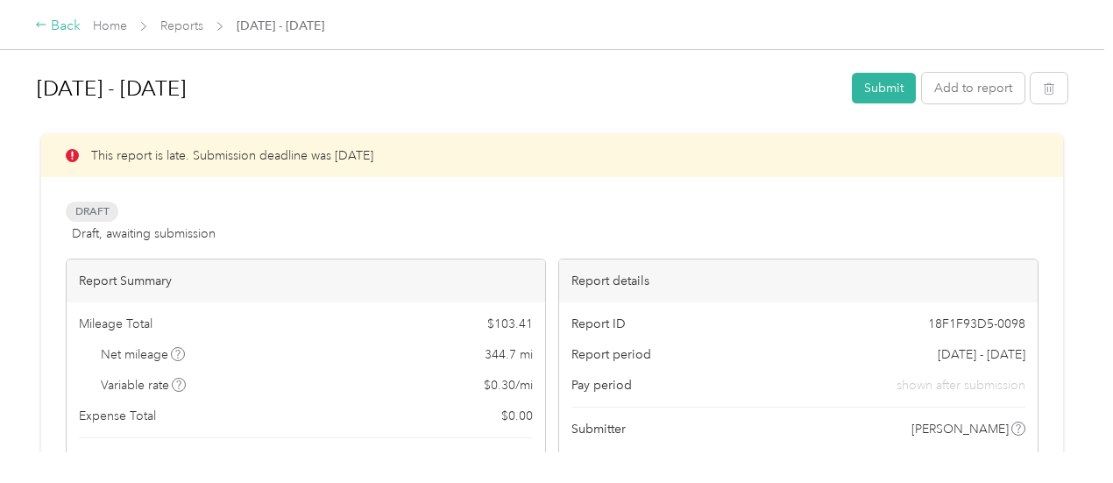
click at [60, 29] on div "Back" at bounding box center [58, 26] width 46 height 21
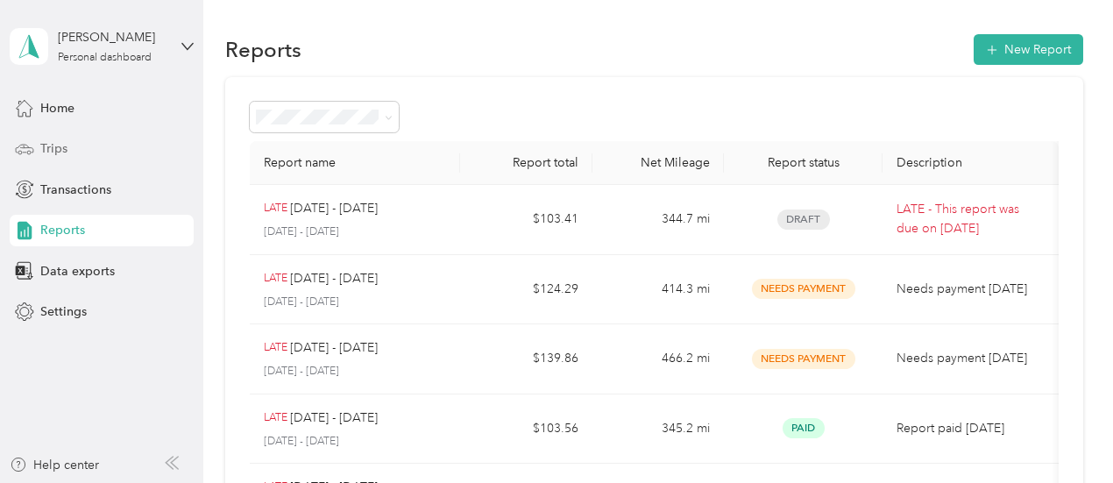
click at [72, 143] on div "Trips" at bounding box center [102, 149] width 184 height 32
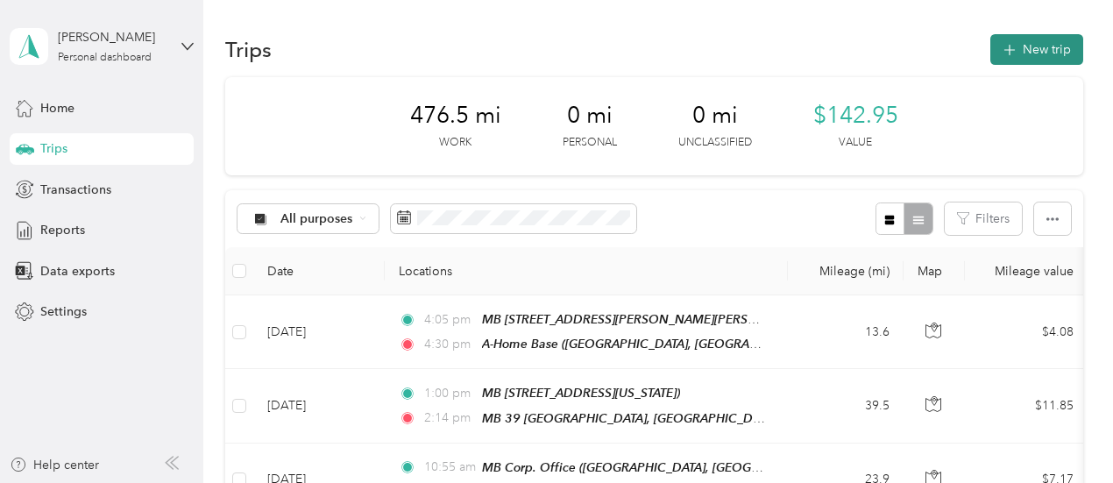
click at [1038, 50] on button "New trip" at bounding box center [1036, 49] width 93 height 31
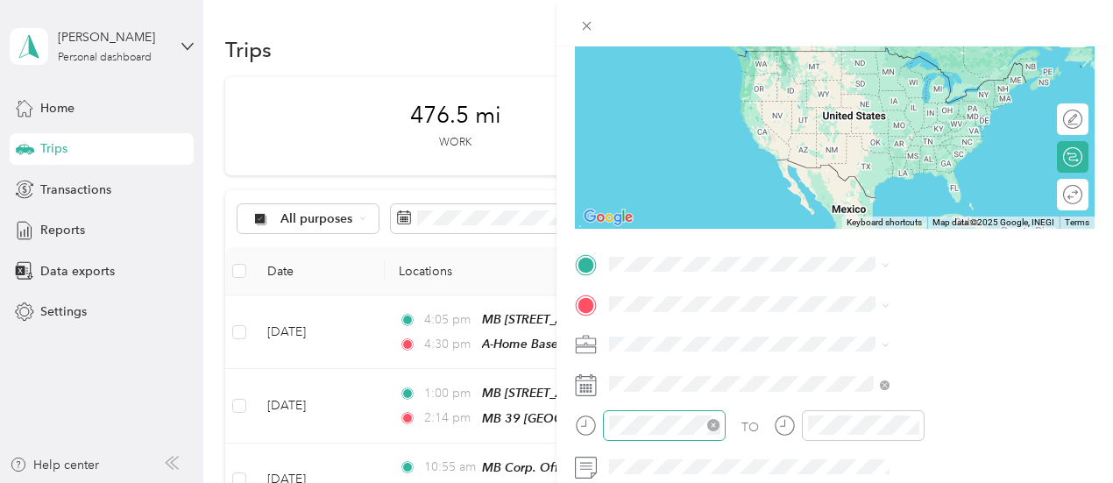
scroll to position [175, 0]
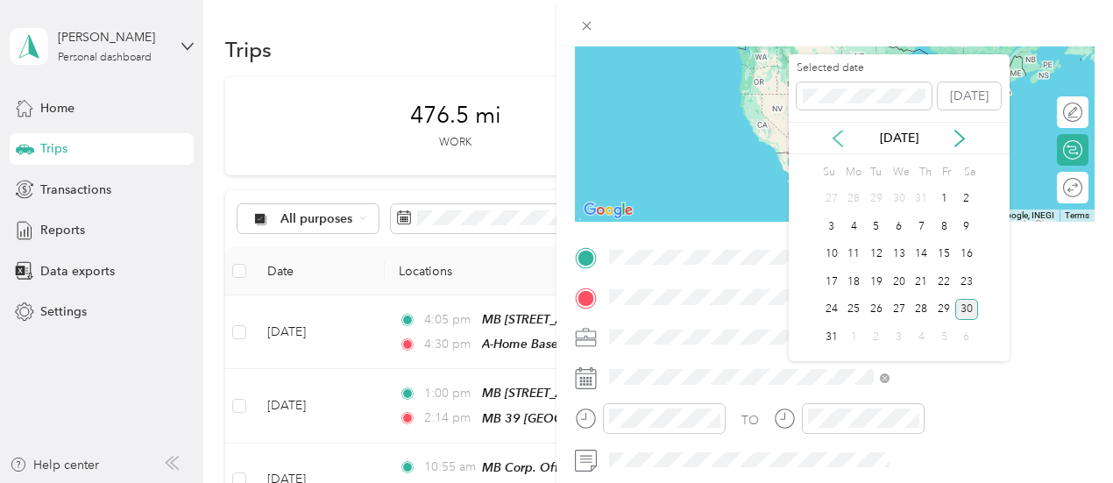
click at [837, 138] on icon at bounding box center [838, 139] width 18 height 18
click at [858, 255] on div "16" at bounding box center [853, 255] width 23 height 22
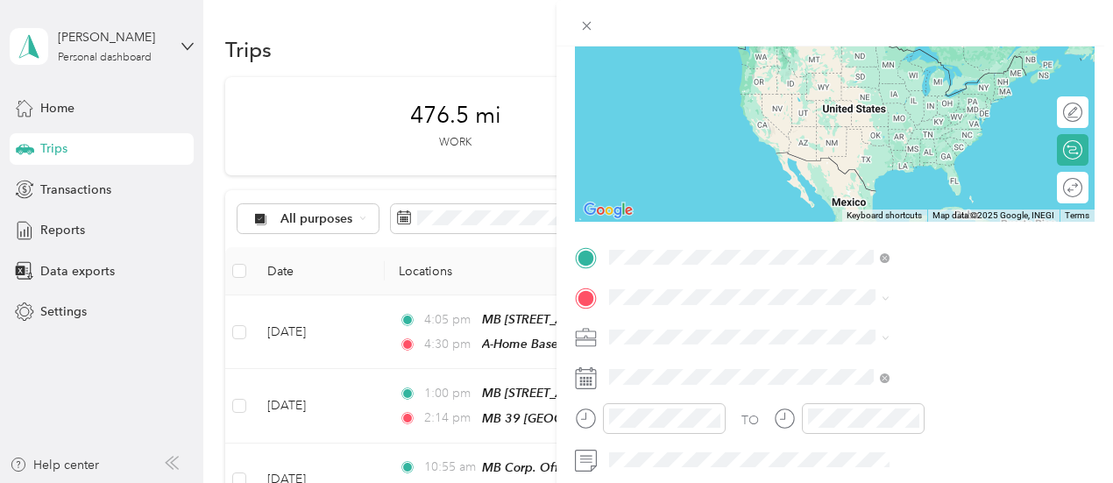
click at [901, 42] on strong "MB 71 [GEOGRAPHIC_DATA], [GEOGRAPHIC_DATA]" at bounding box center [947, 57] width 241 height 31
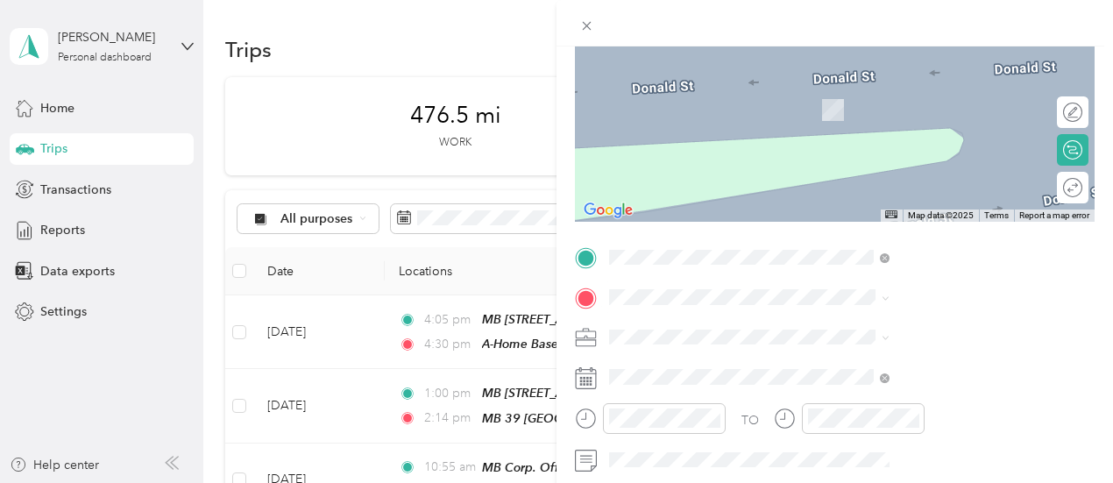
click at [857, 94] on div "A-Home Base [GEOGRAPHIC_DATA], [US_STATE], [GEOGRAPHIC_DATA]" at bounding box center [914, 93] width 175 height 37
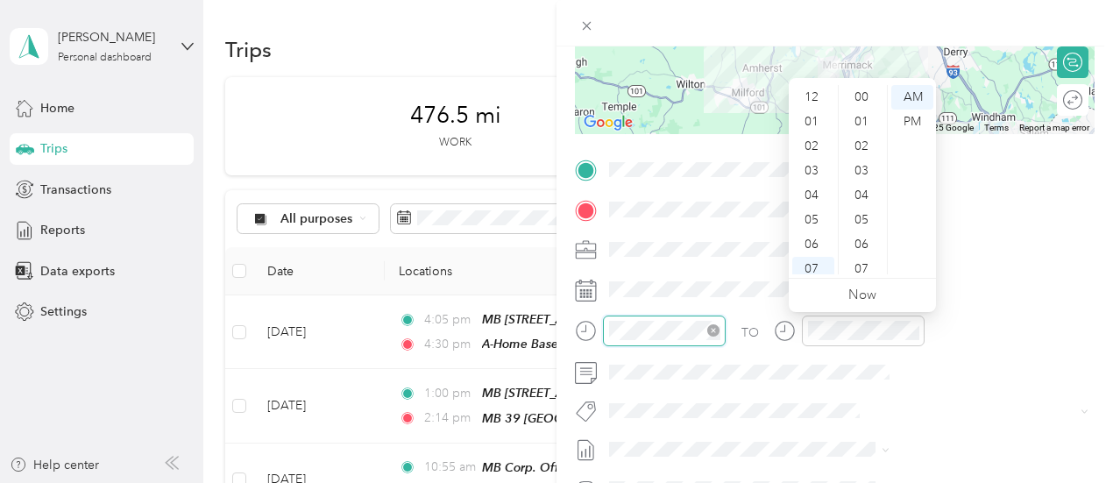
scroll to position [105, 0]
click at [811, 90] on div "04" at bounding box center [813, 90] width 42 height 25
click at [853, 124] on div "27" at bounding box center [863, 125] width 42 height 25
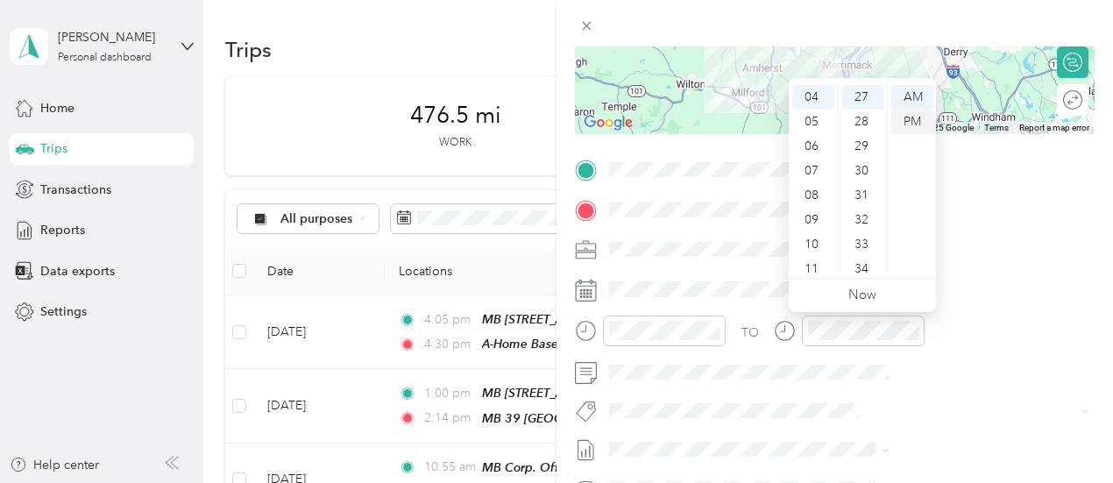
click at [908, 119] on div "PM" at bounding box center [912, 122] width 42 height 25
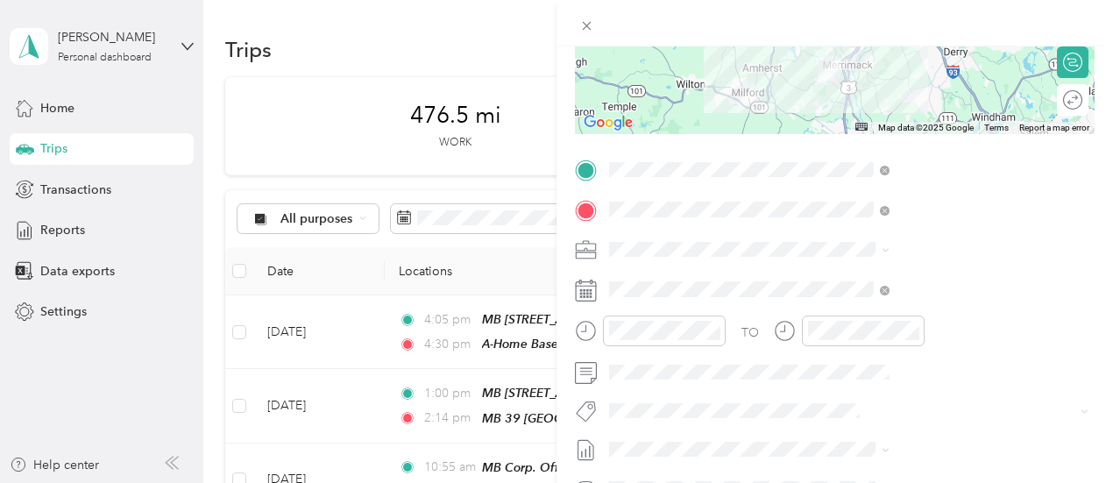
click at [1013, 24] on div at bounding box center [834, 23] width 556 height 46
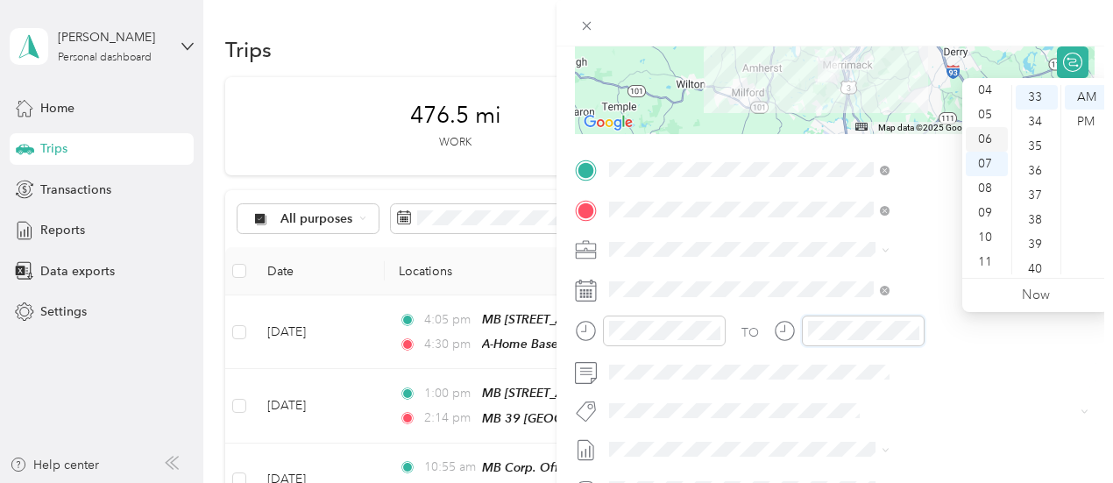
scroll to position [18, 0]
click at [989, 172] on div "04" at bounding box center [986, 178] width 42 height 25
click at [1036, 165] on div "50" at bounding box center [1036, 164] width 42 height 25
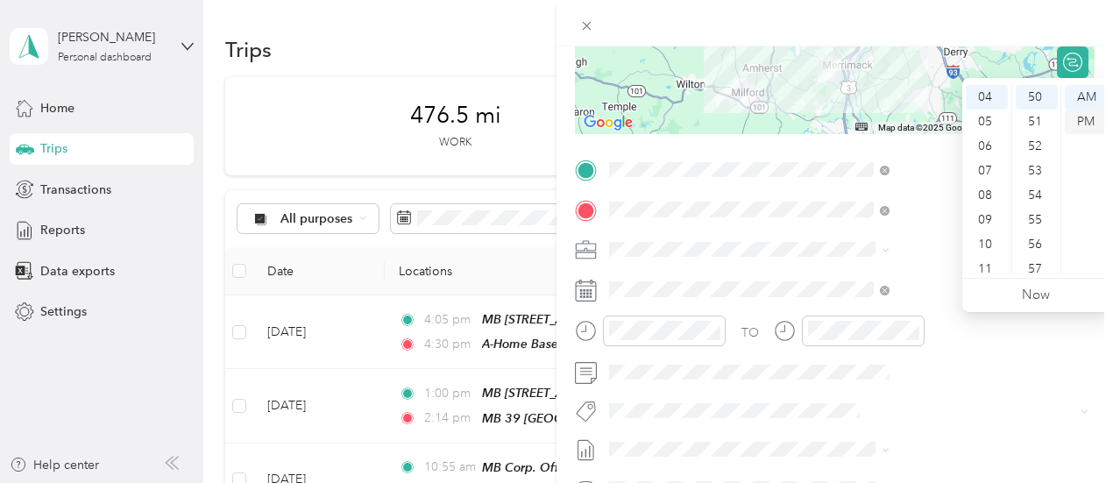
click at [1088, 115] on div "PM" at bounding box center [1085, 122] width 42 height 25
click at [1011, 9] on div at bounding box center [834, 23] width 556 height 46
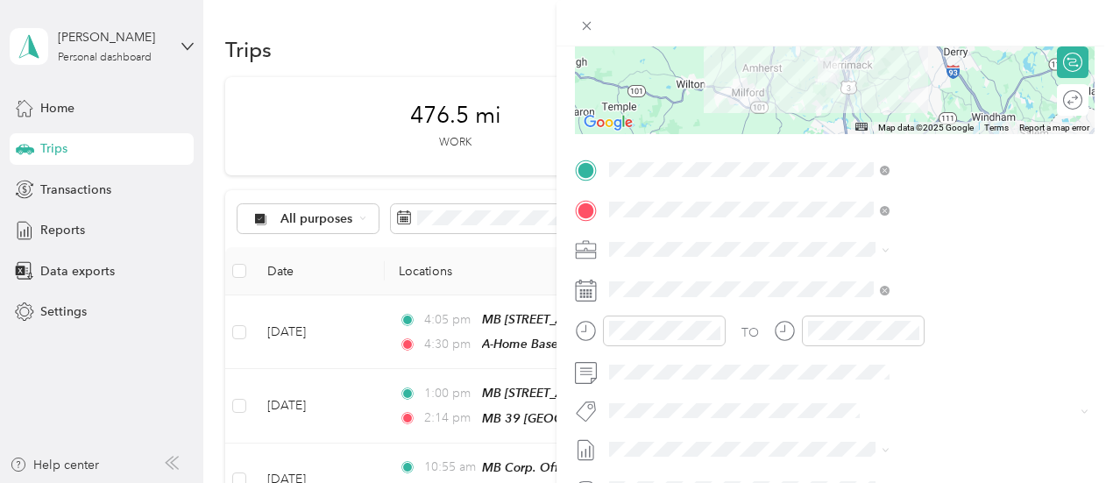
scroll to position [0, 0]
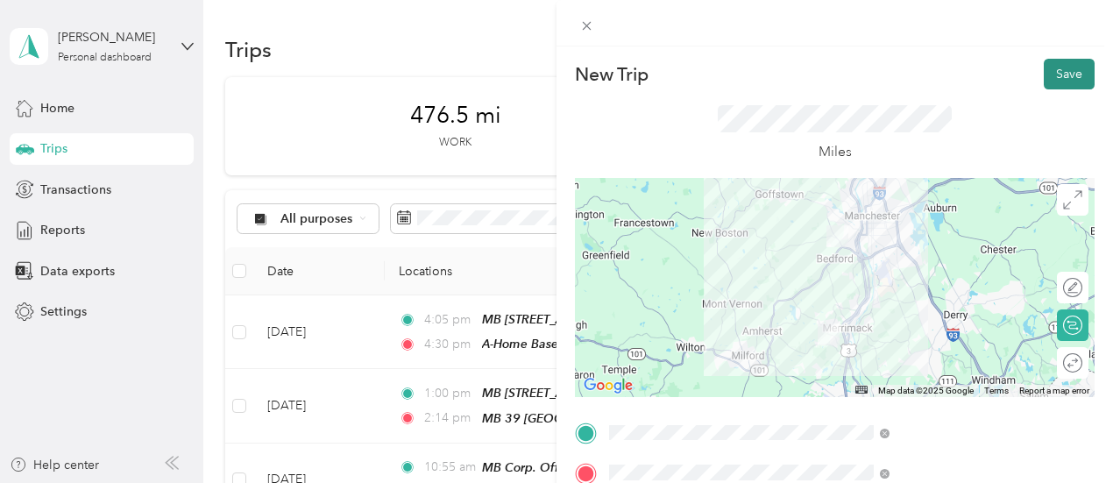
click at [1048, 73] on button "Save" at bounding box center [1068, 74] width 51 height 31
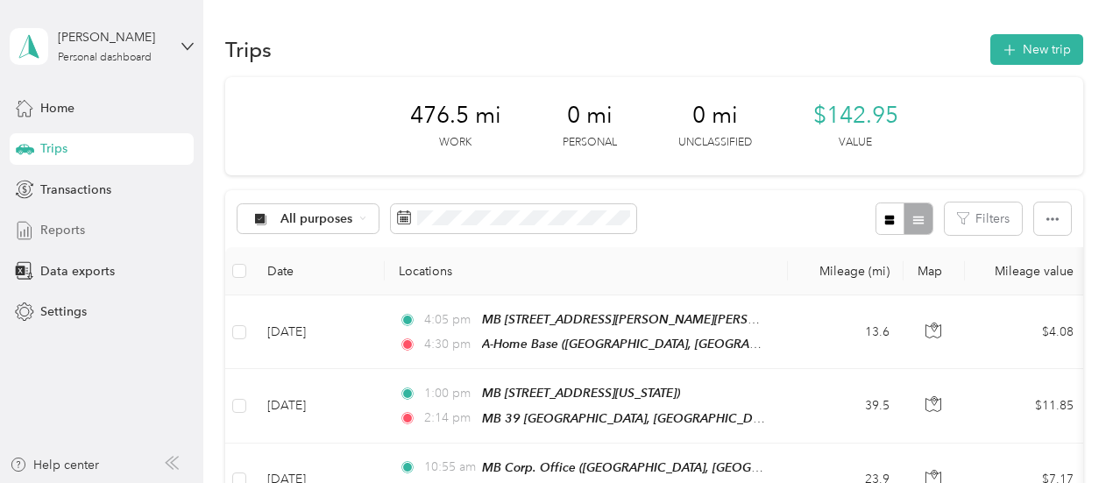
click at [61, 232] on span "Reports" at bounding box center [62, 230] width 45 height 18
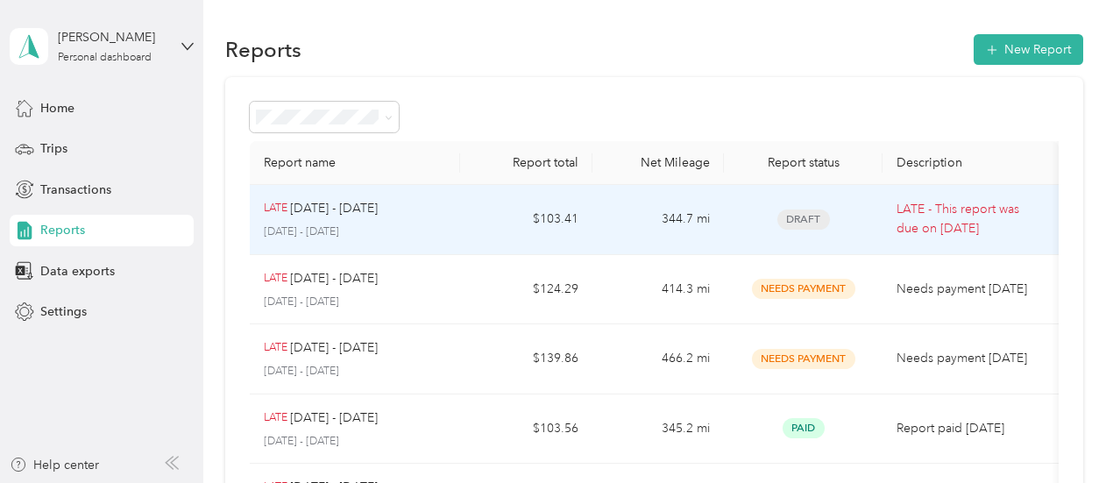
click at [451, 230] on td "LATE [DATE] - [DATE] [DATE] - [DATE]" at bounding box center [355, 220] width 211 height 70
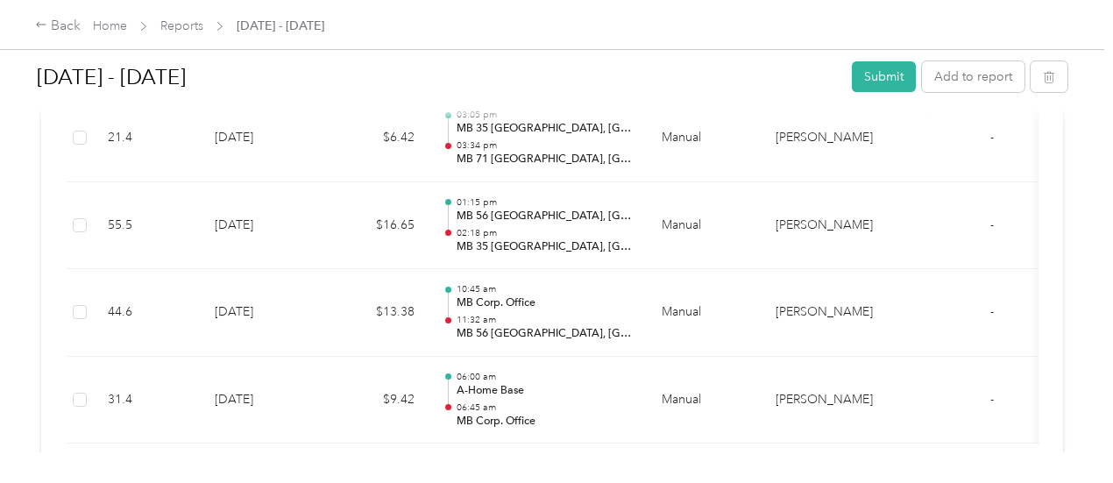
scroll to position [1134, 0]
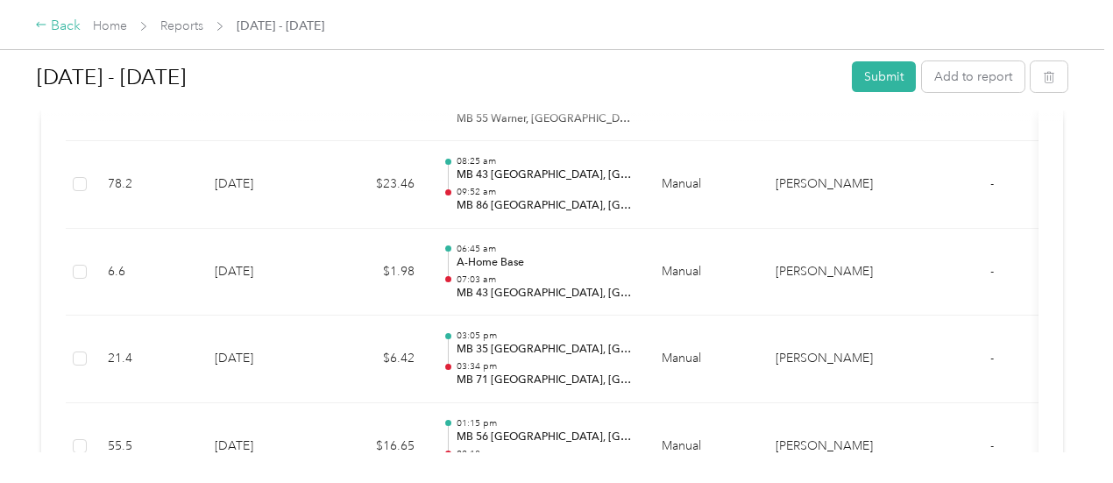
click at [51, 28] on div "Back" at bounding box center [58, 26] width 46 height 21
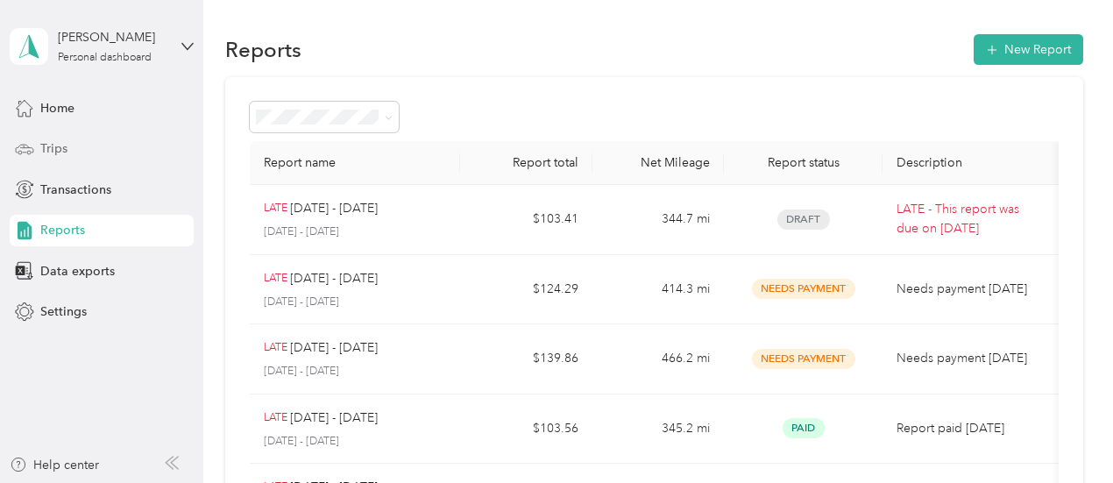
click at [60, 146] on span "Trips" at bounding box center [53, 148] width 27 height 18
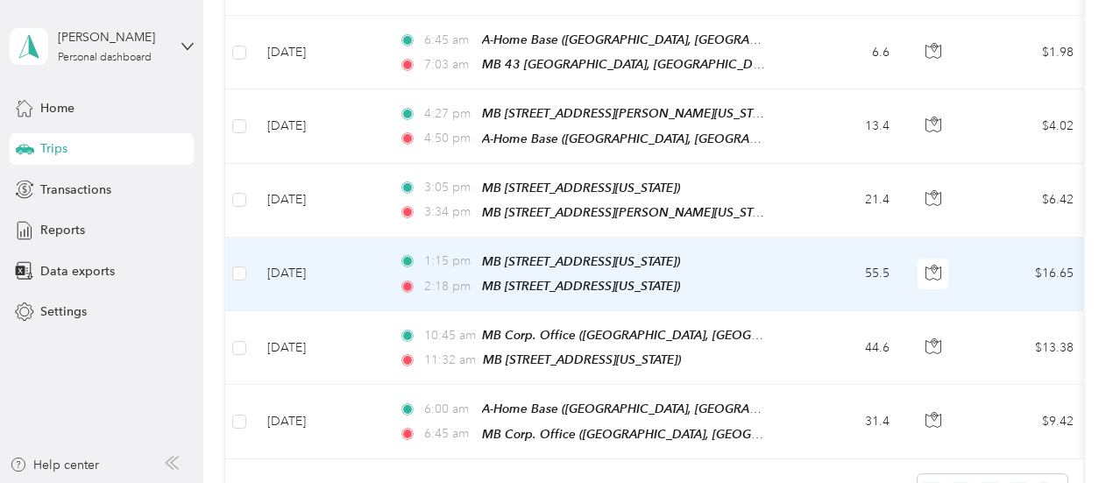
scroll to position [782, 0]
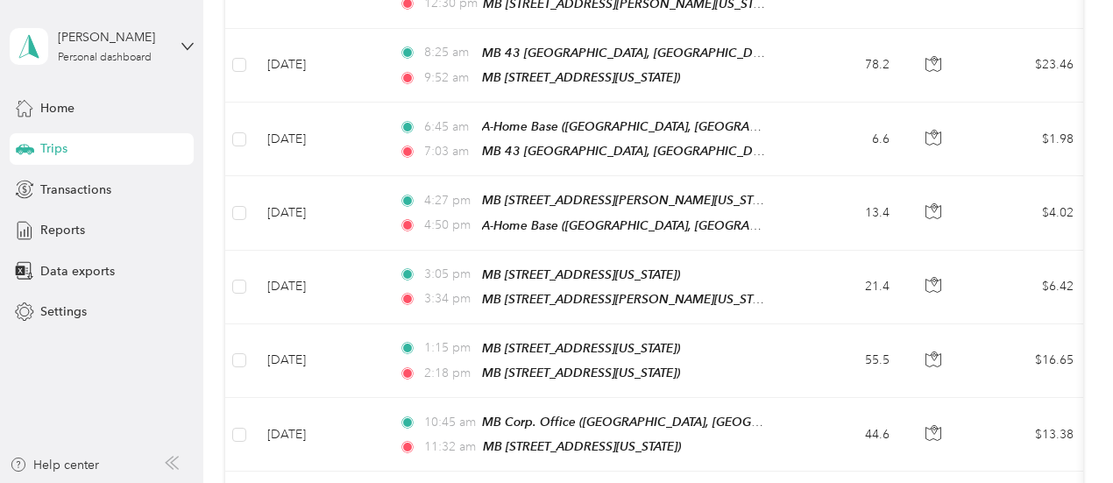
scroll to position [788, 0]
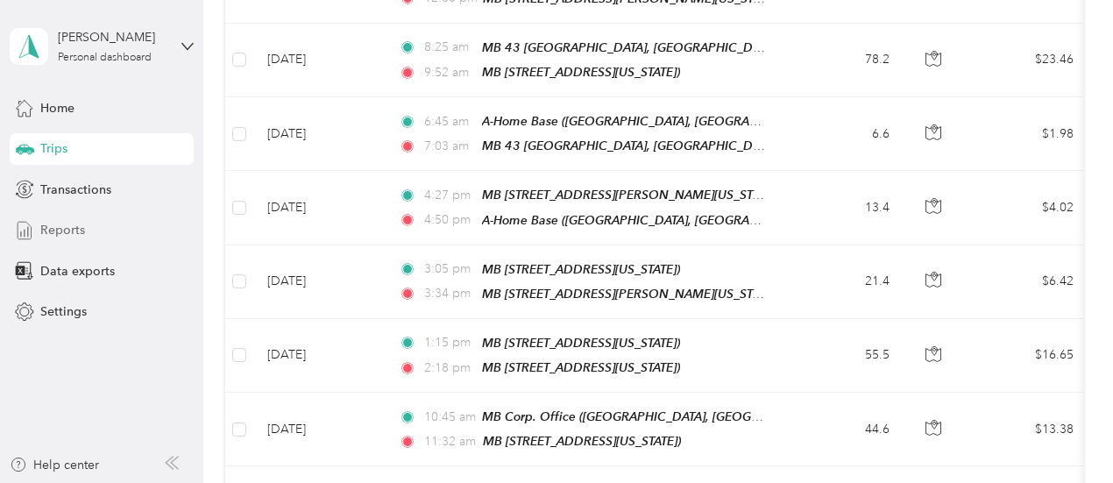
click at [75, 225] on span "Reports" at bounding box center [62, 230] width 45 height 18
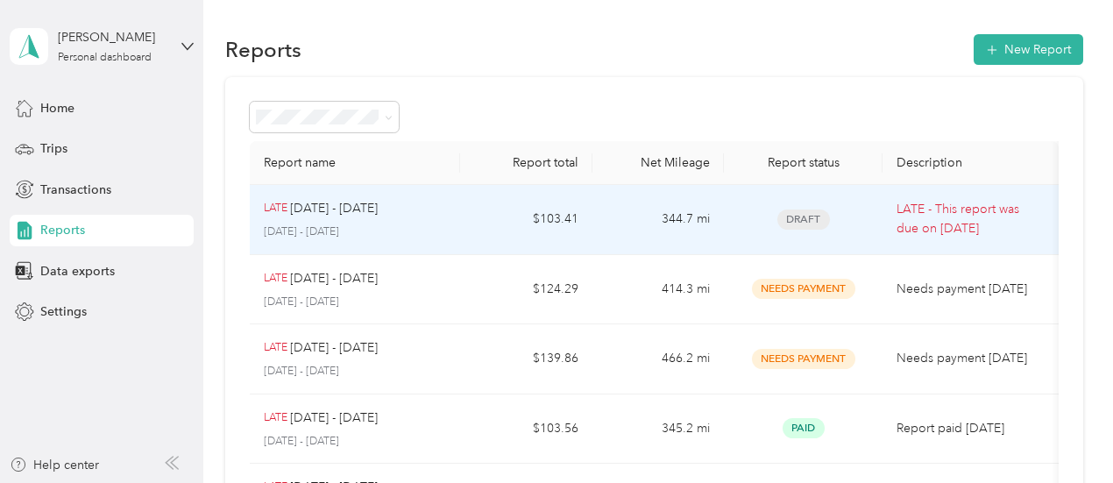
click at [388, 223] on div "LATE [DATE] - [DATE] [DATE] - [DATE]" at bounding box center [355, 219] width 183 height 41
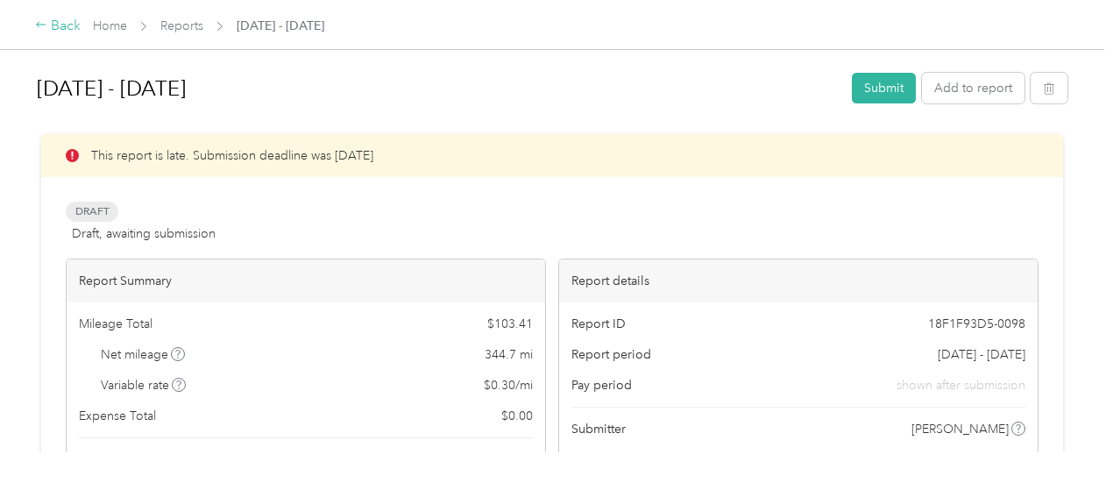
click at [59, 18] on div "Back" at bounding box center [58, 26] width 46 height 21
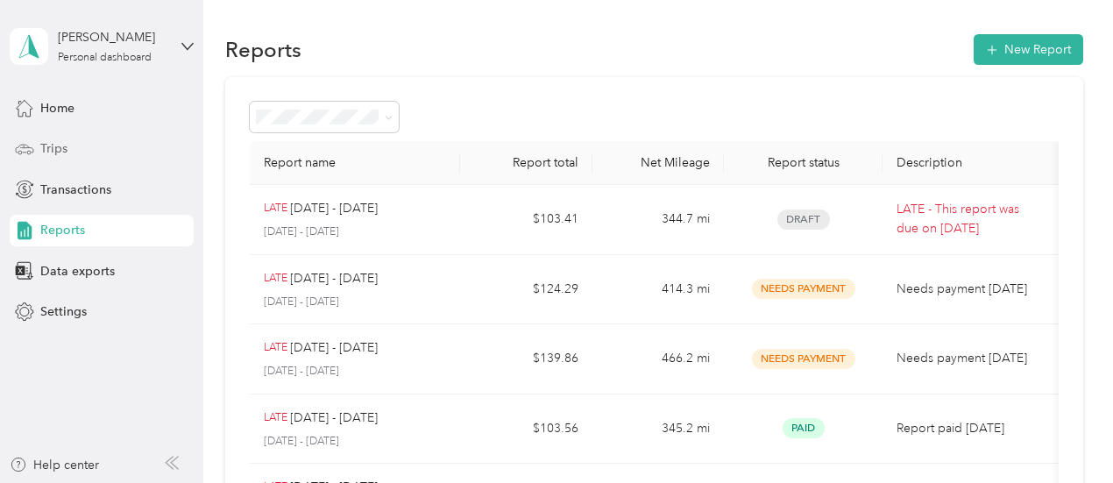
click at [65, 142] on span "Trips" at bounding box center [53, 148] width 27 height 18
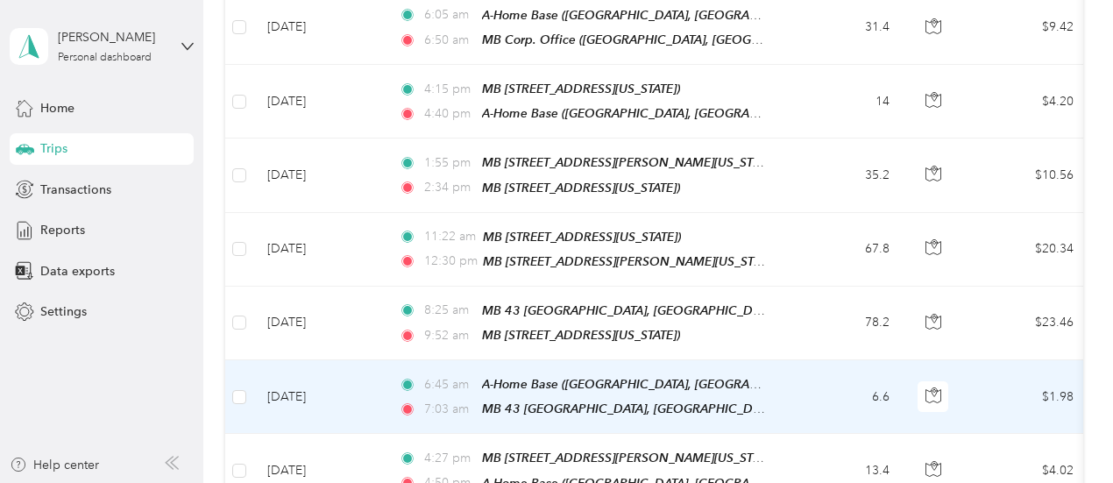
scroll to position [613, 0]
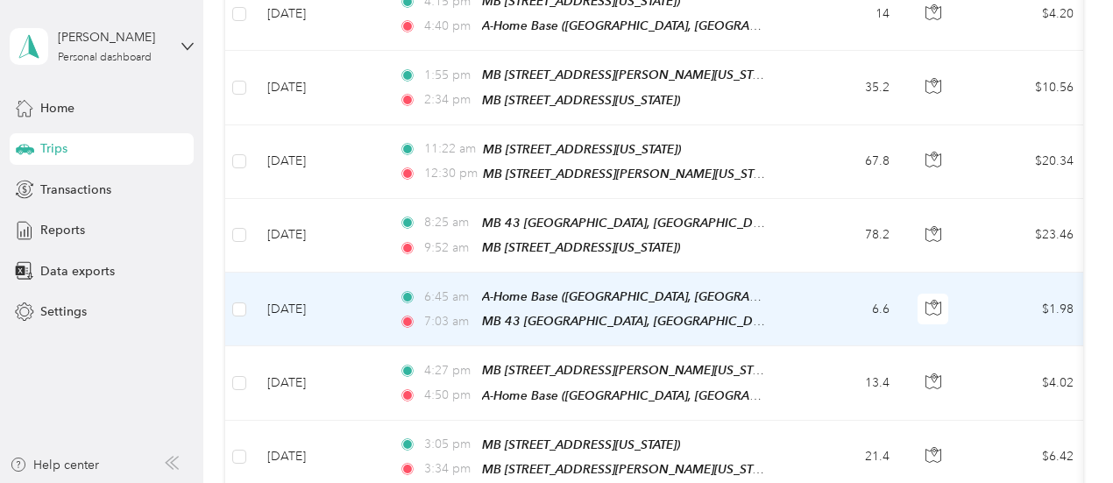
click at [808, 294] on td "6.6" at bounding box center [846, 309] width 116 height 74
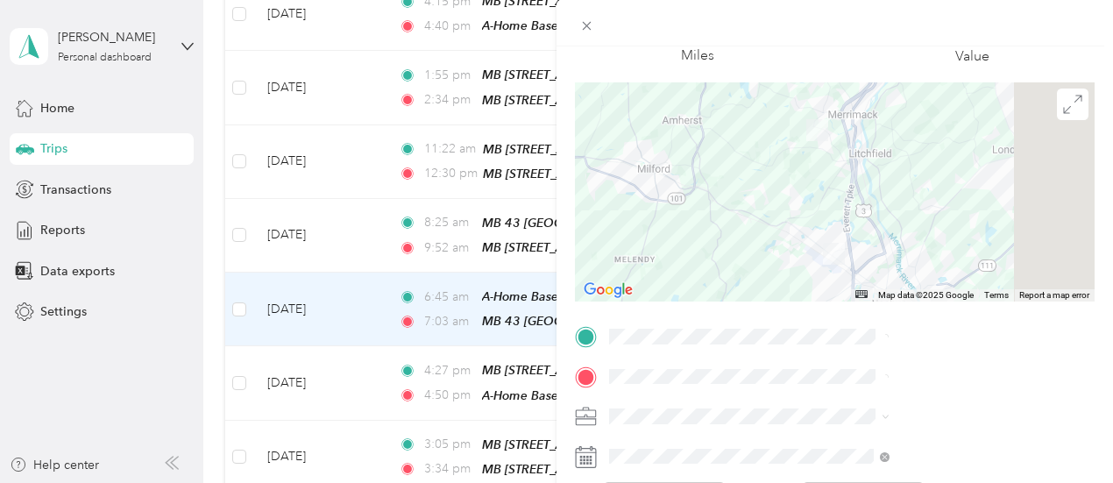
scroll to position [175, 0]
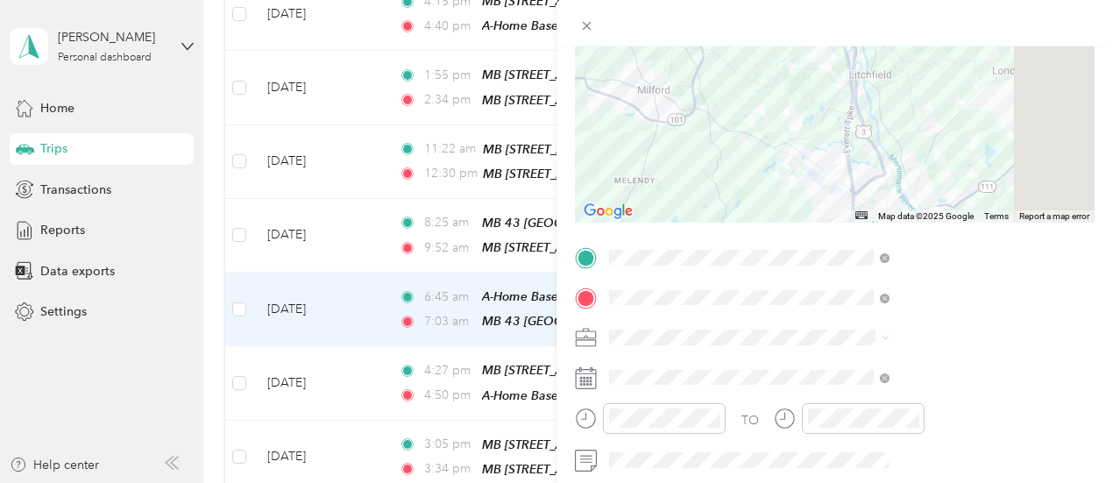
click at [205, 277] on div "Trip details Save This trip cannot be edited because it is either under review,…" at bounding box center [556, 241] width 1113 height 483
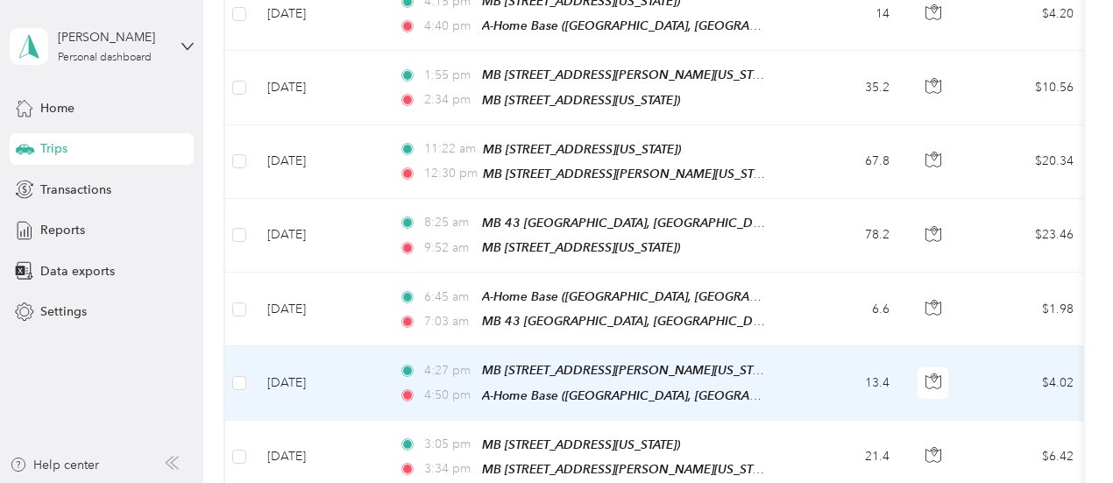
click at [367, 370] on td "[DATE]" at bounding box center [318, 383] width 131 height 74
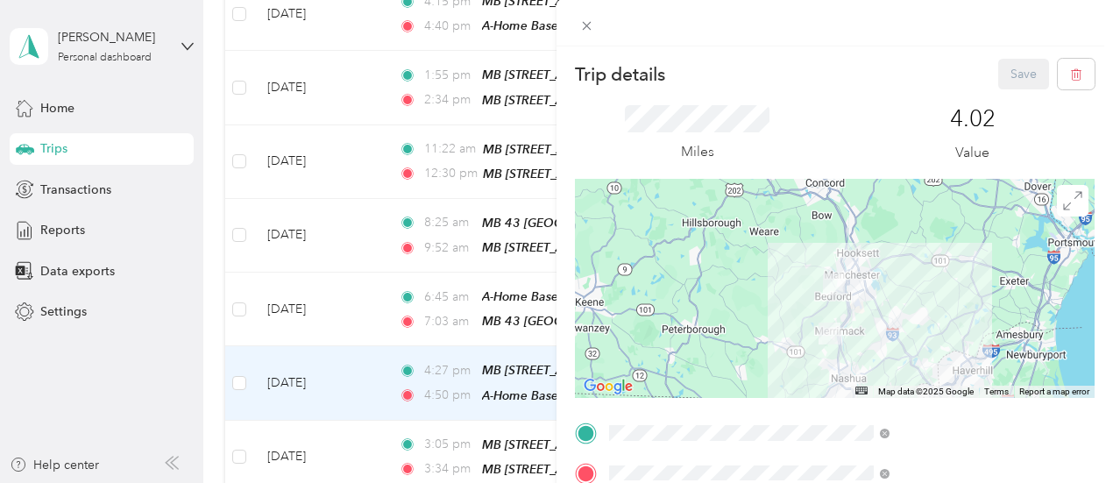
click at [925, 113] on div "Miles 4.02 Value" at bounding box center [834, 133] width 519 height 89
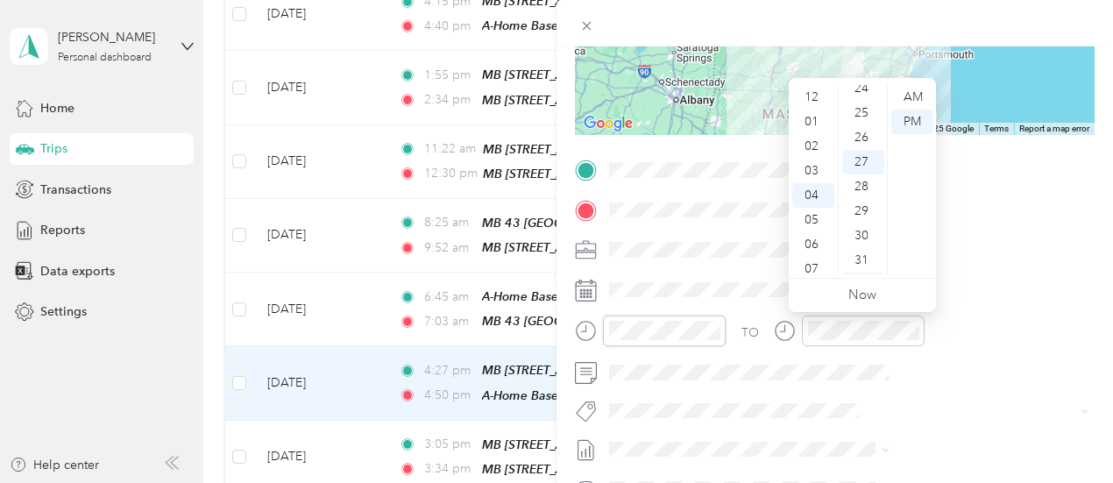
scroll to position [575, 0]
click at [863, 213] on div "28" at bounding box center [863, 209] width 42 height 25
click at [939, 24] on div at bounding box center [834, 23] width 556 height 46
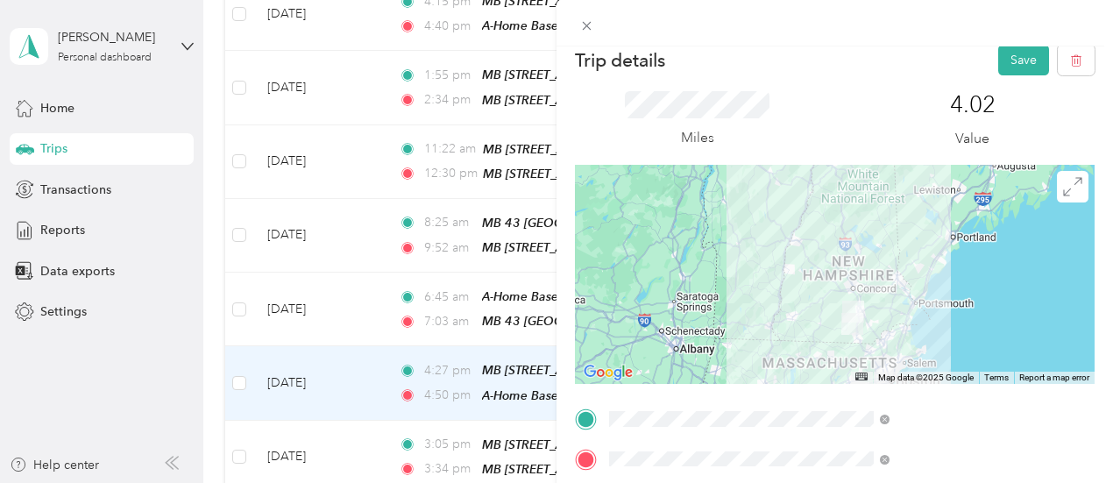
scroll to position [0, 0]
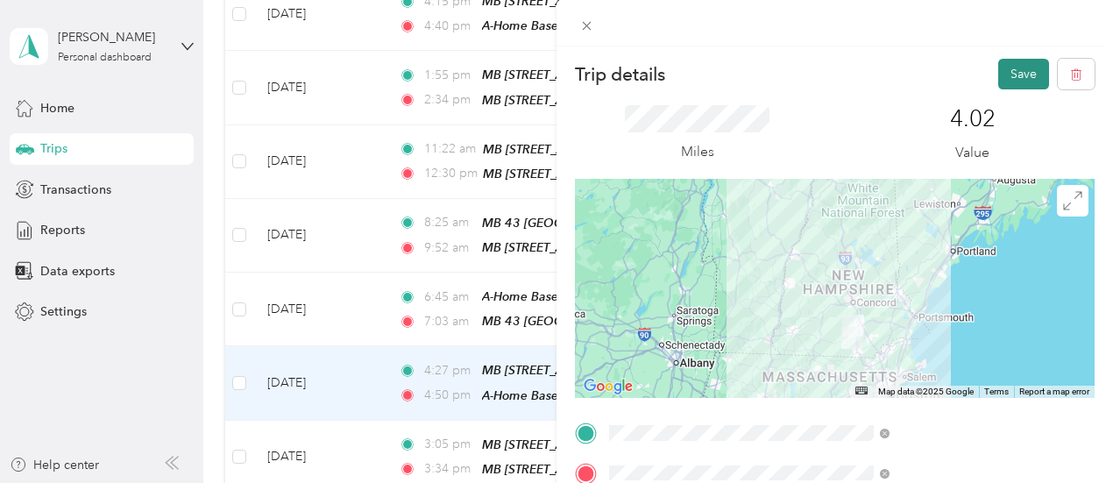
click at [1012, 68] on button "Save" at bounding box center [1023, 74] width 51 height 31
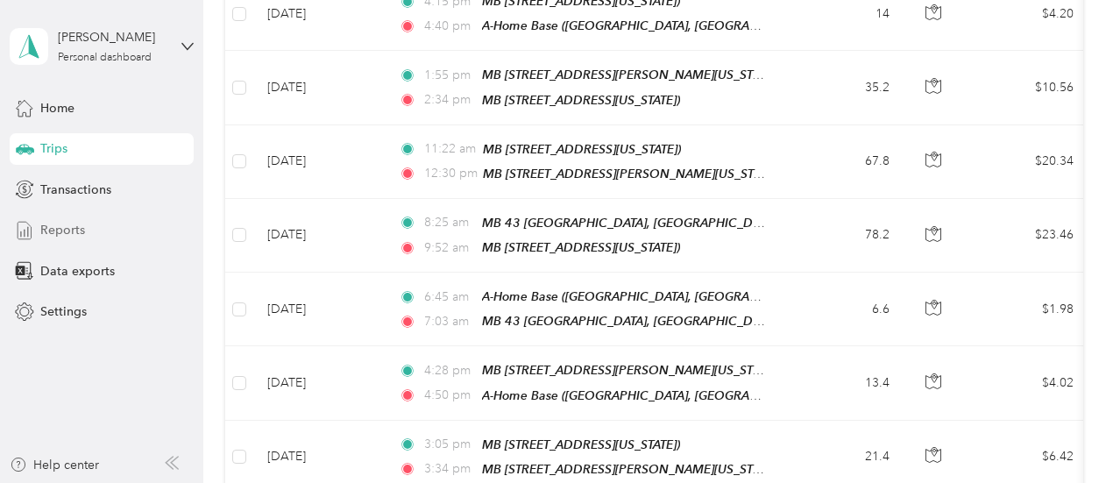
drag, startPoint x: 54, startPoint y: 227, endPoint x: 124, endPoint y: 245, distance: 72.5
click at [54, 225] on span "Reports" at bounding box center [62, 230] width 45 height 18
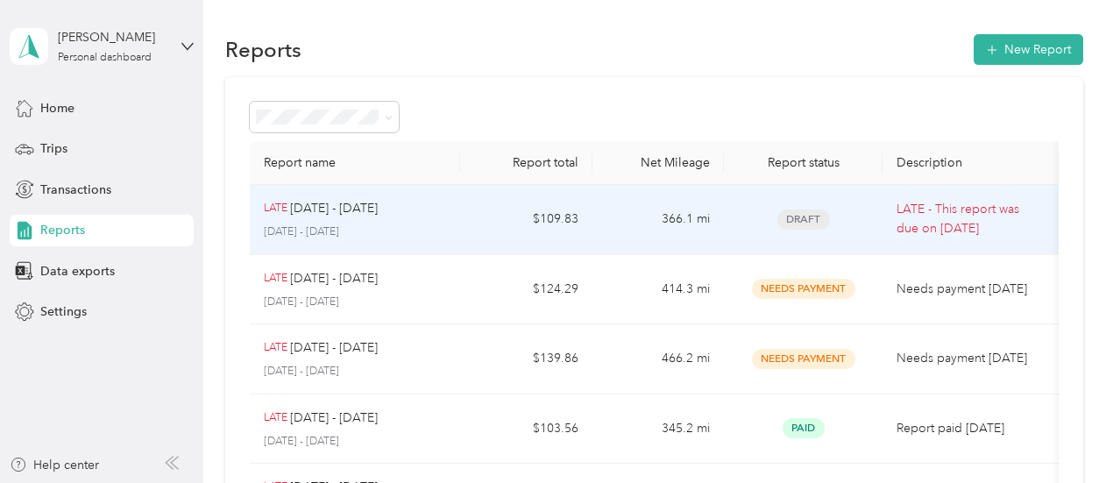
click at [436, 222] on div "LATE [DATE] - [DATE] [DATE] - [DATE]" at bounding box center [355, 219] width 183 height 41
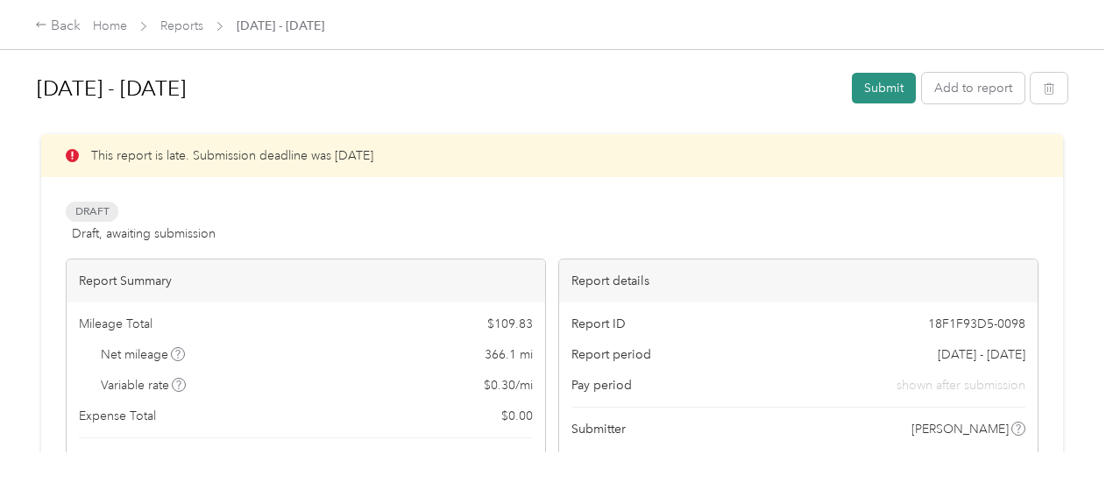
click at [884, 87] on button "Submit" at bounding box center [884, 88] width 64 height 31
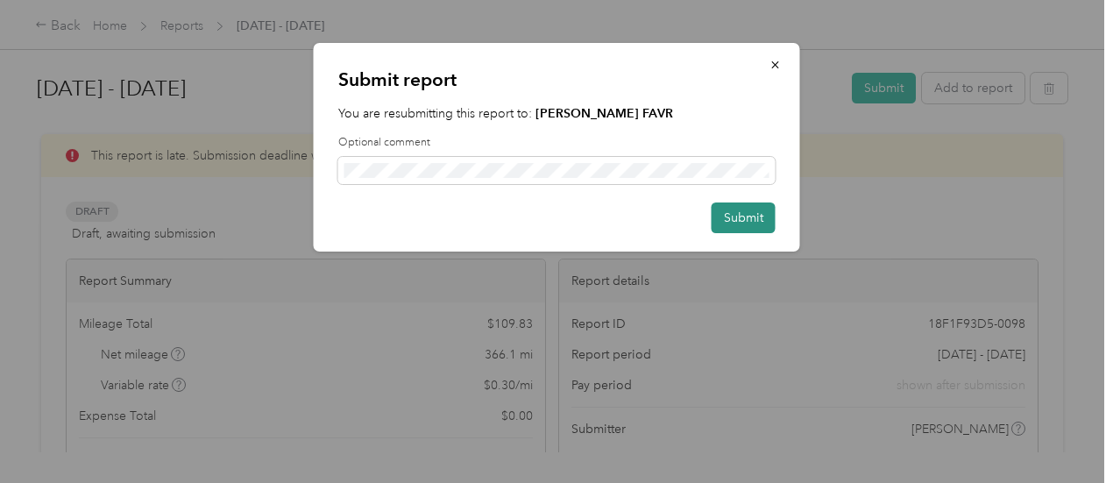
click at [724, 213] on button "Submit" at bounding box center [743, 217] width 64 height 31
